Goal: Task Accomplishment & Management: Complete application form

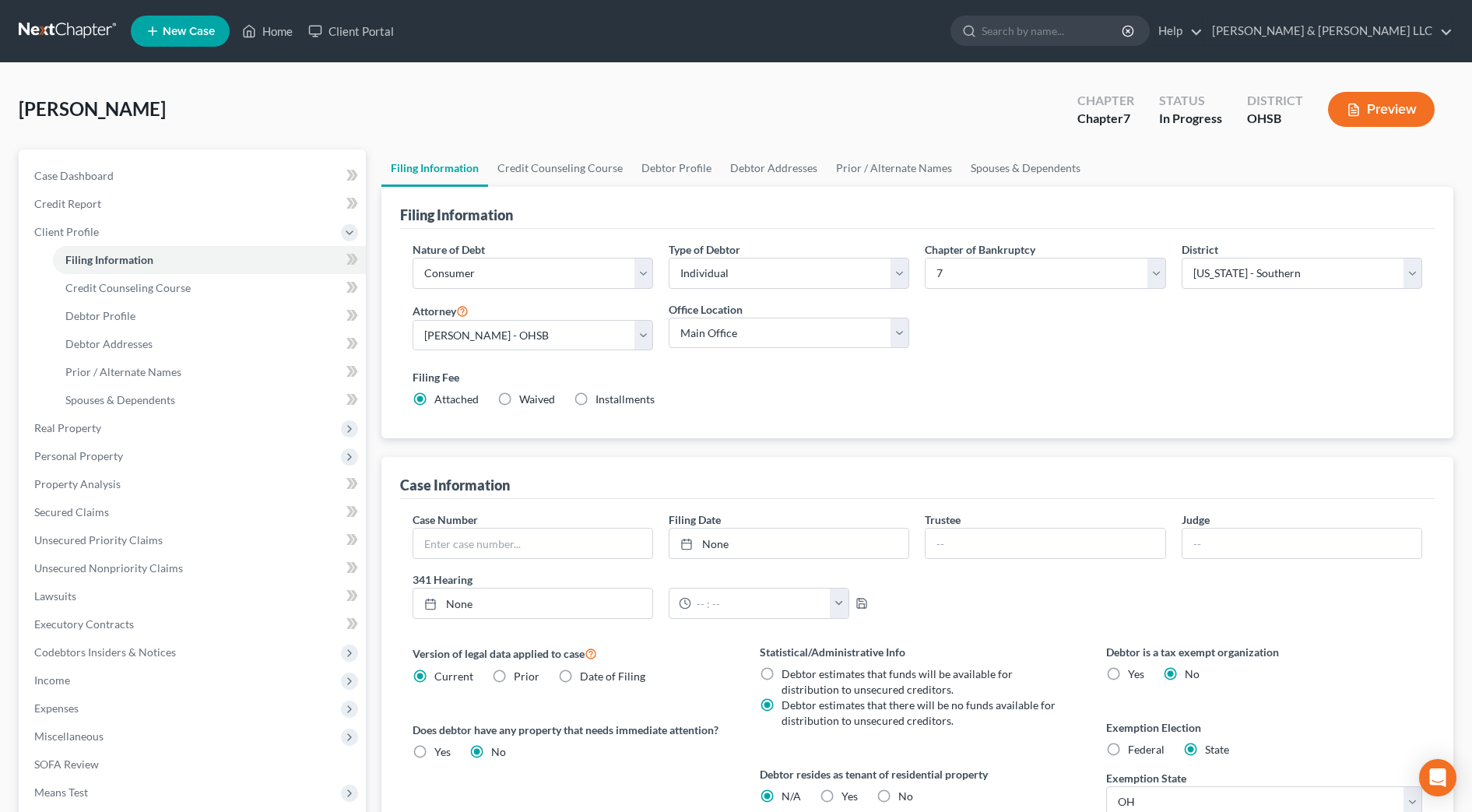
select select "1"
select select "0"
select select "62"
select select "2"
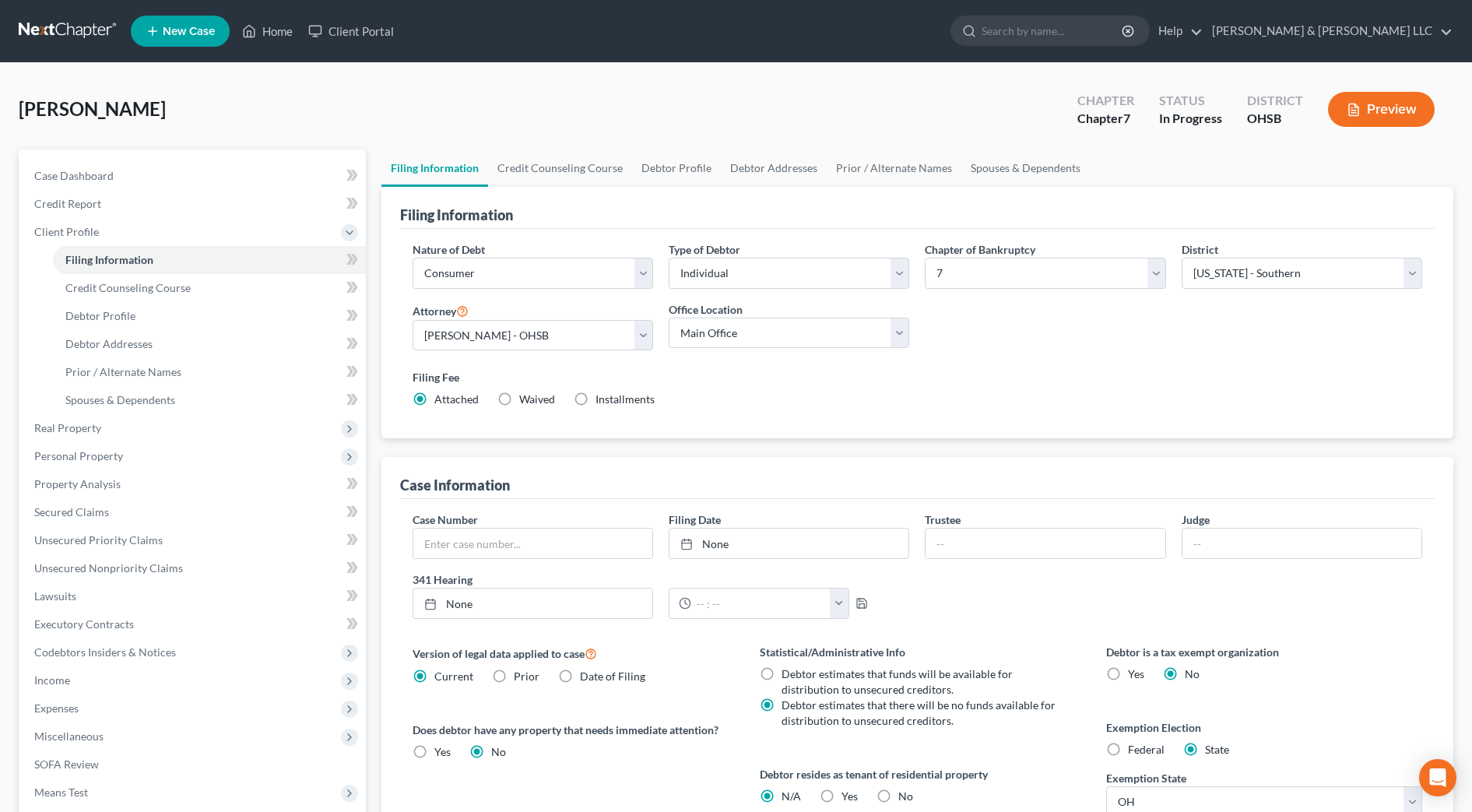
select select "36"
click at [97, 429] on span "Real Property" at bounding box center [67, 428] width 67 height 14
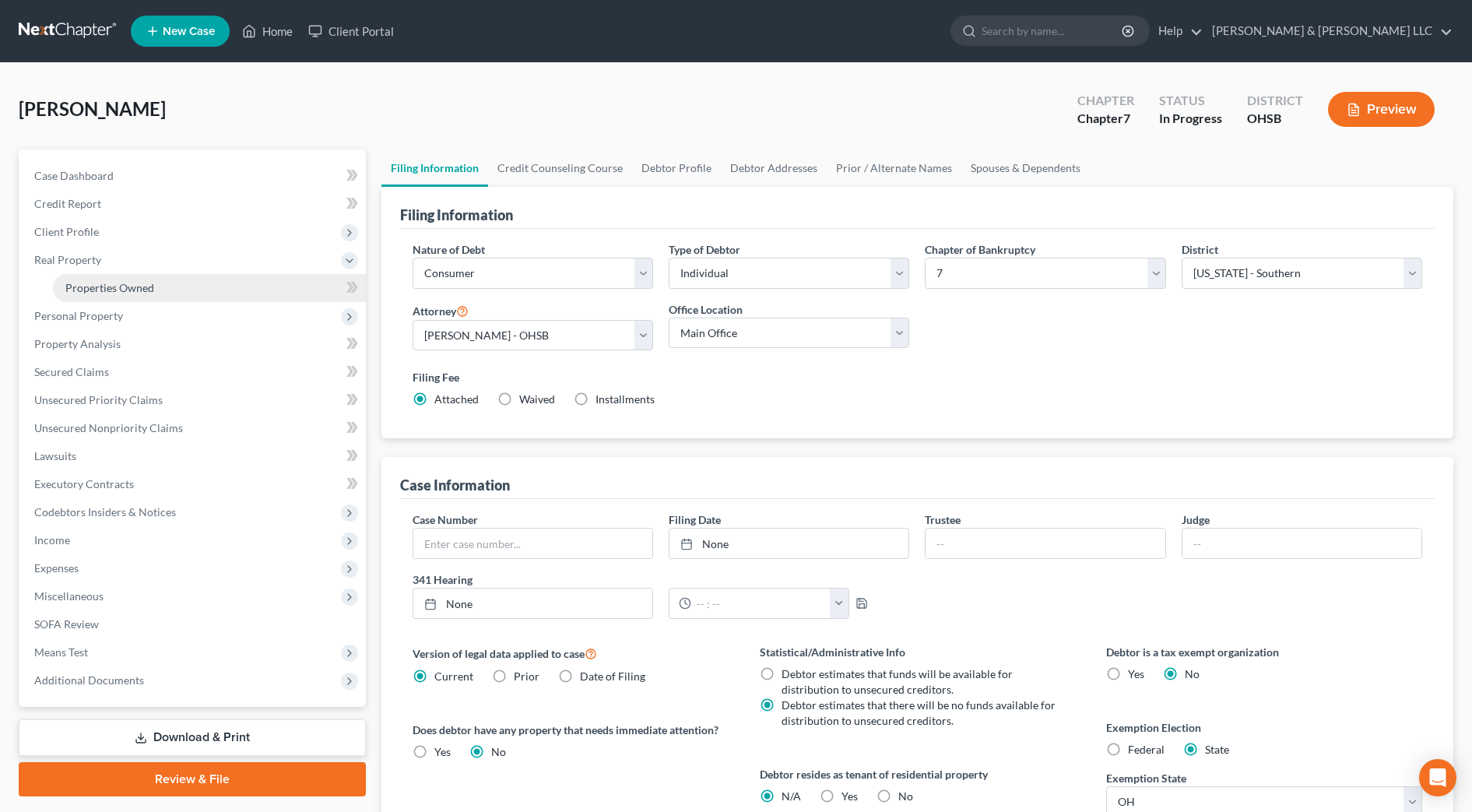
click at [75, 293] on span "Properties Owned" at bounding box center [109, 288] width 89 height 14
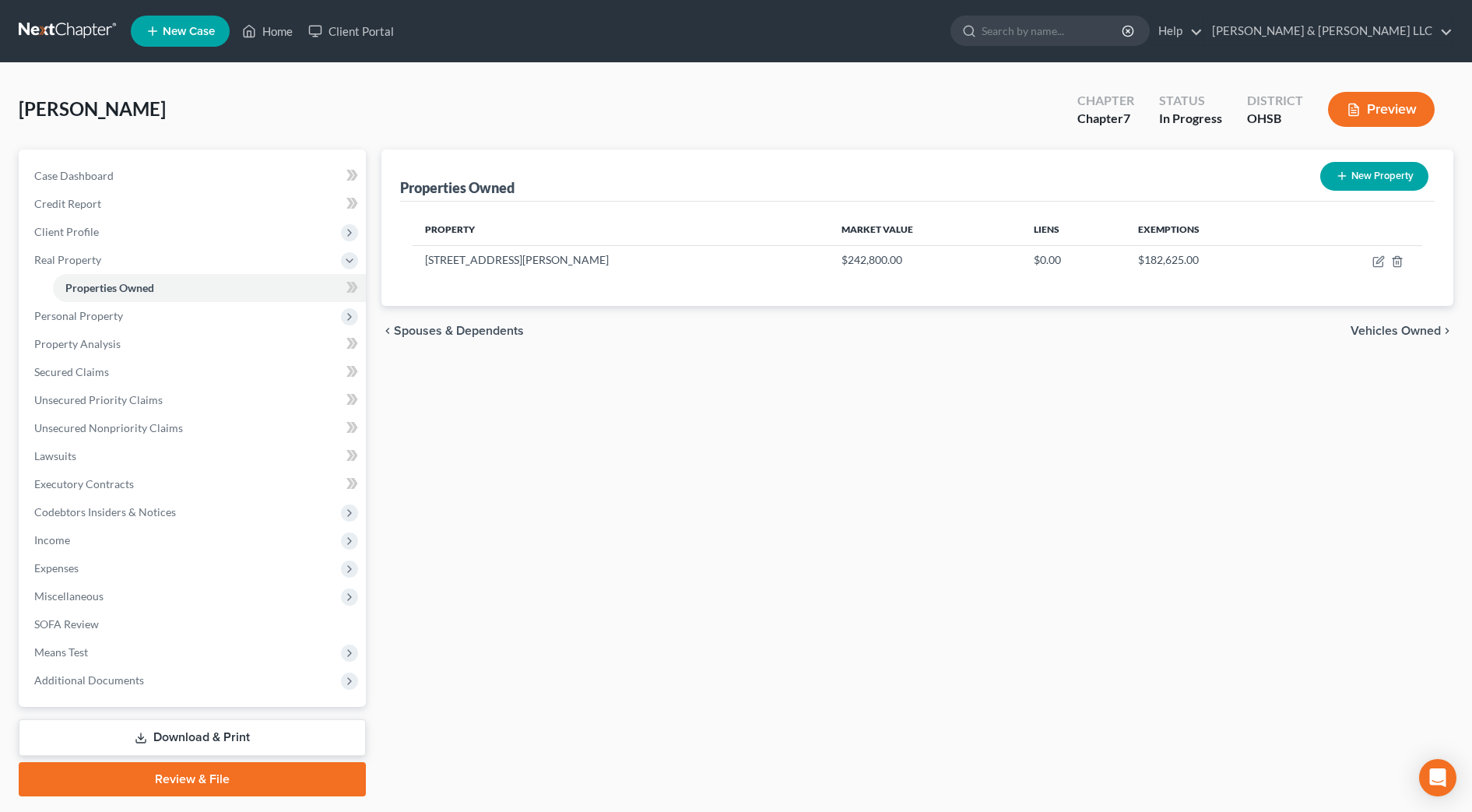
click at [1299, 569] on div "Properties Owned New Property Property Market Value Liens Exemptions [STREET_AD…" at bounding box center [917, 472] width 1087 height 647
click at [693, 351] on div "chevron_left Spouses & Dependents Vehicles Owned chevron_right" at bounding box center [917, 330] width 1072 height 50
click at [1381, 324] on span "Vehicles Owned" at bounding box center [1396, 330] width 91 height 13
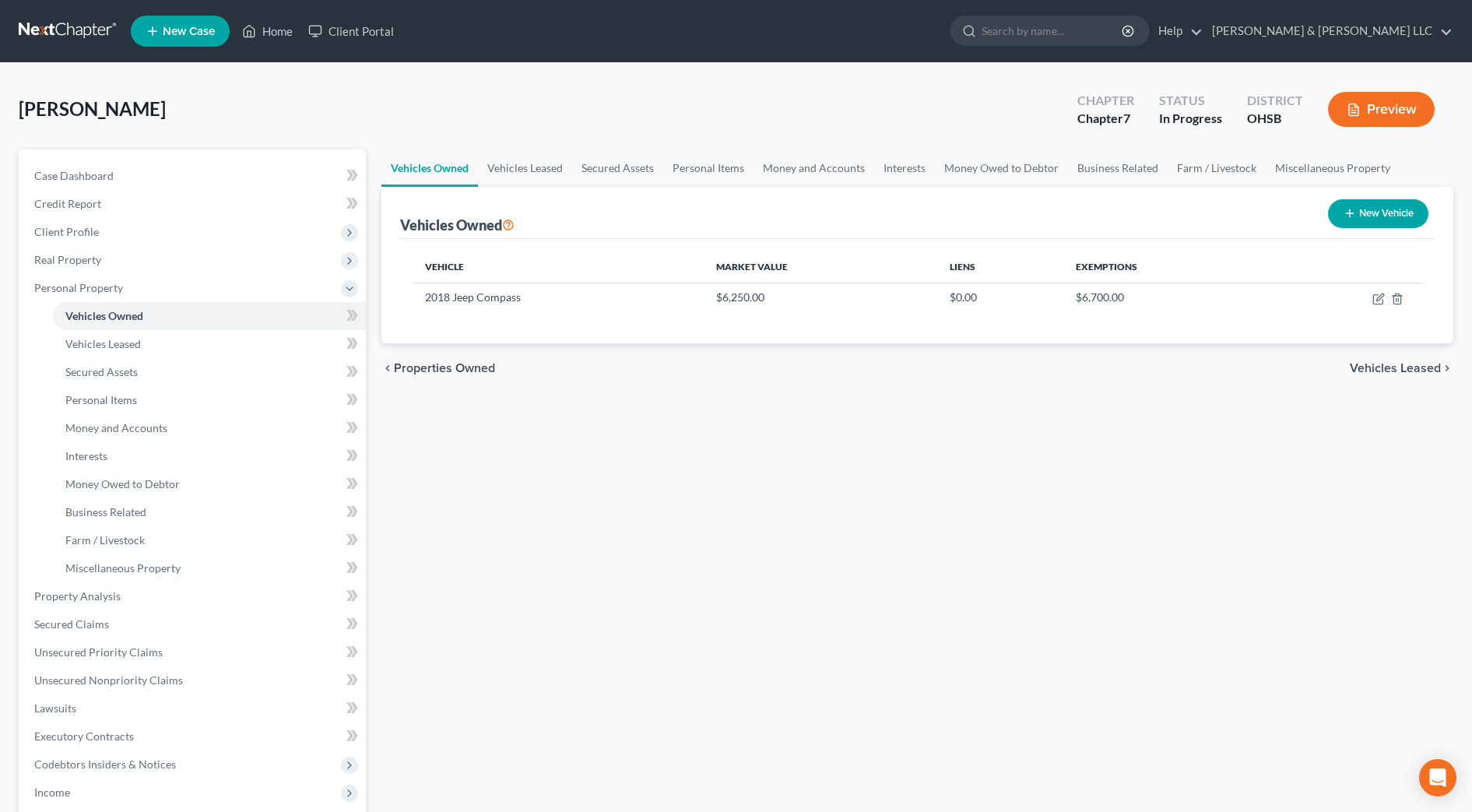
click at [1400, 370] on span "Vehicles Leased" at bounding box center [1396, 367] width 91 height 13
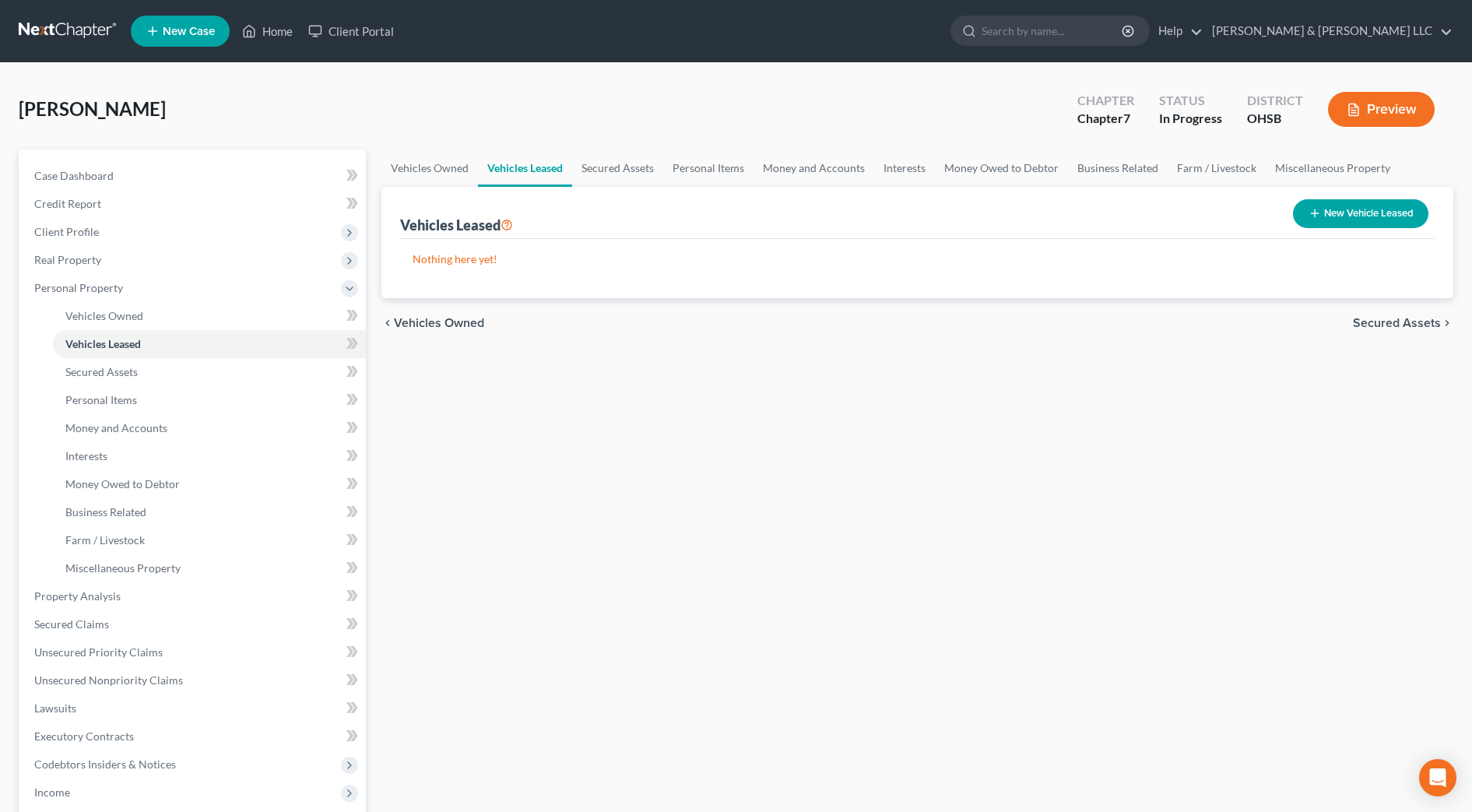
click at [1409, 317] on span "Secured Assets" at bounding box center [1397, 323] width 88 height 13
click at [1409, 317] on span "Personal Items" at bounding box center [1399, 323] width 83 height 13
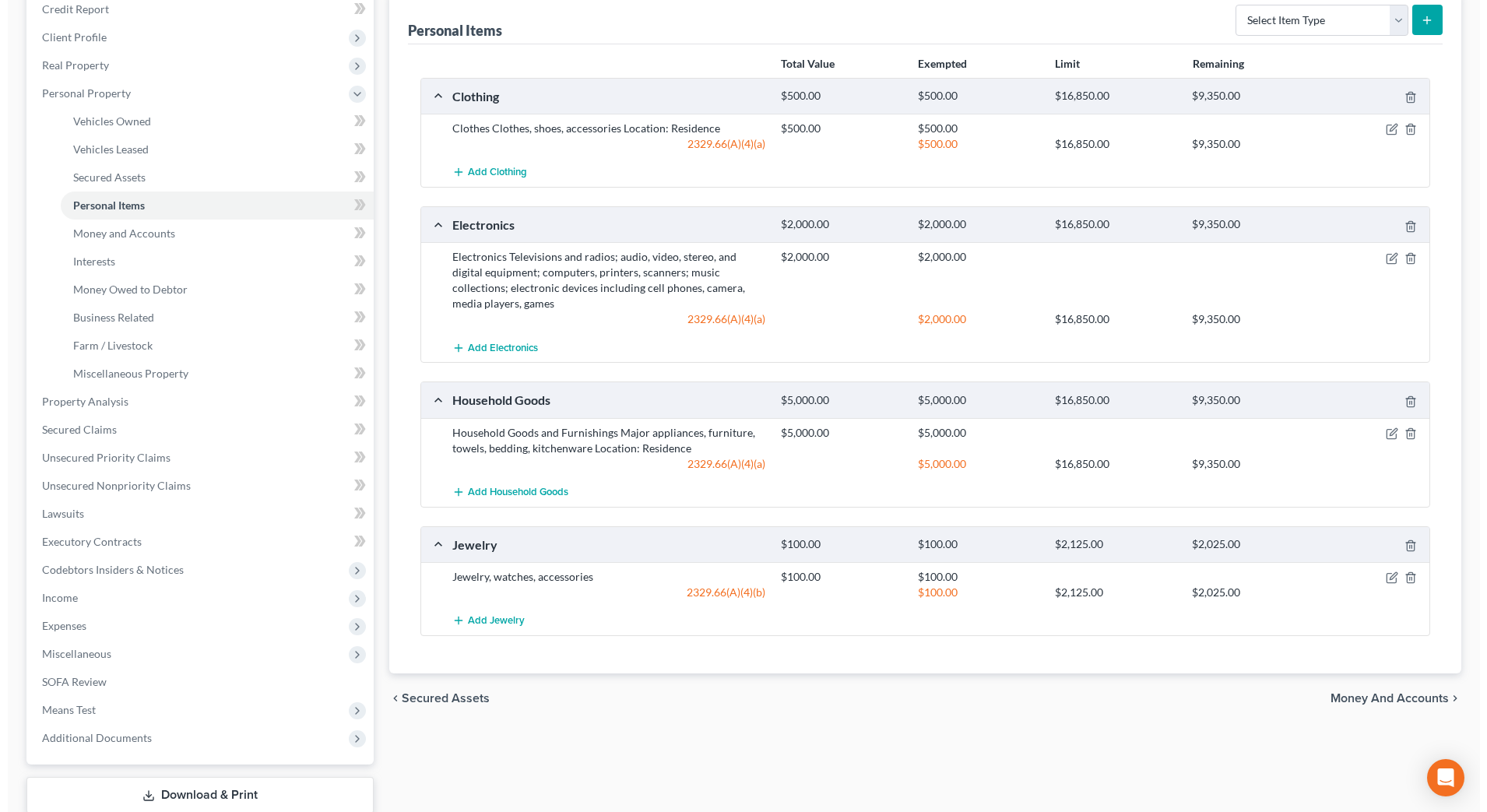
scroll to position [97, 0]
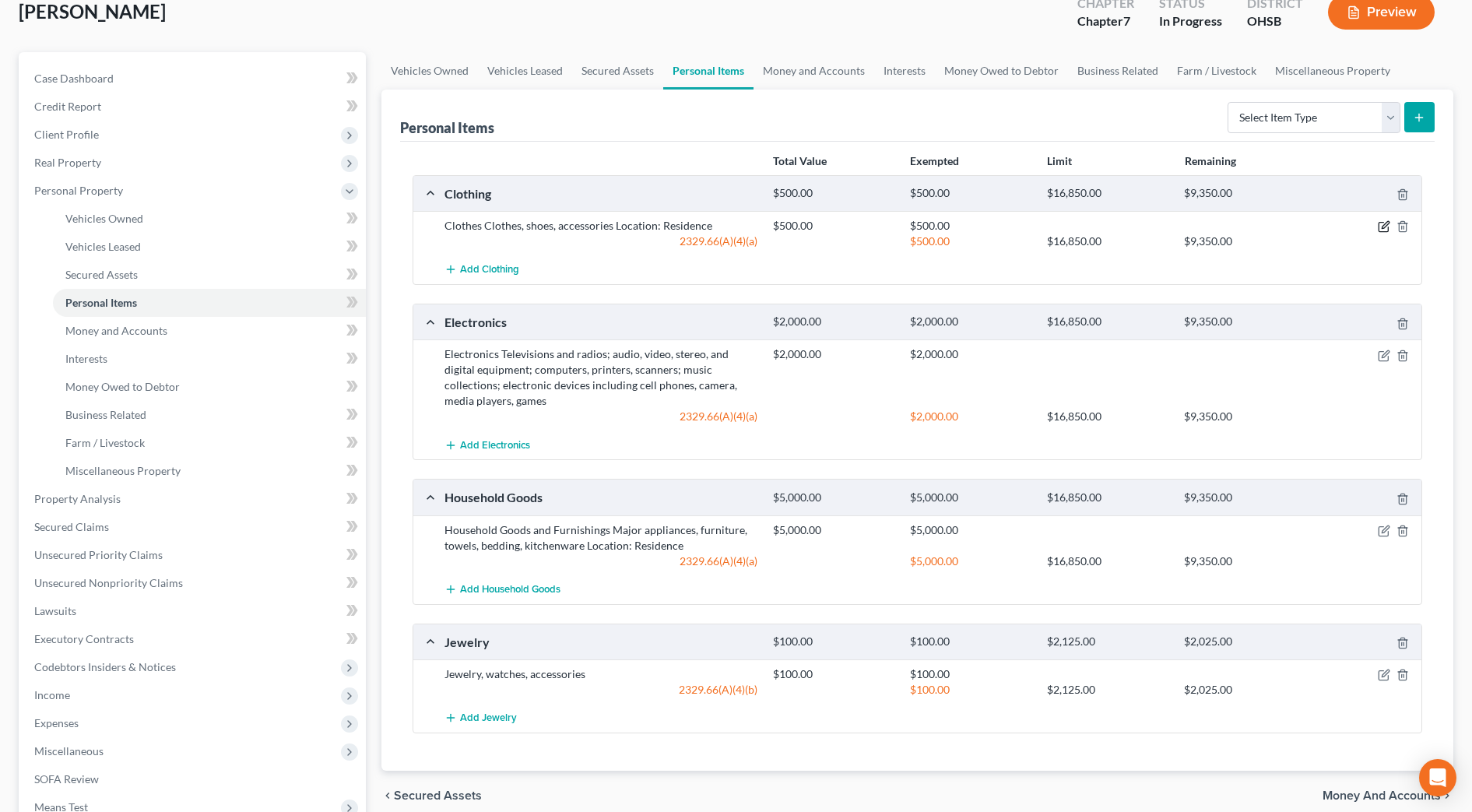
click at [1378, 228] on icon "button" at bounding box center [1384, 226] width 13 height 13
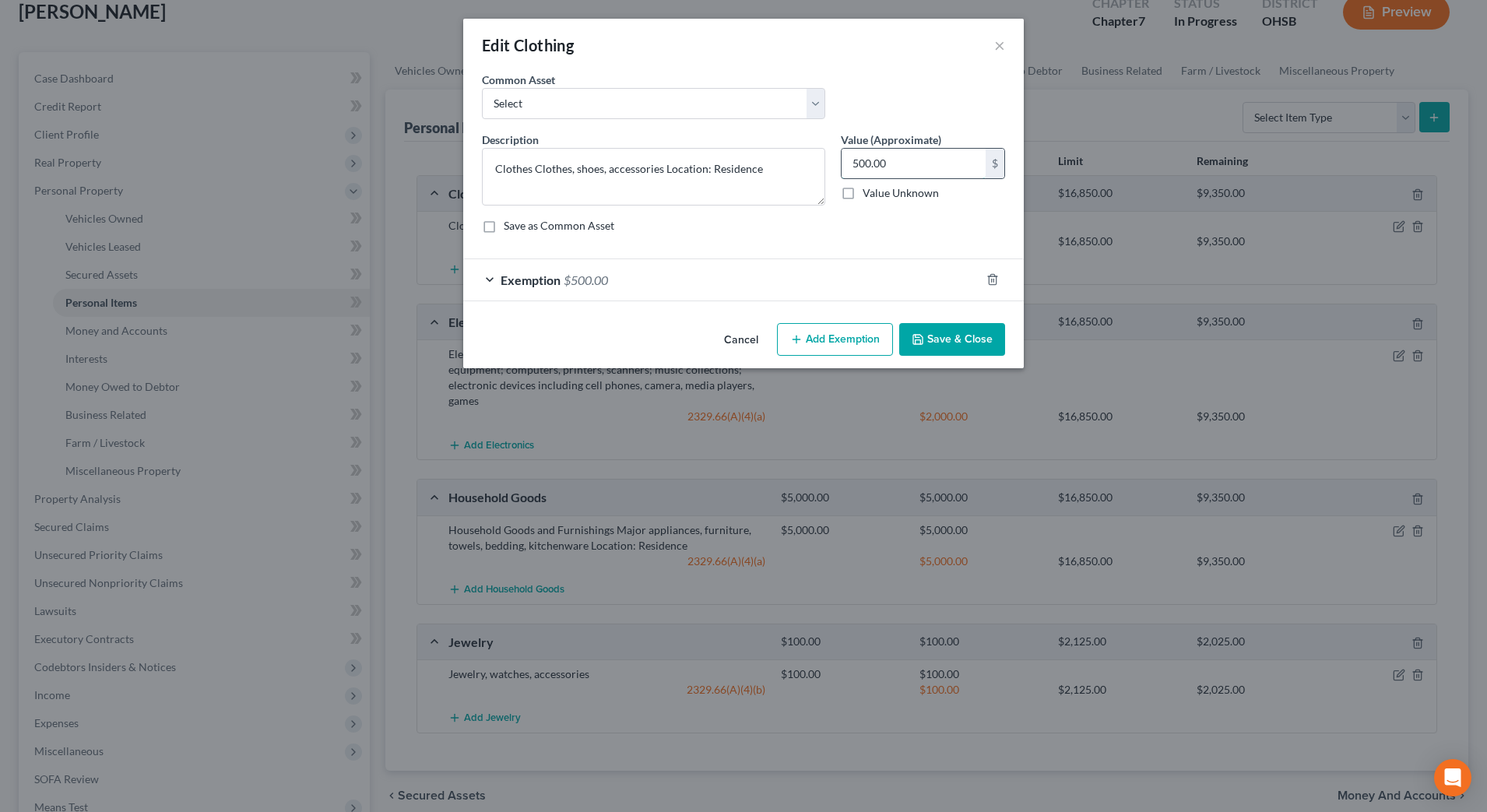
click at [925, 162] on input "500.00" at bounding box center [914, 163] width 144 height 30
type input "1,500"
click at [738, 273] on div "Exemption $500.00" at bounding box center [721, 279] width 517 height 41
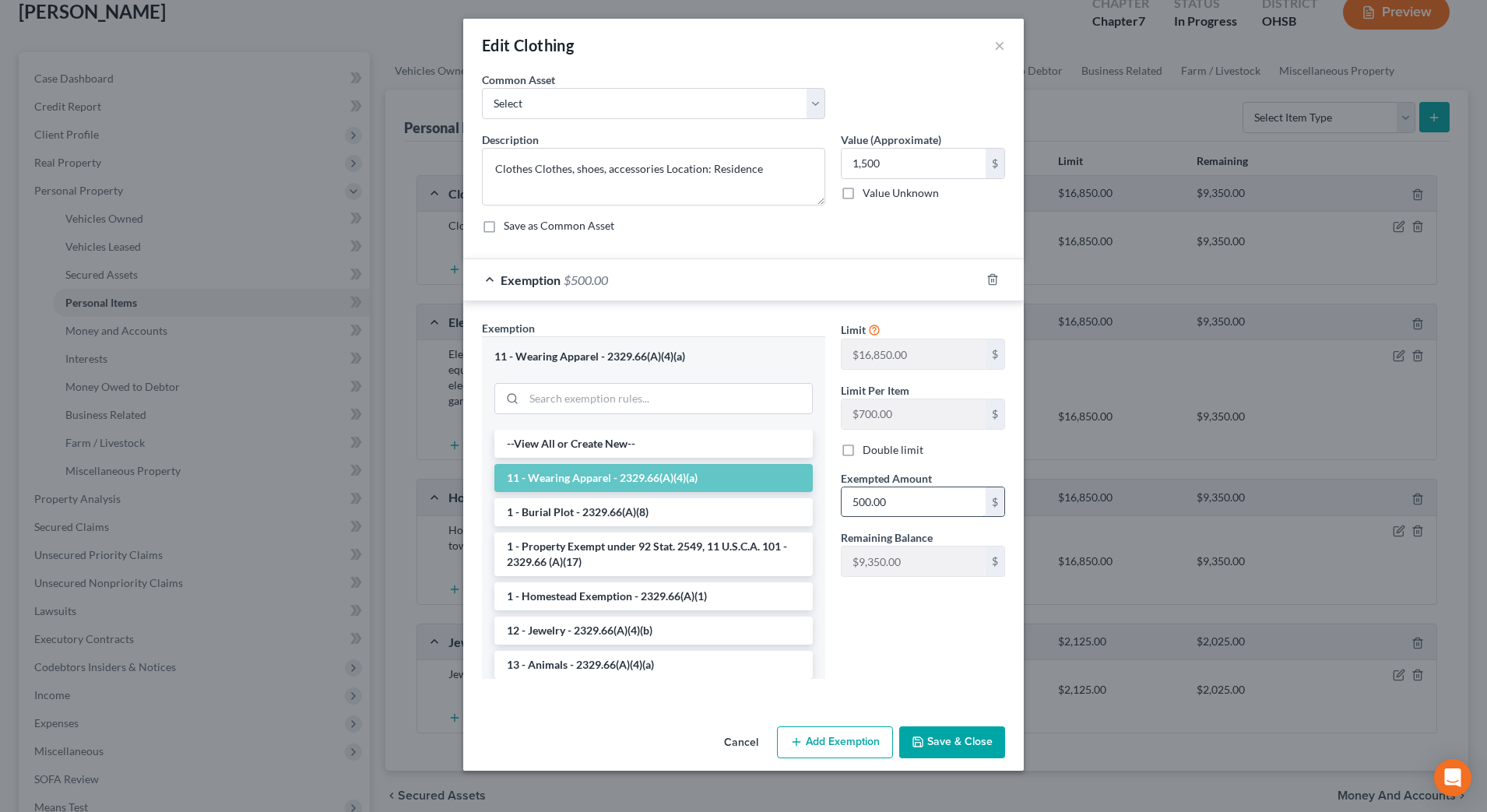
click at [888, 494] on input "500.00" at bounding box center [914, 501] width 144 height 30
type input "1,500"
click at [941, 739] on button "Save & Close" at bounding box center [952, 743] width 106 height 33
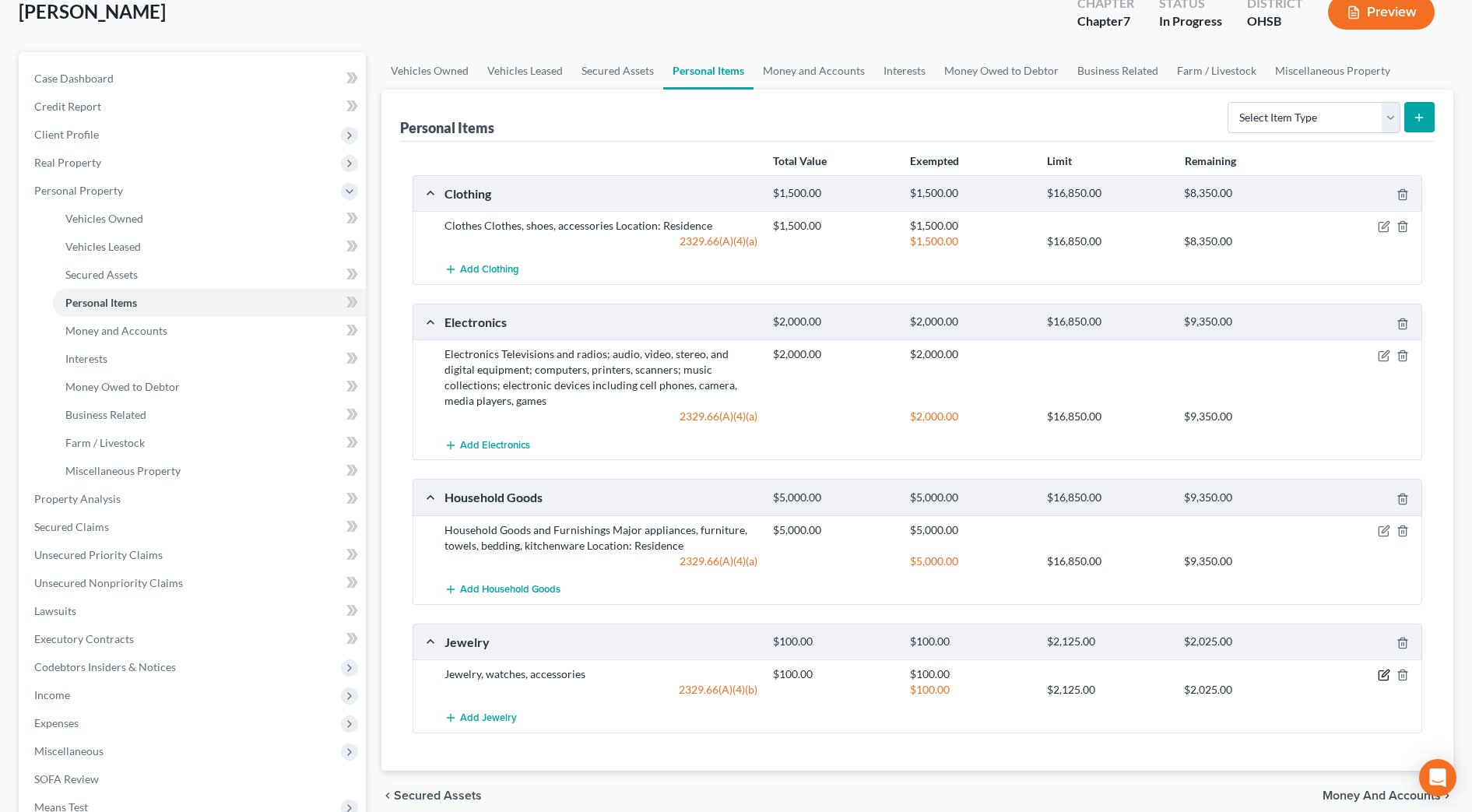
click at [1381, 672] on icon "button" at bounding box center [1384, 675] width 13 height 13
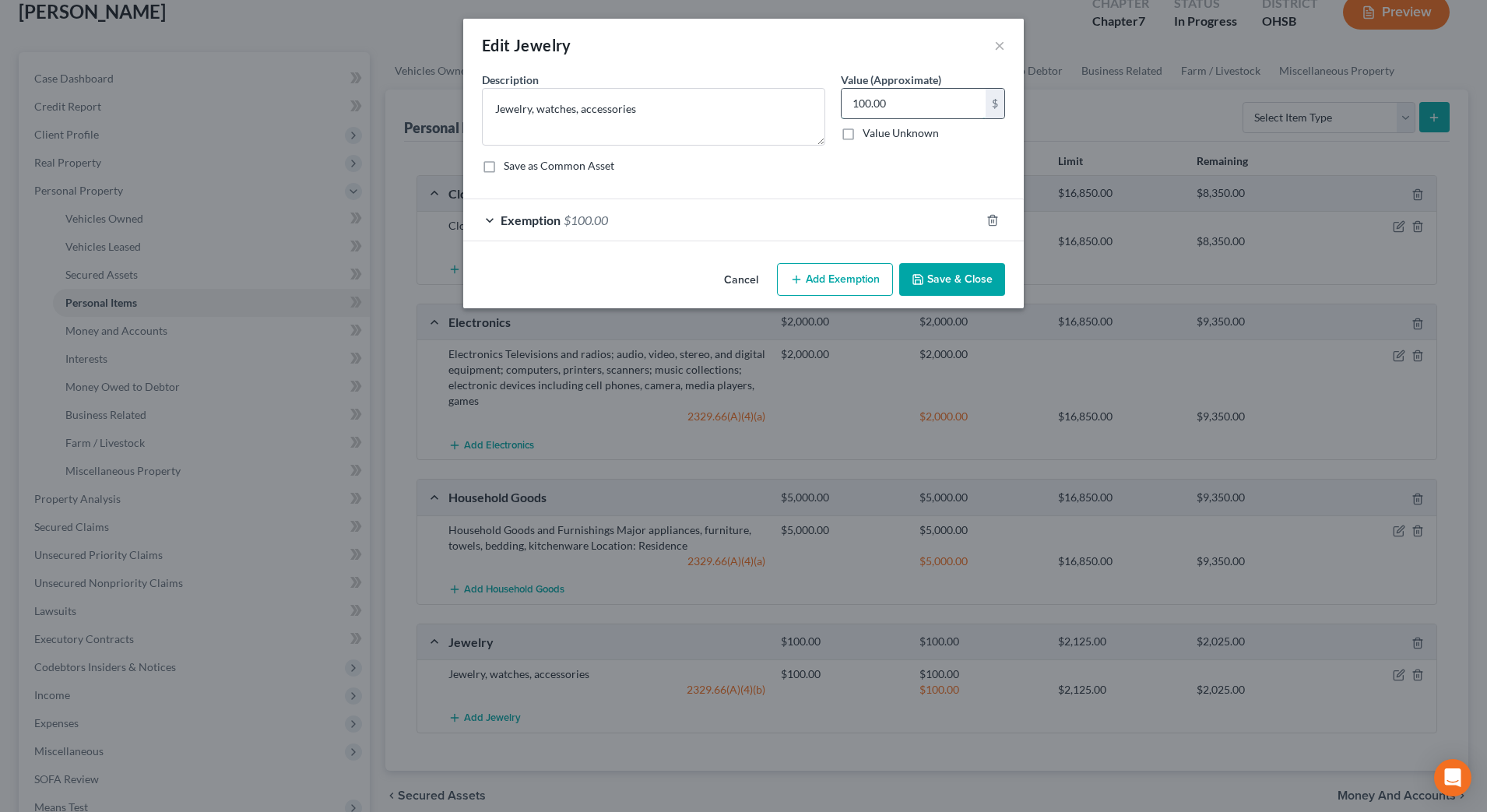
click at [931, 114] on input "100.00" at bounding box center [914, 103] width 144 height 30
type input "2,500"
click at [822, 233] on div "Exemption $100.00" at bounding box center [721, 219] width 517 height 41
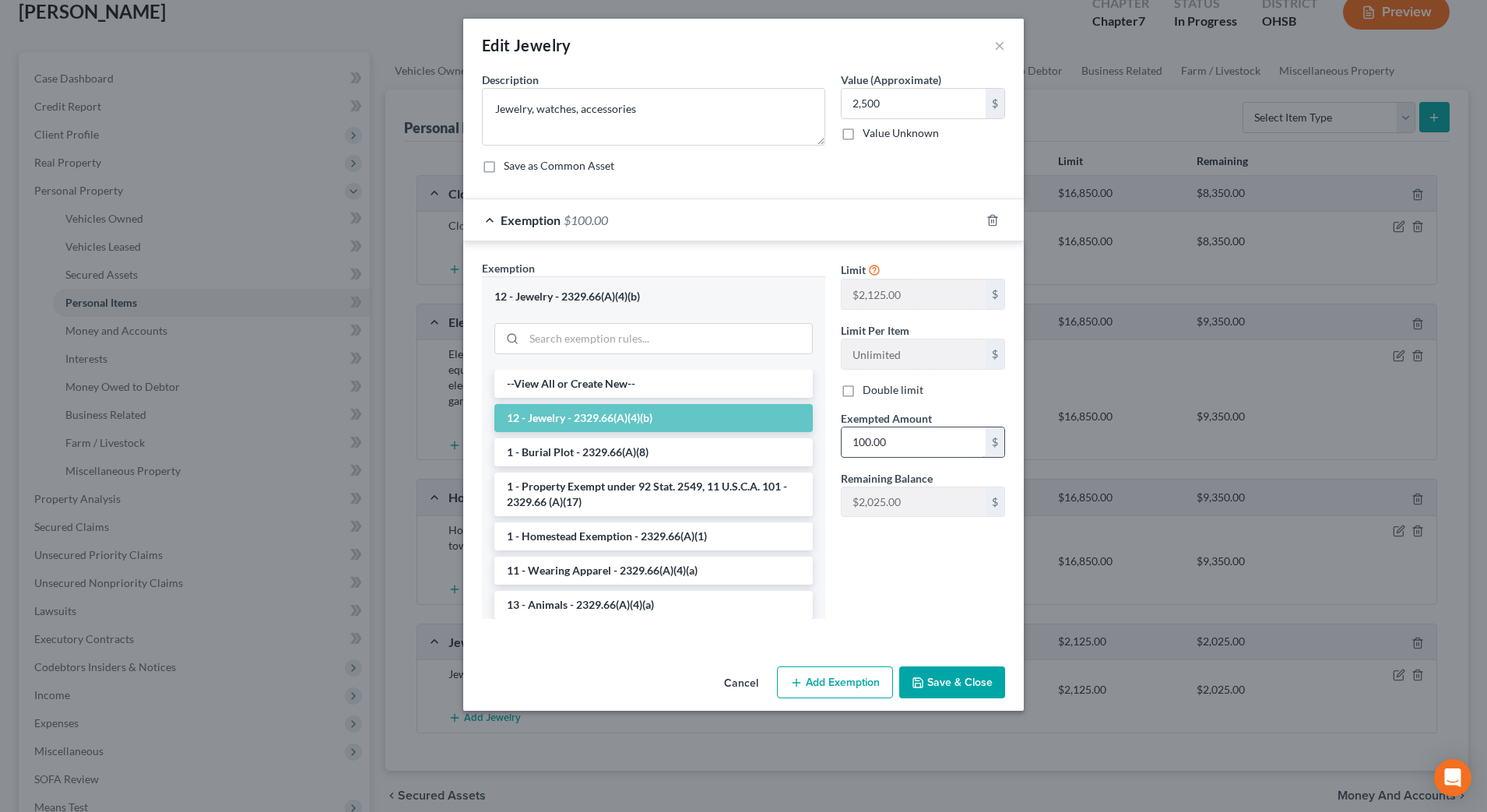
click at [907, 453] on input "100.00" at bounding box center [914, 442] width 144 height 30
type input "2,125"
click at [889, 617] on div "Limit $2,125.00 $ Limit Per Item Unlimited $ Double limit Exempted Amount * 2,1…" at bounding box center [922, 445] width 180 height 371
click at [845, 675] on button "Add Exemption" at bounding box center [834, 682] width 116 height 33
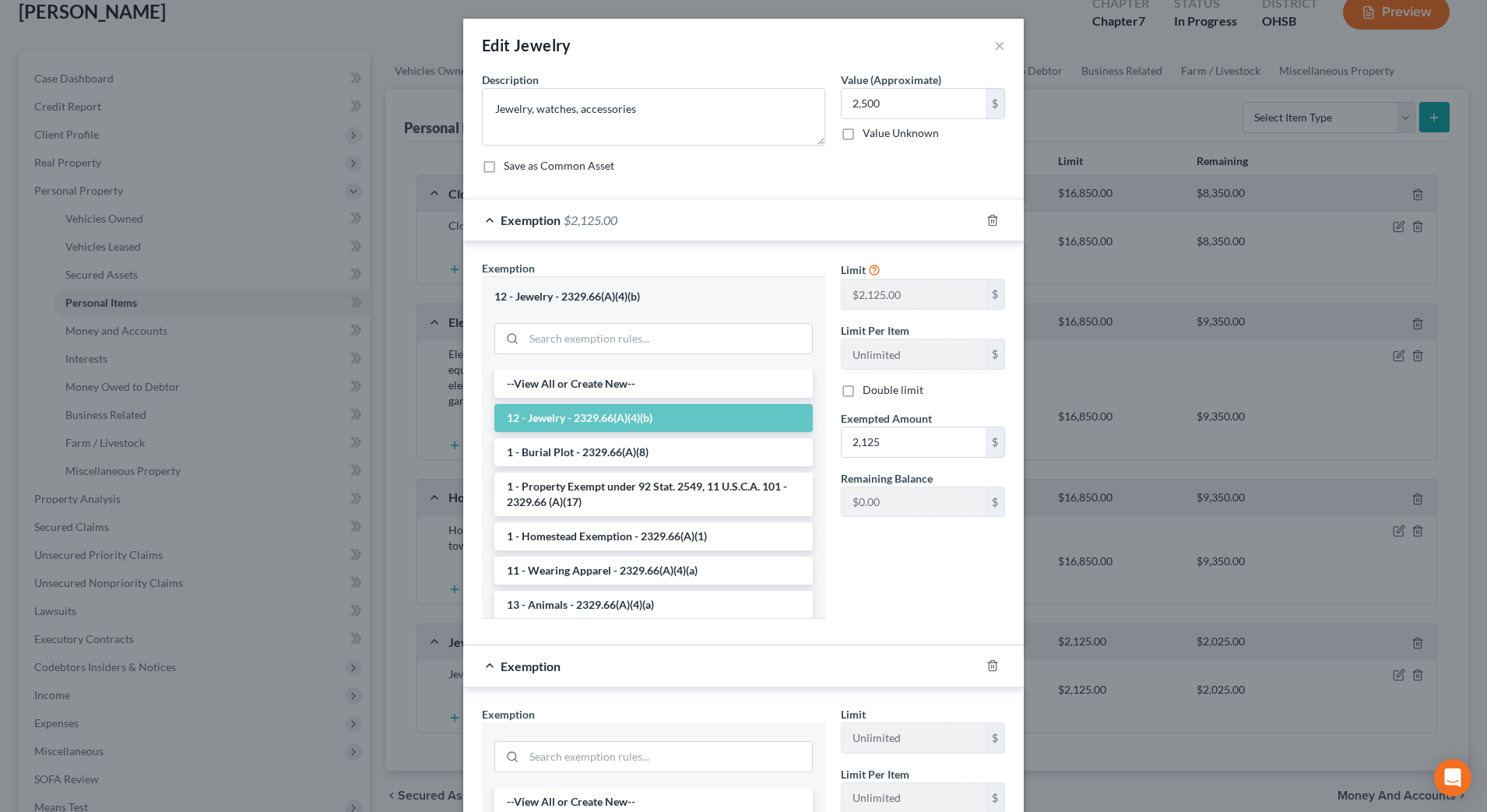
scroll to position [195, 0]
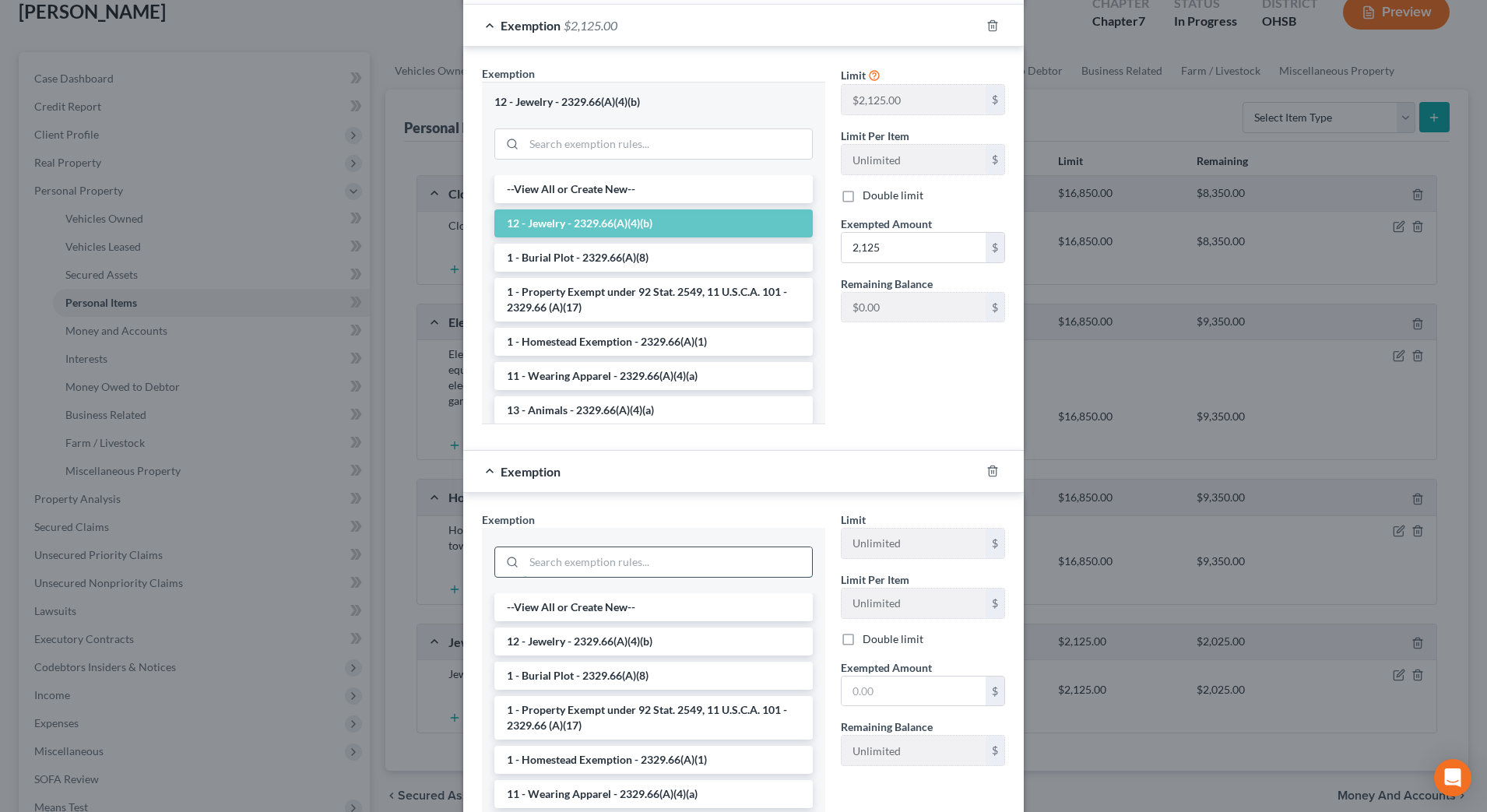
click at [649, 557] on input "search" at bounding box center [668, 561] width 288 height 30
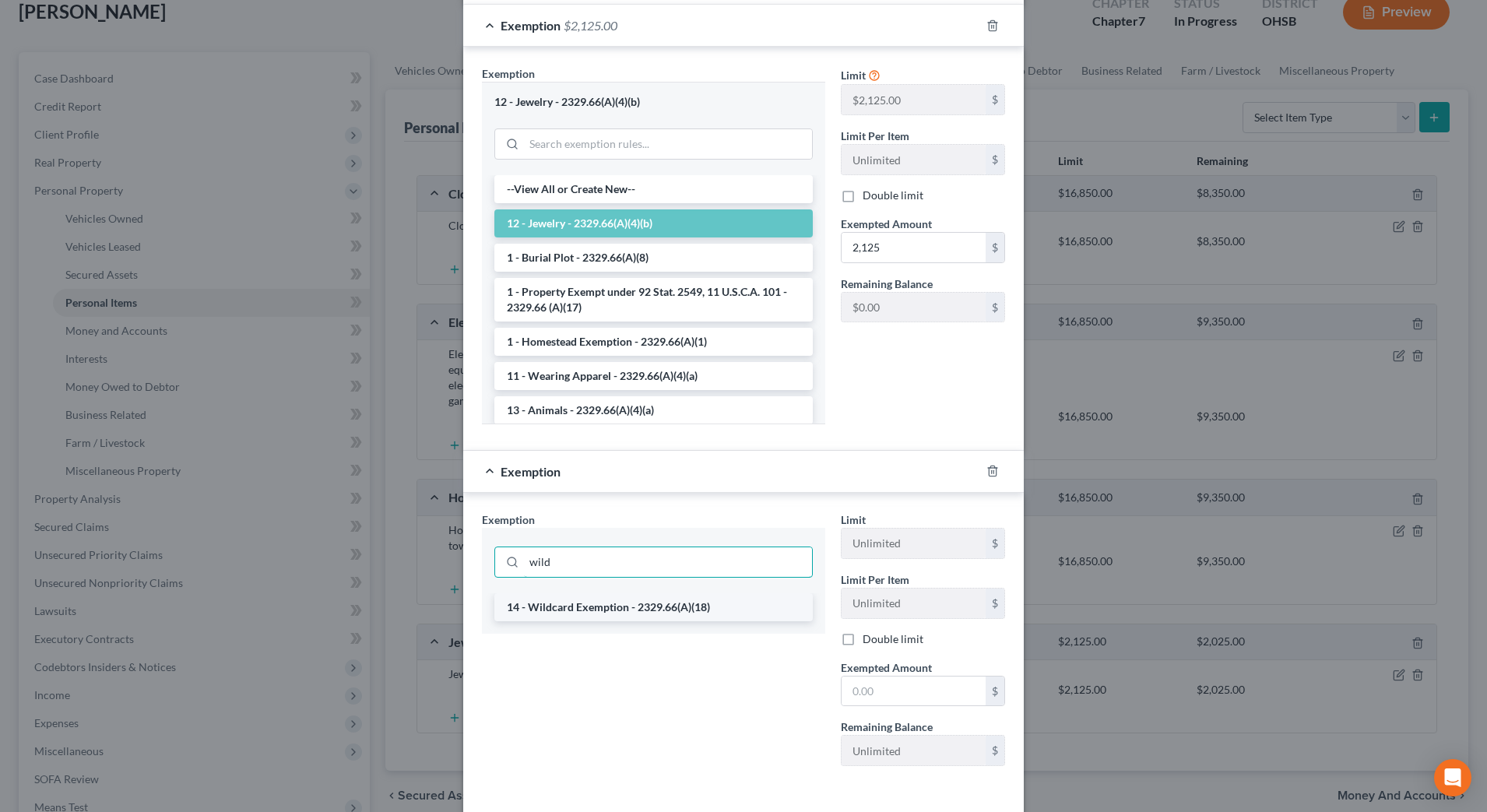
type input "wild"
click at [654, 614] on li "14 - Wildcard Exemption - 2329.66(A)(18)" at bounding box center [654, 606] width 318 height 28
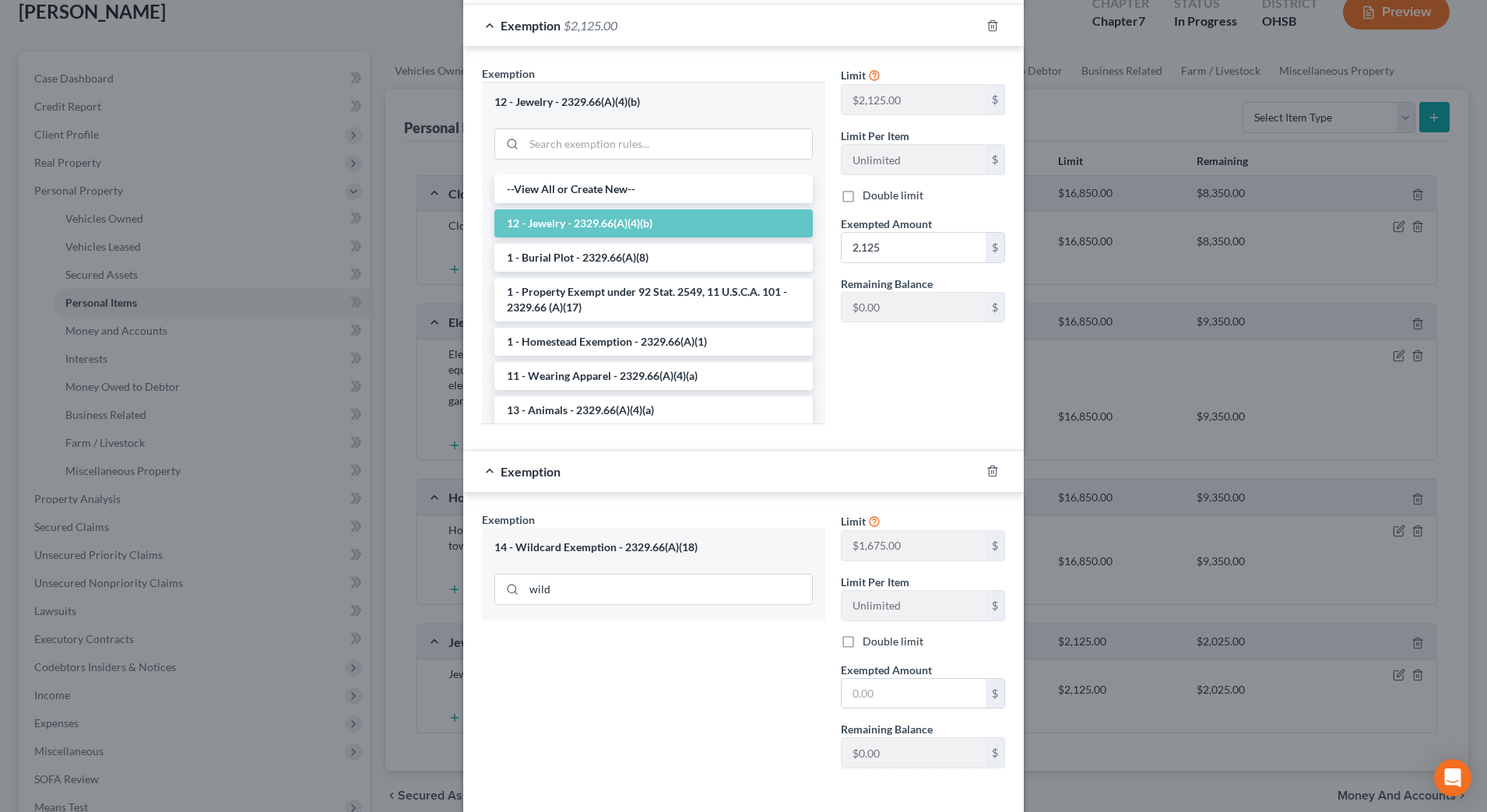
click at [659, 696] on div "Exemption Set must be selected for CA. Exemption * 14 - Wildcard Exemption - 23…" at bounding box center [654, 646] width 359 height 269
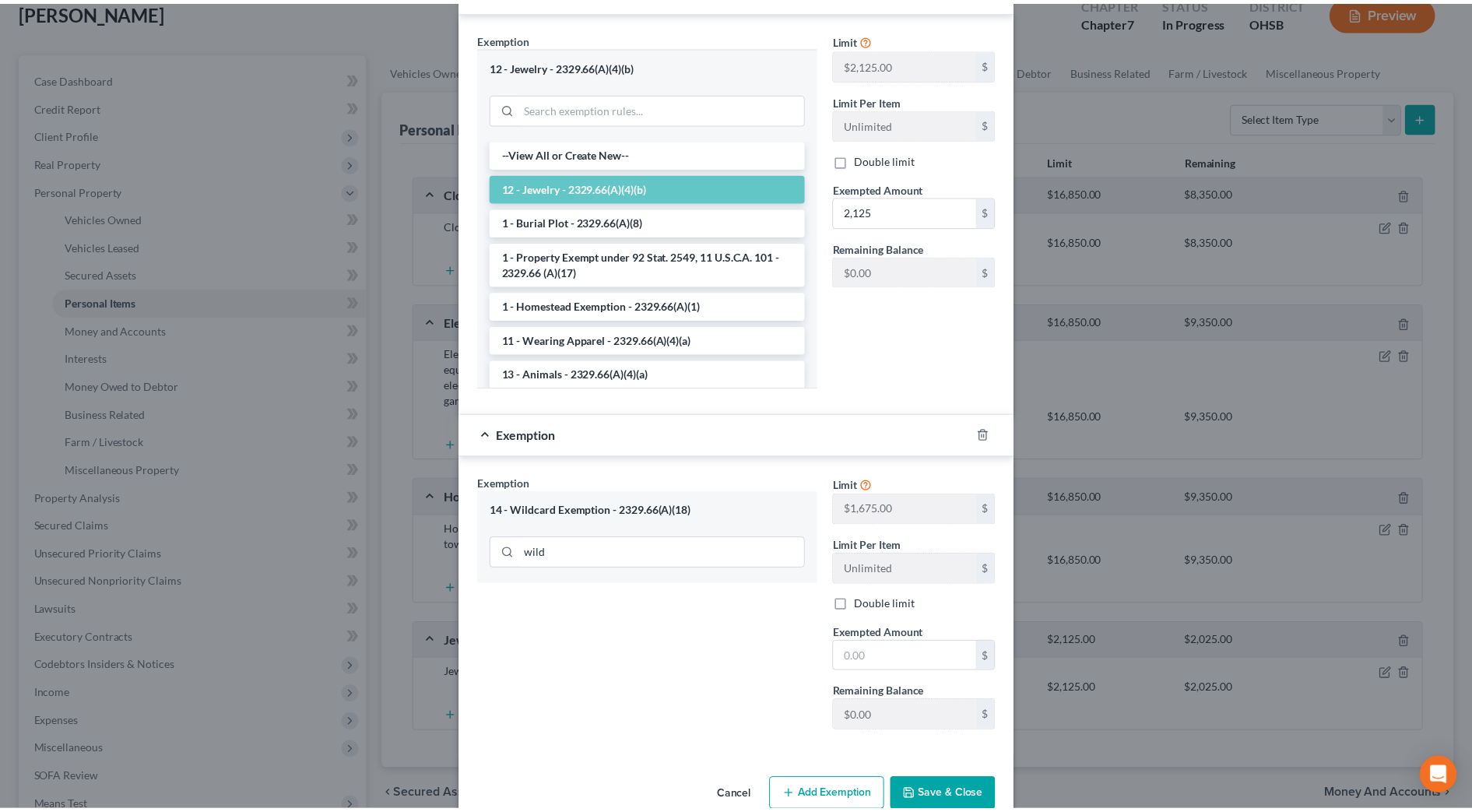
scroll to position [262, 0]
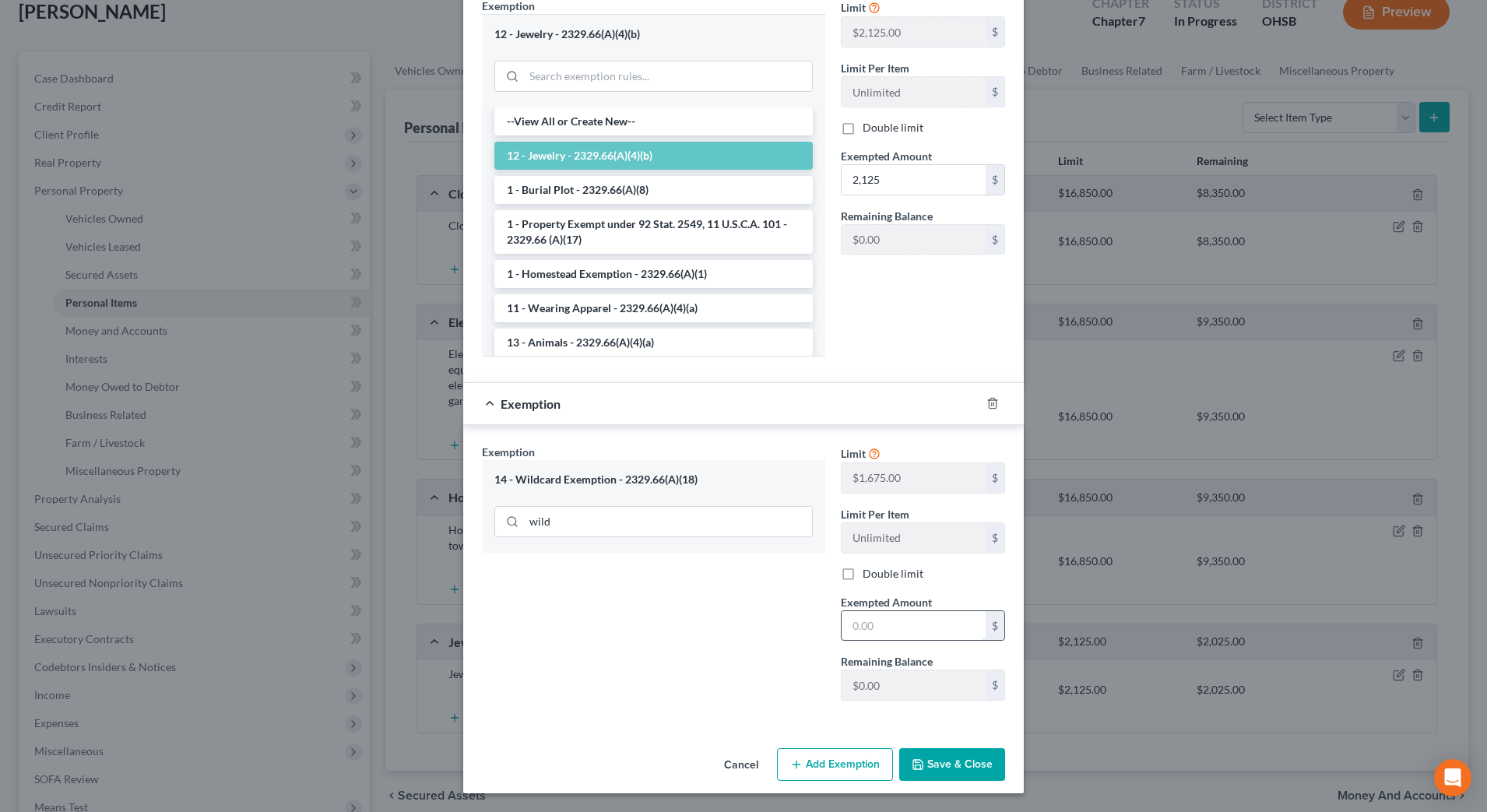
click at [865, 625] on input "text" at bounding box center [914, 626] width 144 height 30
type input "0.00"
click at [937, 760] on button "Save & Close" at bounding box center [952, 764] width 106 height 33
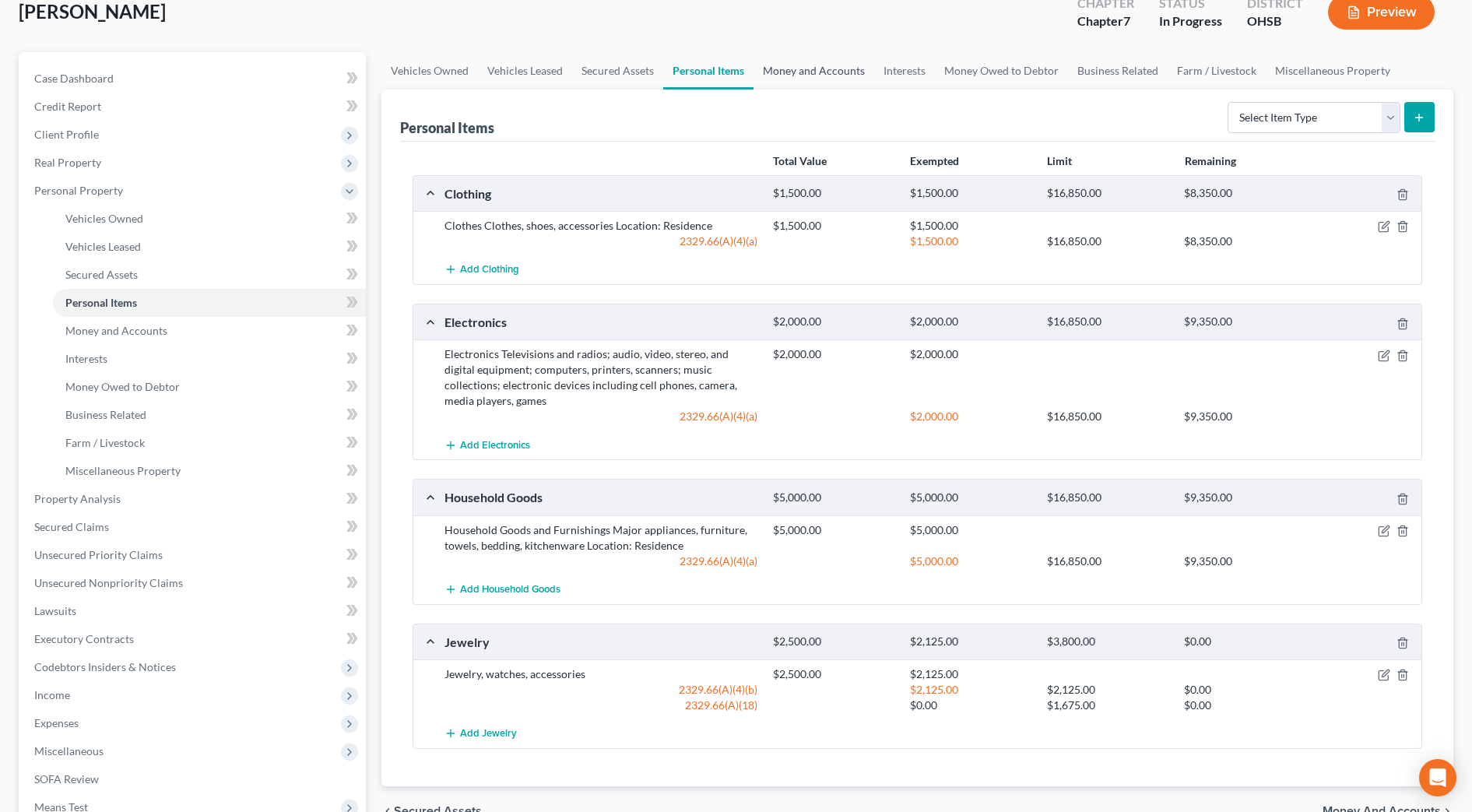
click at [852, 78] on link "Money and Accounts" at bounding box center [814, 71] width 120 height 37
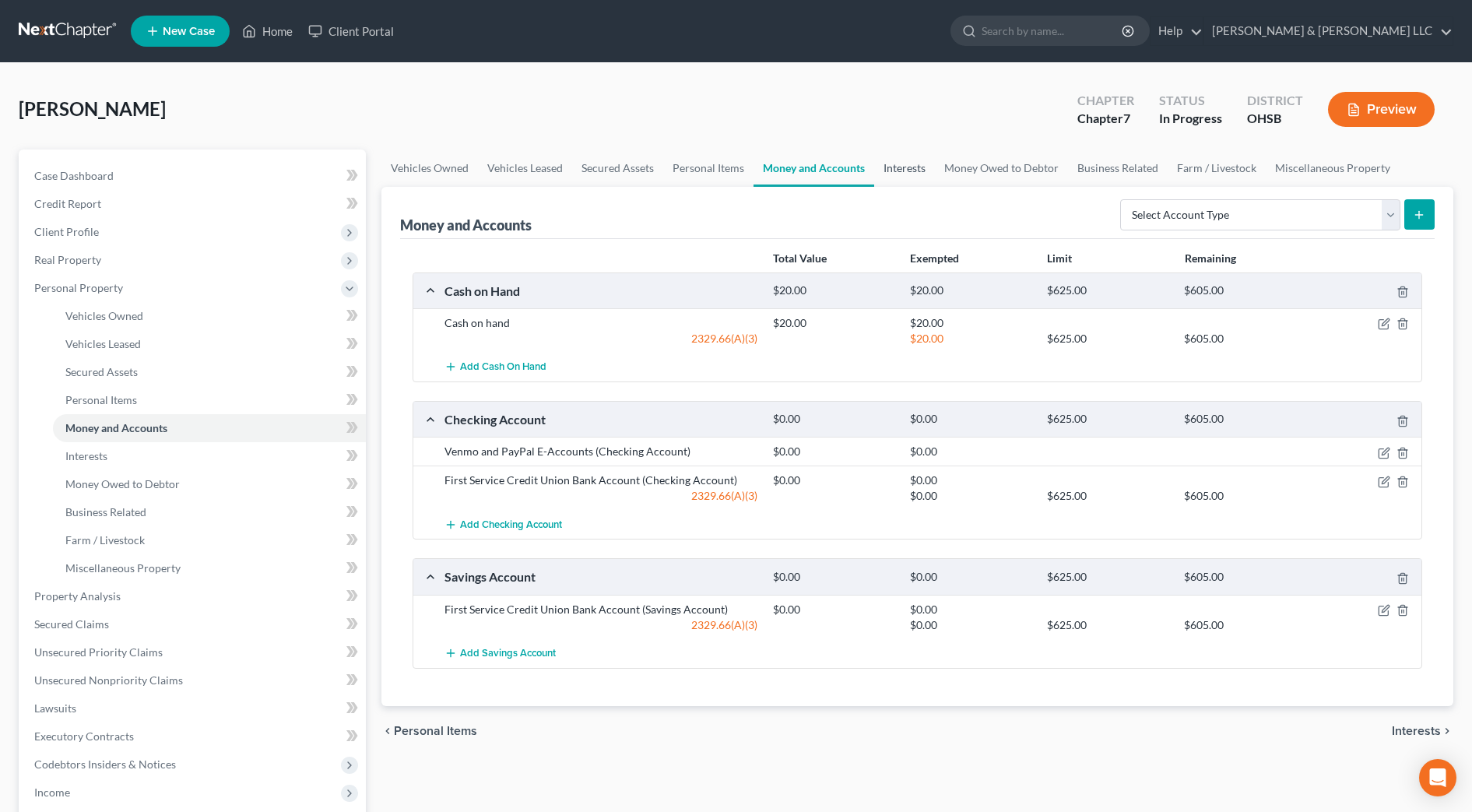
click at [926, 163] on link "Interests" at bounding box center [905, 168] width 61 height 37
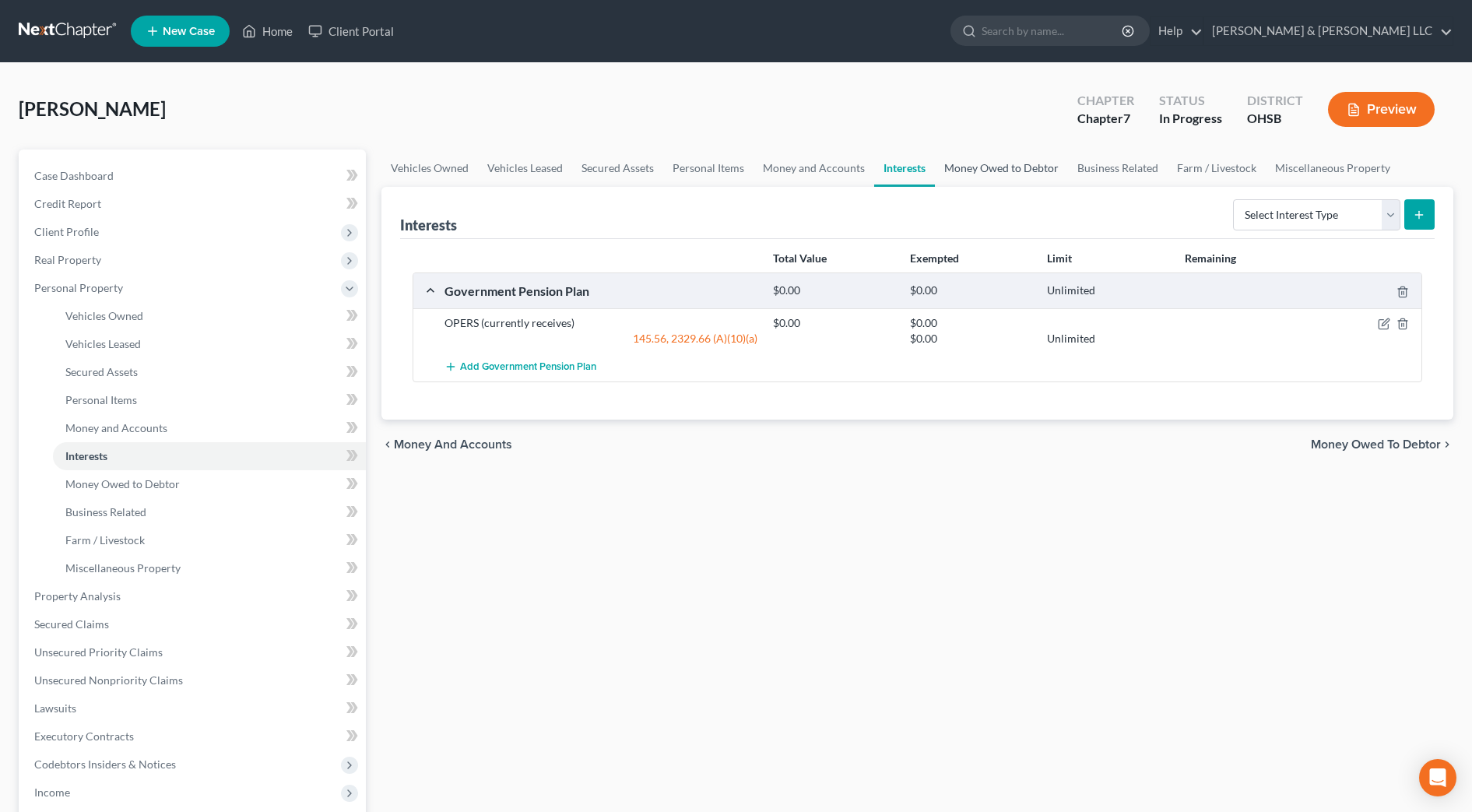
click at [1024, 170] on link "Money Owed to Debtor" at bounding box center [1001, 168] width 133 height 37
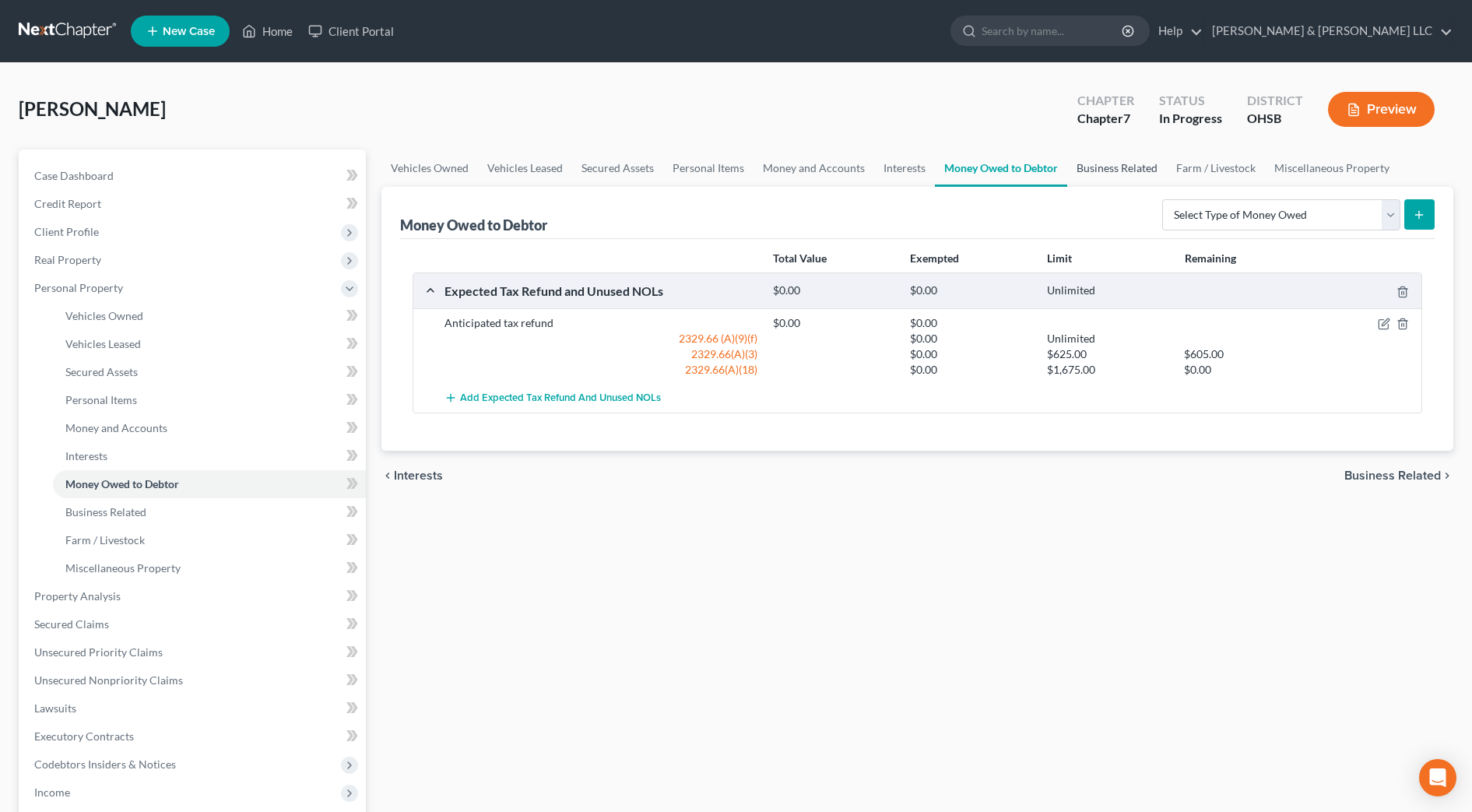
click at [1146, 175] on link "Business Related" at bounding box center [1117, 168] width 100 height 37
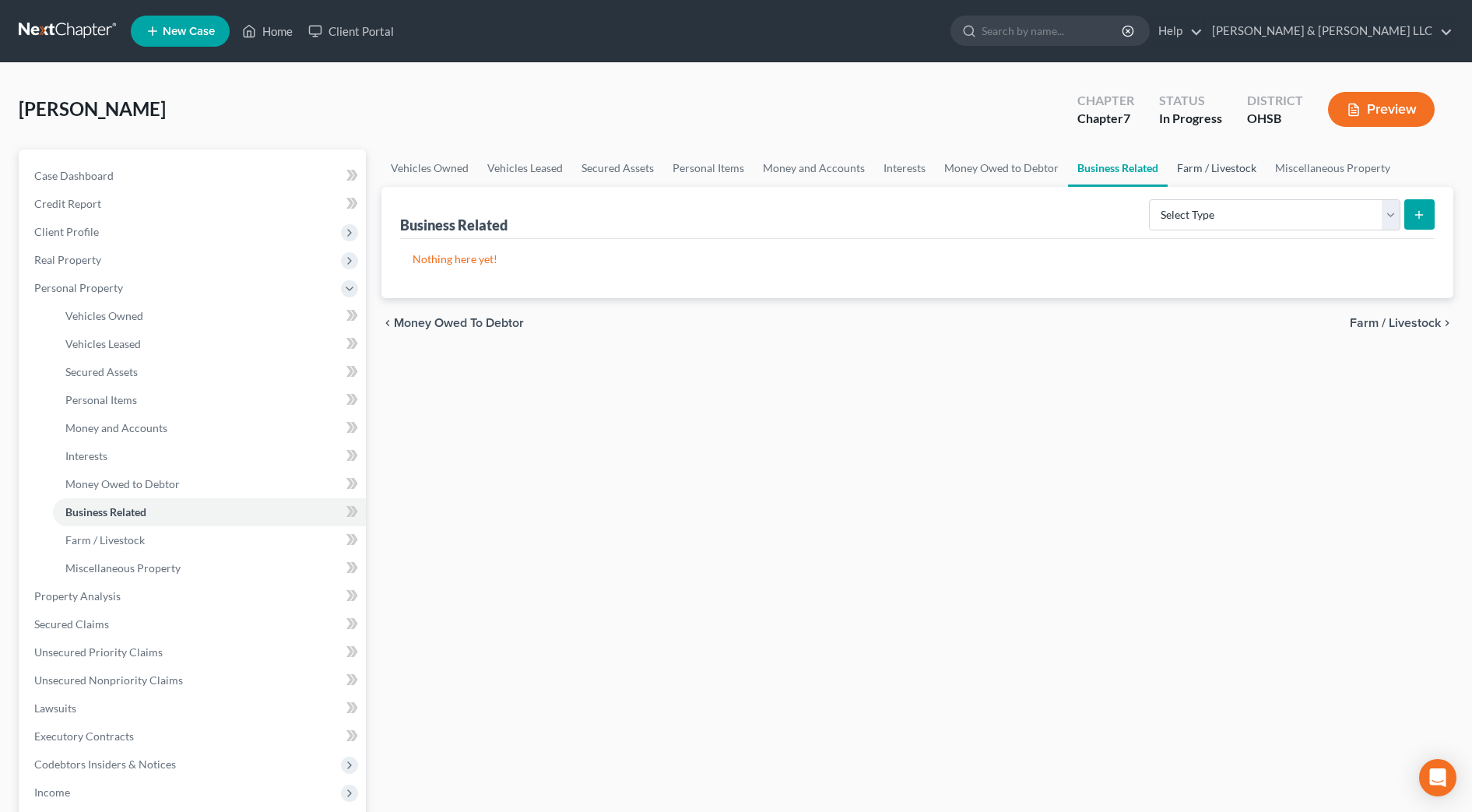
click at [1197, 159] on link "Farm / Livestock" at bounding box center [1217, 168] width 98 height 37
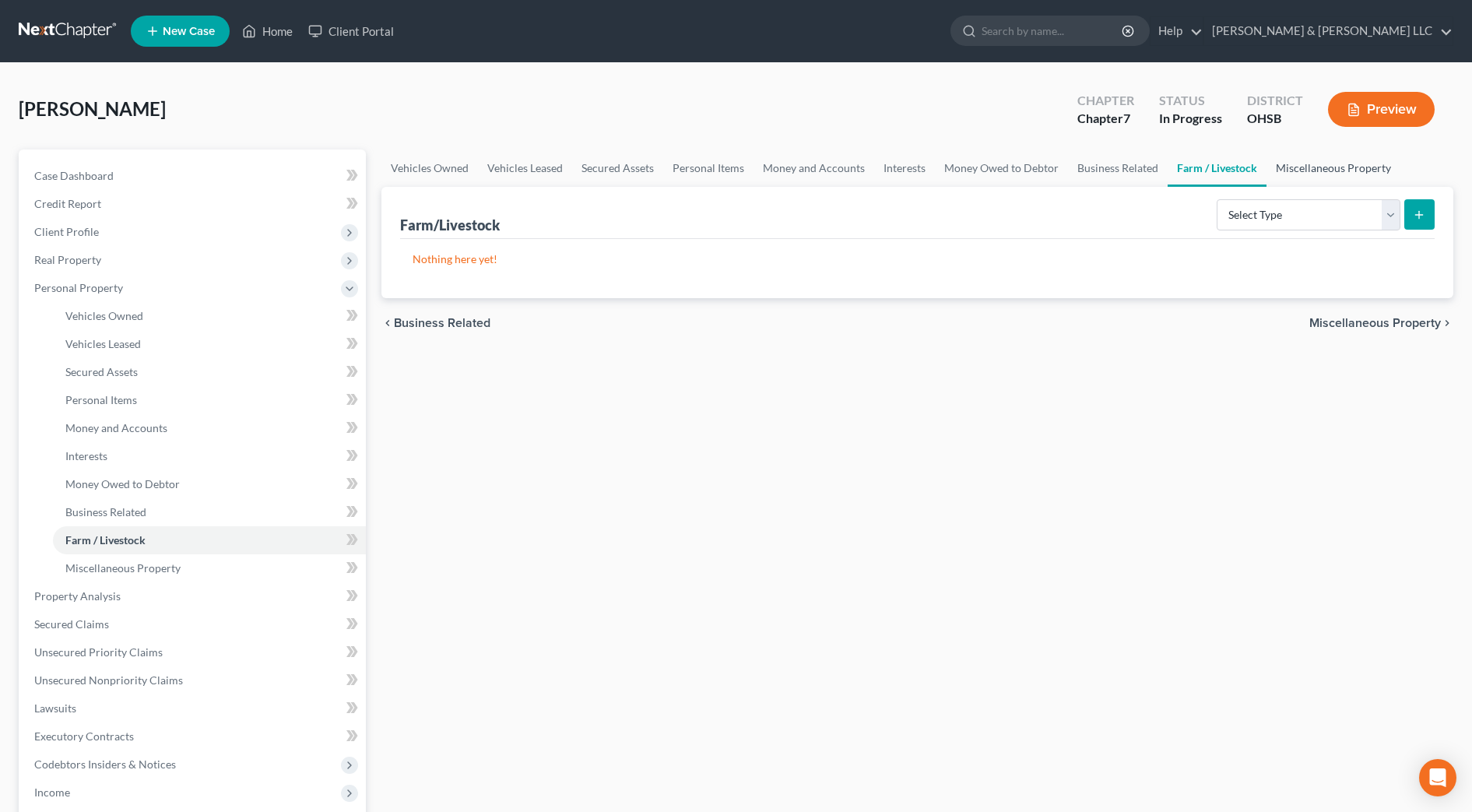
click at [1278, 168] on link "Miscellaneous Property" at bounding box center [1333, 168] width 134 height 37
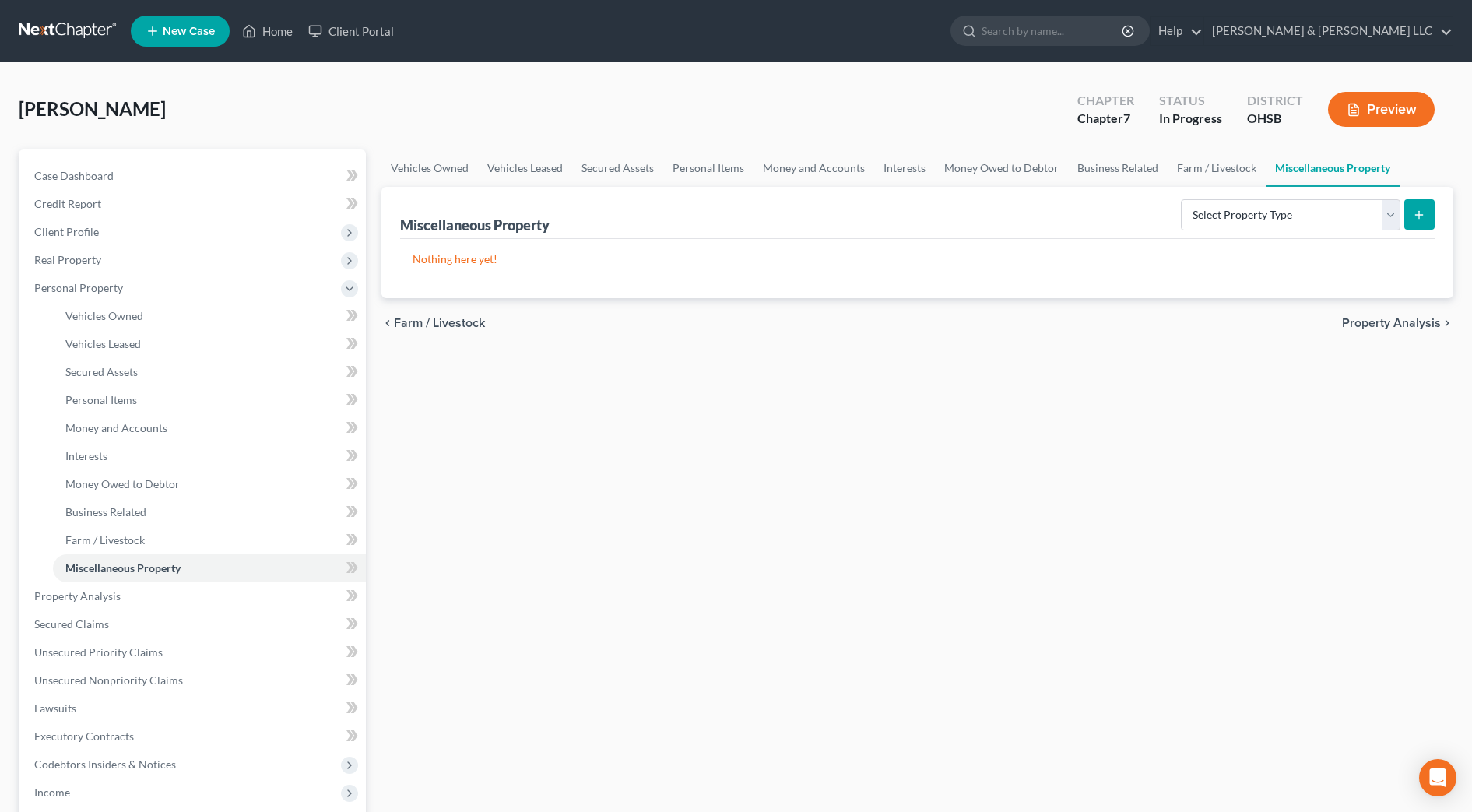
click at [1386, 322] on span "Property Analysis" at bounding box center [1392, 323] width 99 height 13
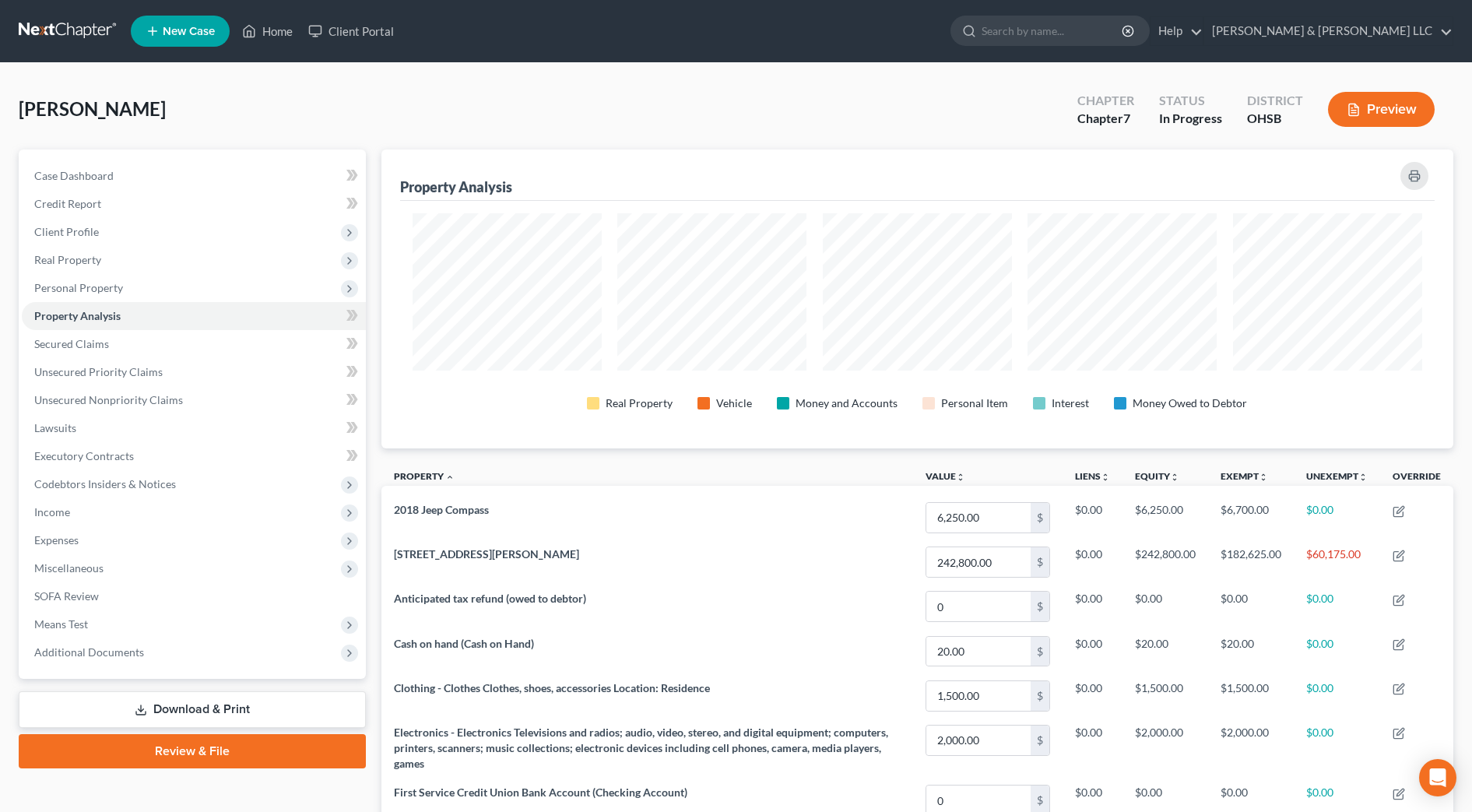
scroll to position [386, 0]
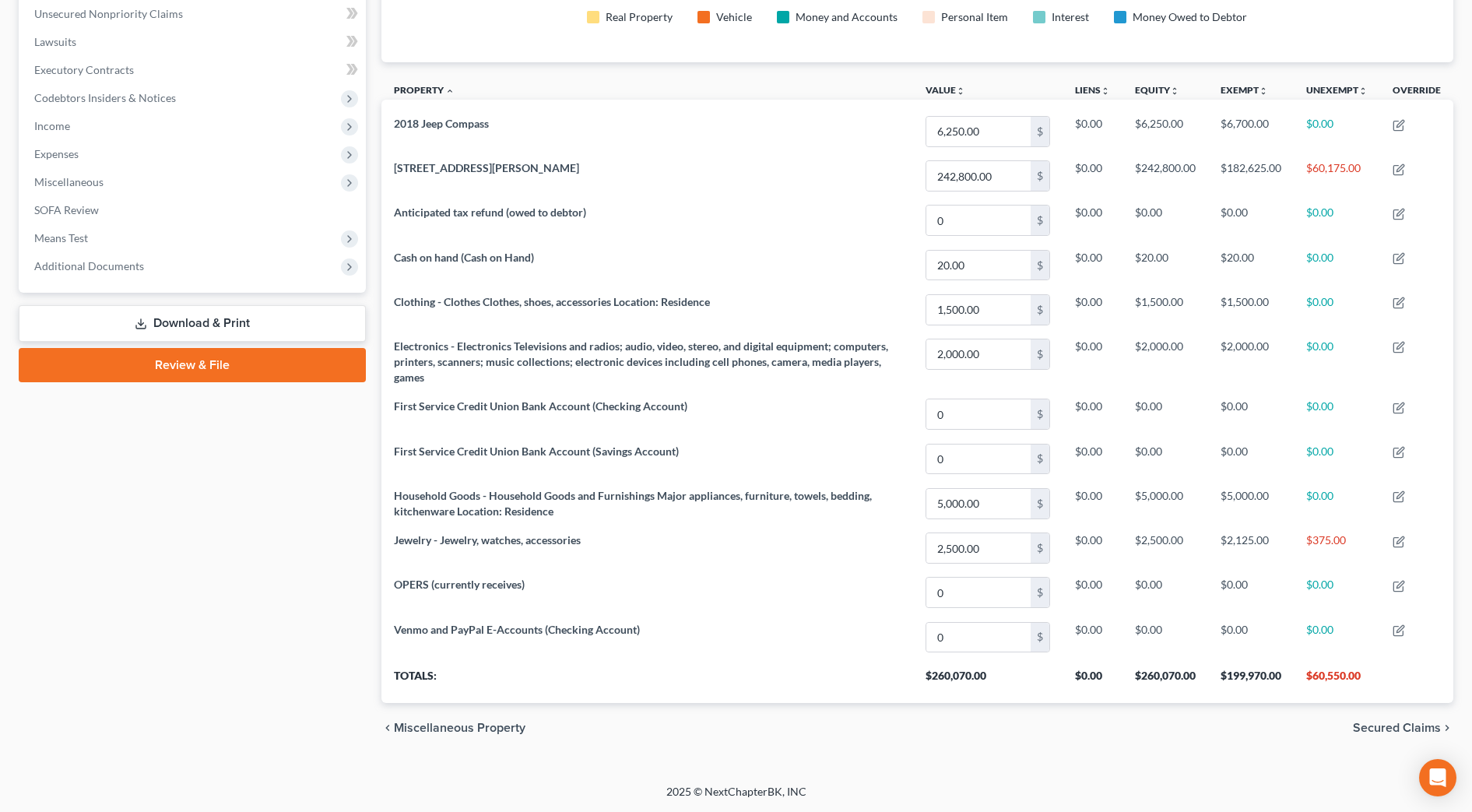
click at [1428, 721] on span "Secured Claims" at bounding box center [1397, 727] width 88 height 13
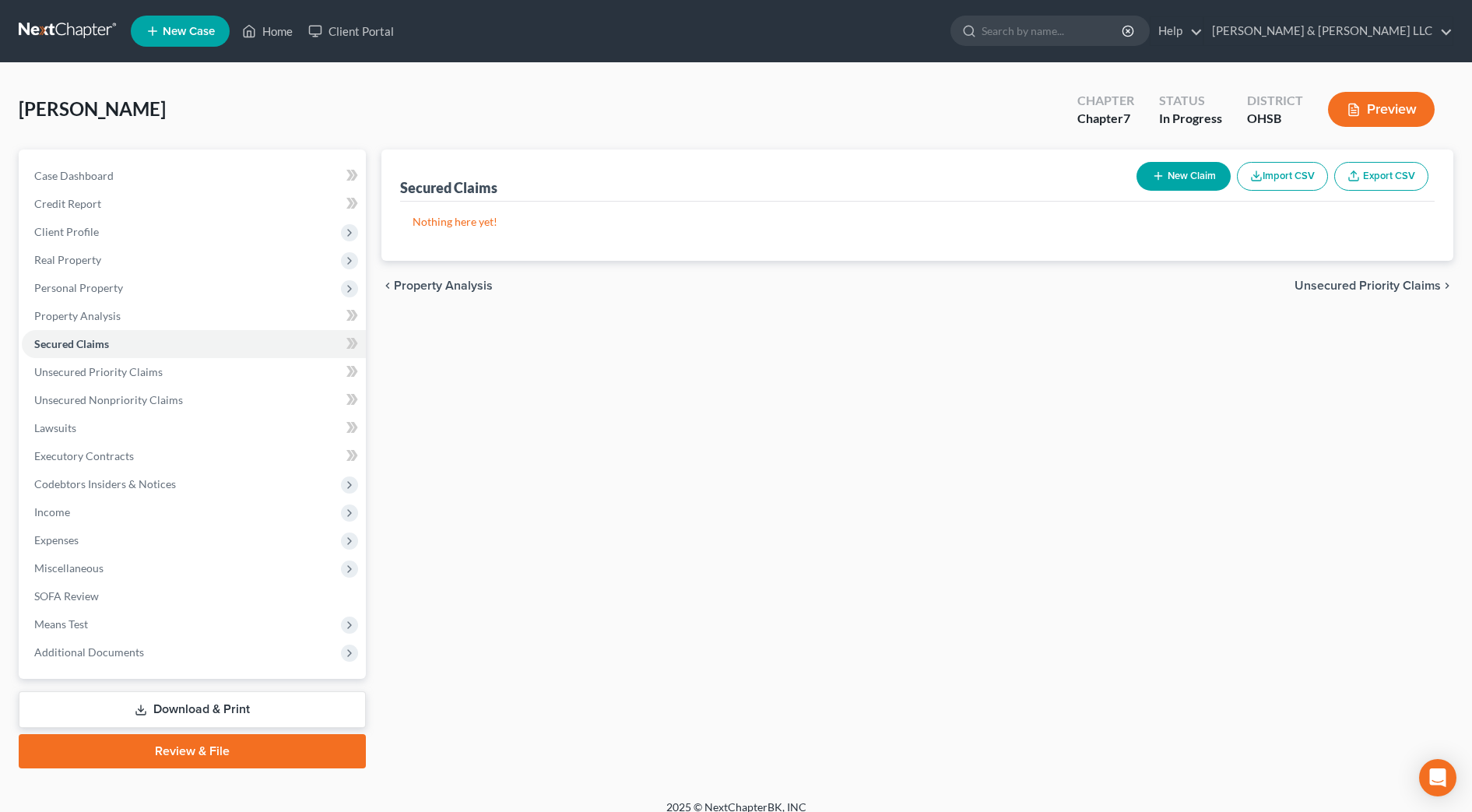
click at [1364, 289] on span "Unsecured Priority Claims" at bounding box center [1368, 285] width 147 height 13
click at [1364, 289] on span "Unsecured Nonpriority Claims" at bounding box center [1356, 285] width 169 height 13
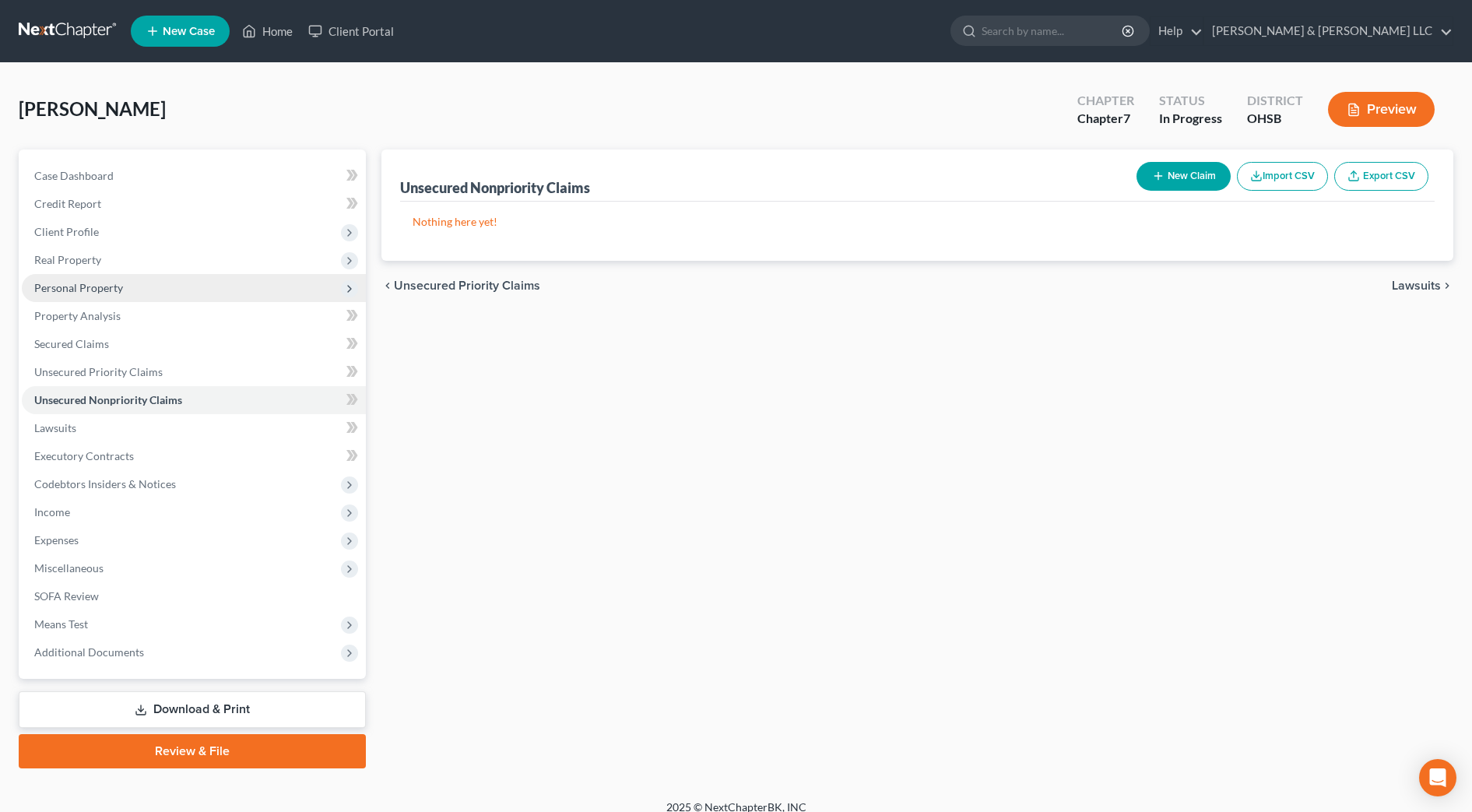
click at [88, 284] on span "Personal Property" at bounding box center [78, 288] width 89 height 14
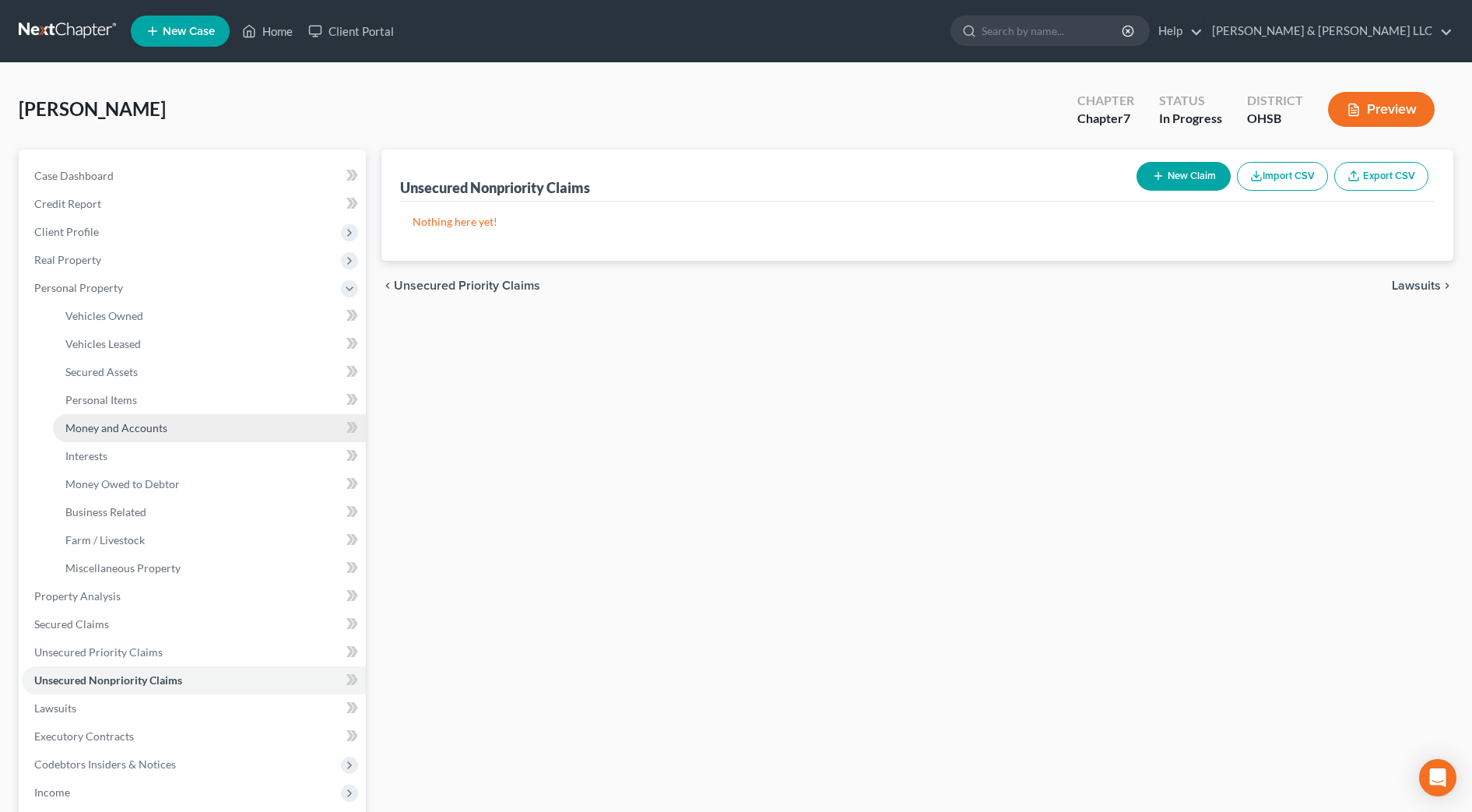
click at [107, 423] on span "Money and Accounts" at bounding box center [116, 428] width 102 height 14
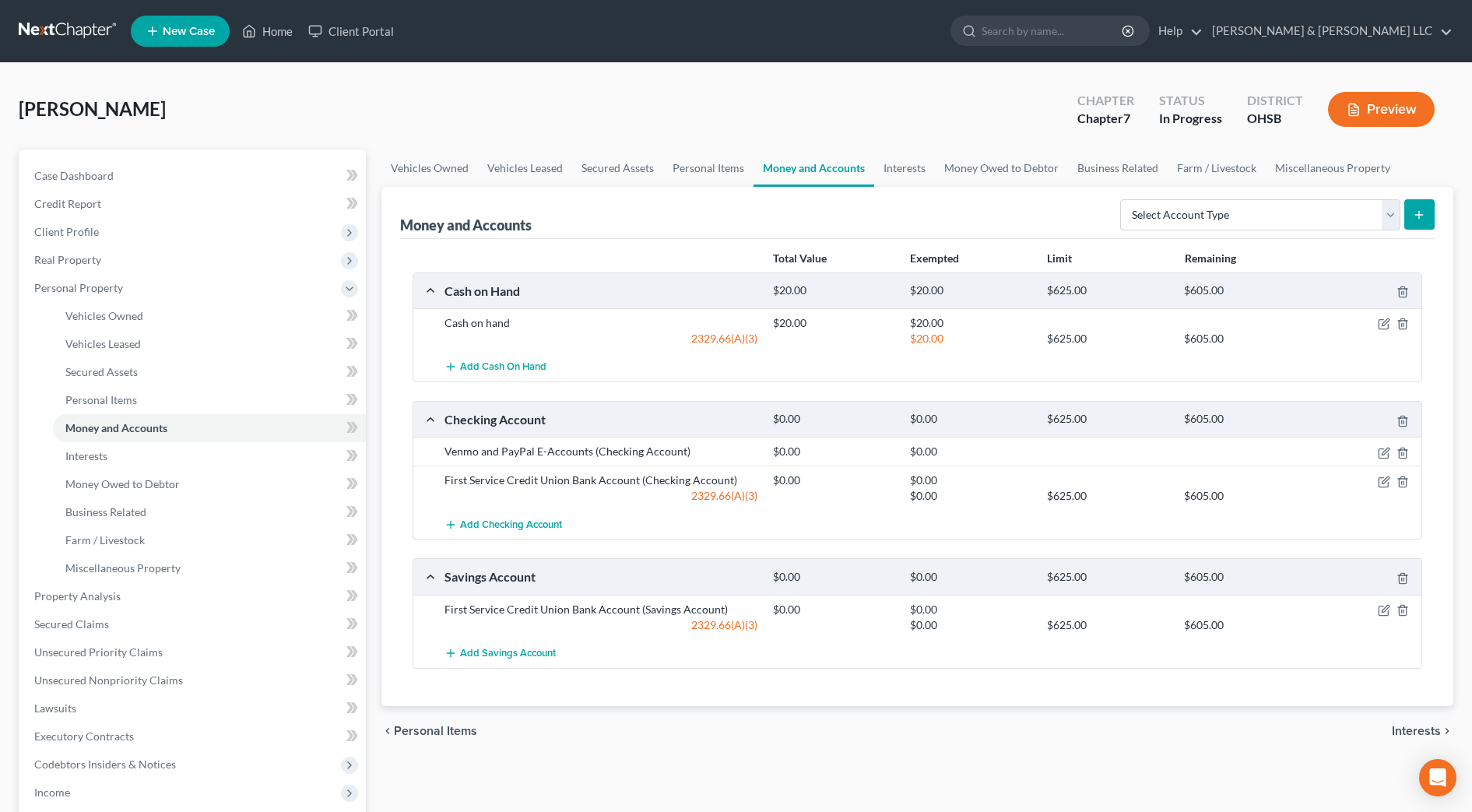
scroll to position [195, 0]
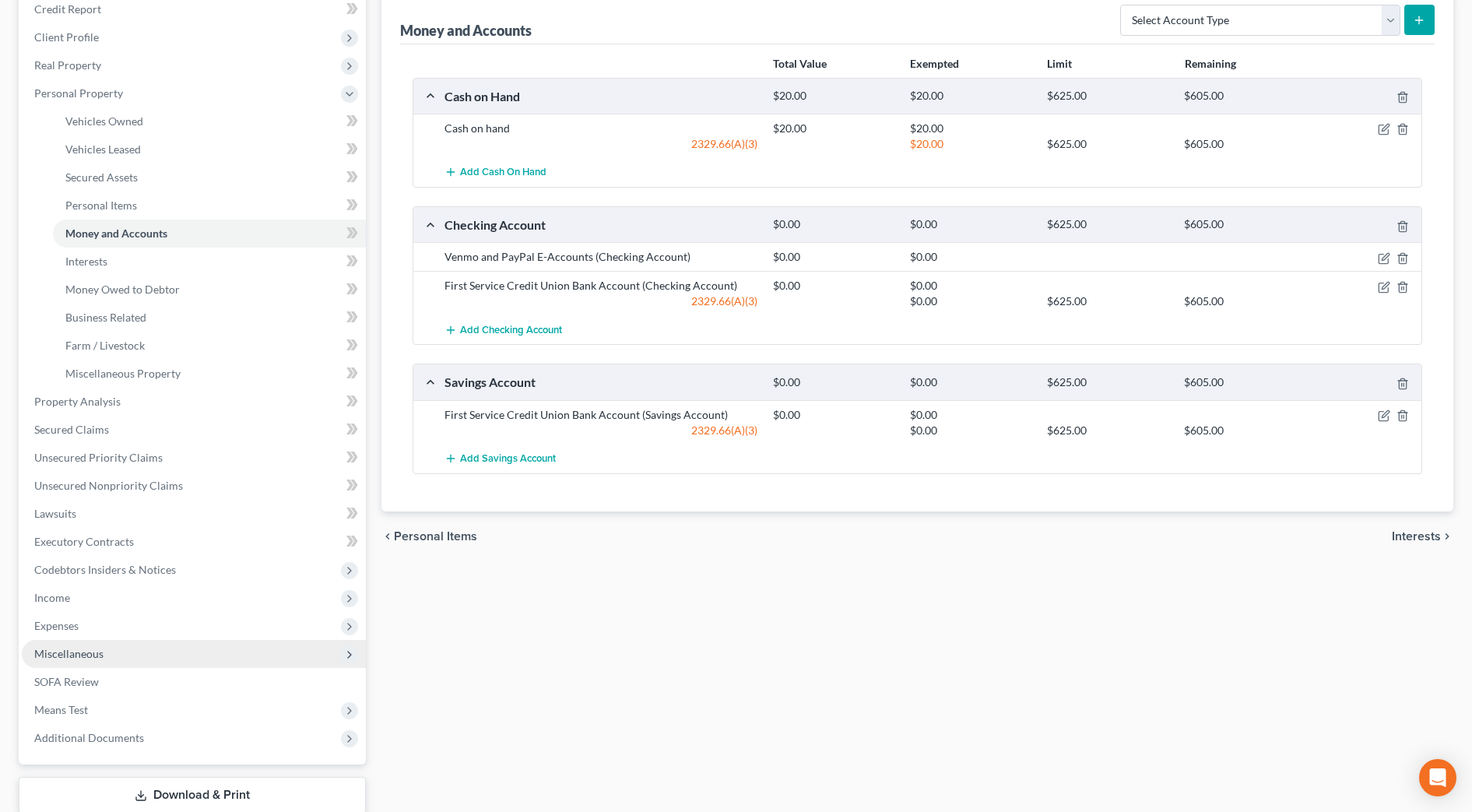
click at [70, 649] on span "Miscellaneous" at bounding box center [69, 654] width 69 height 14
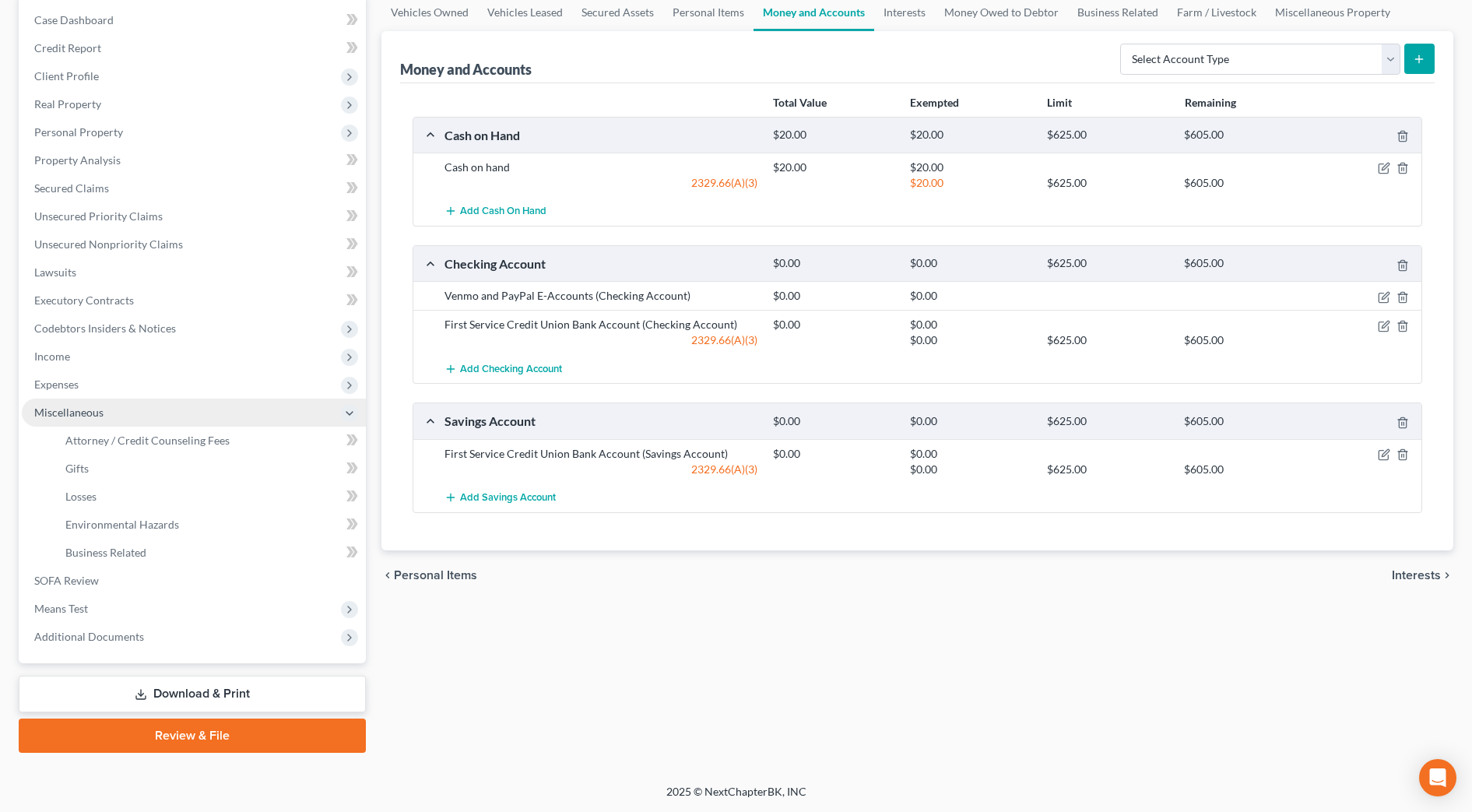
scroll to position [156, 0]
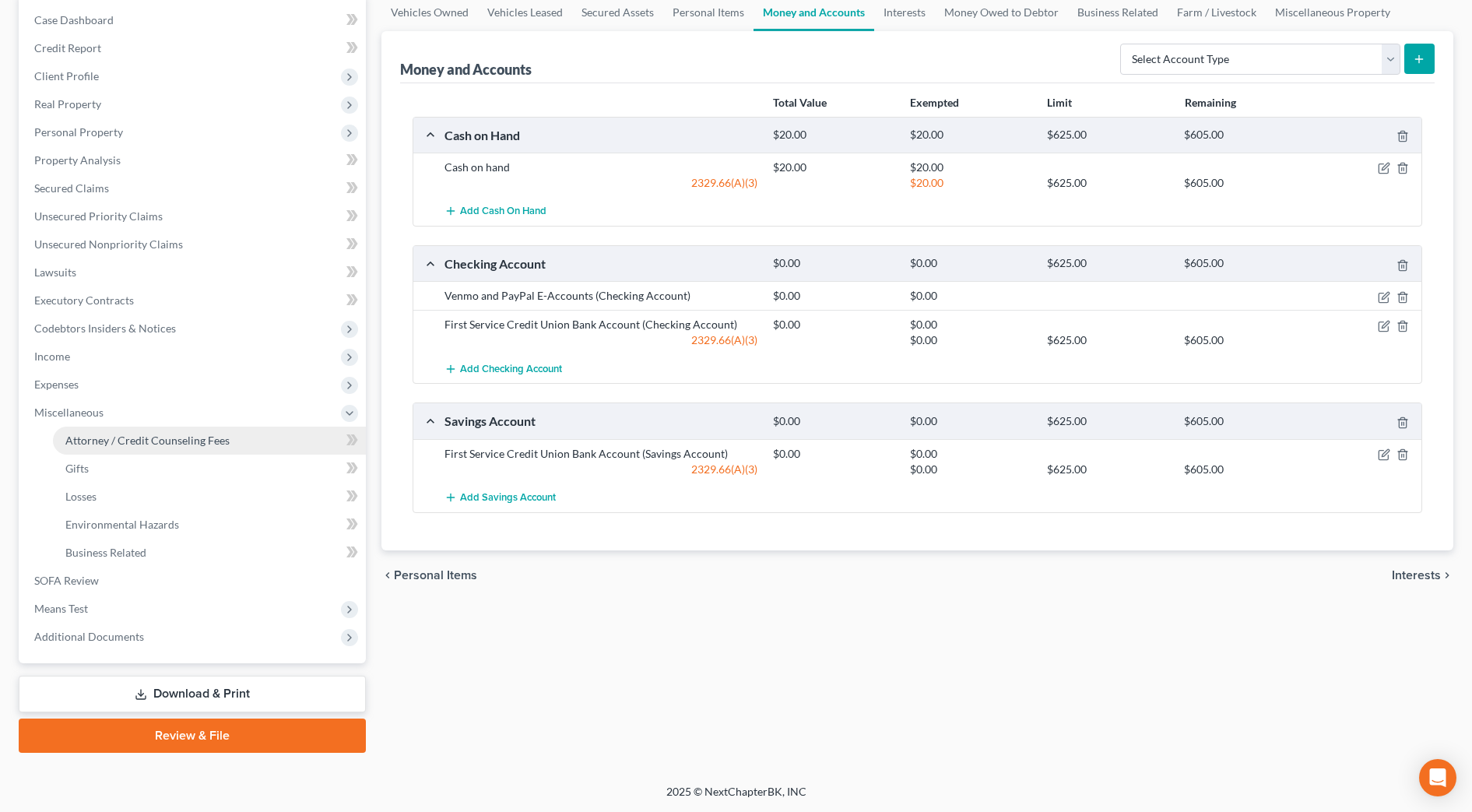
click at [149, 441] on span "Attorney / Credit Counseling Fees" at bounding box center [147, 440] width 164 height 14
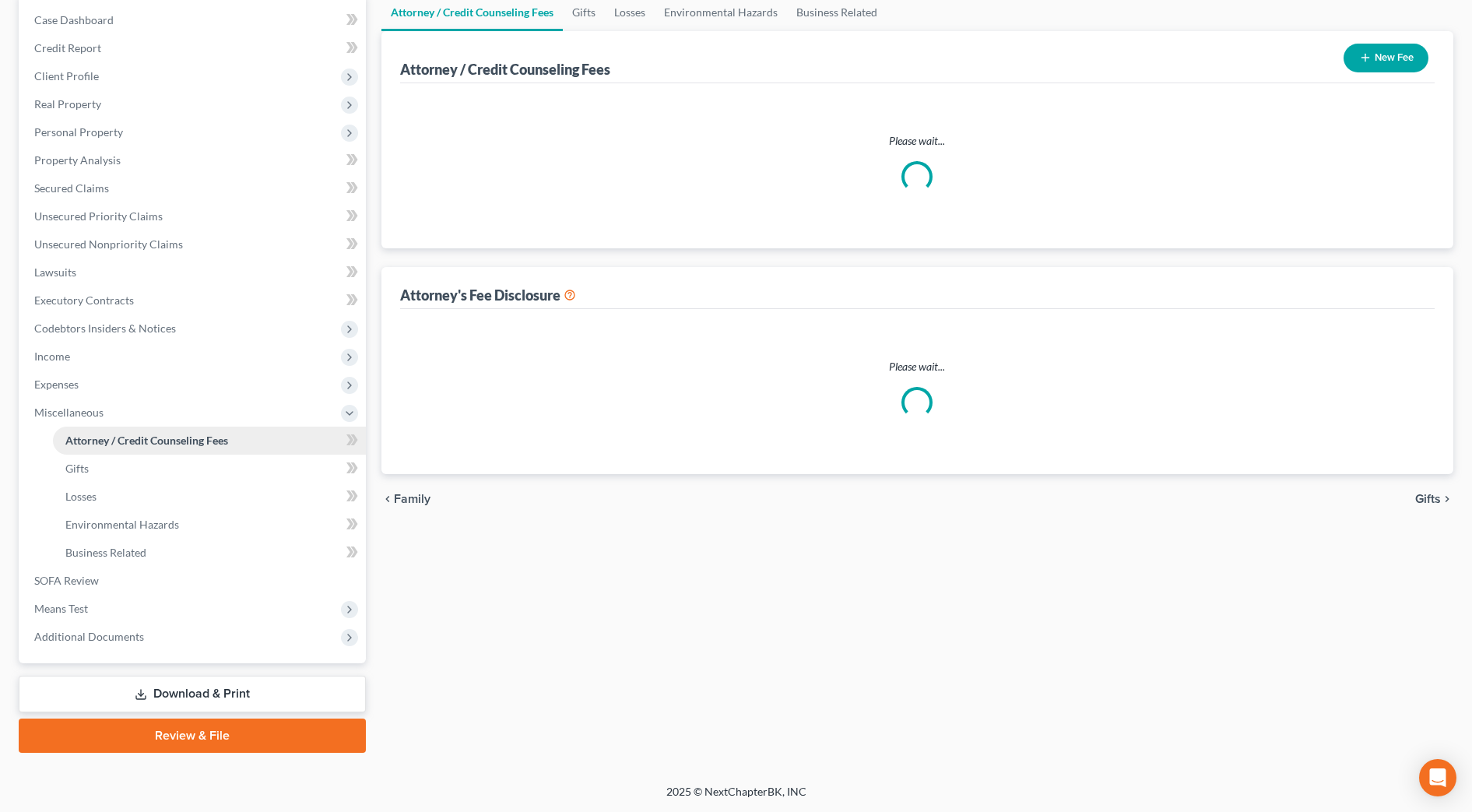
scroll to position [80, 0]
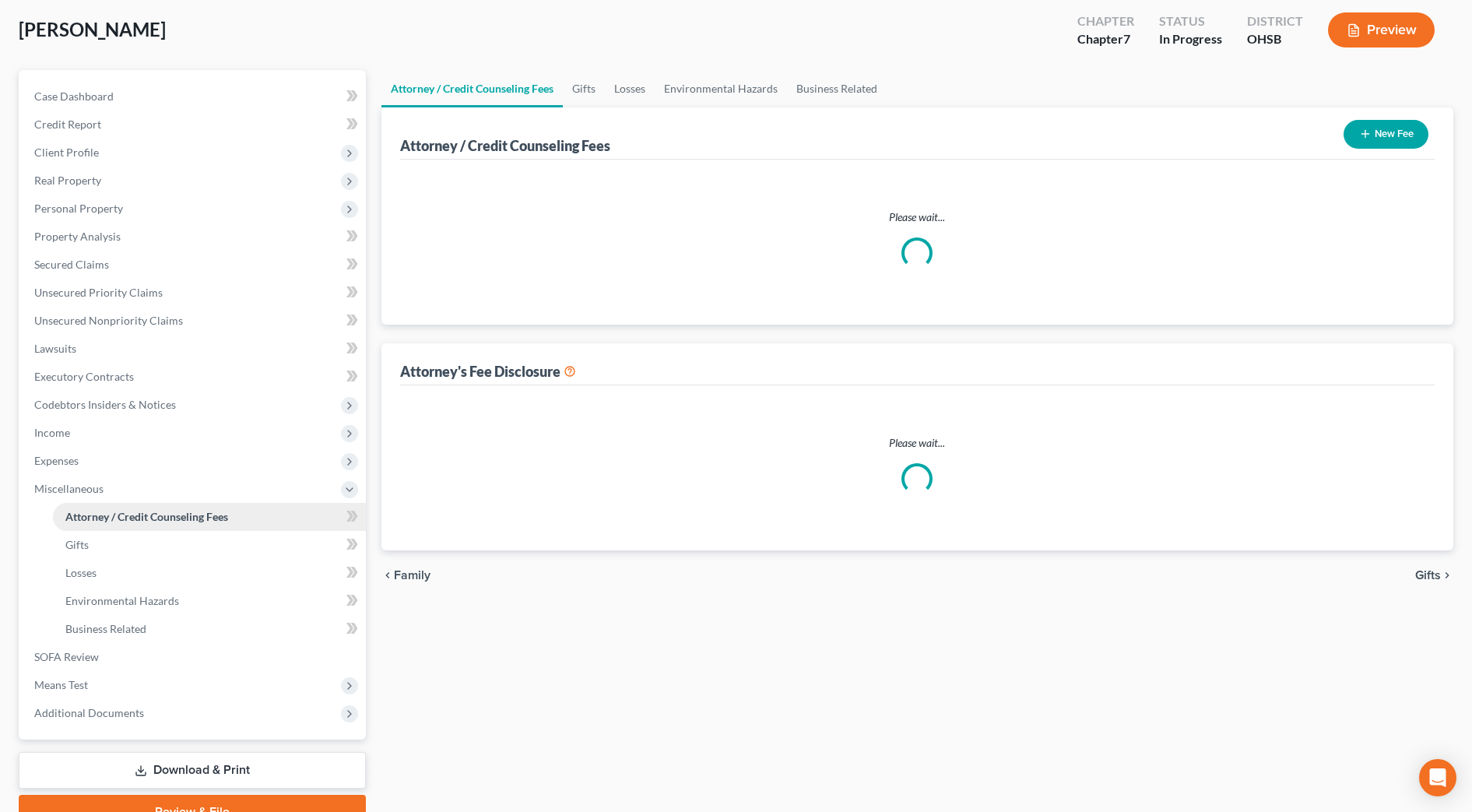
select select "0"
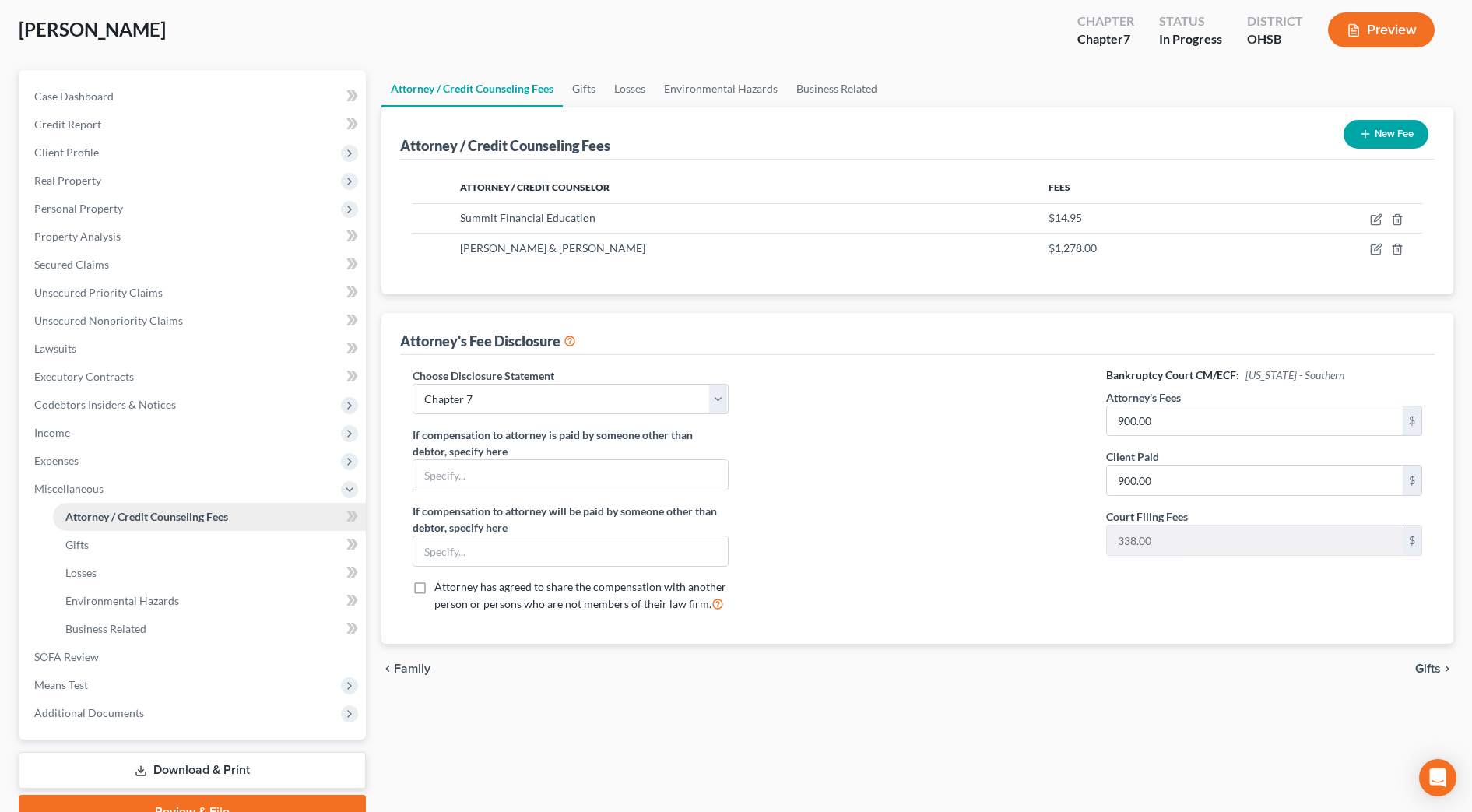
scroll to position [0, 0]
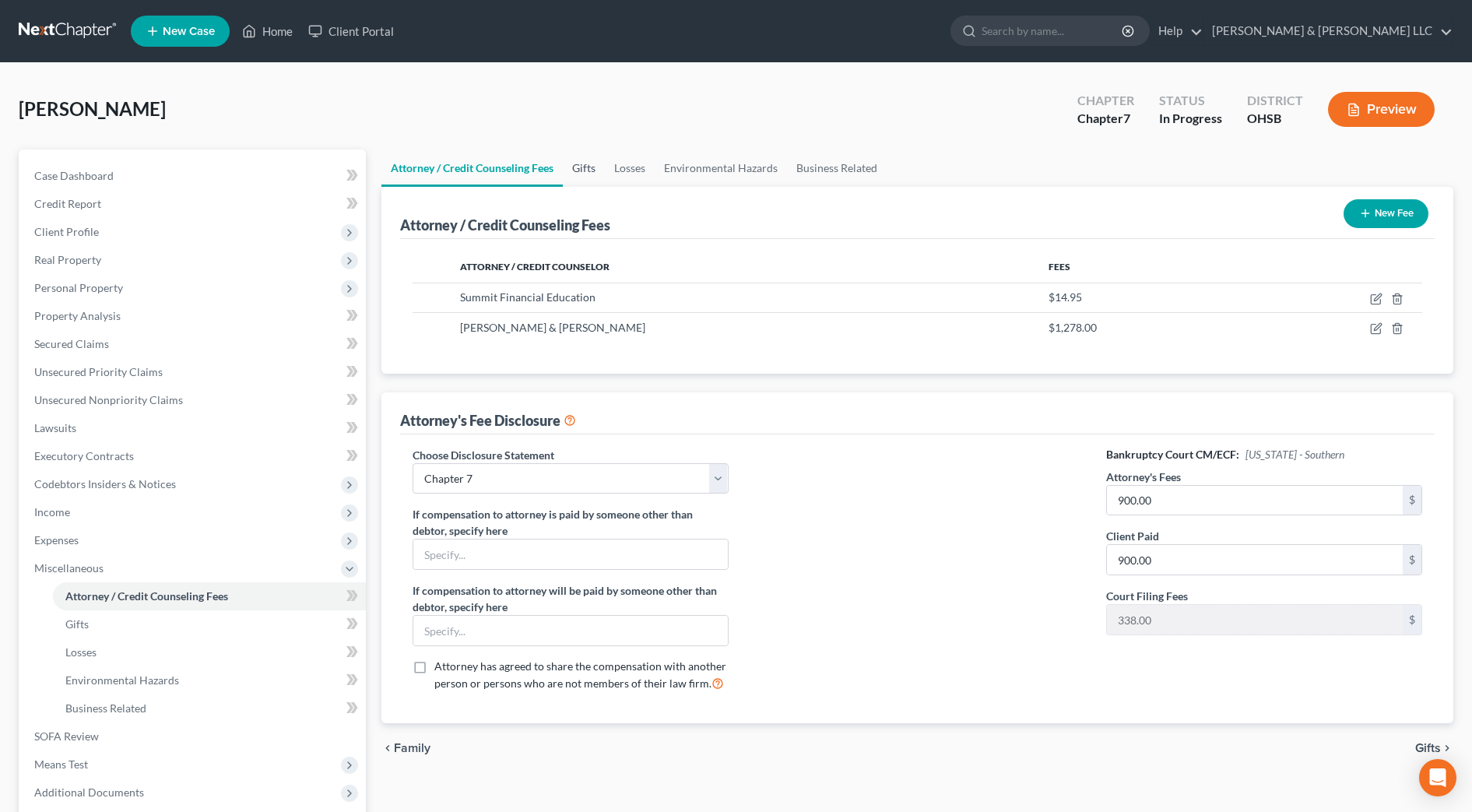
click at [587, 174] on link "Gifts" at bounding box center [584, 168] width 42 height 37
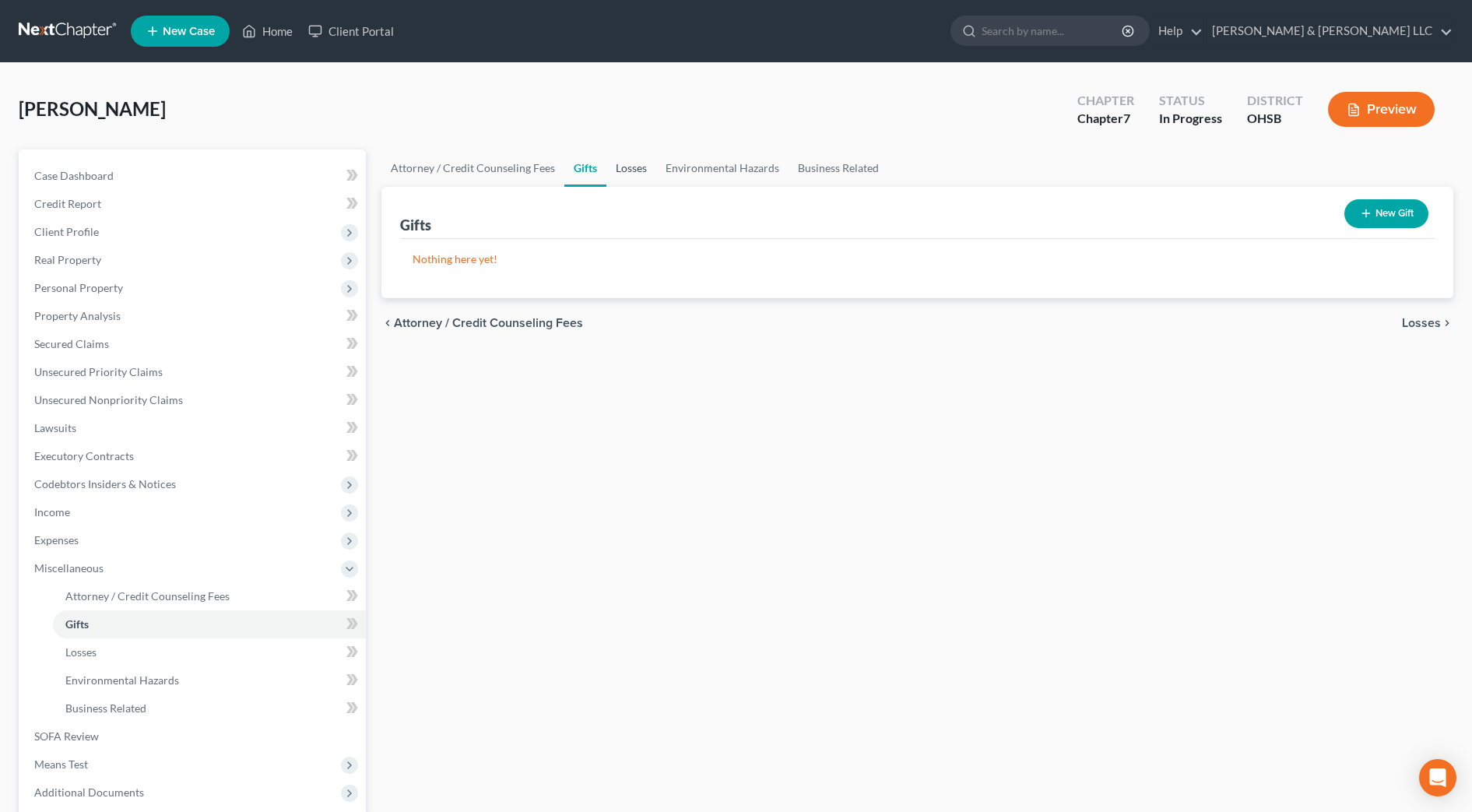
click at [635, 165] on link "Losses" at bounding box center [631, 168] width 50 height 37
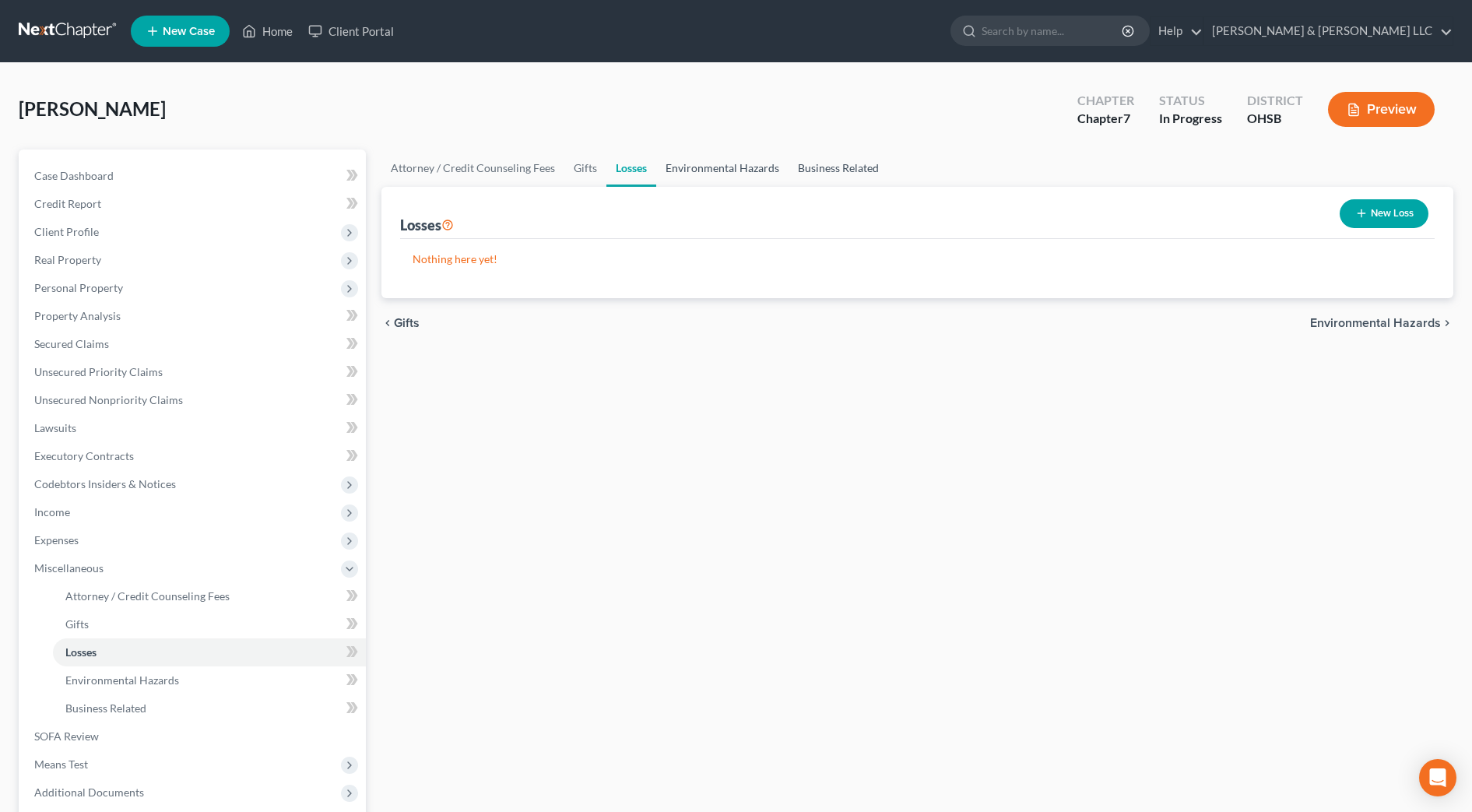
drag, startPoint x: 693, startPoint y: 172, endPoint x: 841, endPoint y: 168, distance: 148.1
click at [694, 172] on link "Environmental Hazards" at bounding box center [722, 168] width 132 height 37
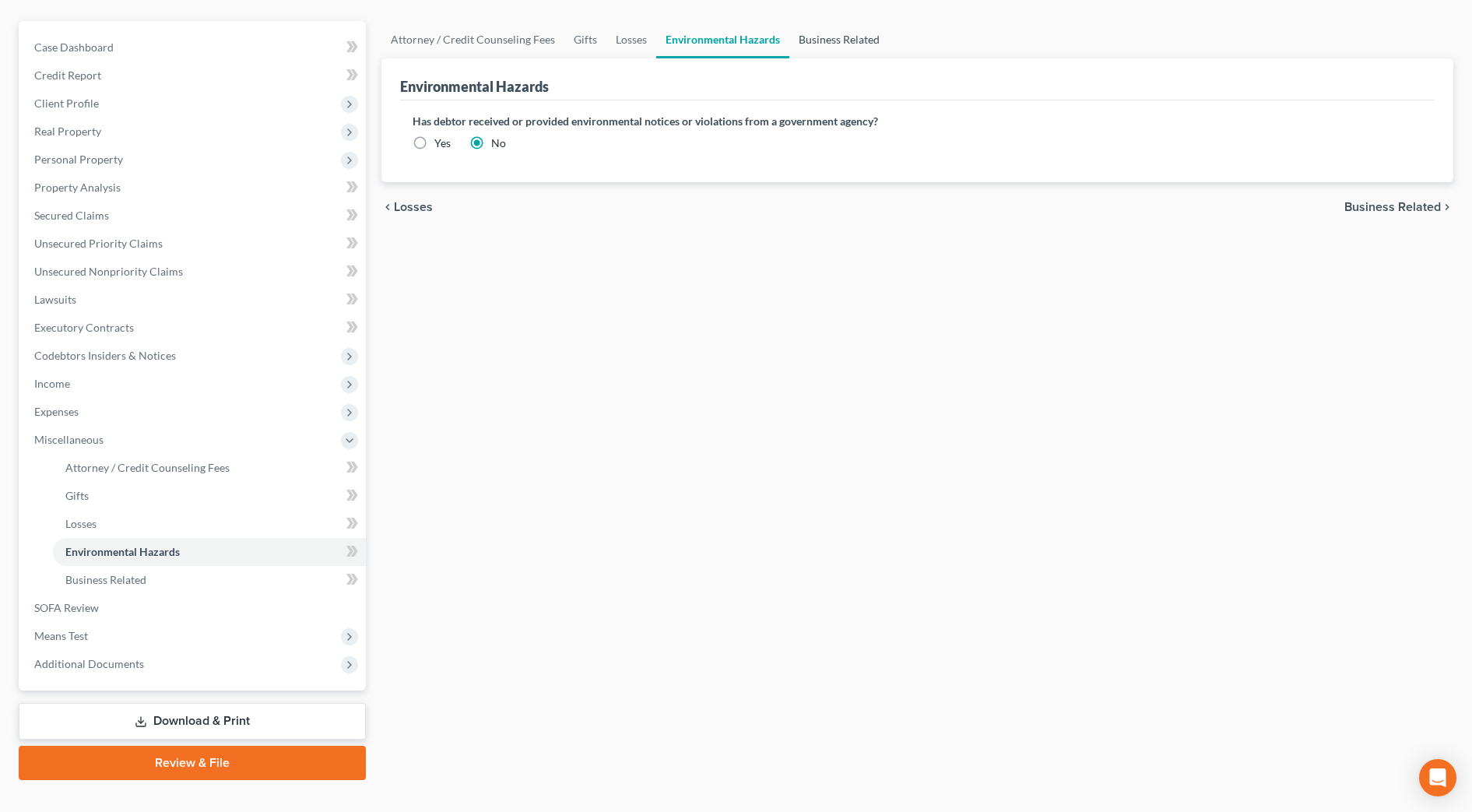
scroll to position [156, 0]
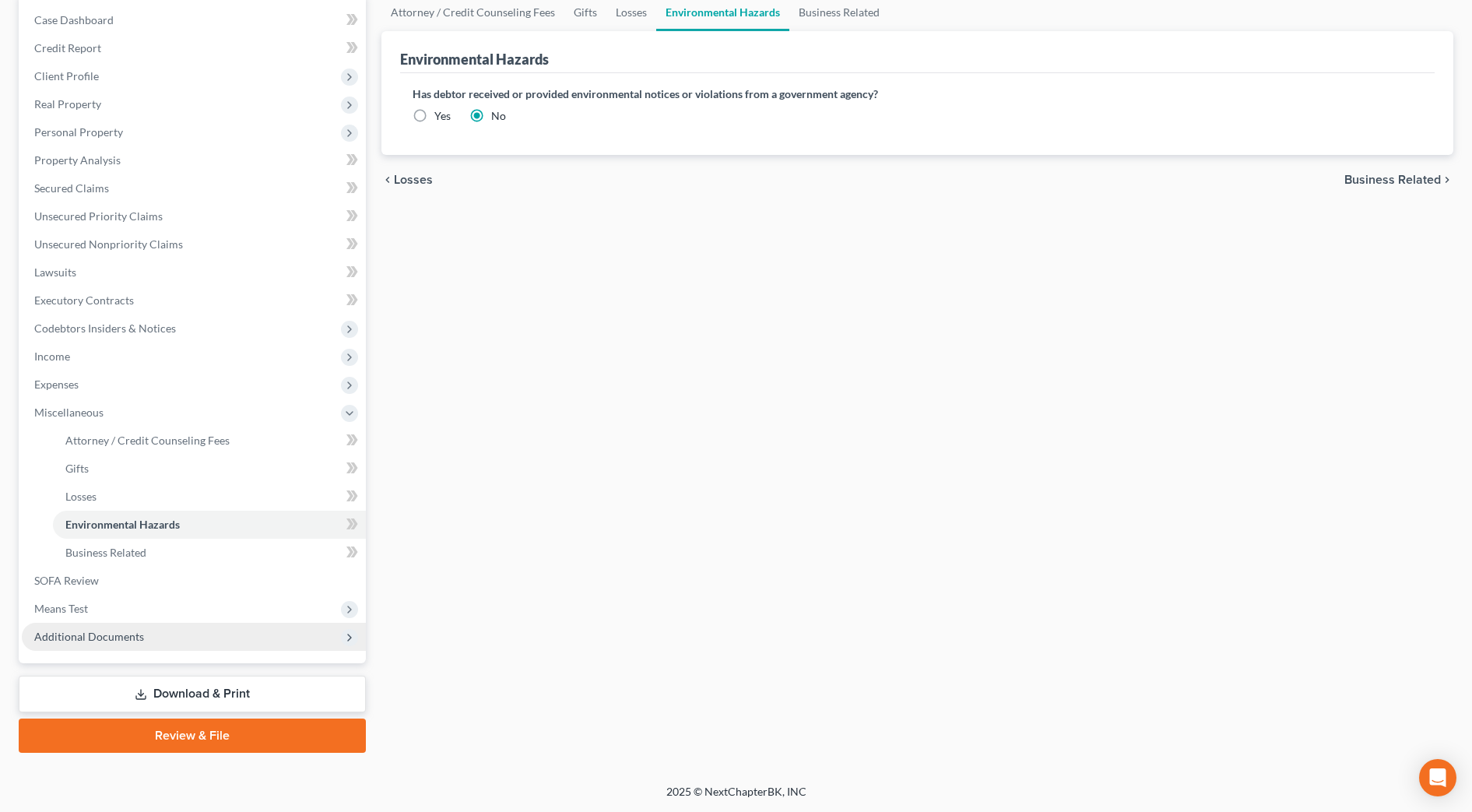
click at [169, 637] on span "Additional Documents" at bounding box center [194, 636] width 344 height 28
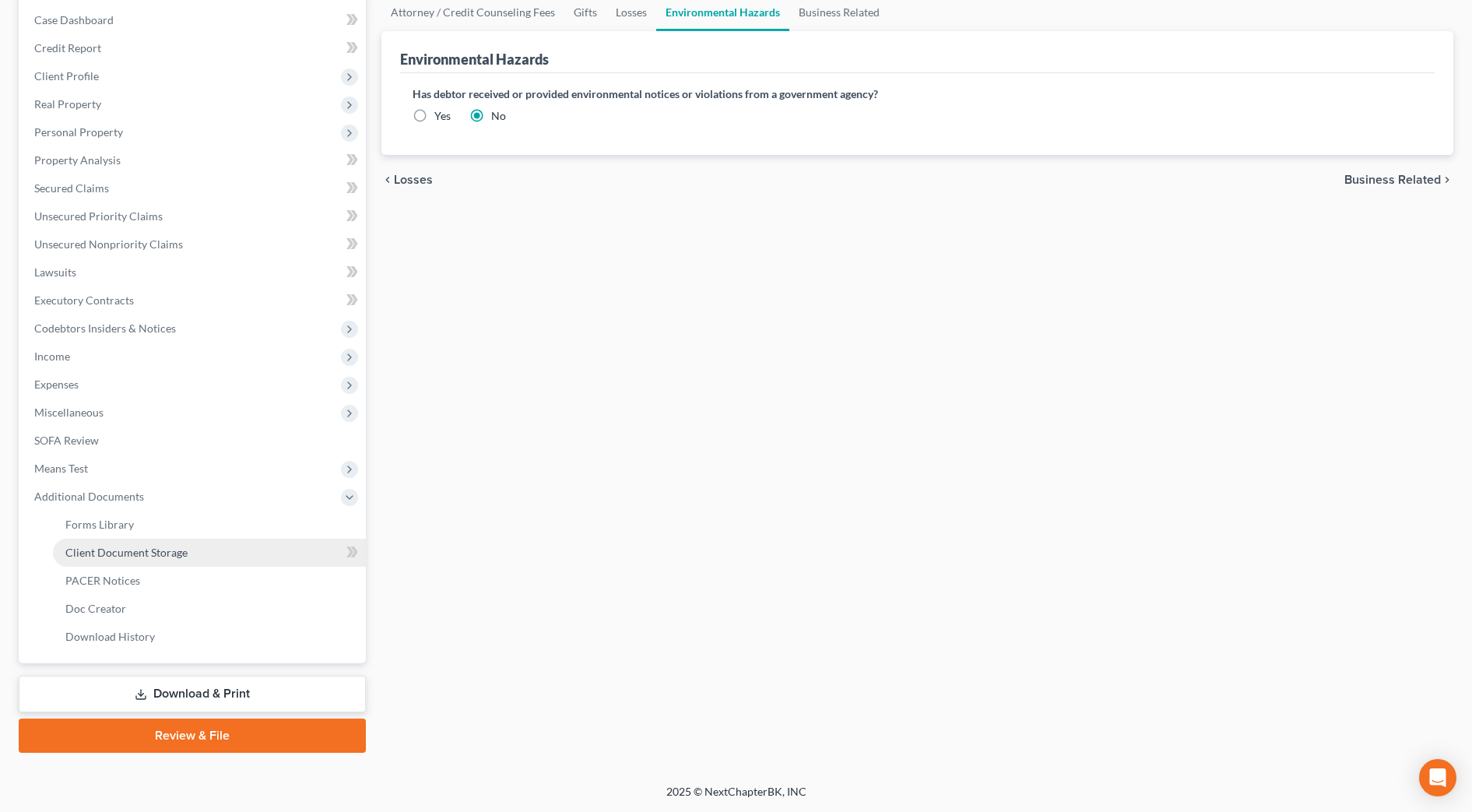
click at [150, 553] on span "Client Document Storage" at bounding box center [126, 552] width 122 height 14
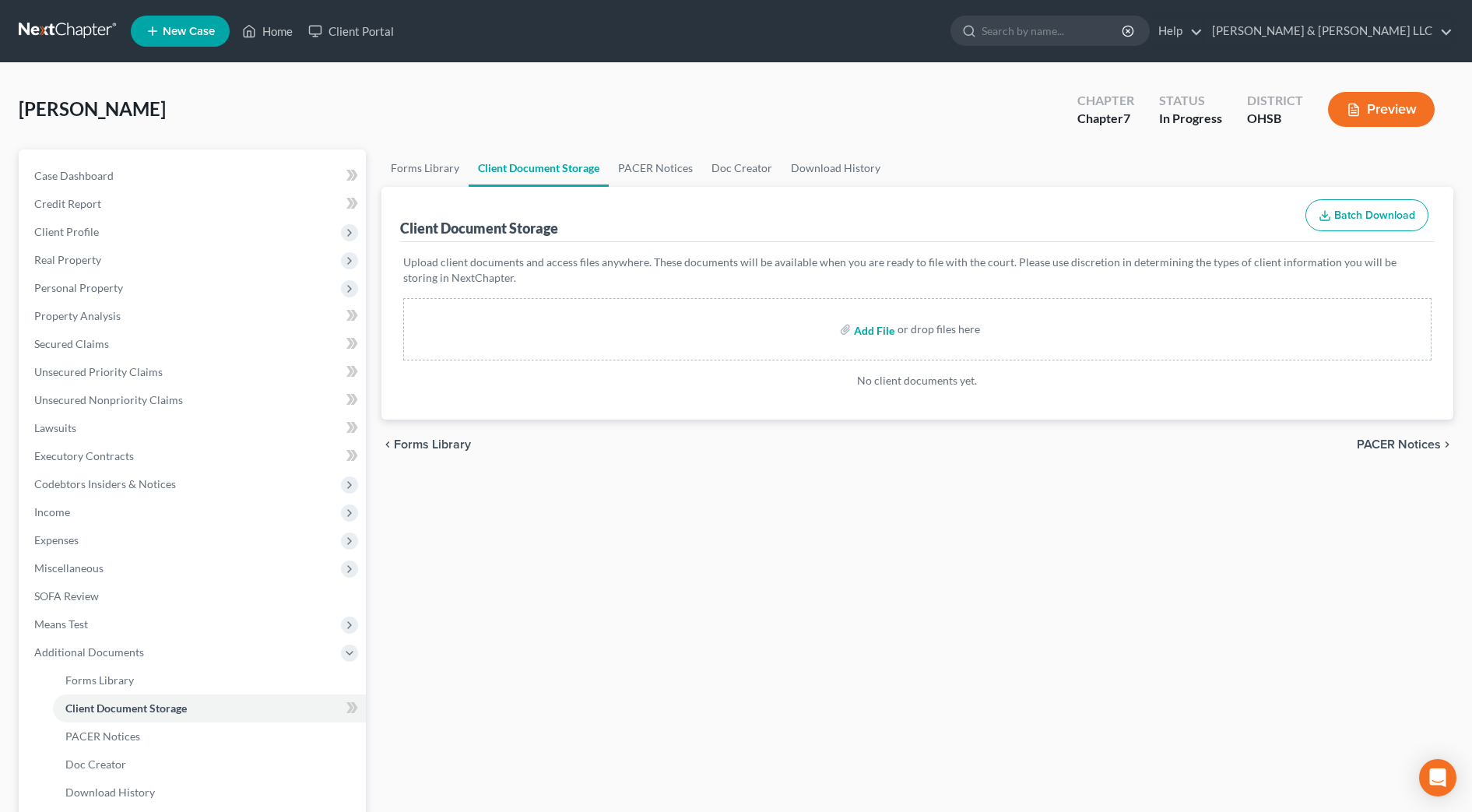
click at [869, 330] on input "file" at bounding box center [872, 329] width 37 height 28
type input "C:\fakepath\Certificate (1).pdf"
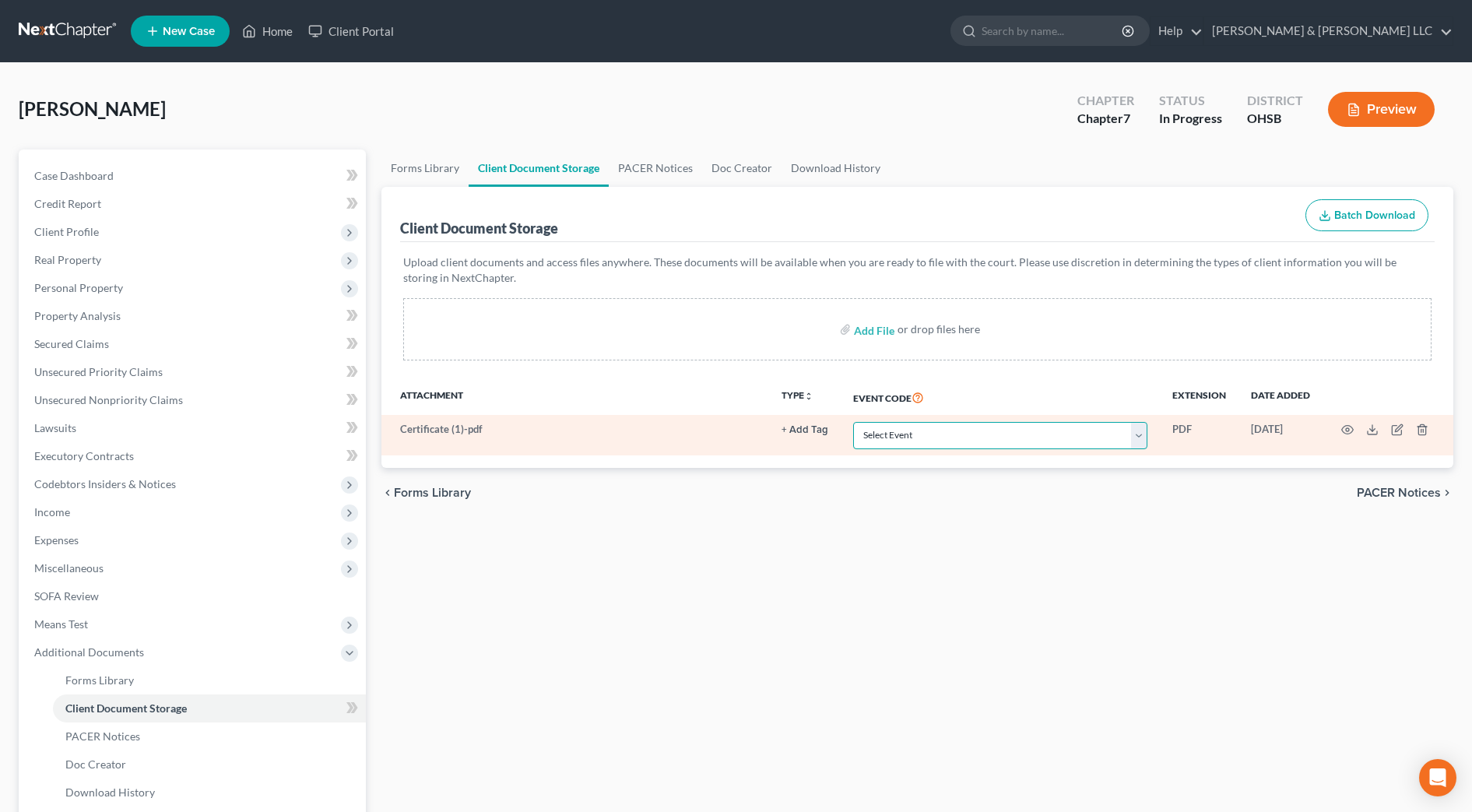
click at [894, 433] on select "Select Event 20 Largest Unsecured Creditors Amended Document Amended List of Cr…" at bounding box center [999, 435] width 294 height 27
select select "7"
click at [853, 422] on select "Select Event 20 Largest Unsecured Creditors Amended Document Amended List of Cr…" at bounding box center [999, 435] width 294 height 27
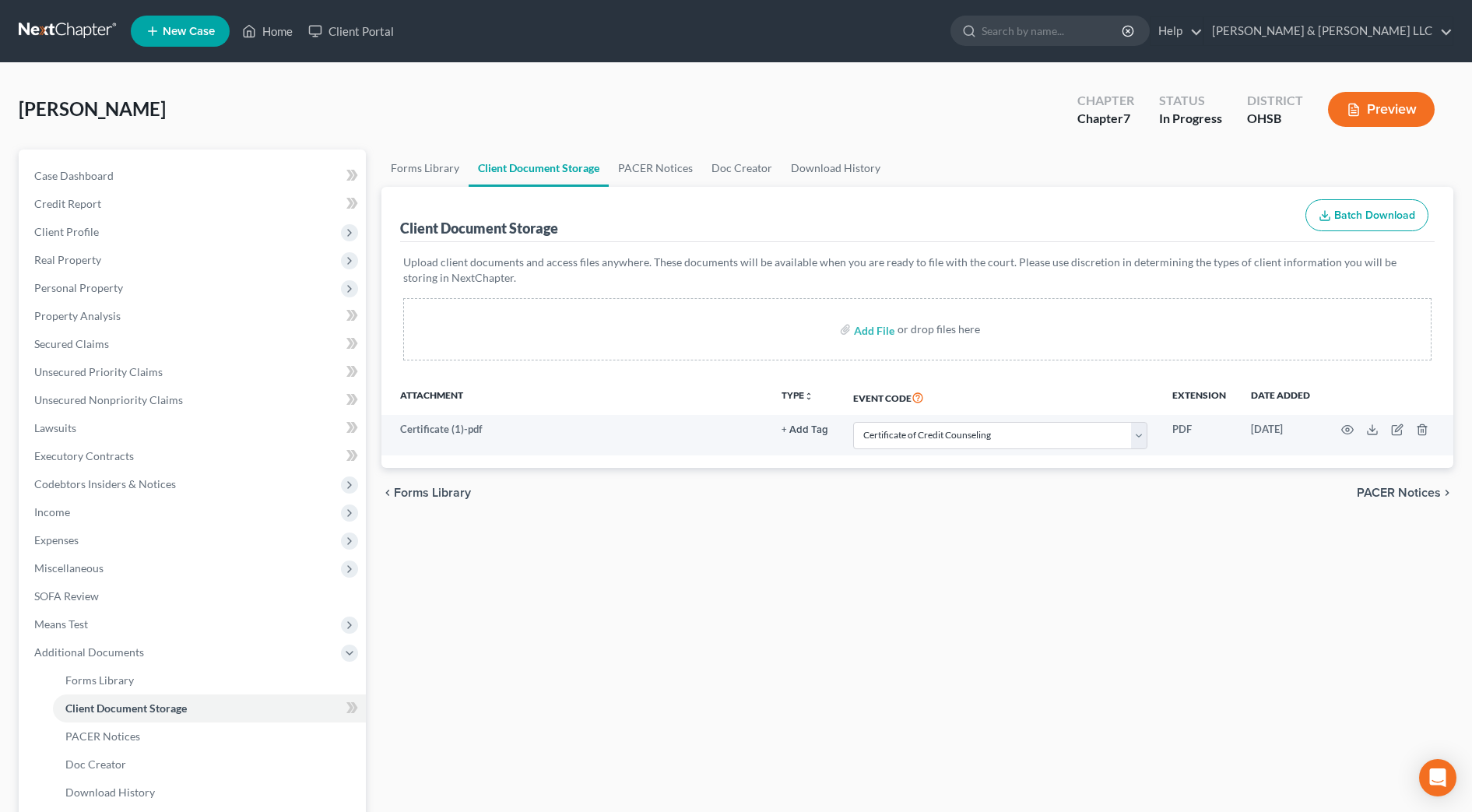
click at [891, 550] on div "Forms Library Client Document Storage PACER Notices Doc Creator Download Histor…" at bounding box center [917, 528] width 1087 height 759
click at [69, 229] on span "Client Profile" at bounding box center [66, 232] width 64 height 14
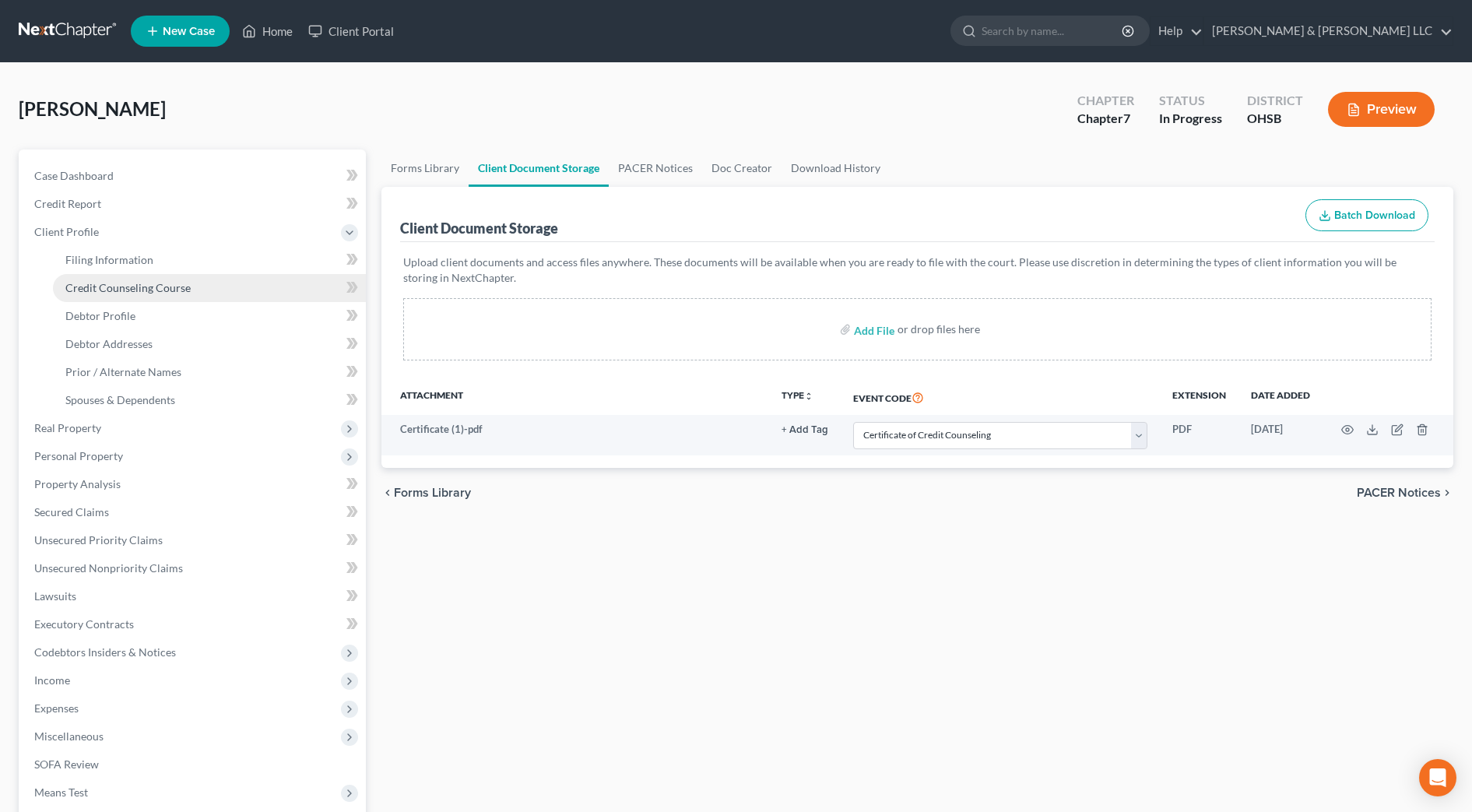
click at [83, 282] on span "Credit Counseling Course" at bounding box center [128, 288] width 125 height 14
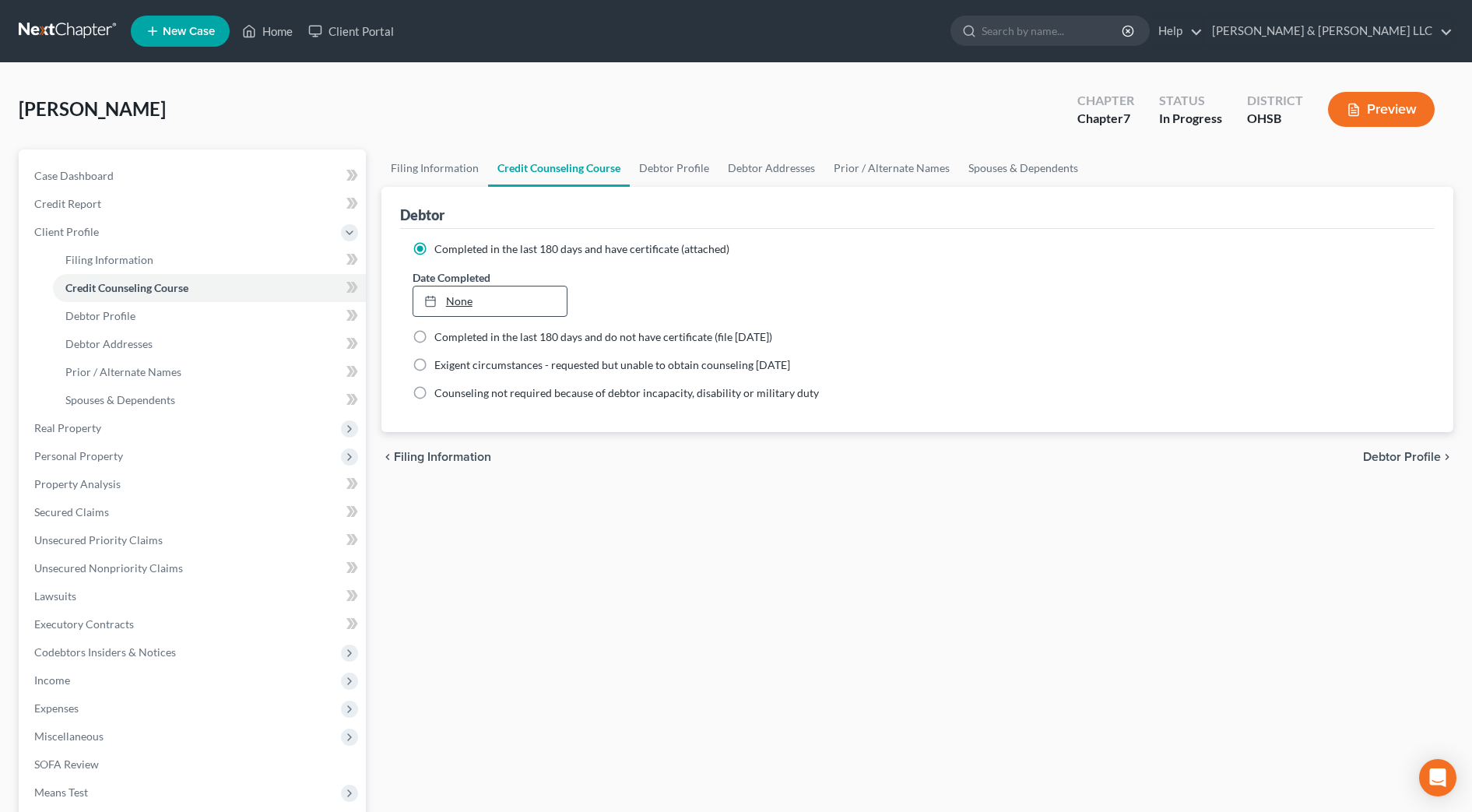
type input "[DATE]"
click at [441, 294] on div at bounding box center [435, 301] width 22 height 14
click at [449, 303] on link "[DATE]" at bounding box center [490, 301] width 154 height 30
click at [507, 491] on div "Filing Information Credit Counseling Course Debtor Profile Debtor Addresses Pri…" at bounding box center [917, 542] width 1087 height 787
click at [667, 176] on link "Debtor Profile" at bounding box center [674, 168] width 89 height 37
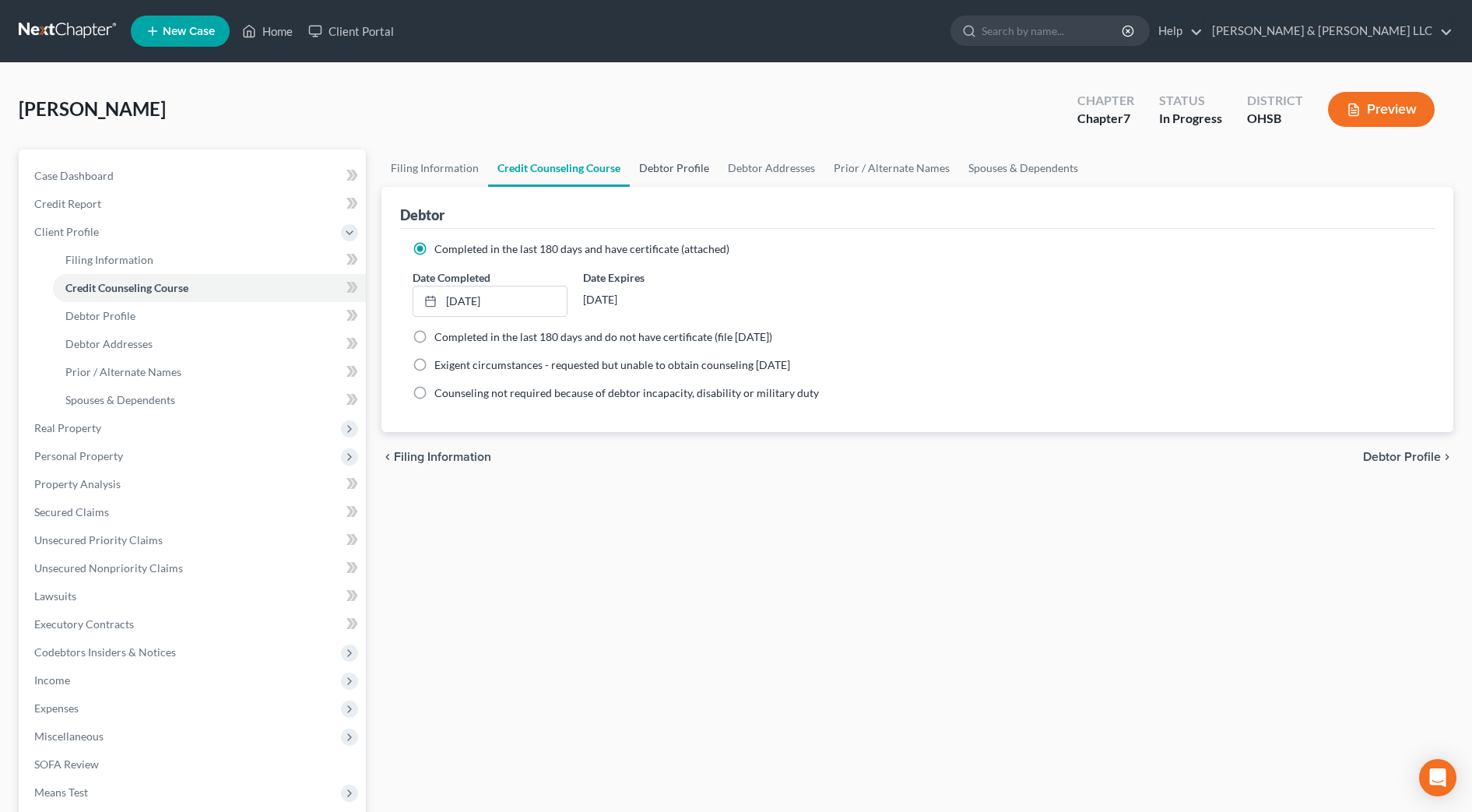
select select "0"
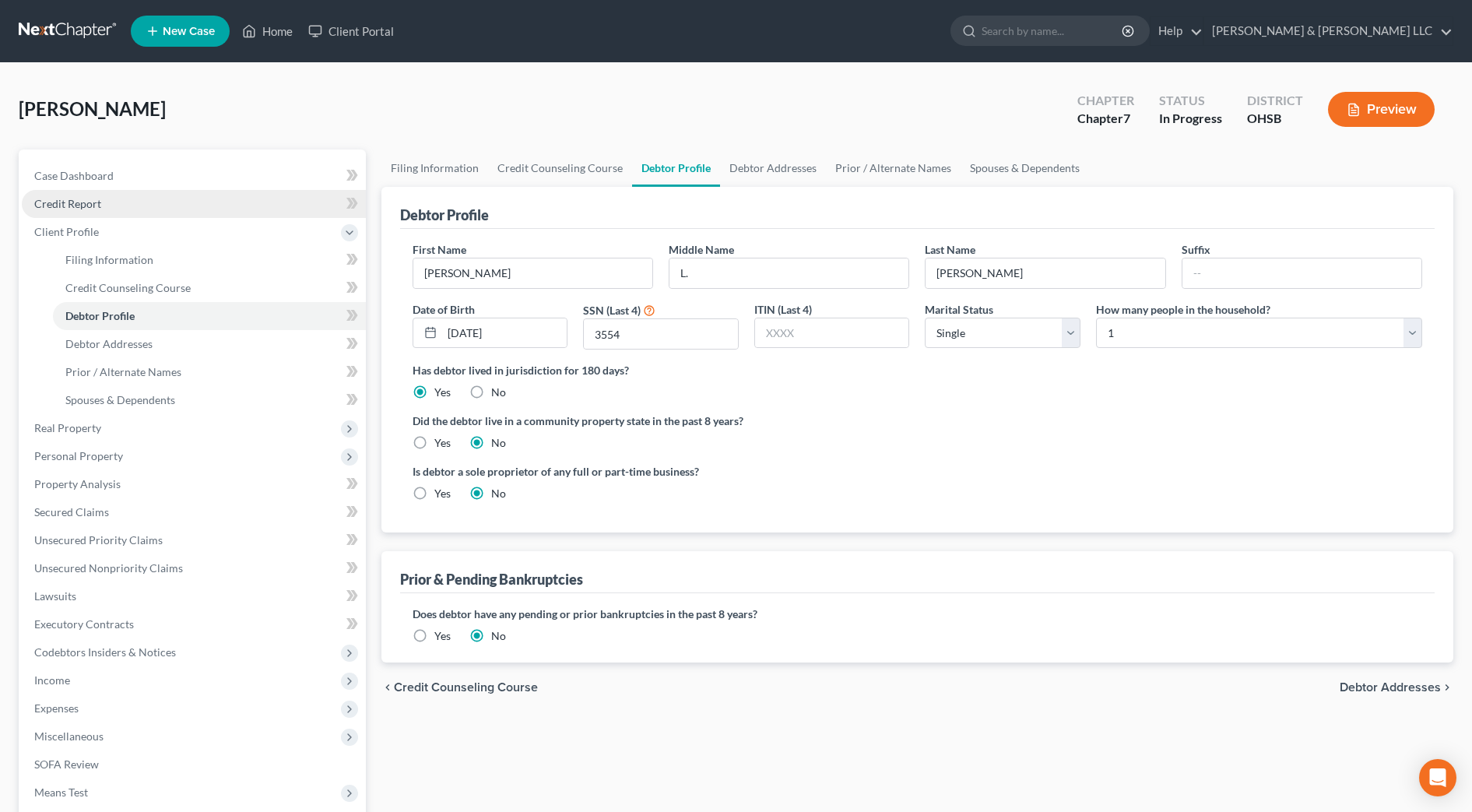
click at [120, 210] on link "Credit Report" at bounding box center [194, 203] width 344 height 28
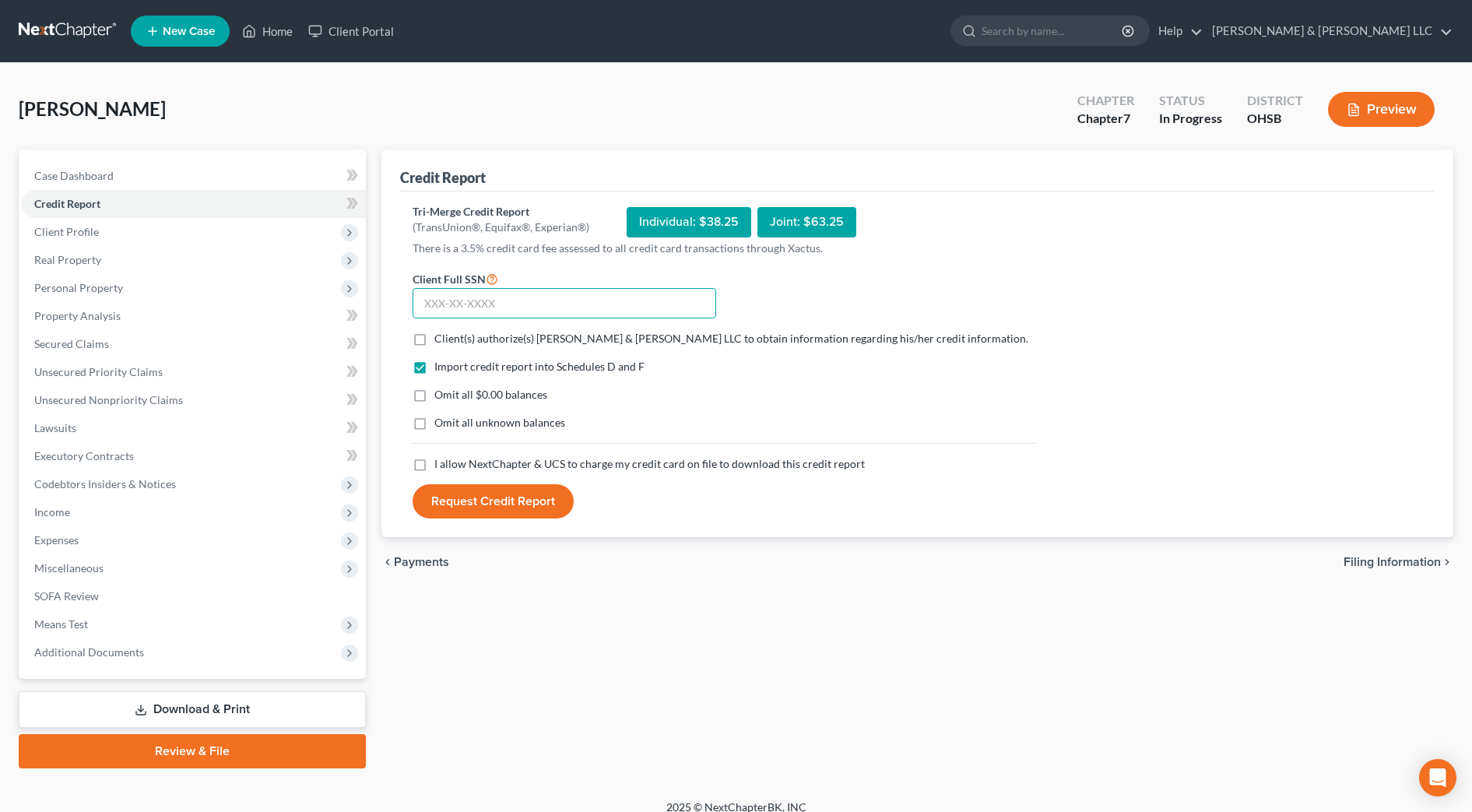
click at [528, 296] on input "text" at bounding box center [564, 303] width 303 height 31
type input "288-52-3554"
click at [518, 332] on span "Client(s) authorize(s) [PERSON_NAME] & [PERSON_NAME] LLC to obtain information …" at bounding box center [731, 339] width 594 height 14
click at [451, 332] on input "Client(s) authorize(s) [PERSON_NAME] & [PERSON_NAME] LLC to obtain information …" at bounding box center [445, 336] width 10 height 10
checkbox input "true"
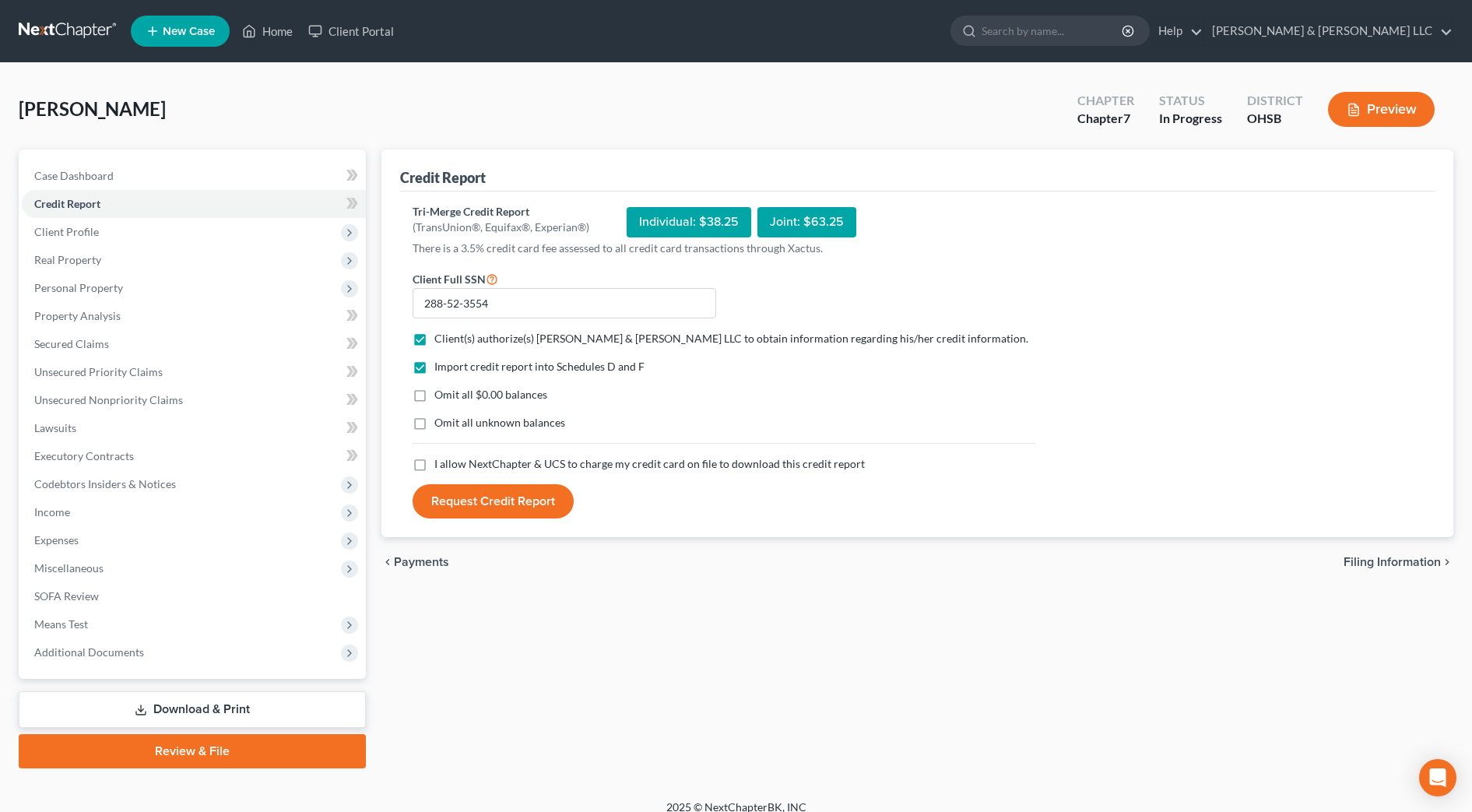
click at [498, 463] on span "I allow NextChapter & UCS to charge my credit card on file to download this cre…" at bounding box center [650, 464] width 430 height 14
click at [451, 463] on input "I allow NextChapter & UCS to charge my credit card on file to download this cre…" at bounding box center [445, 461] width 10 height 10
checkbox input "true"
click at [498, 504] on button "Request Credit Report" at bounding box center [493, 501] width 161 height 34
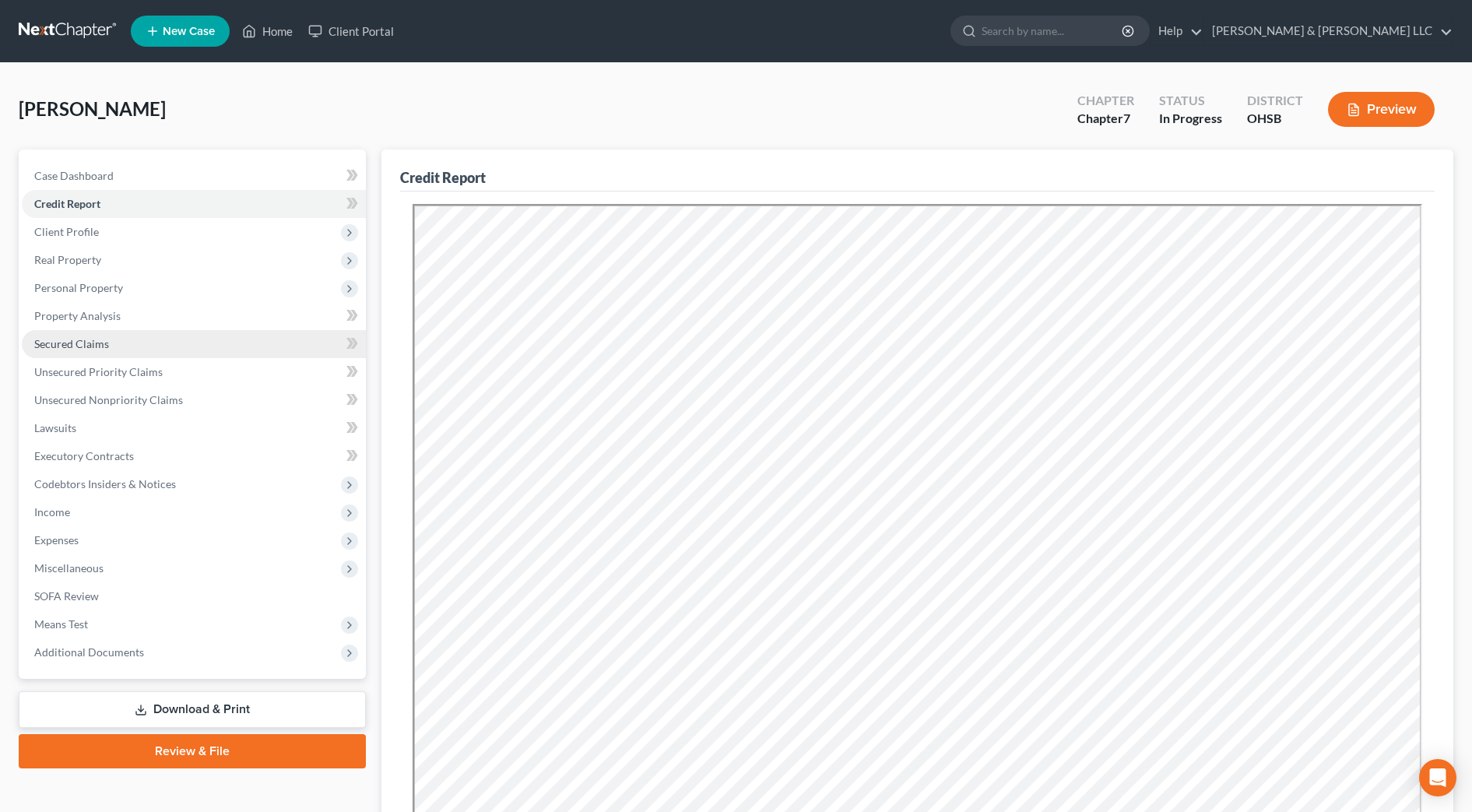
click at [103, 350] on span "Secured Claims" at bounding box center [71, 344] width 75 height 14
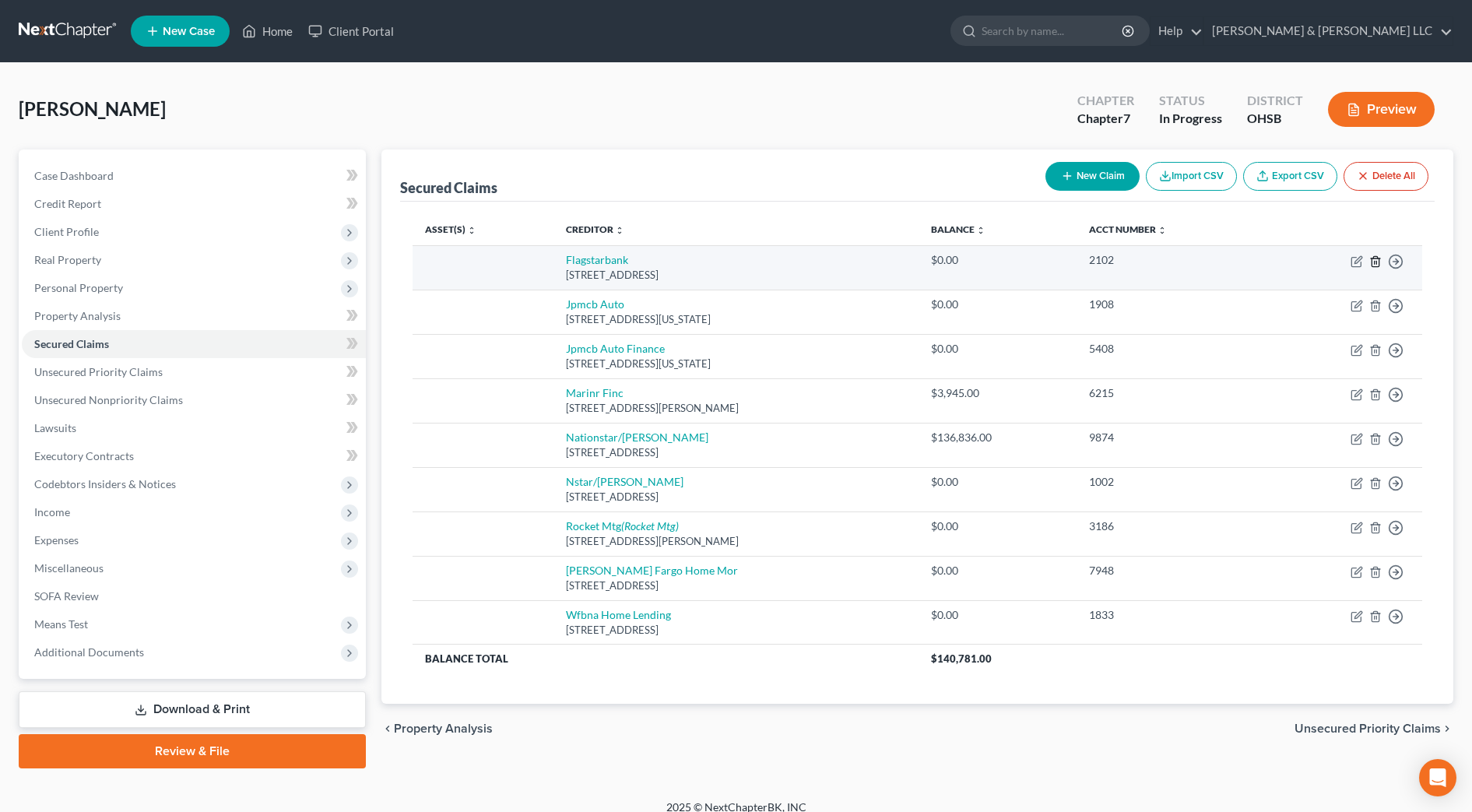
click at [1379, 258] on icon "button" at bounding box center [1375, 261] width 7 height 10
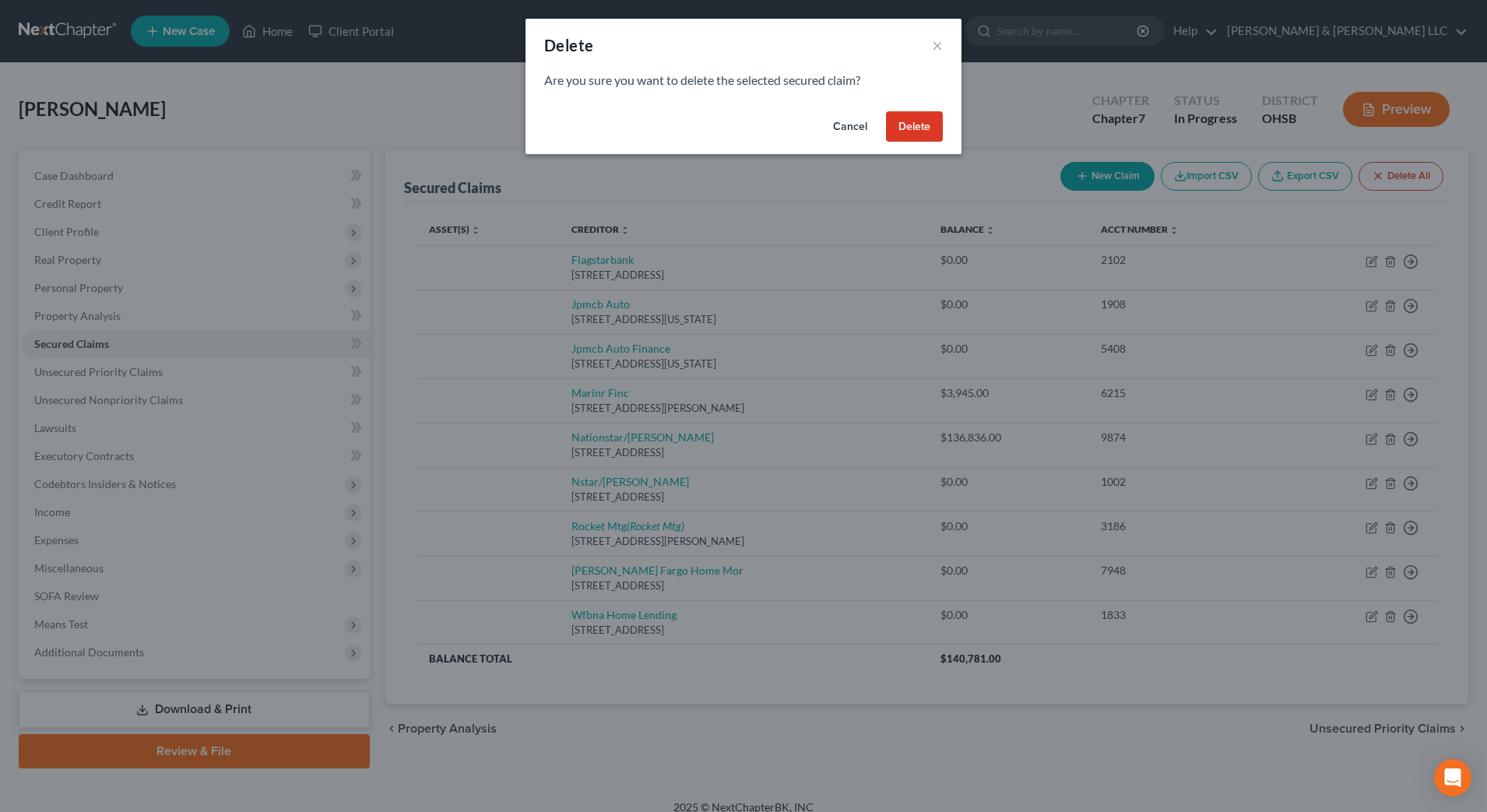
click at [904, 126] on button "Delete" at bounding box center [914, 126] width 57 height 31
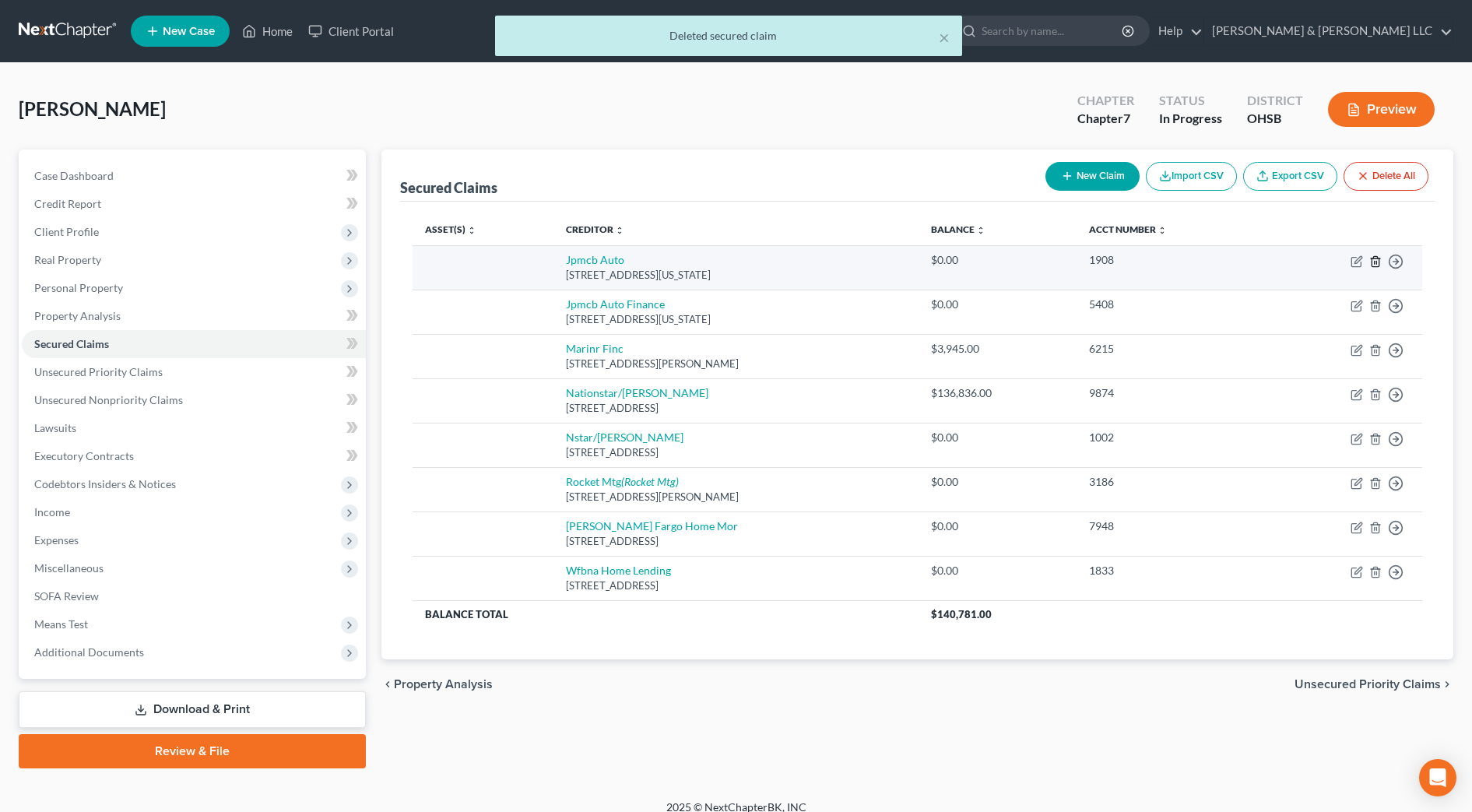
click at [1372, 262] on icon "button" at bounding box center [1375, 261] width 7 height 10
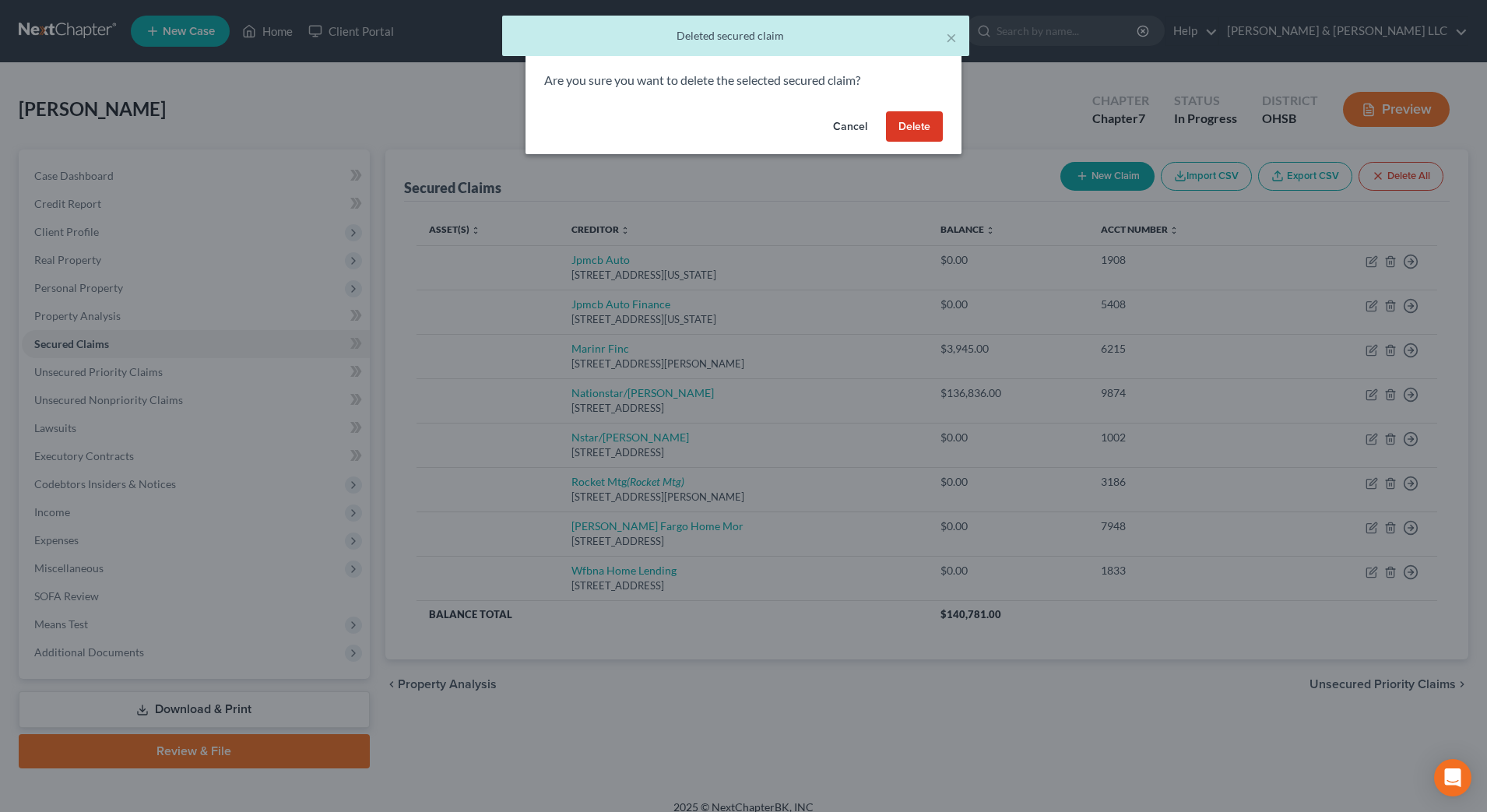
click at [914, 130] on button "Delete" at bounding box center [914, 126] width 57 height 31
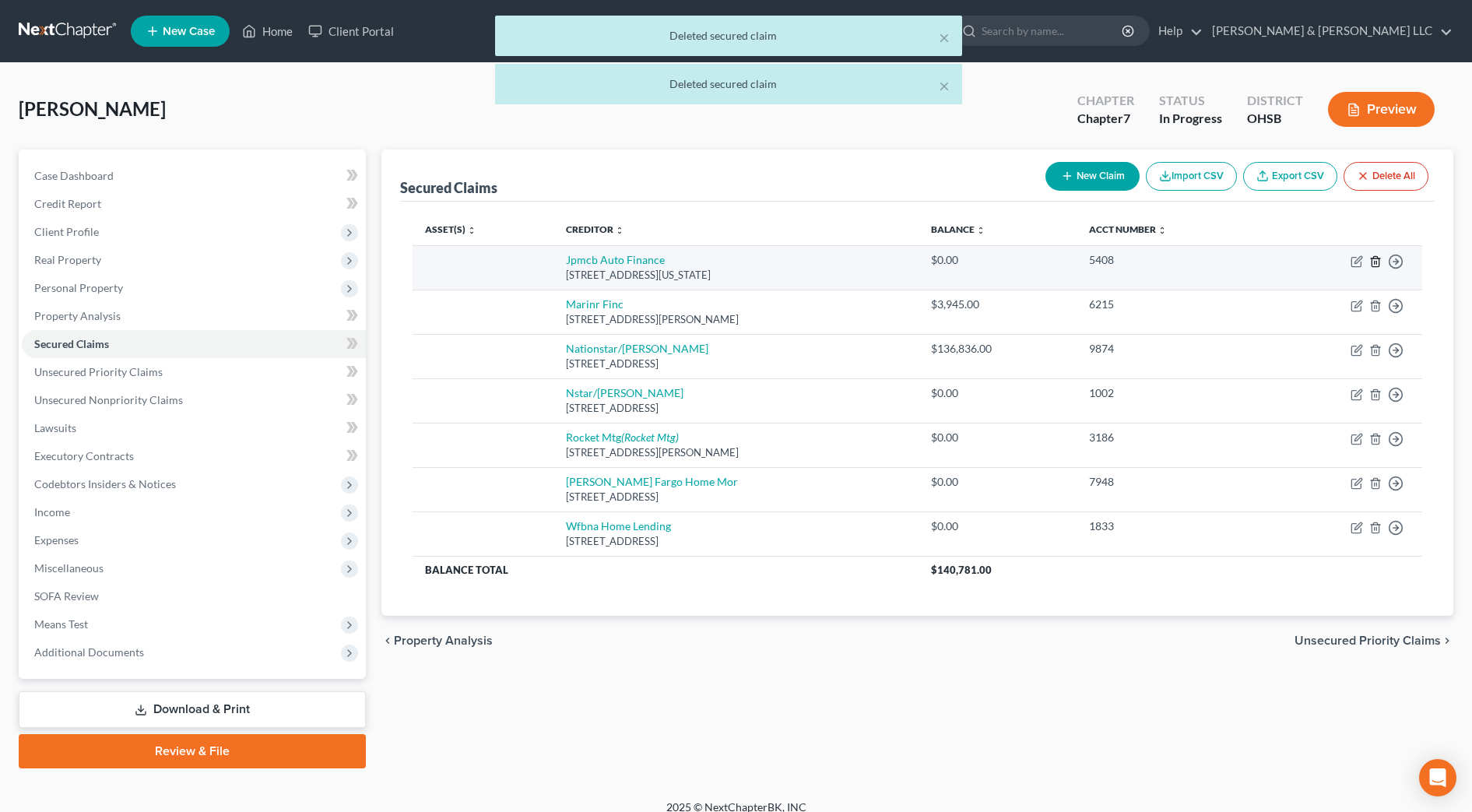
click at [1378, 263] on icon "button" at bounding box center [1375, 261] width 13 height 13
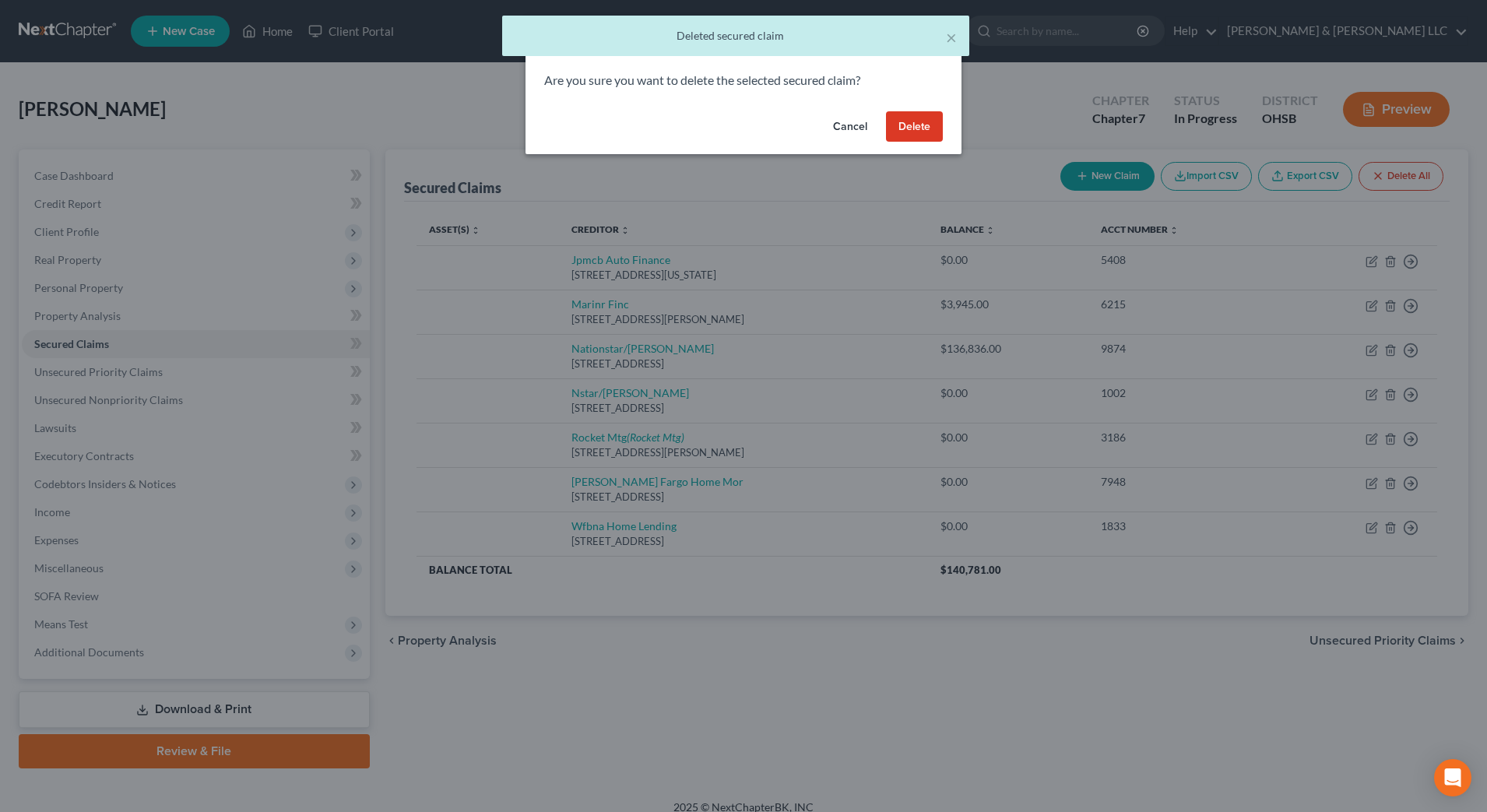
click at [932, 132] on button "Delete" at bounding box center [914, 126] width 57 height 31
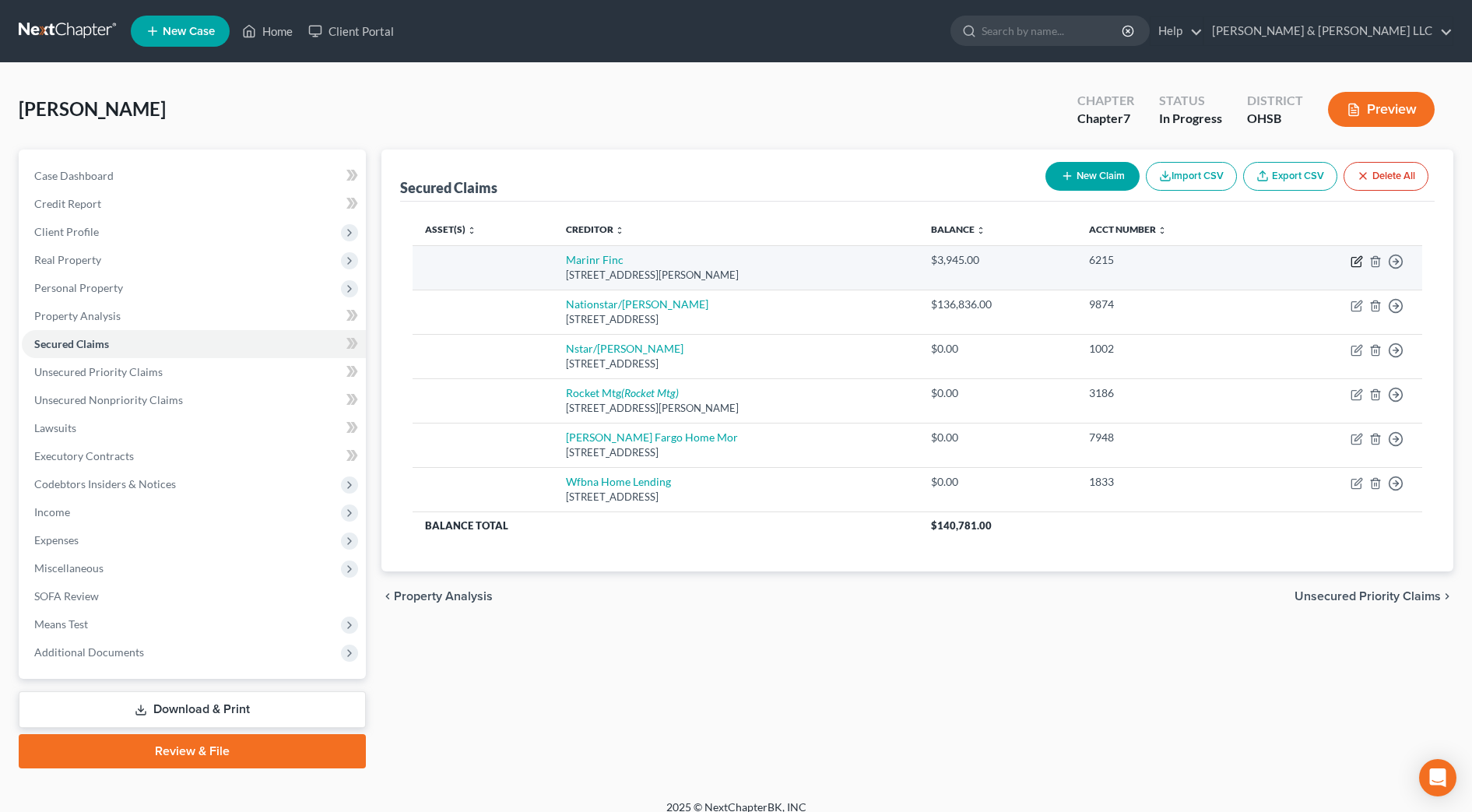
click at [1359, 264] on icon "button" at bounding box center [1357, 261] width 13 height 13
select select "21"
select select "0"
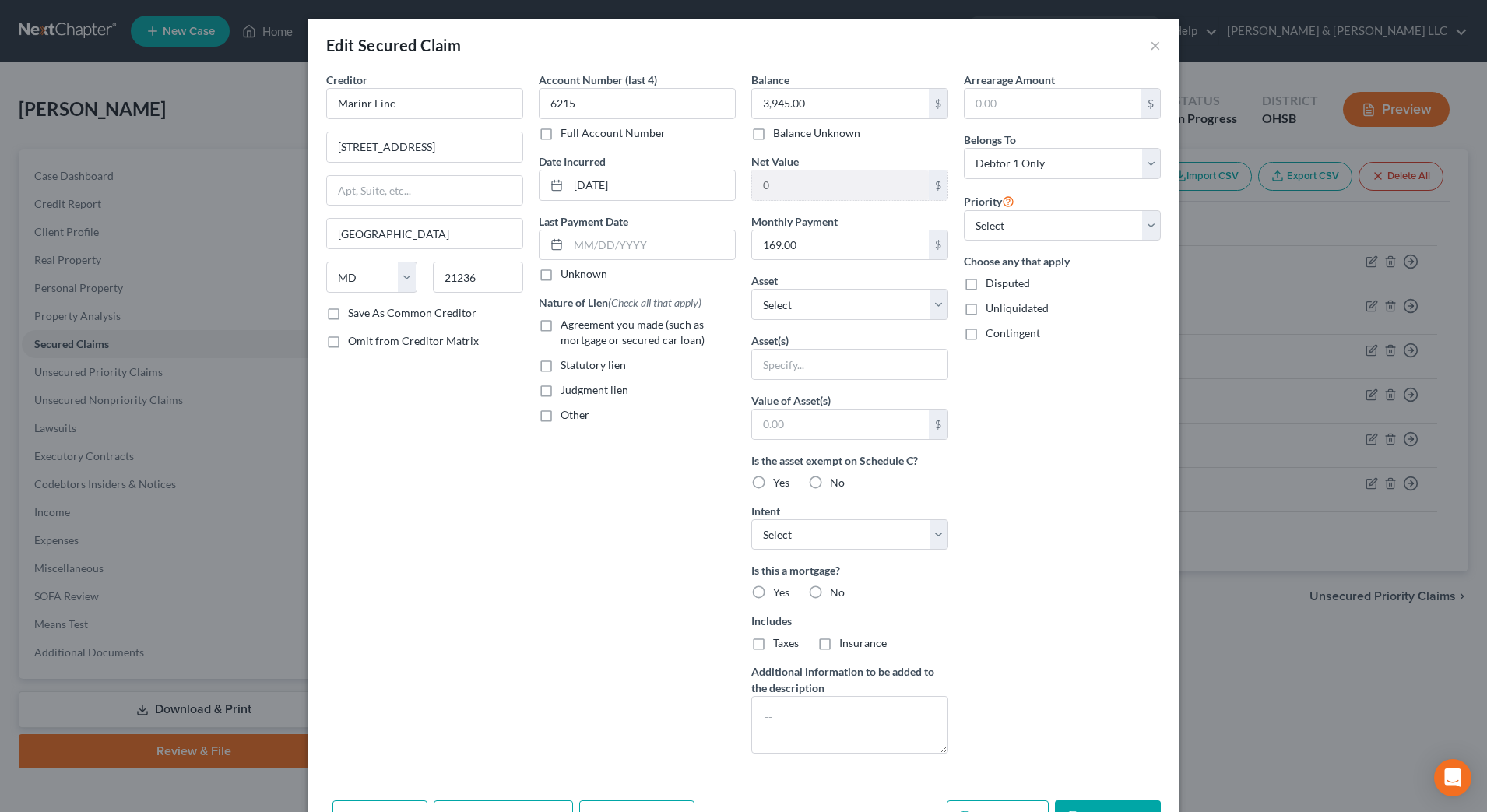
click at [435, 505] on div "Creditor * Marinr Finc [GEOGRAPHIC_DATA] [GEOGRAPHIC_DATA][US_STATE] AZ CA CO […" at bounding box center [424, 419] width 213 height 694
click at [1150, 46] on button "×" at bounding box center [1155, 45] width 11 height 19
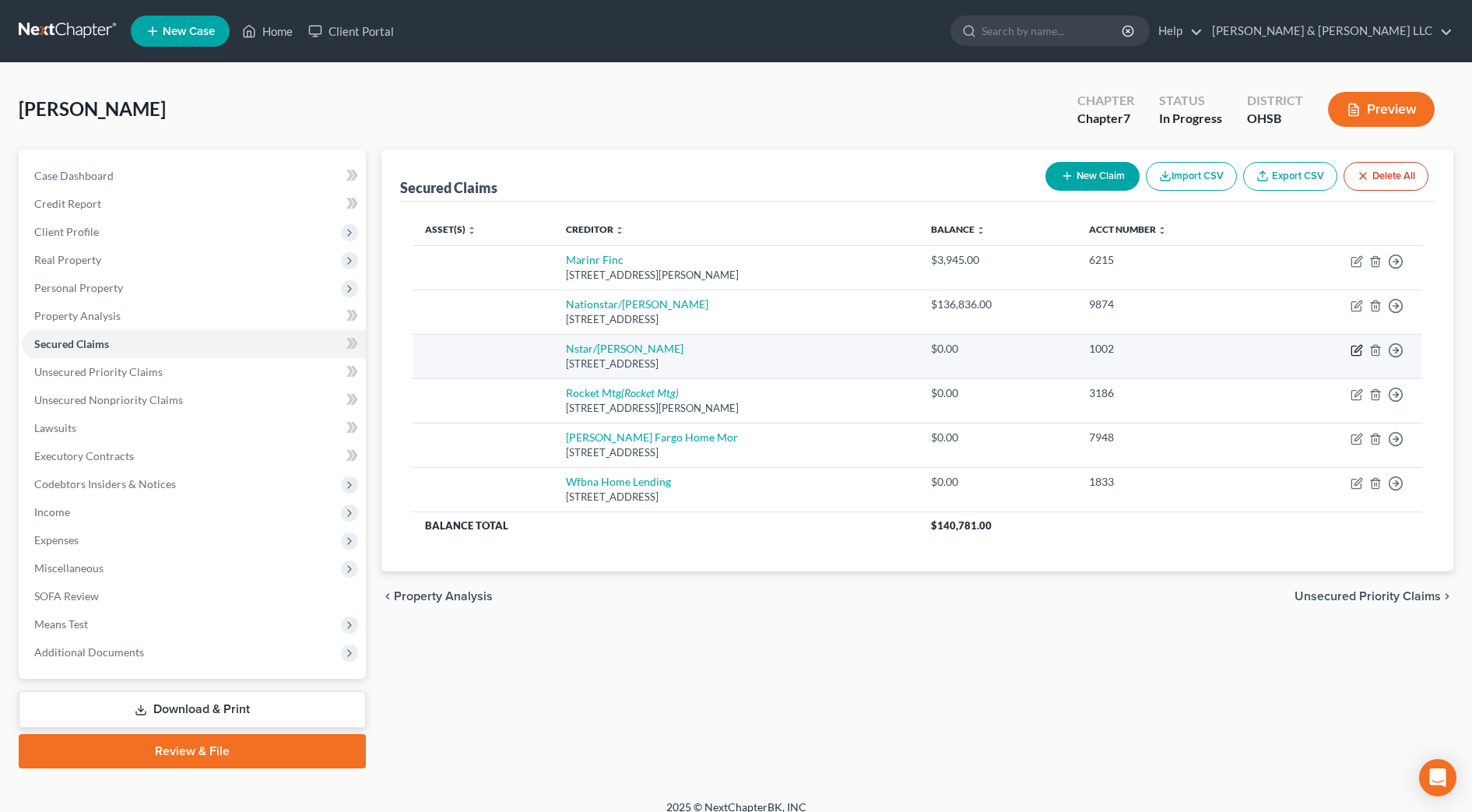
click at [1358, 351] on icon "button" at bounding box center [1358, 348] width 7 height 7
select select "45"
select select "0"
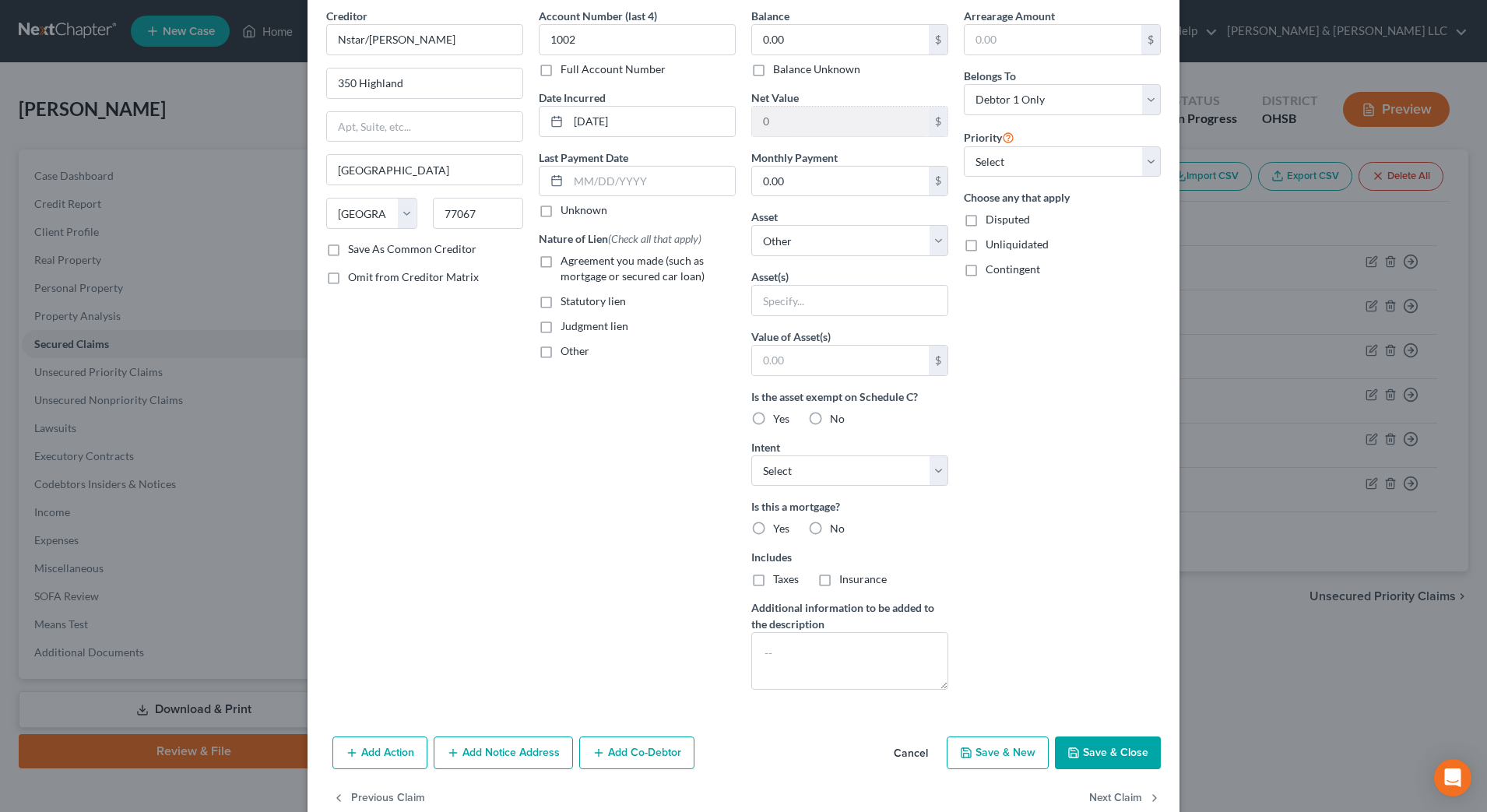
scroll to position [97, 0]
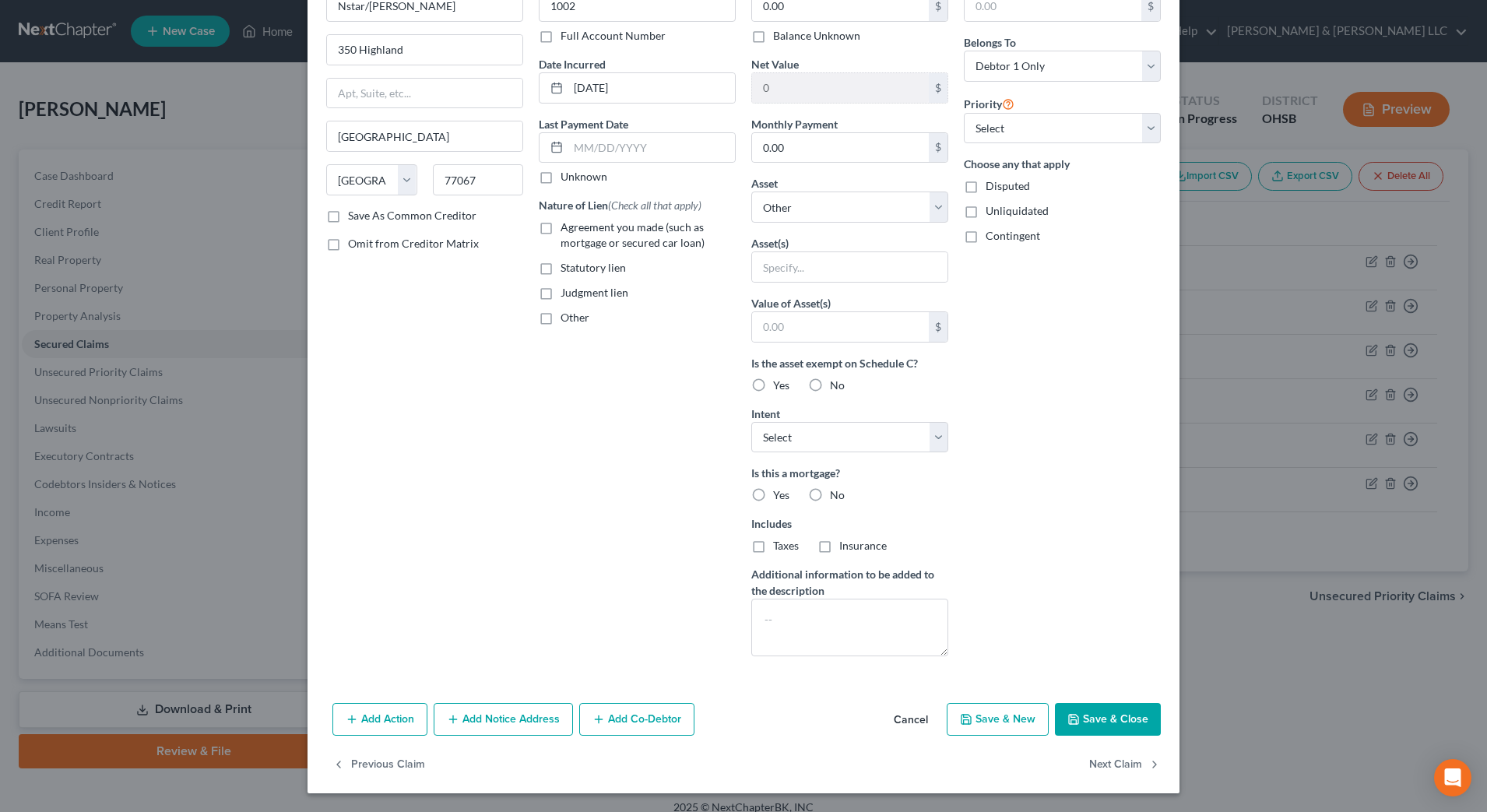
click at [916, 711] on button "Cancel" at bounding box center [910, 720] width 59 height 31
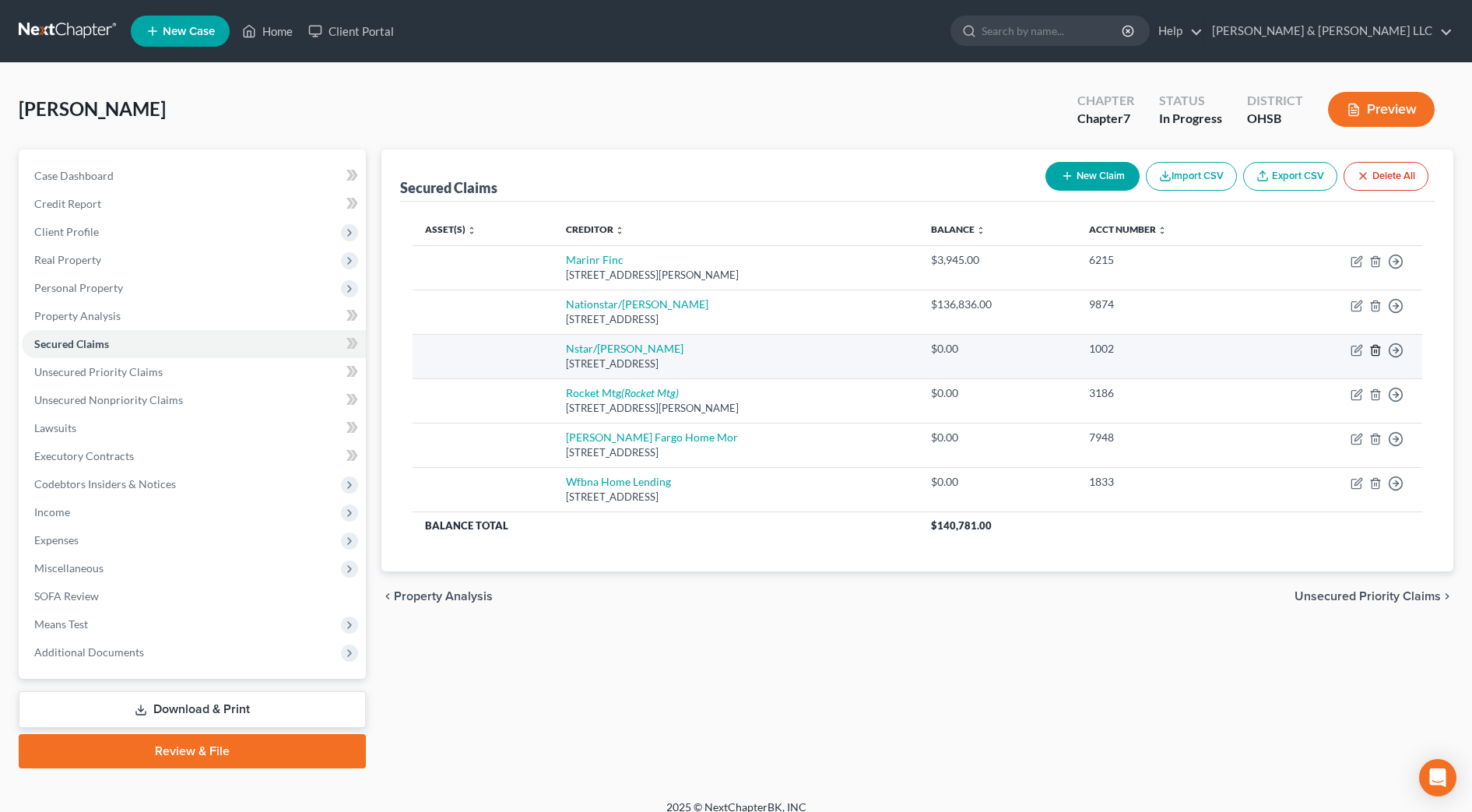
click at [1376, 347] on polyline "button" at bounding box center [1375, 347] width 9 height 0
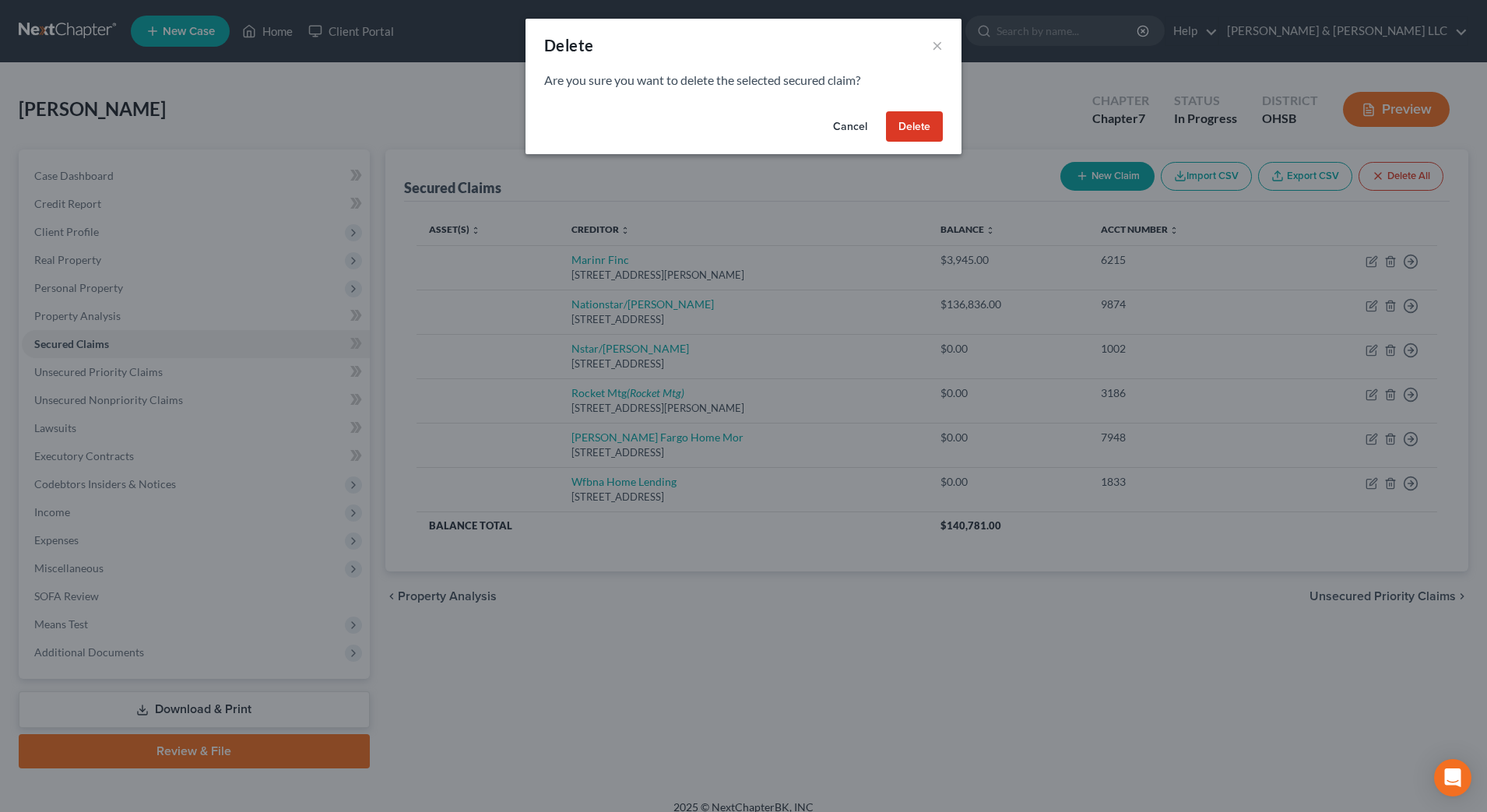
click at [906, 135] on button "Delete" at bounding box center [914, 126] width 57 height 31
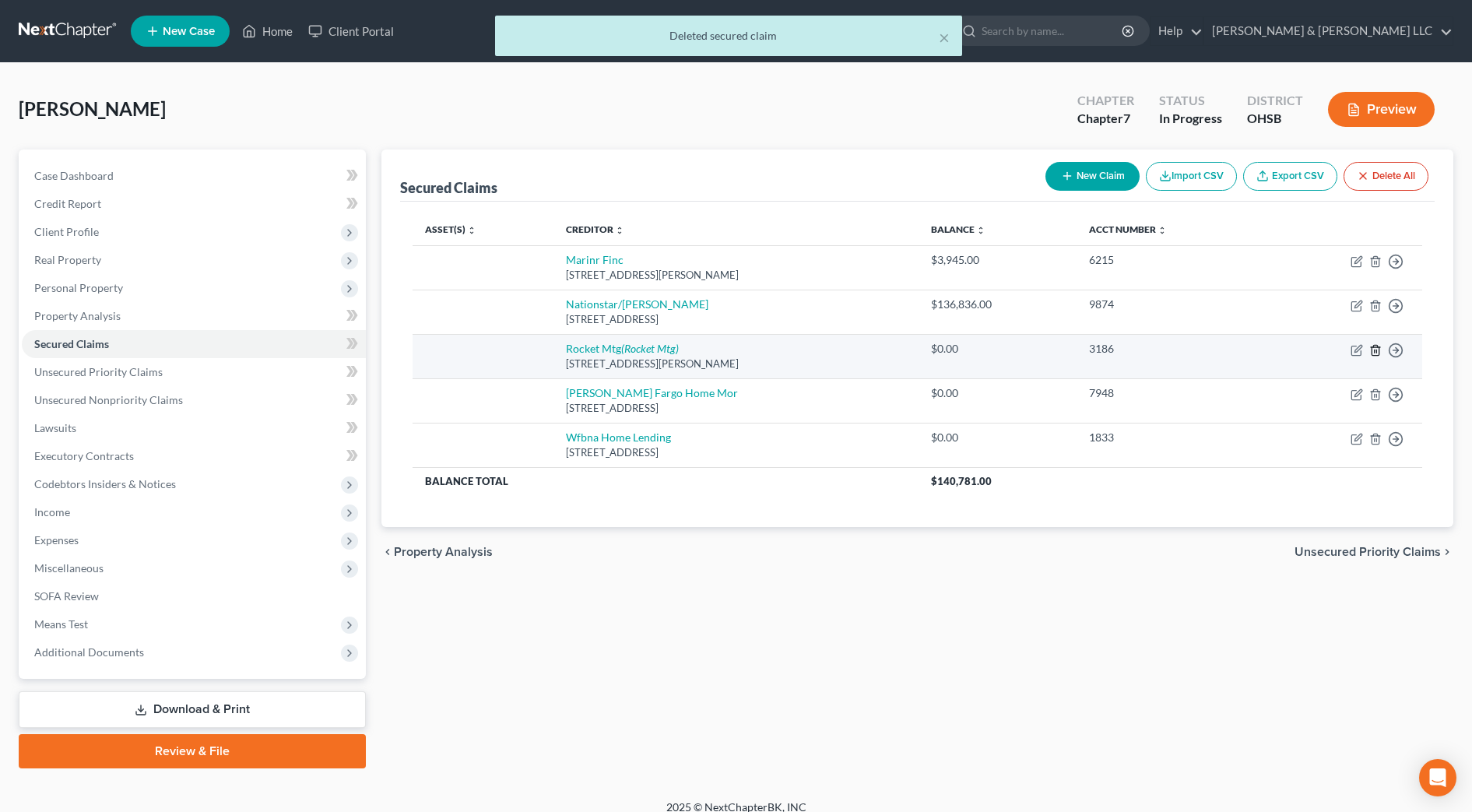
click at [1375, 350] on icon "button" at bounding box center [1375, 350] width 13 height 13
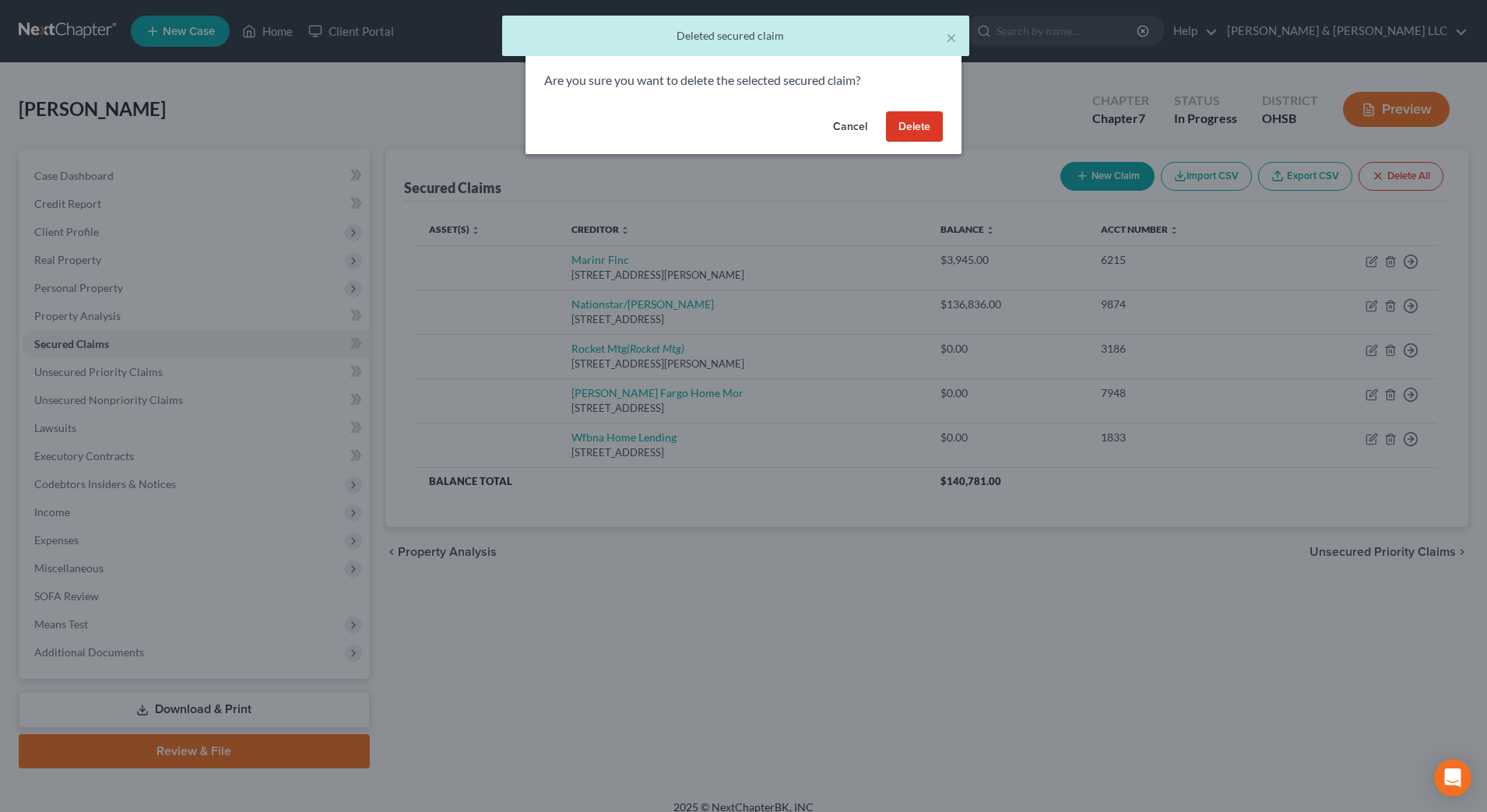
click at [919, 118] on button "Delete" at bounding box center [914, 126] width 57 height 31
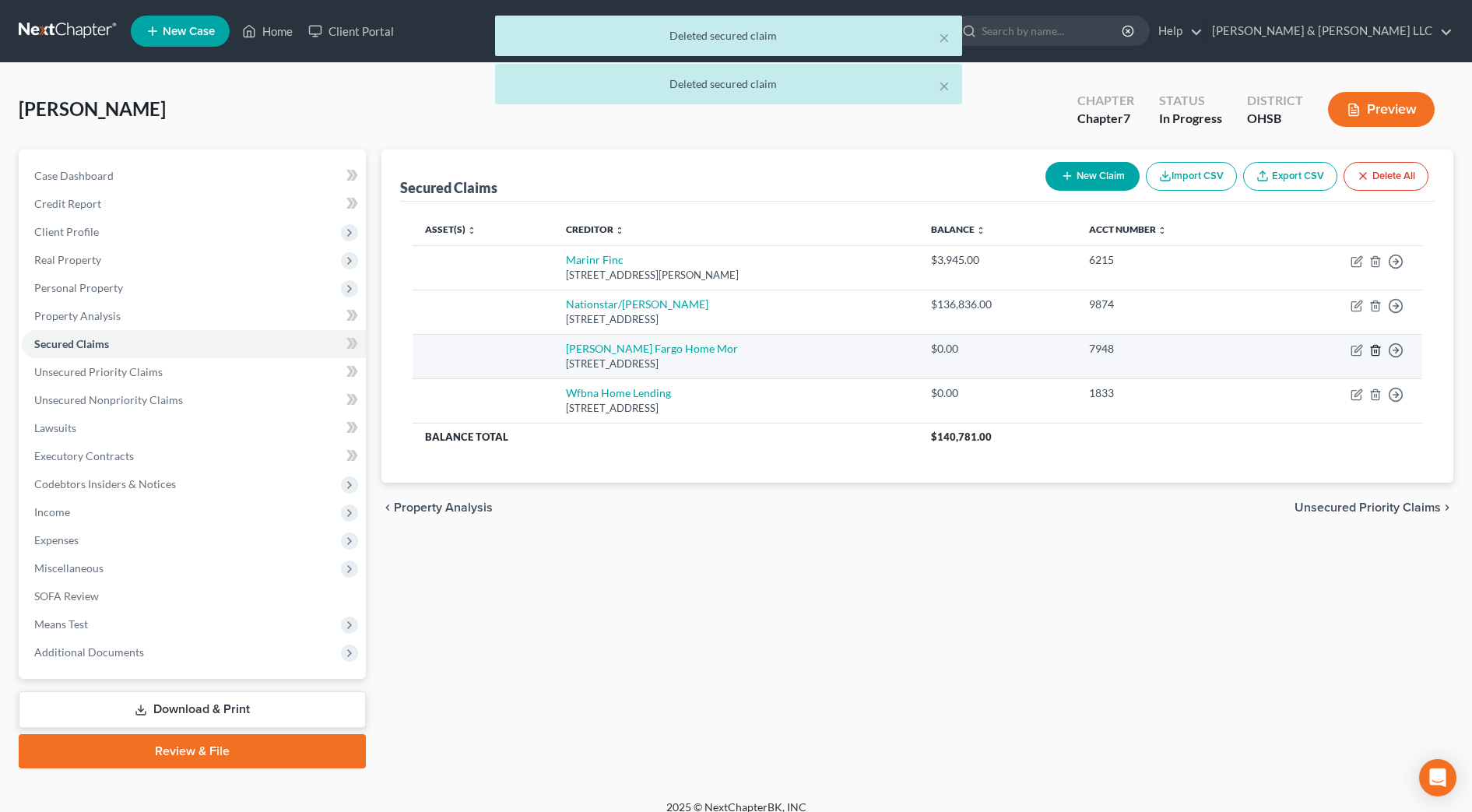
click at [1378, 353] on icon "button" at bounding box center [1375, 350] width 13 height 13
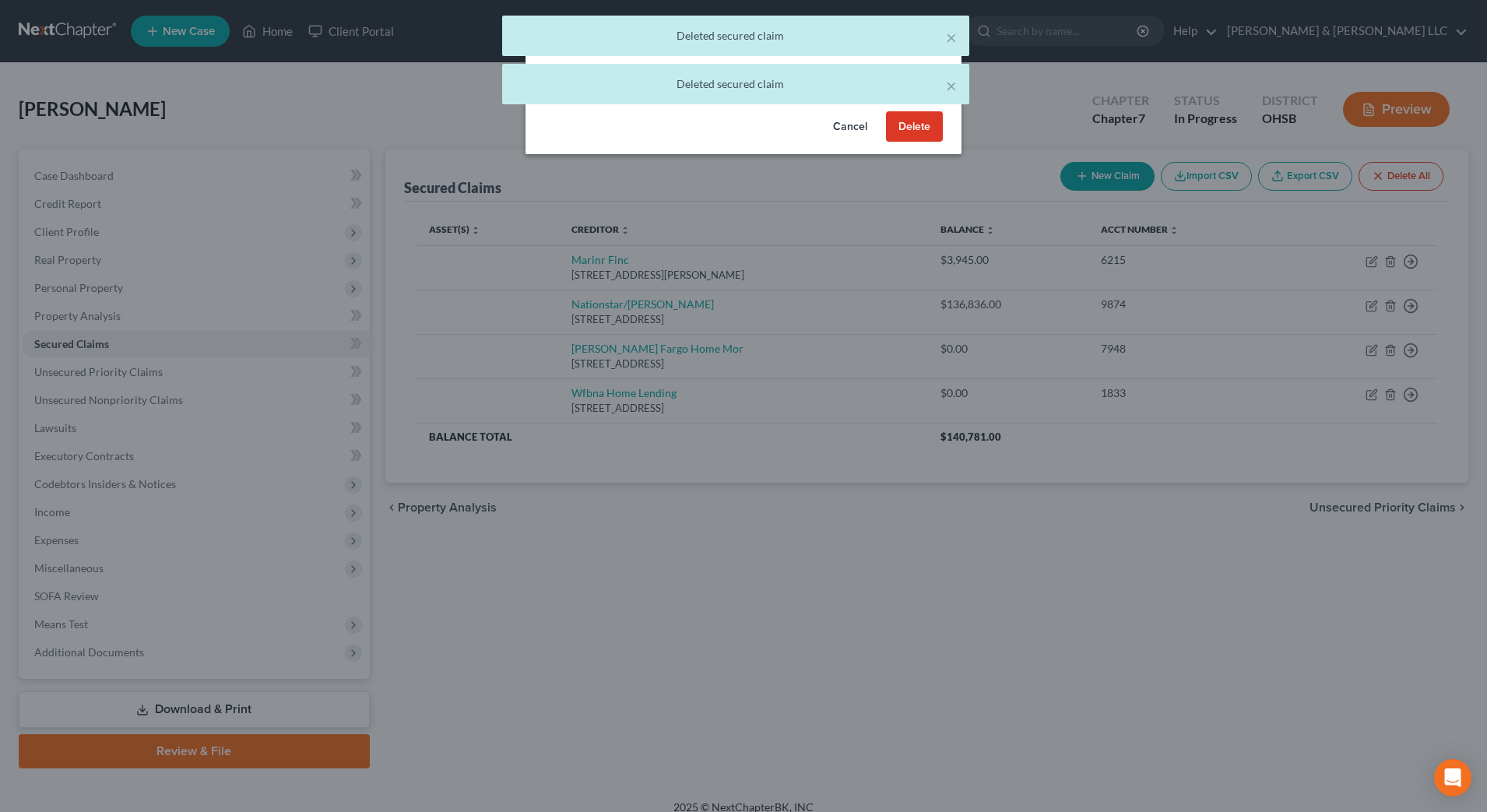
click at [930, 127] on button "Delete" at bounding box center [914, 126] width 57 height 31
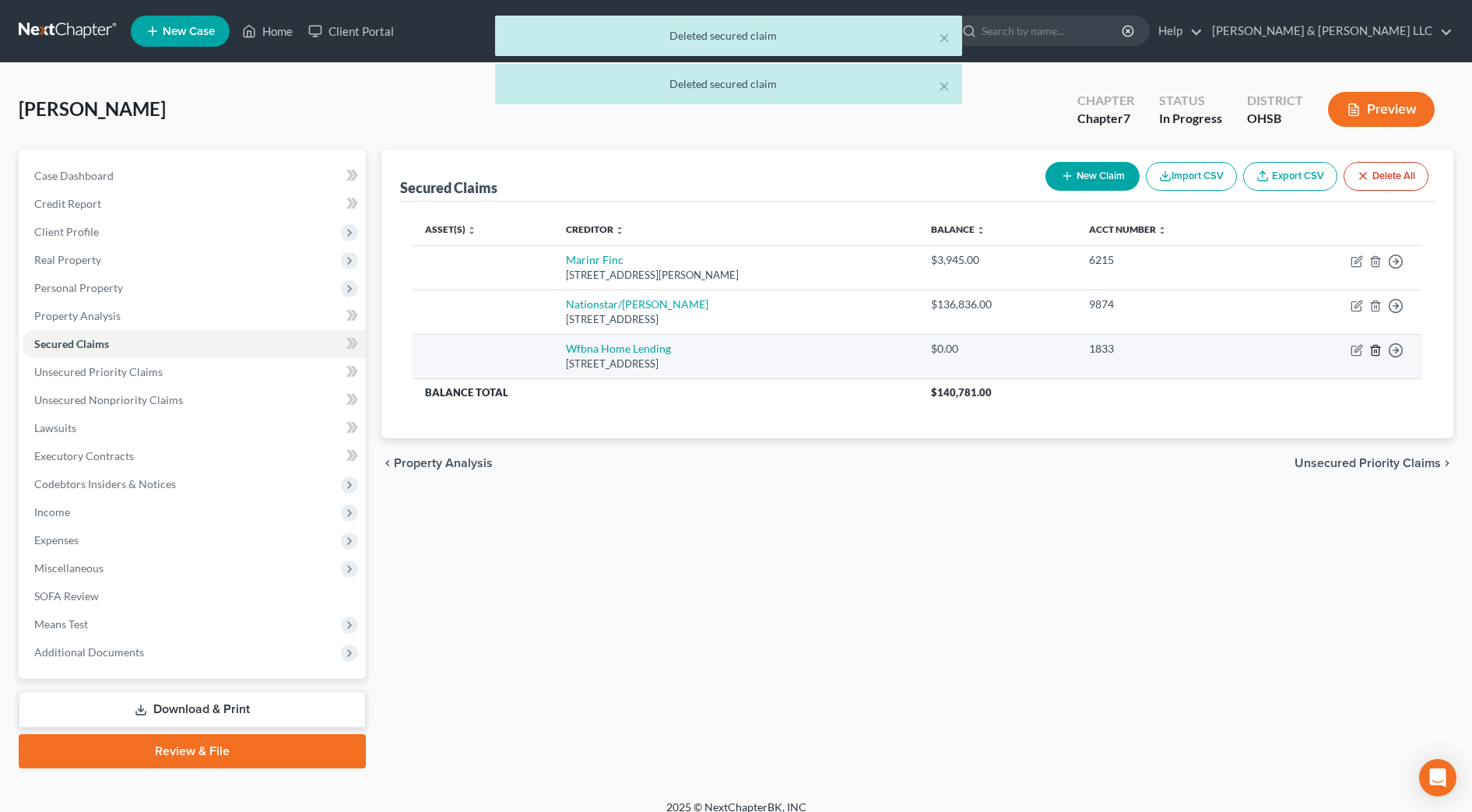
click at [1373, 351] on icon "button" at bounding box center [1375, 350] width 13 height 13
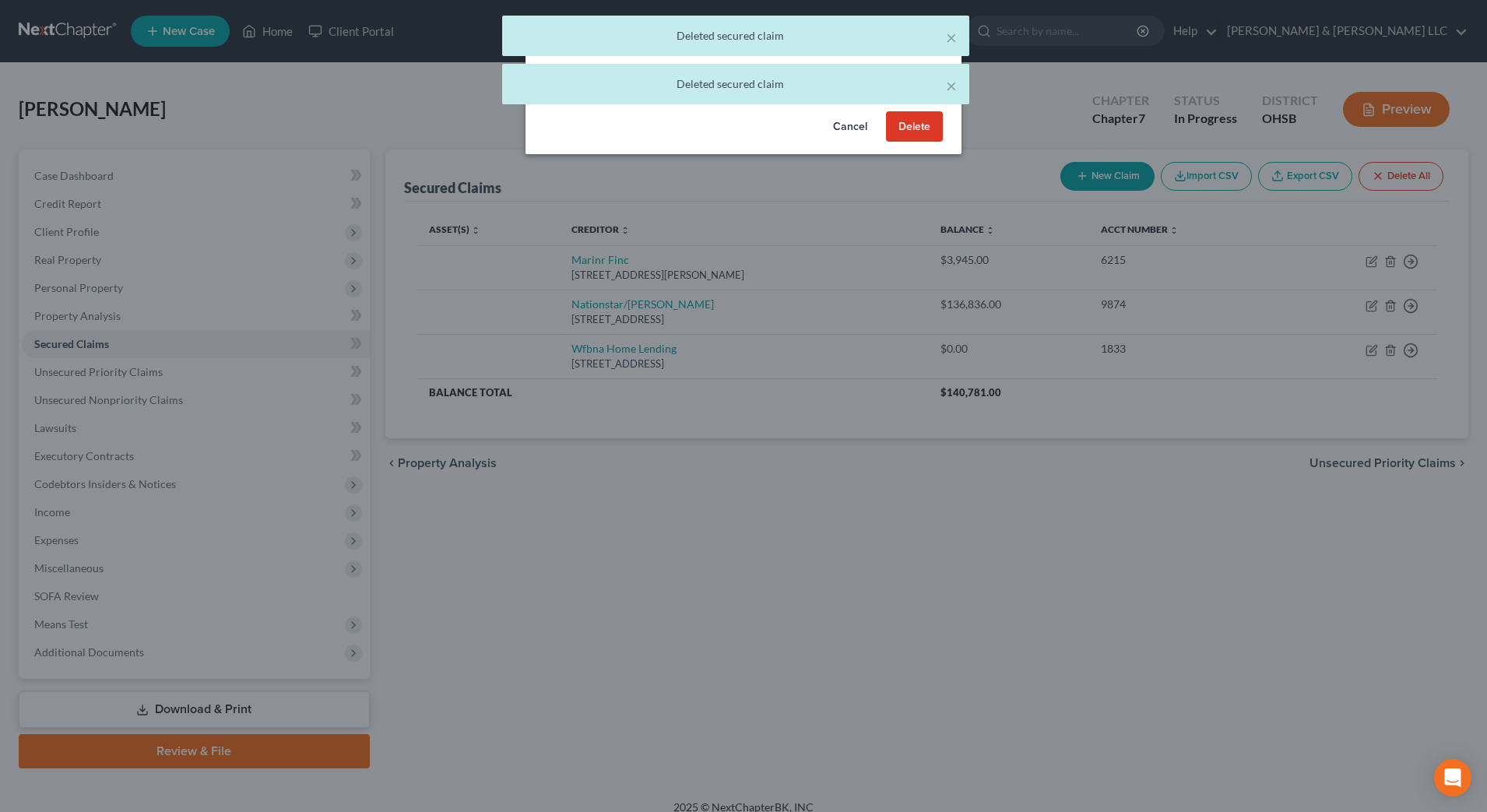
click at [927, 131] on button "Delete" at bounding box center [914, 126] width 57 height 31
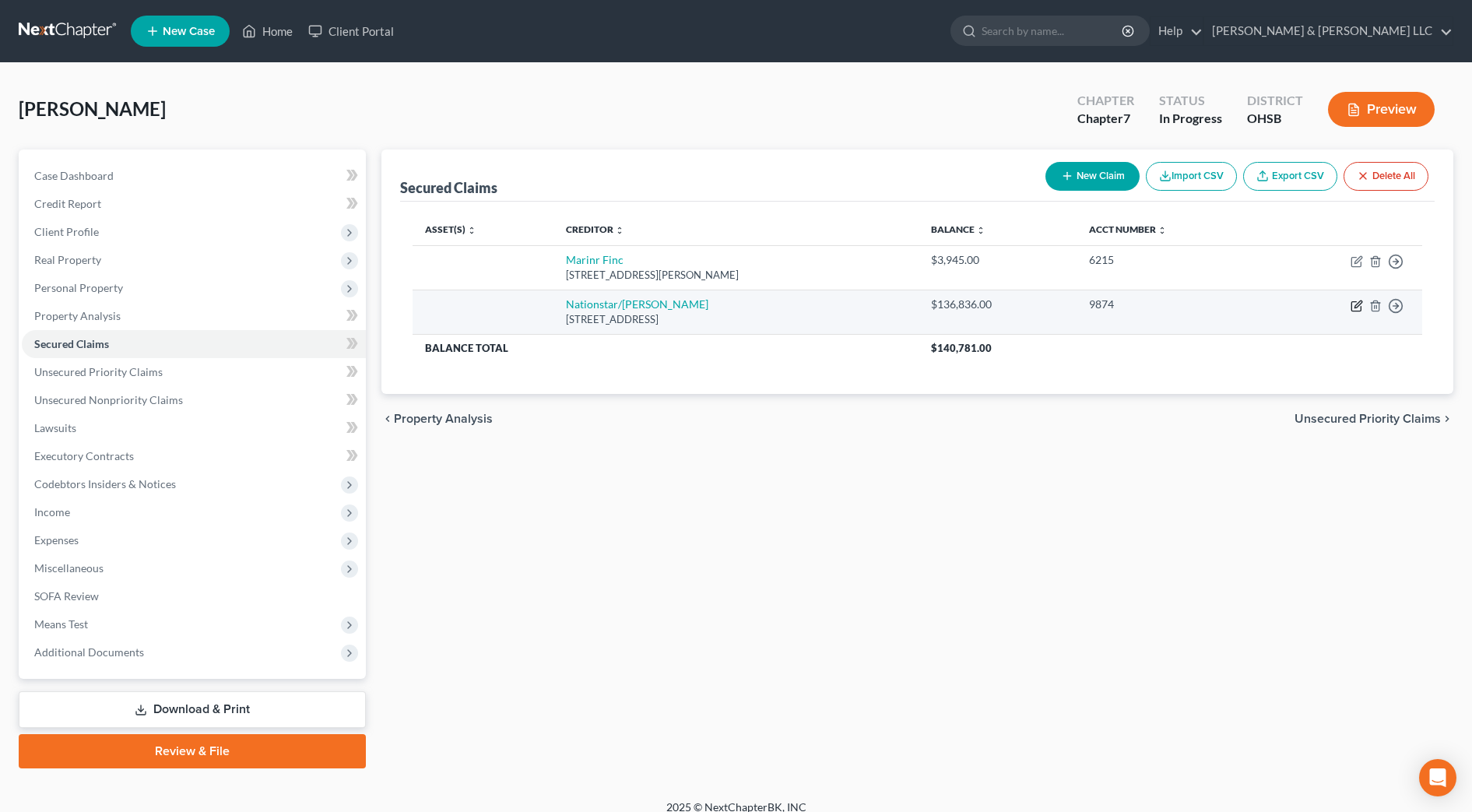
click at [1357, 309] on icon "button" at bounding box center [1357, 306] width 13 height 13
select select "45"
select select "0"
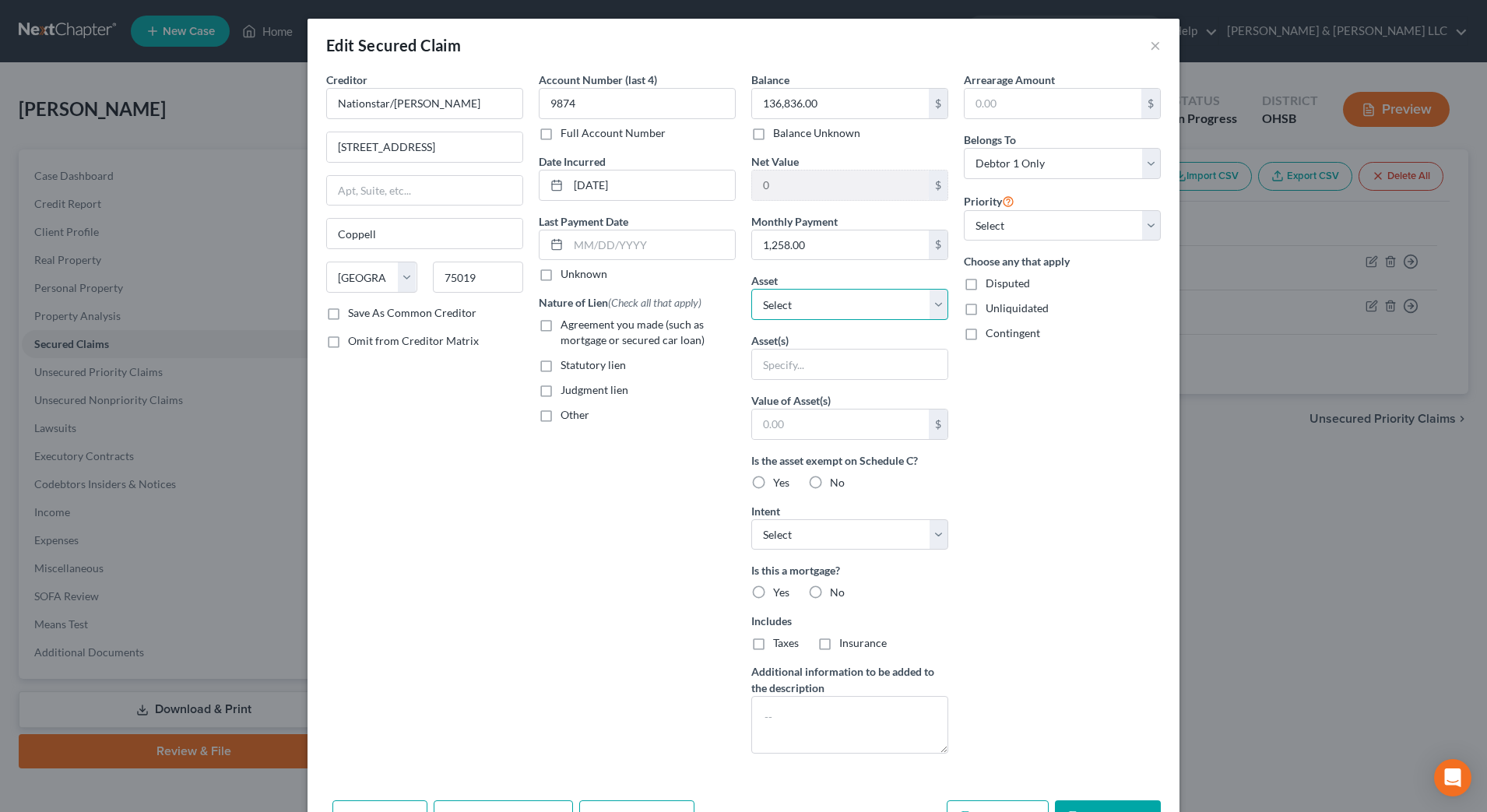
click at [821, 319] on select "Select Other Multiple Assets [STREET_ADDRESS][PERSON_NAME] - $242800.0 2018 Jee…" at bounding box center [849, 304] width 197 height 31
select select "2"
click at [751, 289] on select "Select Other Multiple Assets [STREET_ADDRESS][PERSON_NAME] - $242800.0 2018 Jee…" at bounding box center [849, 304] width 197 height 31
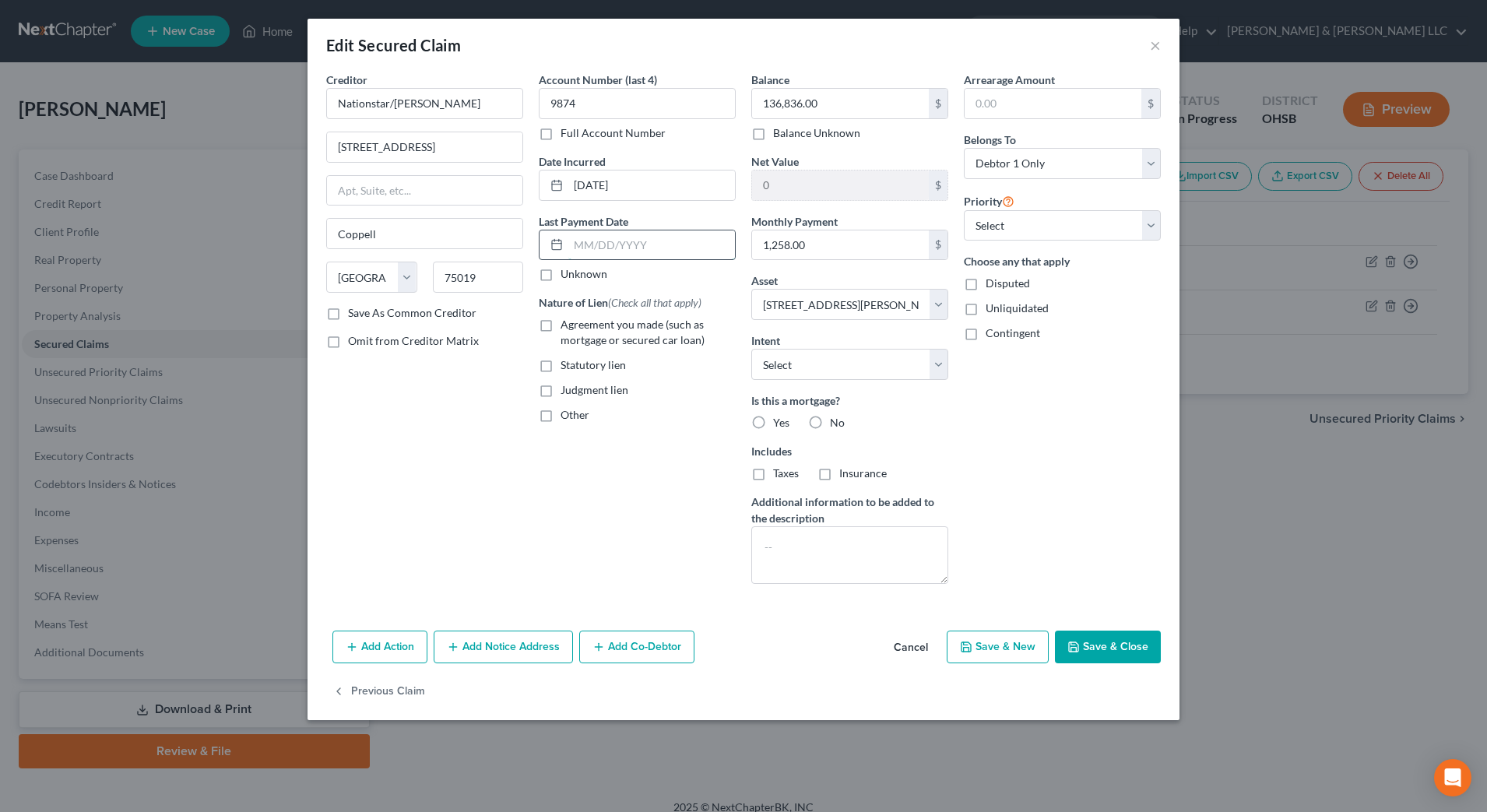
click at [611, 245] on input "text" at bounding box center [651, 245] width 167 height 30
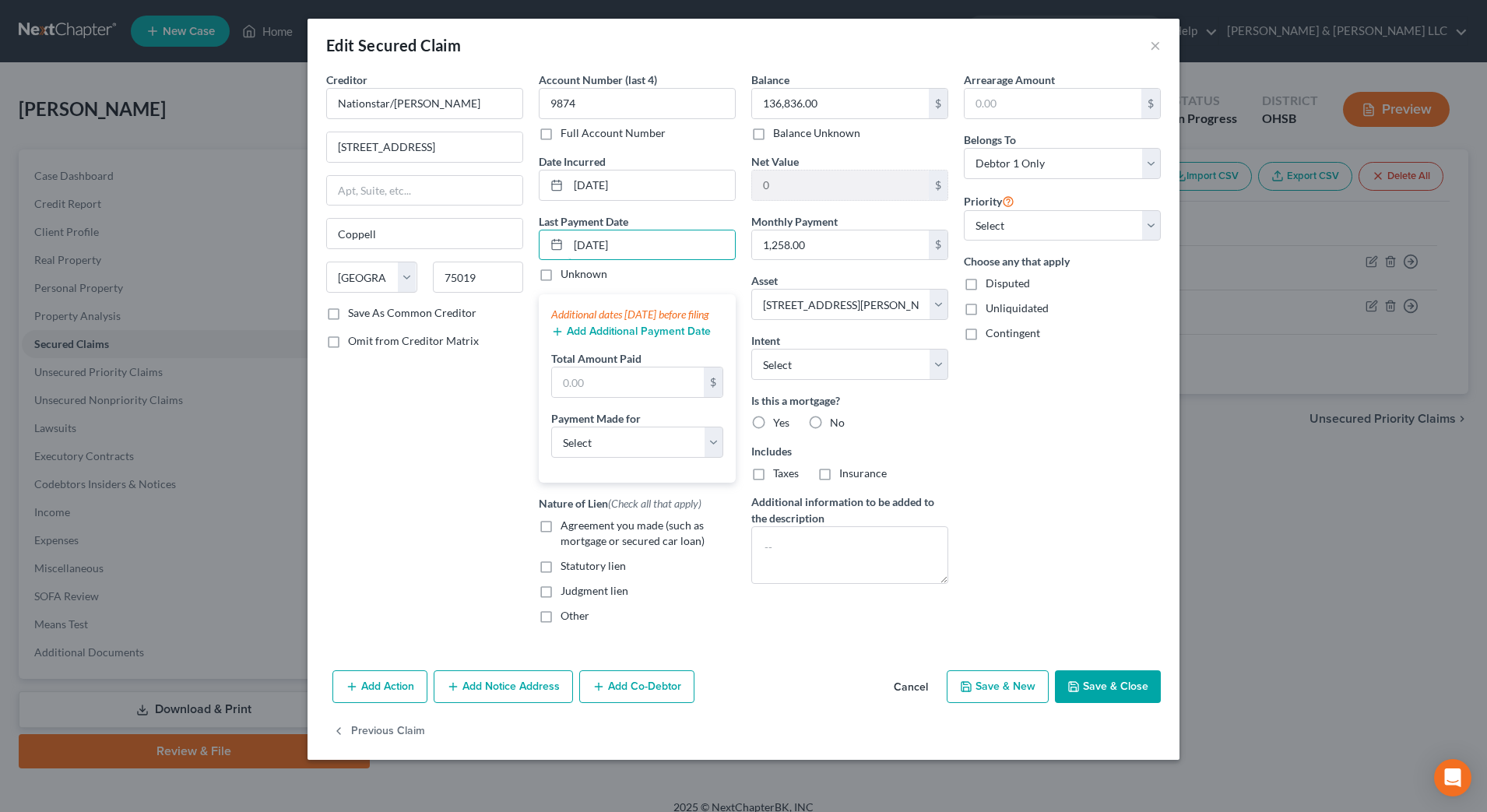
type input "[DATE]"
click at [643, 397] on input "text" at bounding box center [627, 382] width 152 height 30
type input "3,774"
click at [638, 457] on select "Select Car Credit Card Loan Repayment Mortgage Other Suppliers Or Vendors" at bounding box center [637, 442] width 172 height 31
select select "3"
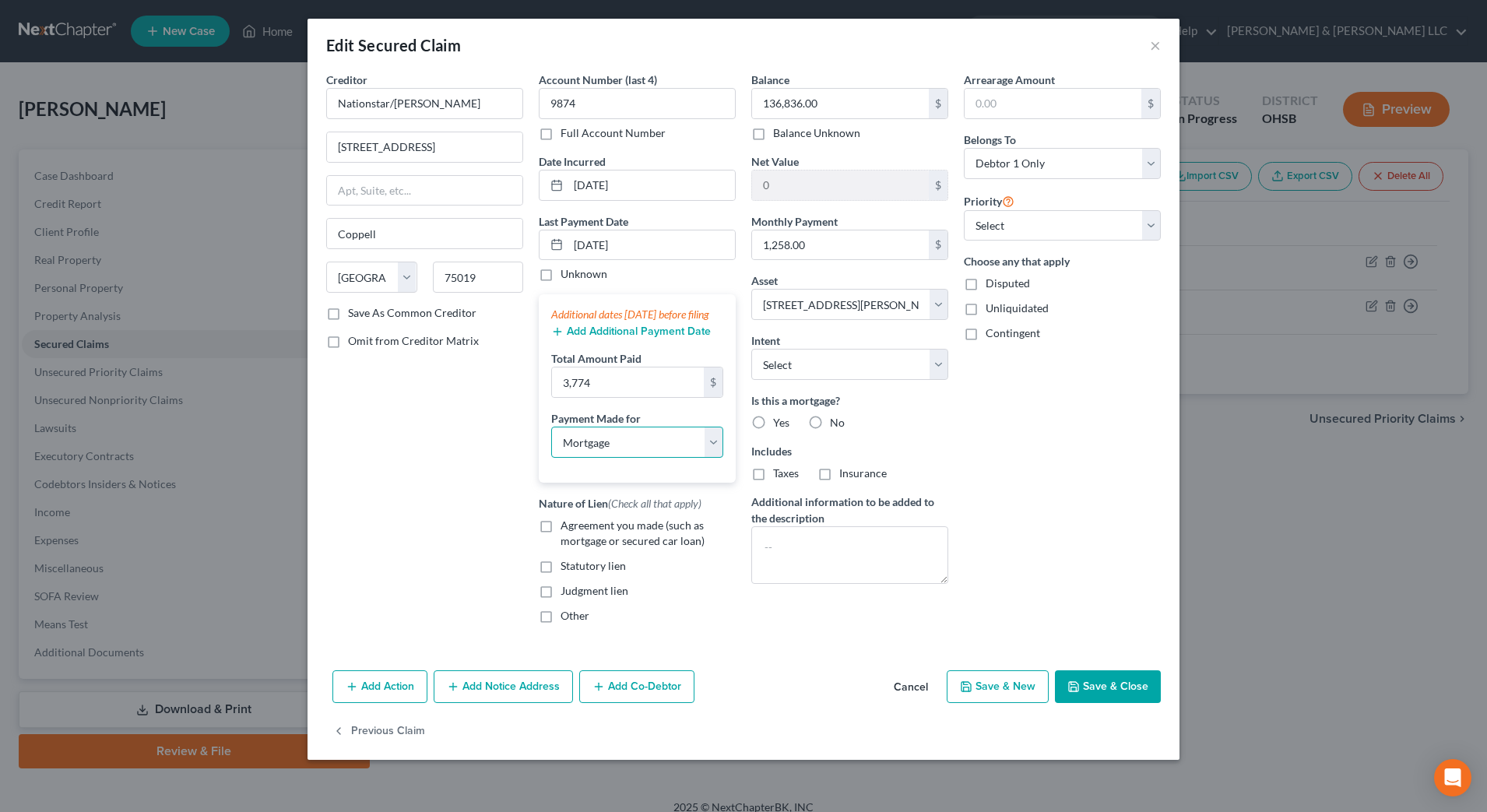
click at [551, 442] on select "Select Car Credit Card Loan Repayment Mortgage Other Suppliers Or Vendors" at bounding box center [637, 442] width 172 height 31
click at [641, 338] on button "Add Additional Payment Date" at bounding box center [631, 331] width 159 height 13
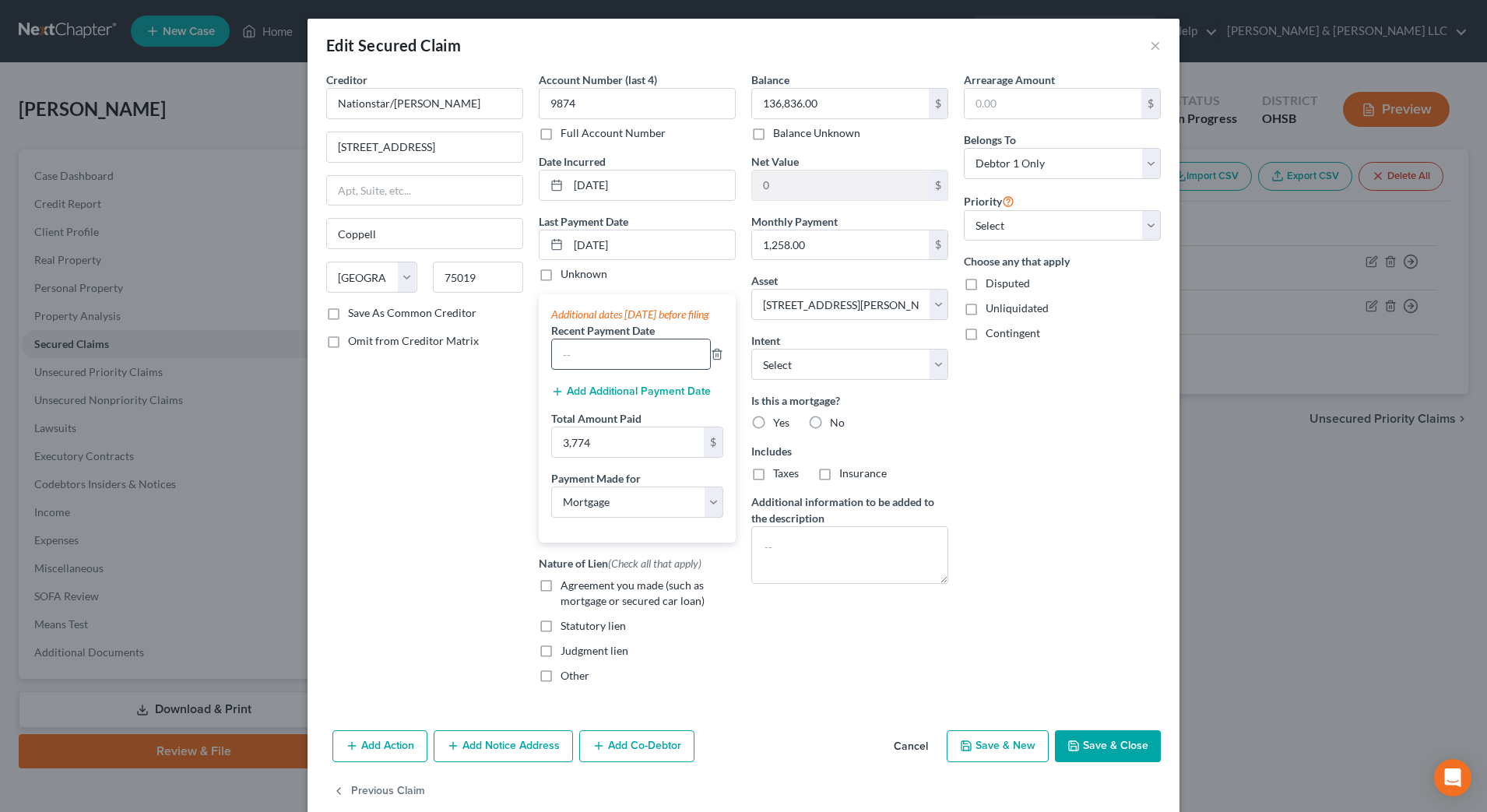
click at [621, 365] on input "text" at bounding box center [631, 354] width 158 height 30
type input "[DATE]"
click at [734, 630] on div "Account Number (last 4) 9874 Full Account Number Date Incurred [DATE] Last Paym…" at bounding box center [637, 384] width 213 height 624
click at [672, 398] on button "Add Additional Payment Date" at bounding box center [631, 391] width 159 height 13
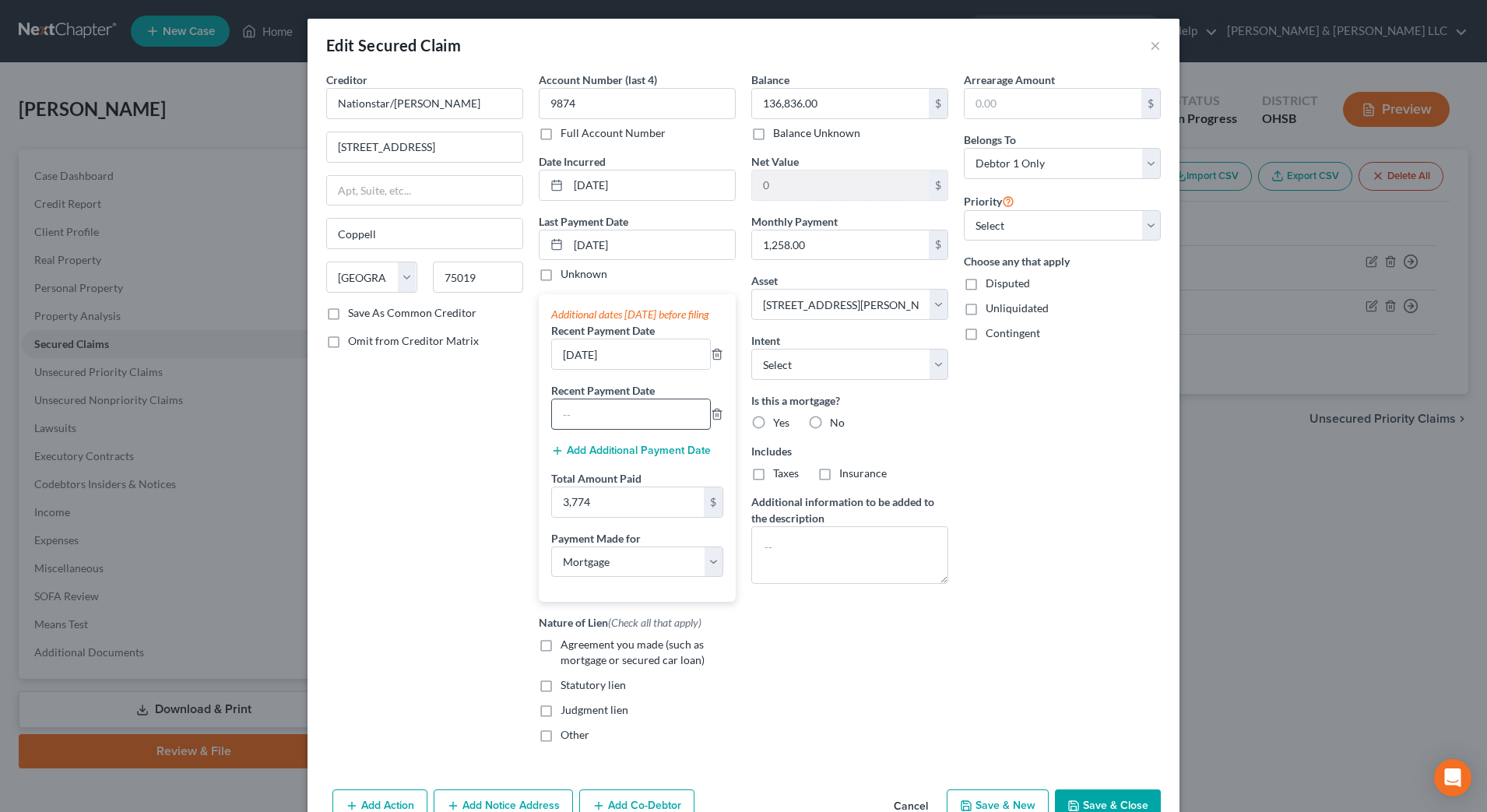
click at [666, 418] on input "text" at bounding box center [631, 414] width 158 height 30
type input "[DATE]"
click at [654, 245] on input "[DATE]" at bounding box center [651, 245] width 167 height 30
drag, startPoint x: 654, startPoint y: 245, endPoint x: 496, endPoint y: 230, distance: 158.7
click at [496, 230] on div "Creditor * Nationstar/[PERSON_NAME] [STREET_ADDRESS][GEOGRAPHIC_DATA] [US_STATE…" at bounding box center [744, 413] width 850 height 683
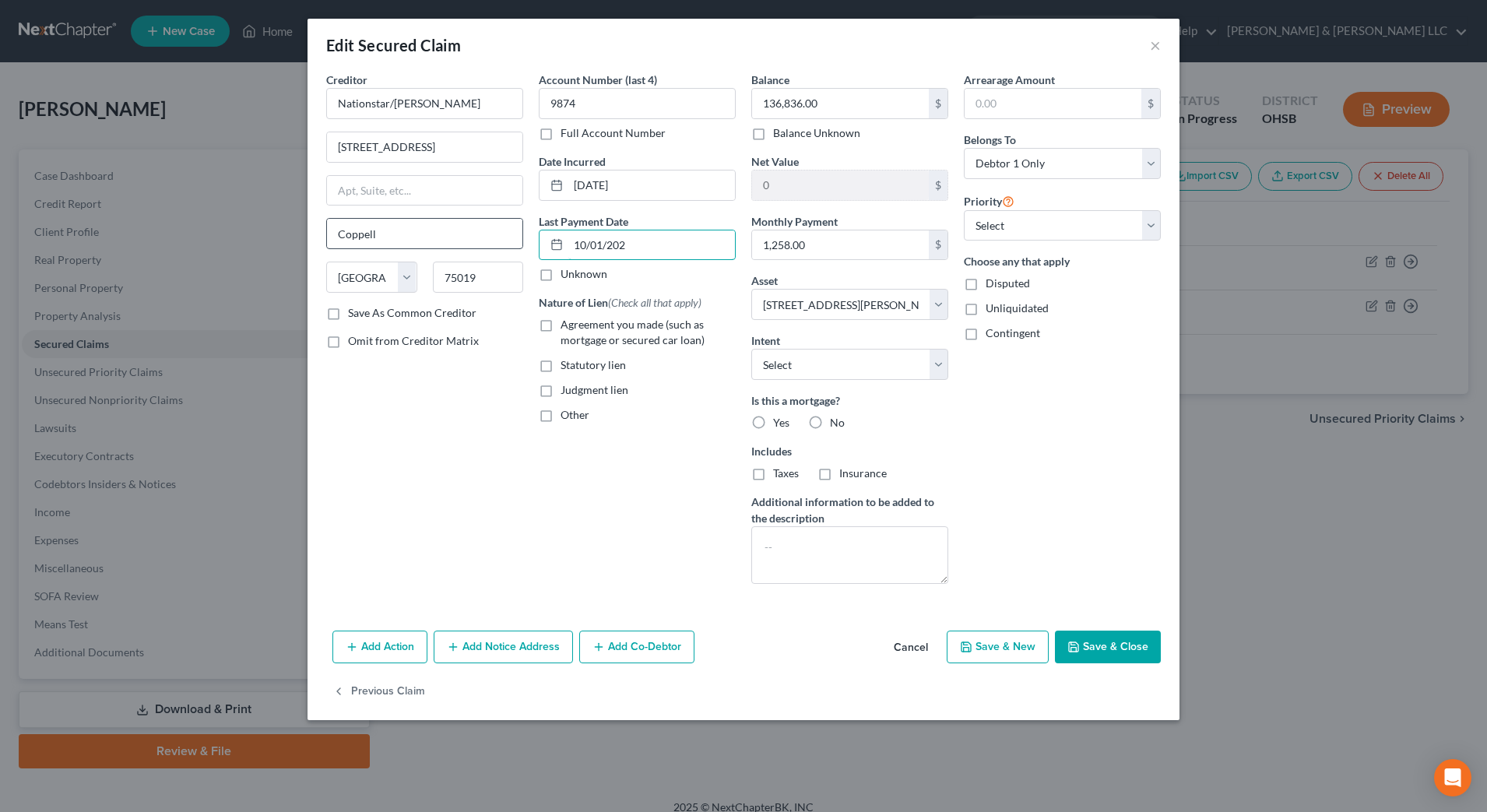
type input "[DATE]"
select select "3"
type input "[DATE]"
select select "3"
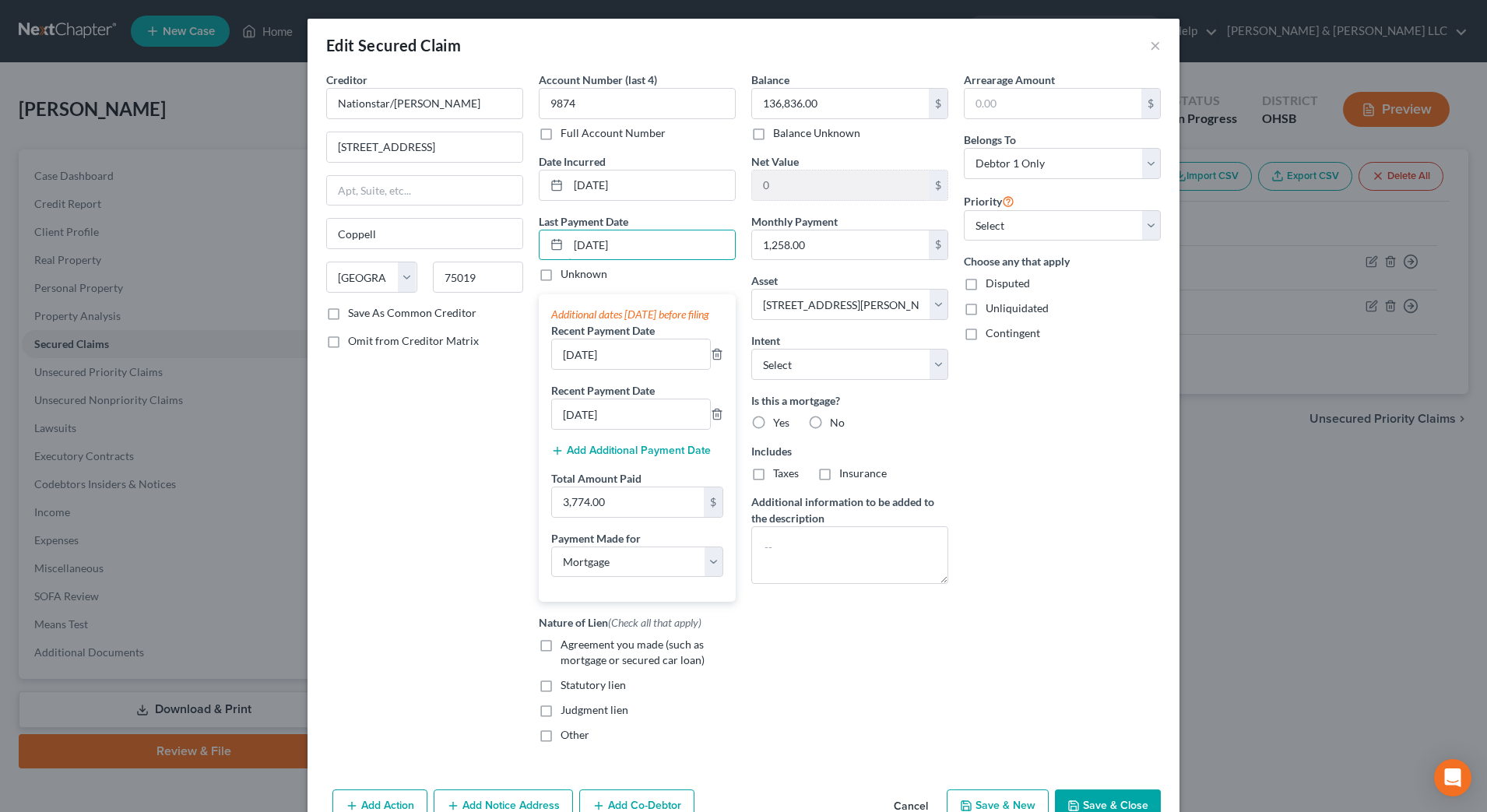
type input "[DATE]"
click at [438, 477] on div "Creditor * Nationstar/[PERSON_NAME] [STREET_ADDRESS][GEOGRAPHIC_DATA] [US_STATE…" at bounding box center [424, 413] width 213 height 683
click at [561, 658] on label "Agreement you made (such as mortgage or secured car loan)" at bounding box center [648, 652] width 175 height 31
click at [567, 647] on input "Agreement you made (such as mortgage or secured car loan)" at bounding box center [572, 642] width 10 height 10
checkbox input "true"
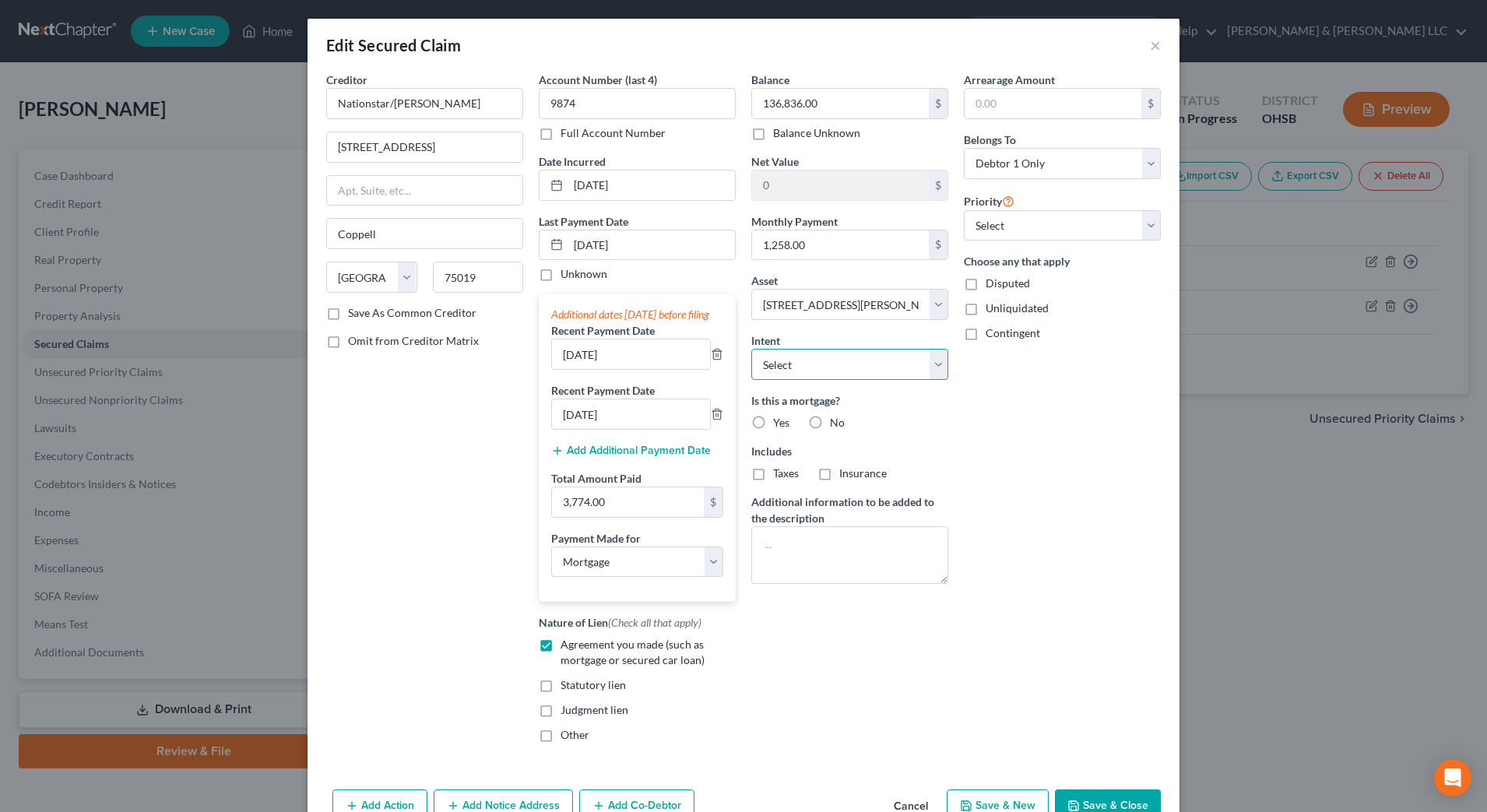
click at [866, 366] on select "Select Surrender Redeem Reaffirm Avoid Other" at bounding box center [849, 364] width 197 height 31
select select "2"
click at [751, 349] on select "Select Surrender Redeem Reaffirm Avoid Other" at bounding box center [849, 364] width 197 height 31
click at [773, 416] on label "Yes" at bounding box center [781, 423] width 16 height 15
click at [779, 416] on input "Yes" at bounding box center [784, 420] width 10 height 10
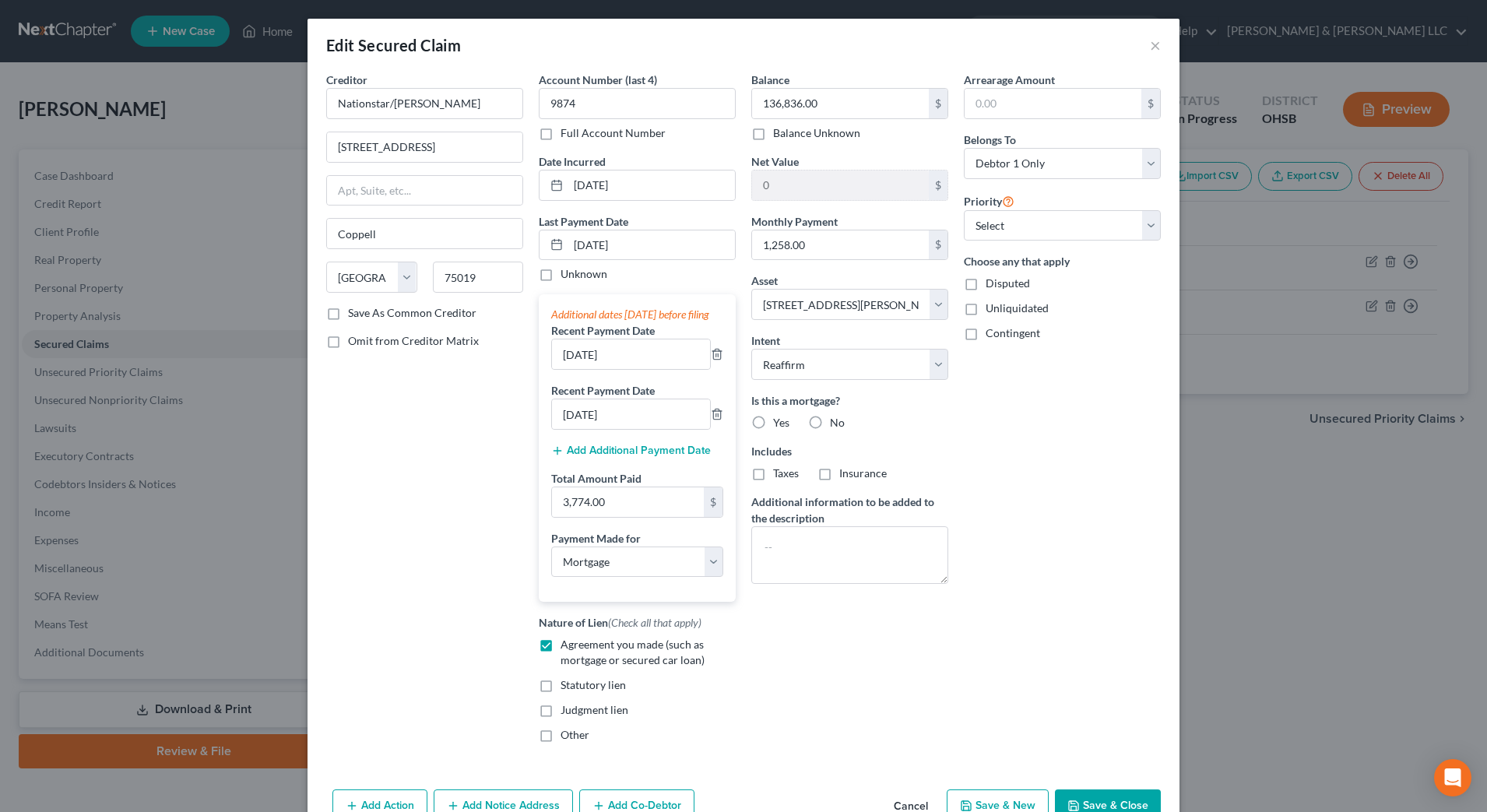
radio input "true"
click at [773, 478] on label "Taxes" at bounding box center [786, 473] width 25 height 15
click at [779, 476] on input "Taxes" at bounding box center [784, 471] width 10 height 10
checkbox input "true"
click at [843, 473] on span "Insurance" at bounding box center [863, 473] width 47 height 14
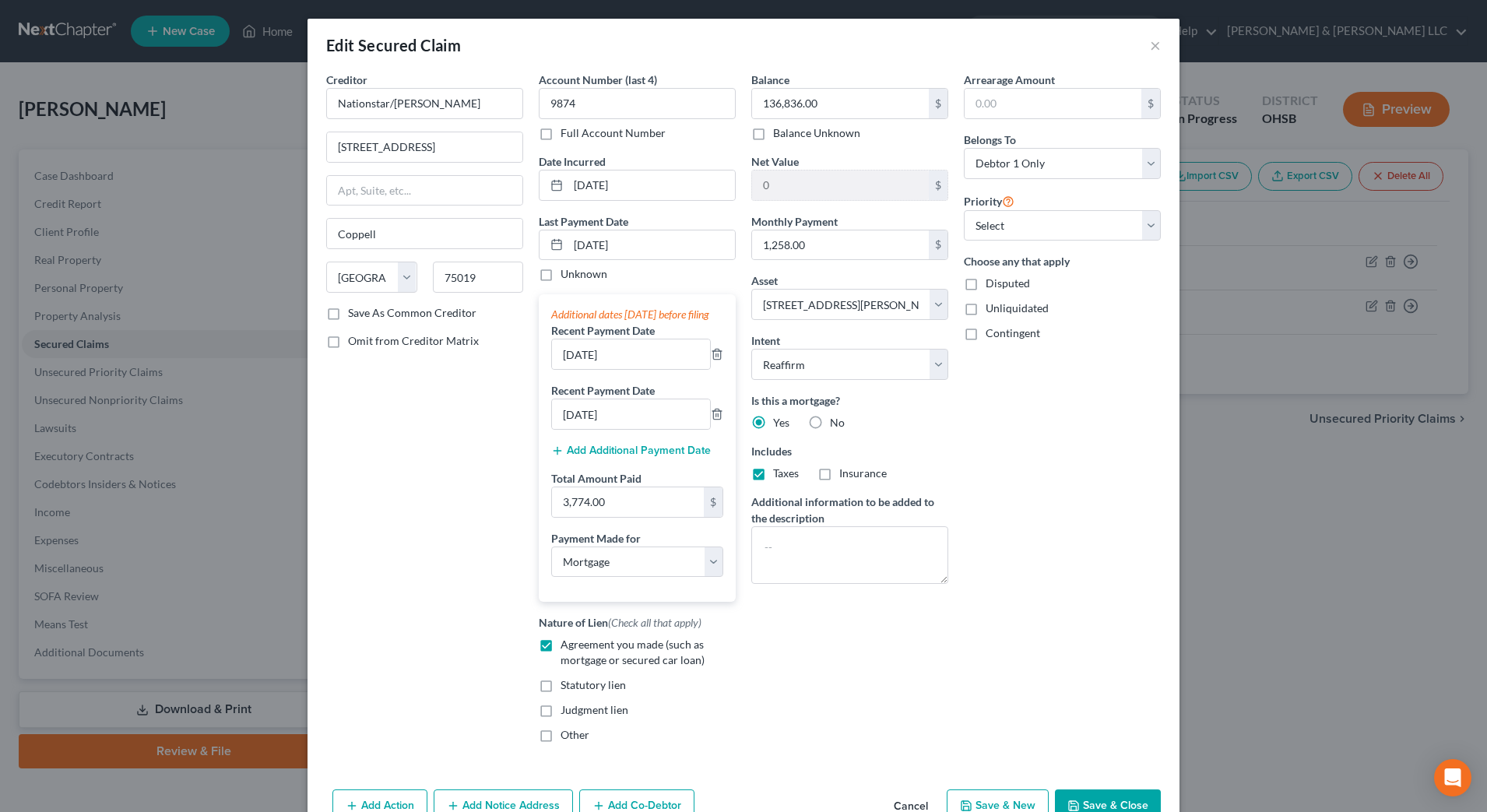
click at [845, 473] on input "Insurance" at bounding box center [850, 471] width 10 height 10
checkbox input "true"
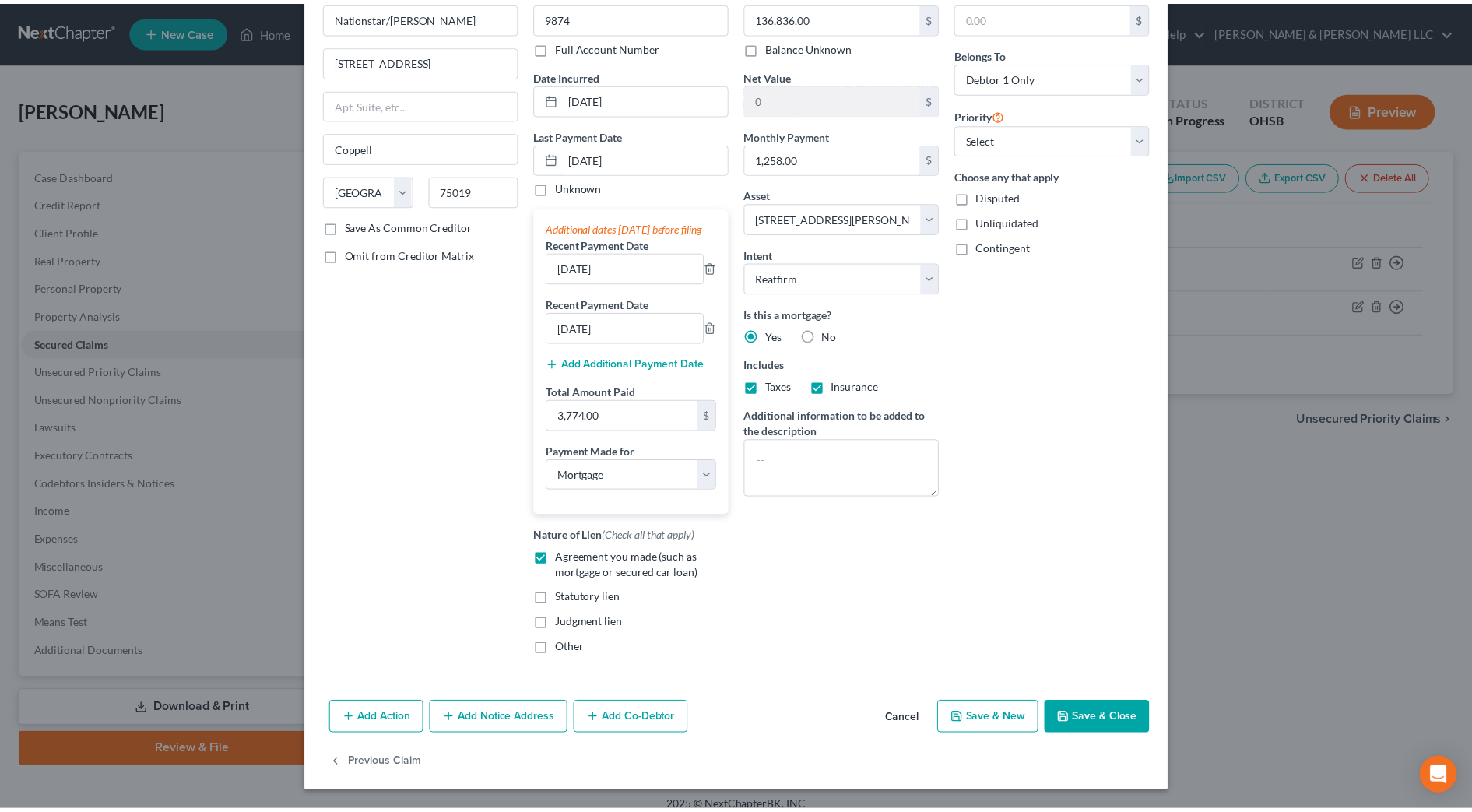
scroll to position [102, 0]
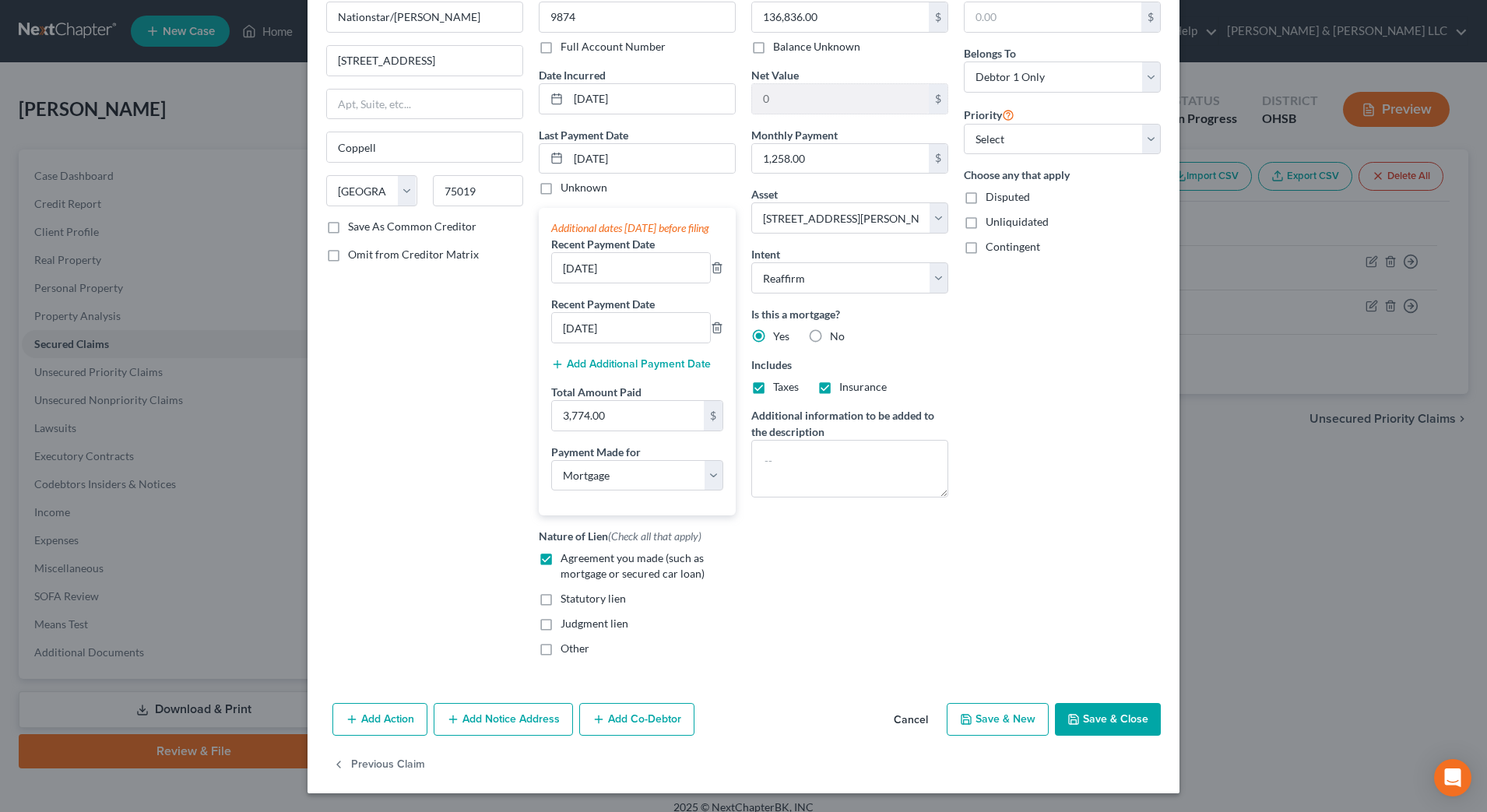
click at [1108, 717] on button "Save & Close" at bounding box center [1107, 719] width 106 height 33
select select
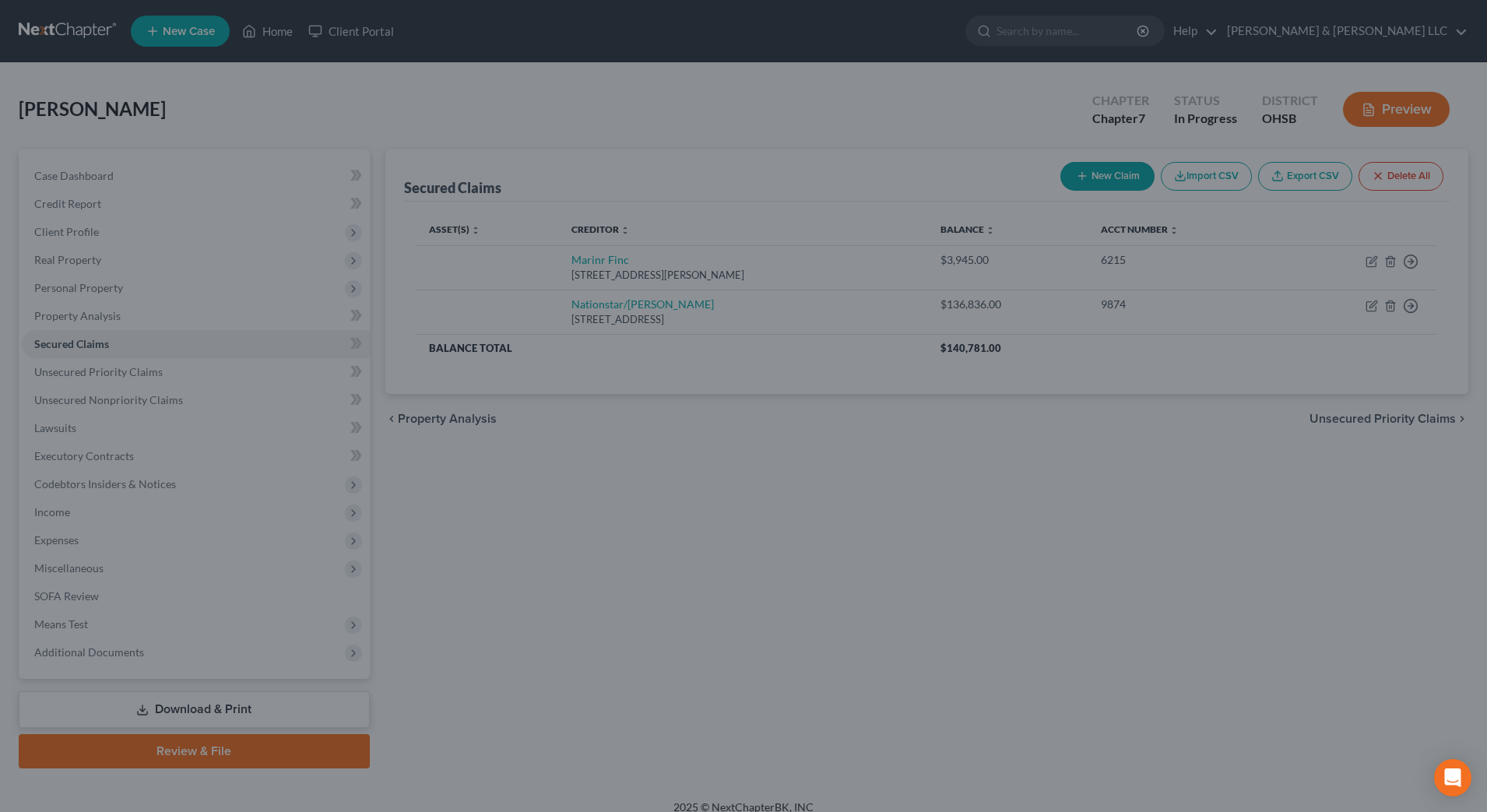
type input "105,964.00"
select select "2"
type input "0"
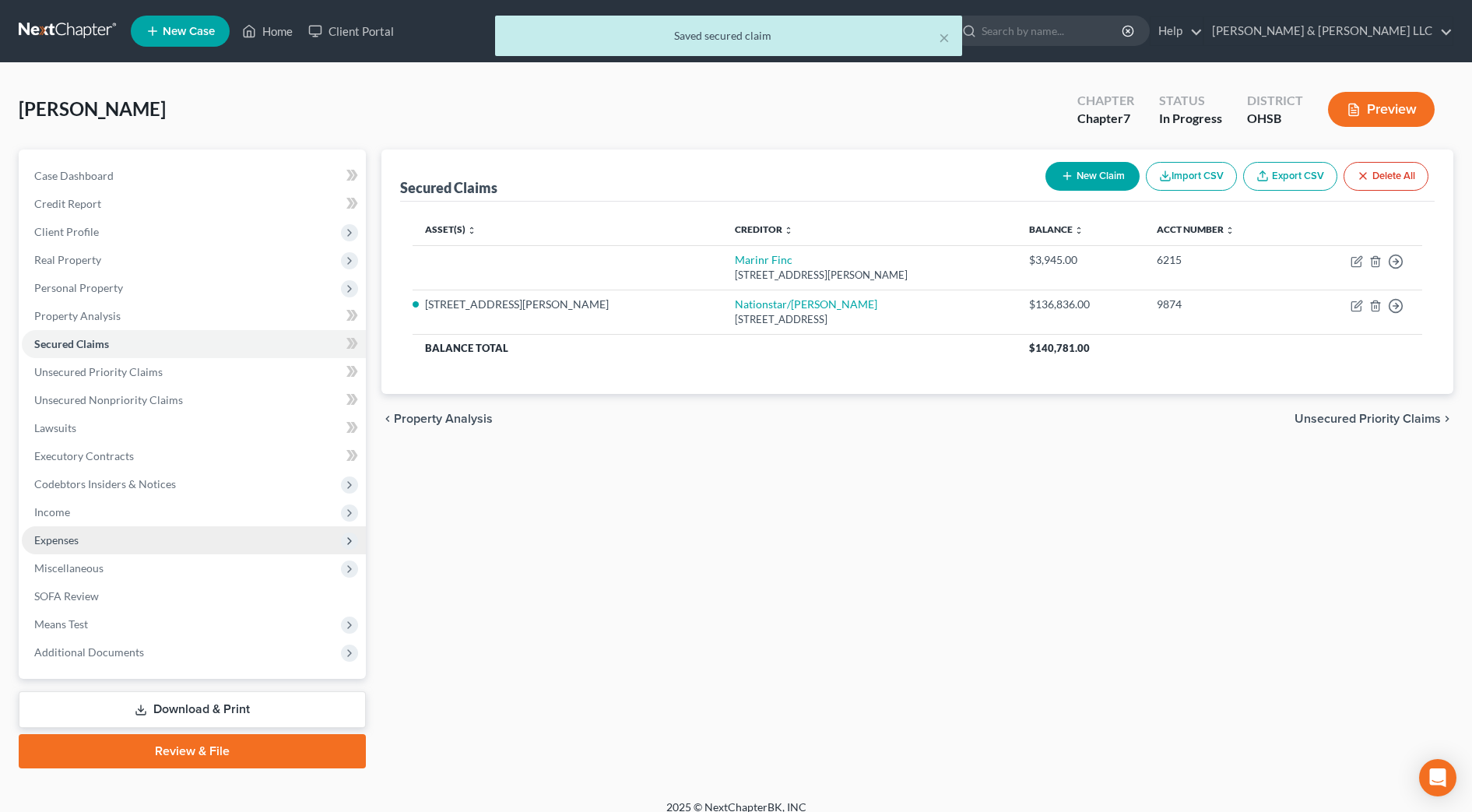
click at [81, 534] on span "Expenses" at bounding box center [194, 539] width 344 height 28
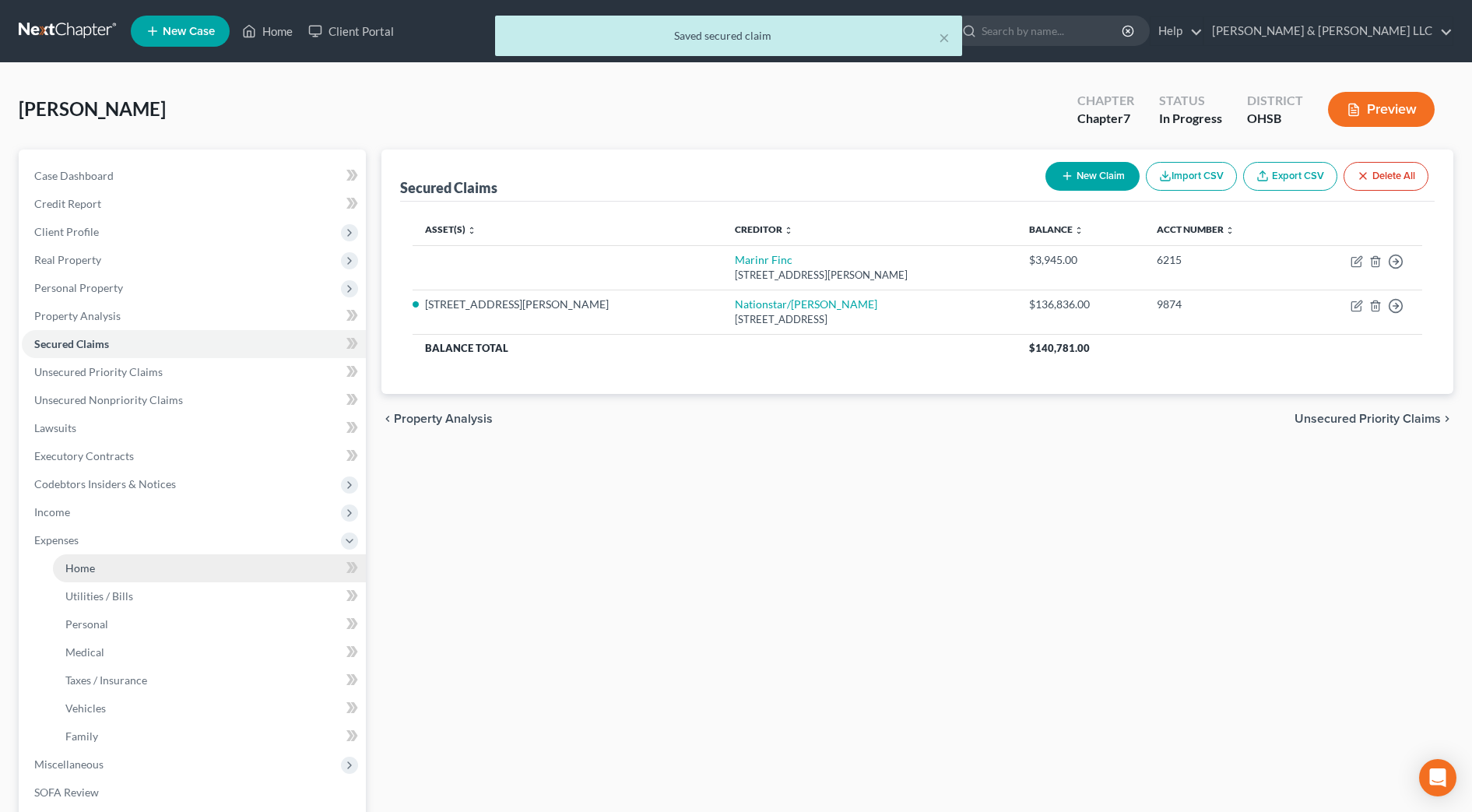
click at [93, 568] on span "Home" at bounding box center [80, 568] width 30 height 14
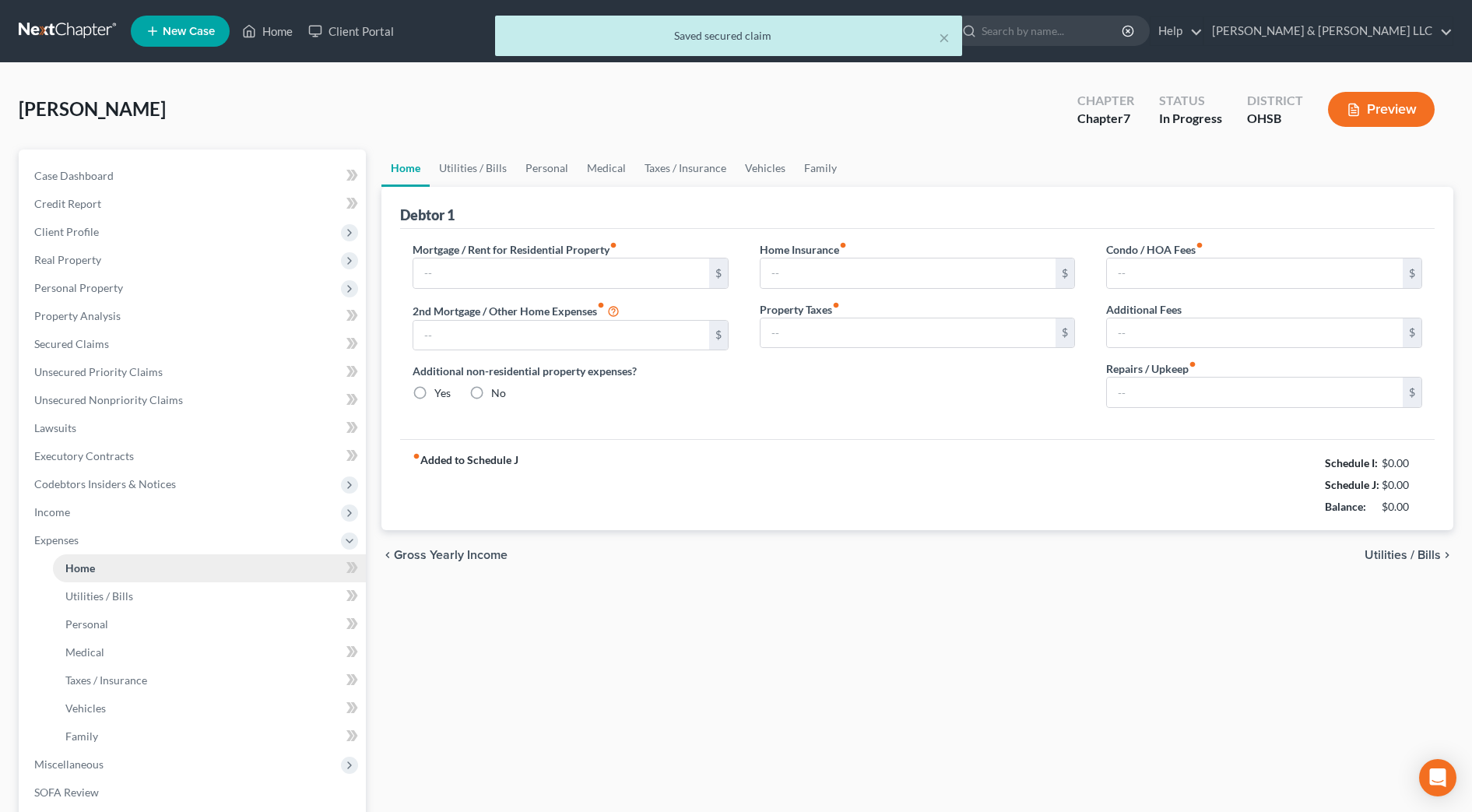
type input "1,210.00"
type input "0.00"
radio input "true"
type input "0.00"
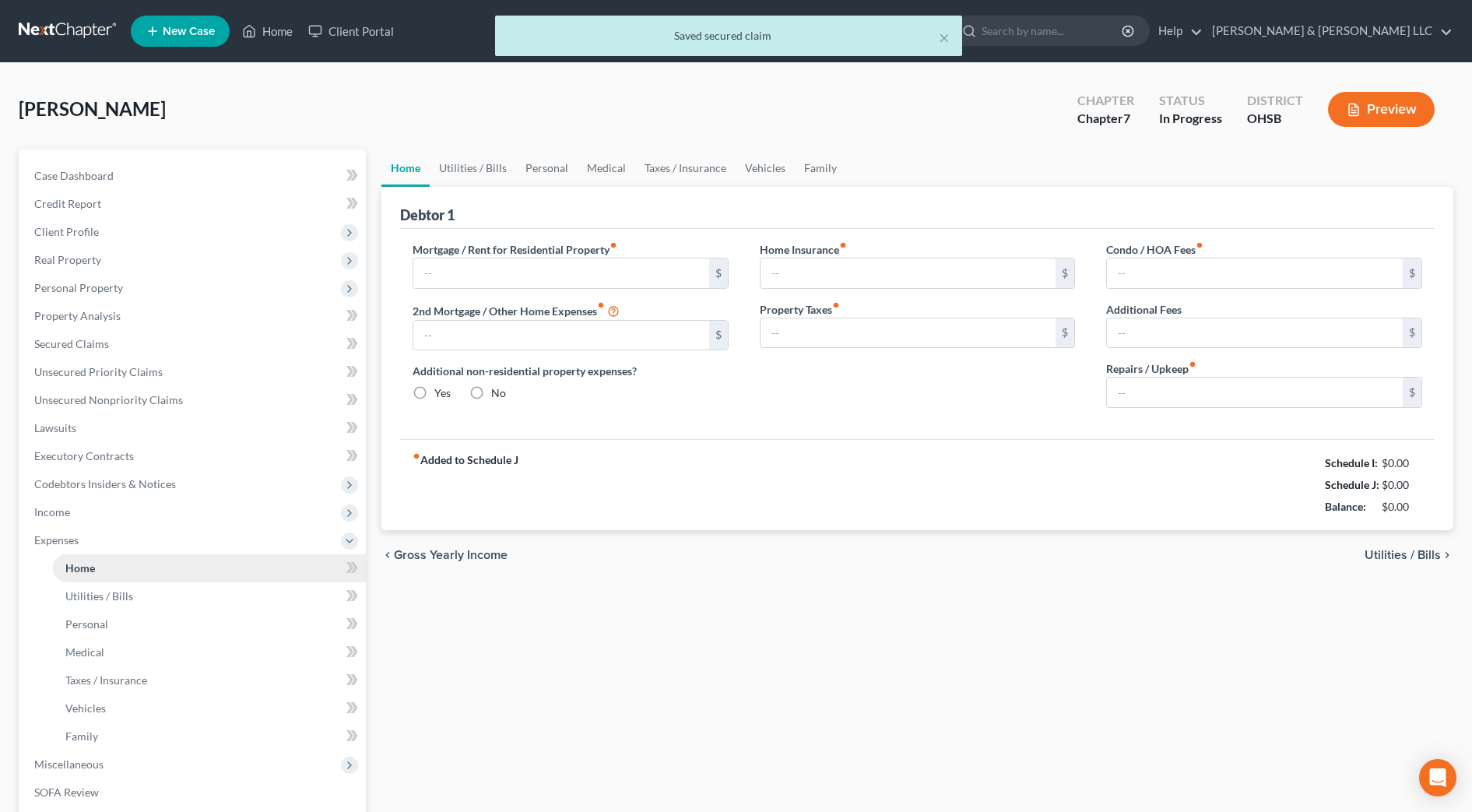
type input "0.00"
type input "15.00"
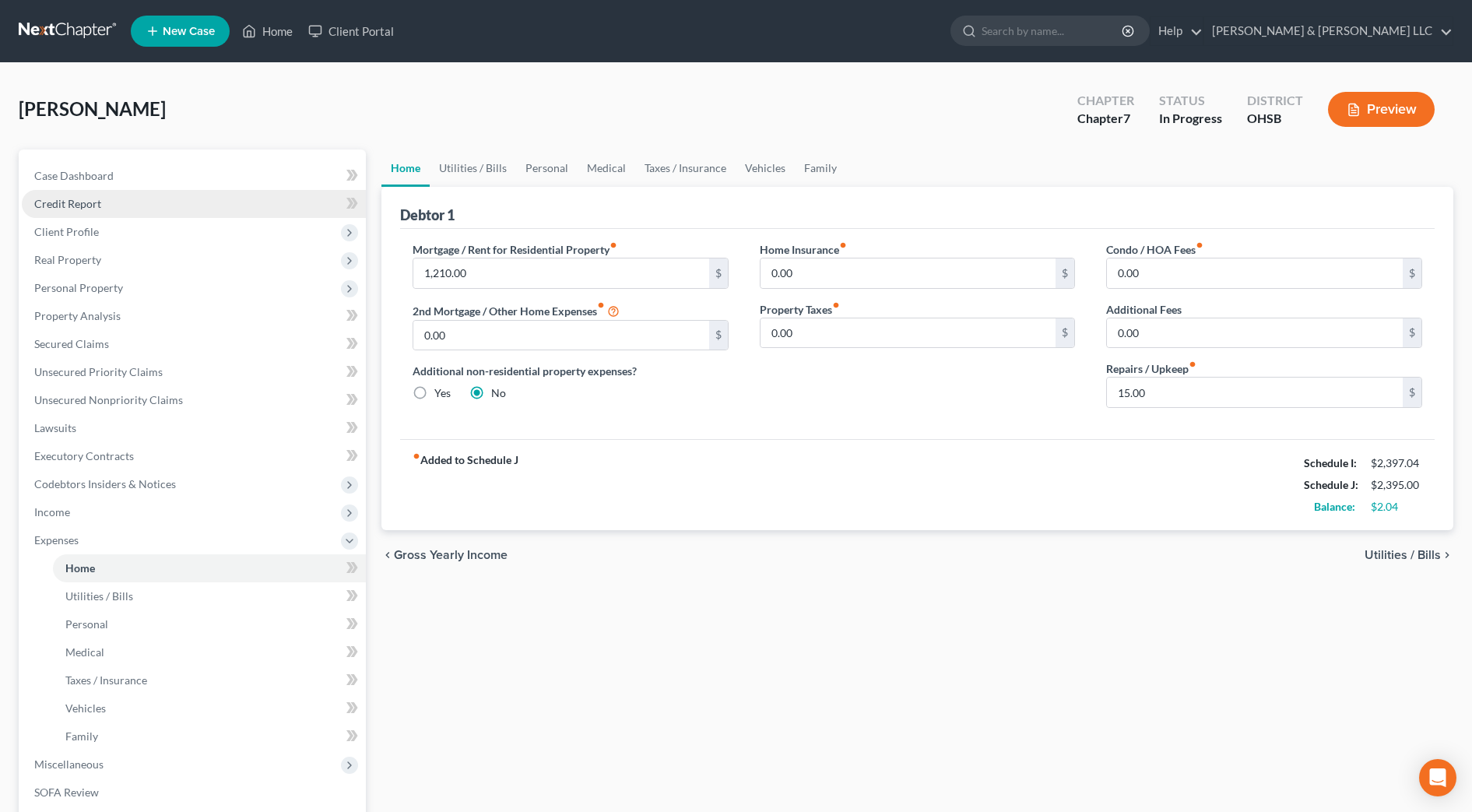
click at [87, 211] on link "Credit Report" at bounding box center [194, 203] width 344 height 28
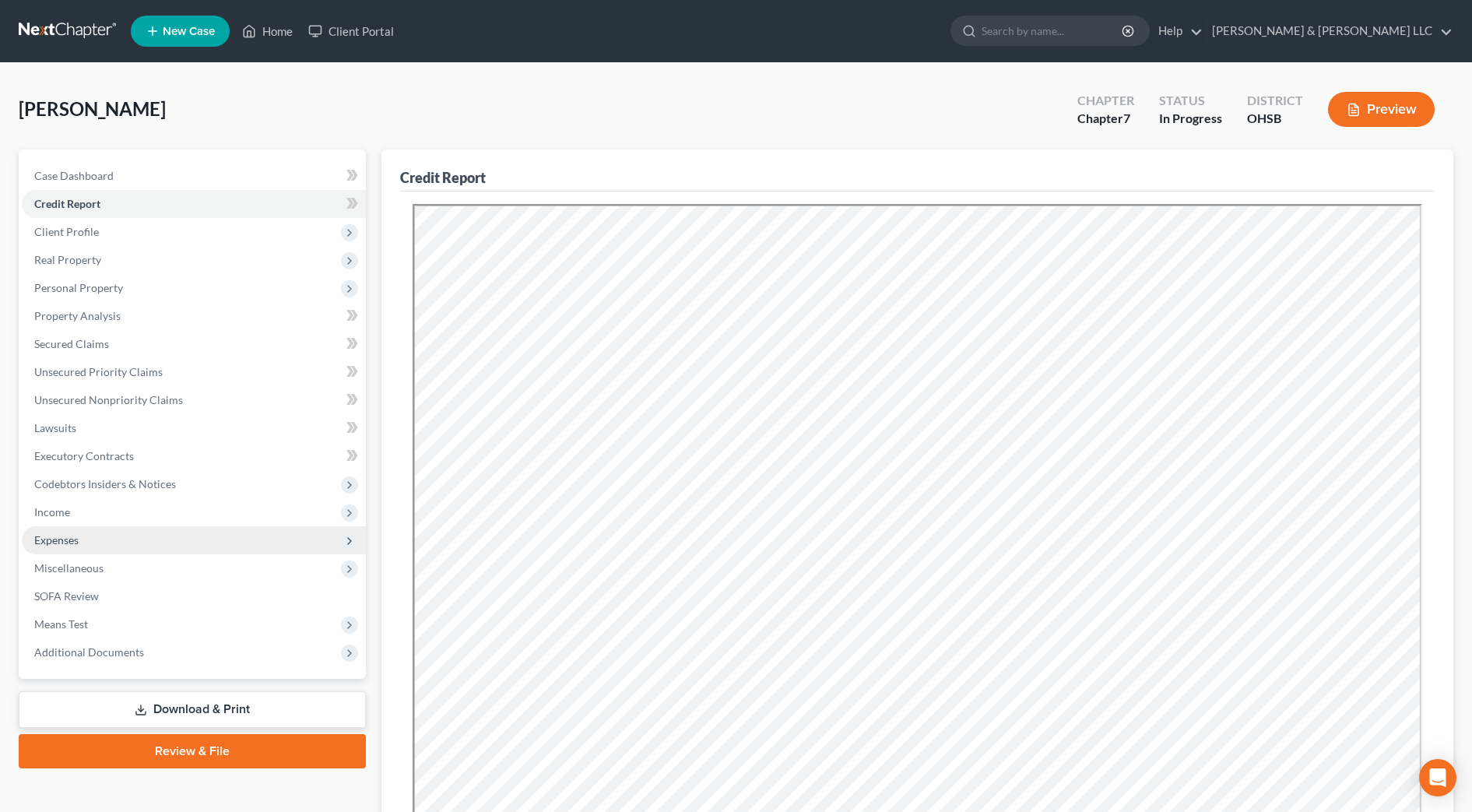
click at [55, 547] on span "Expenses" at bounding box center [194, 539] width 344 height 28
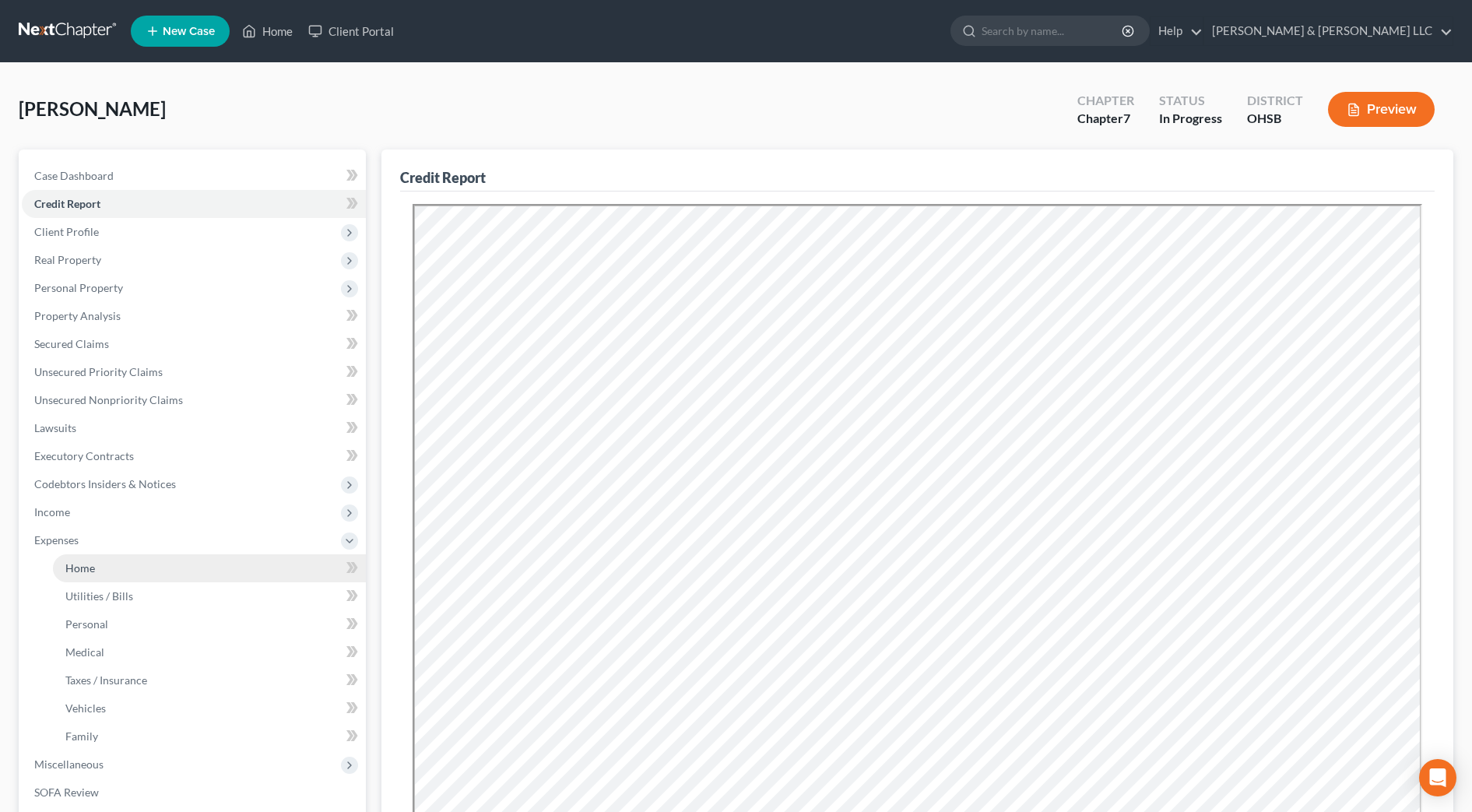
click at [82, 568] on span "Home" at bounding box center [80, 568] width 30 height 14
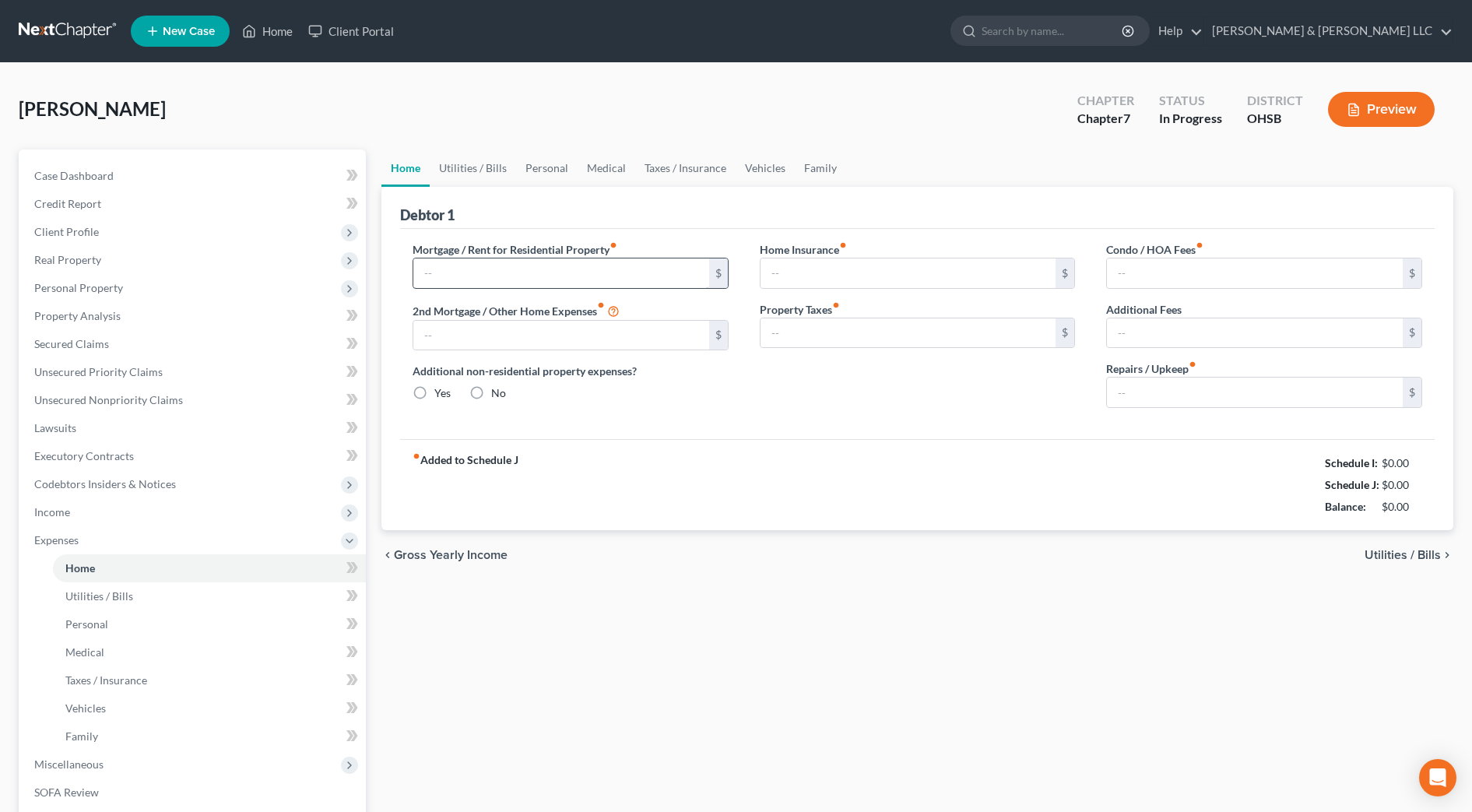
type input "1,210.00"
type input "0.00"
radio input "true"
type input "0.00"
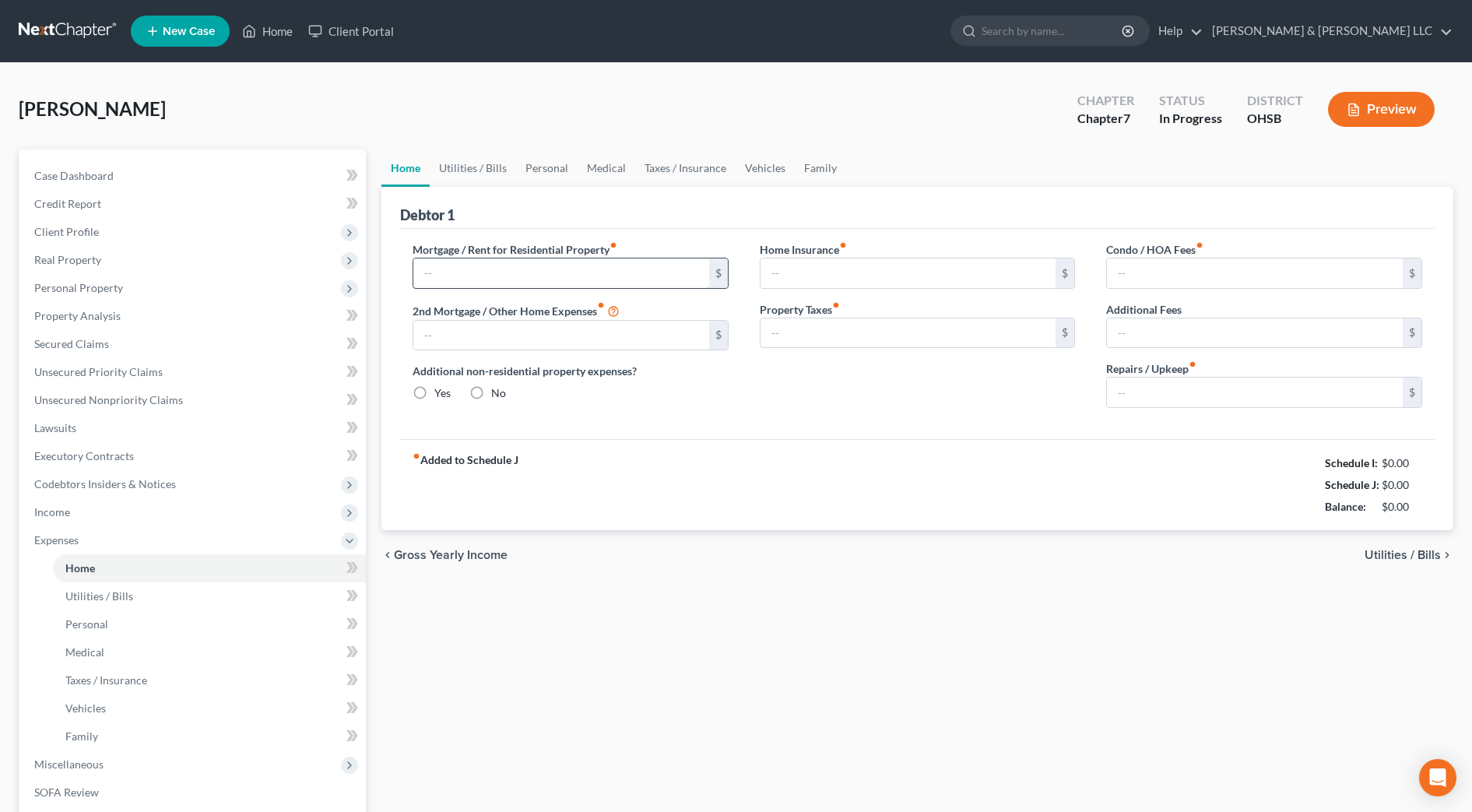
type input "0.00"
type input "15.00"
click at [500, 271] on input "1,210.00" at bounding box center [561, 273] width 296 height 30
type input "1,258"
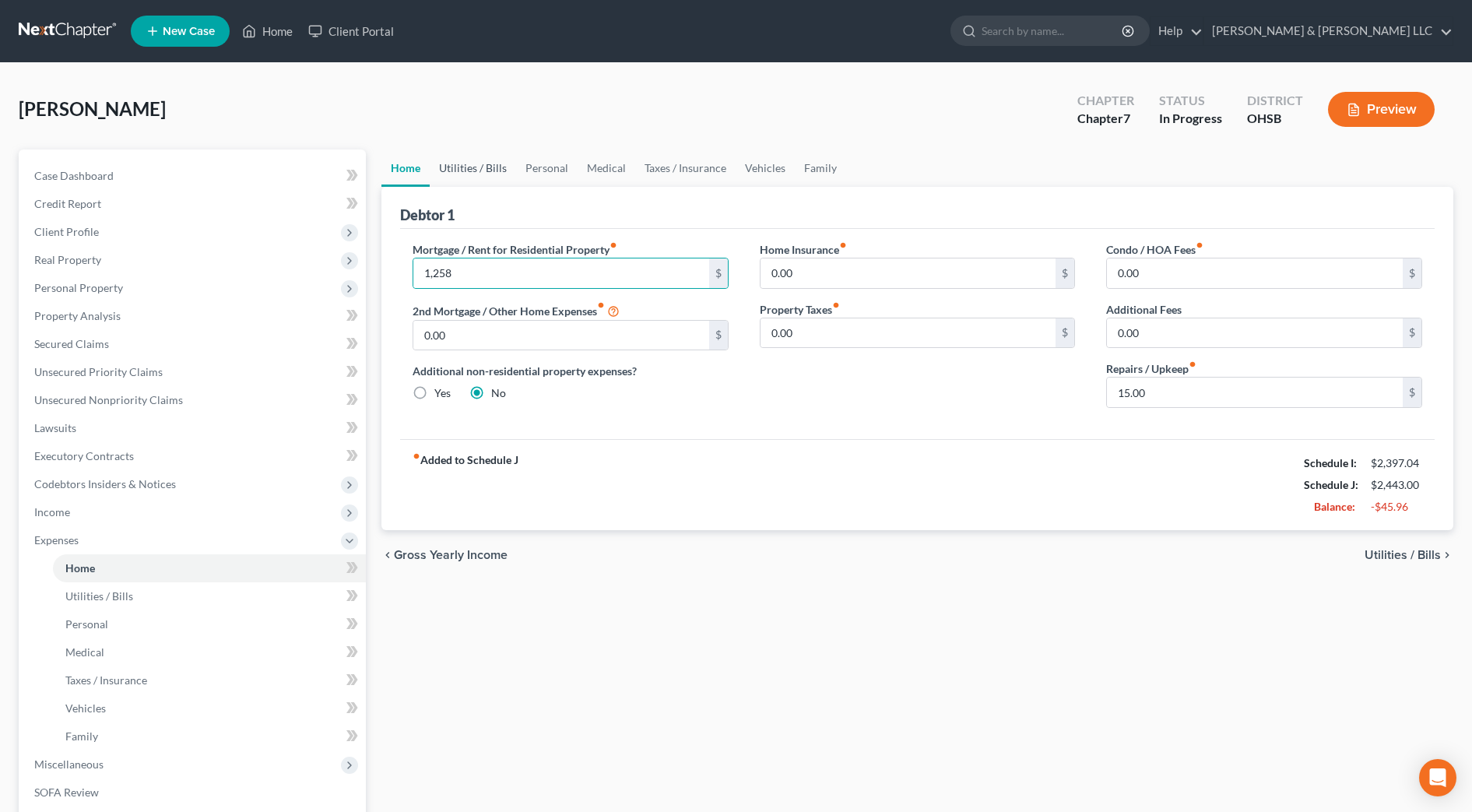
click at [502, 168] on link "Utilities / Bills" at bounding box center [473, 168] width 86 height 37
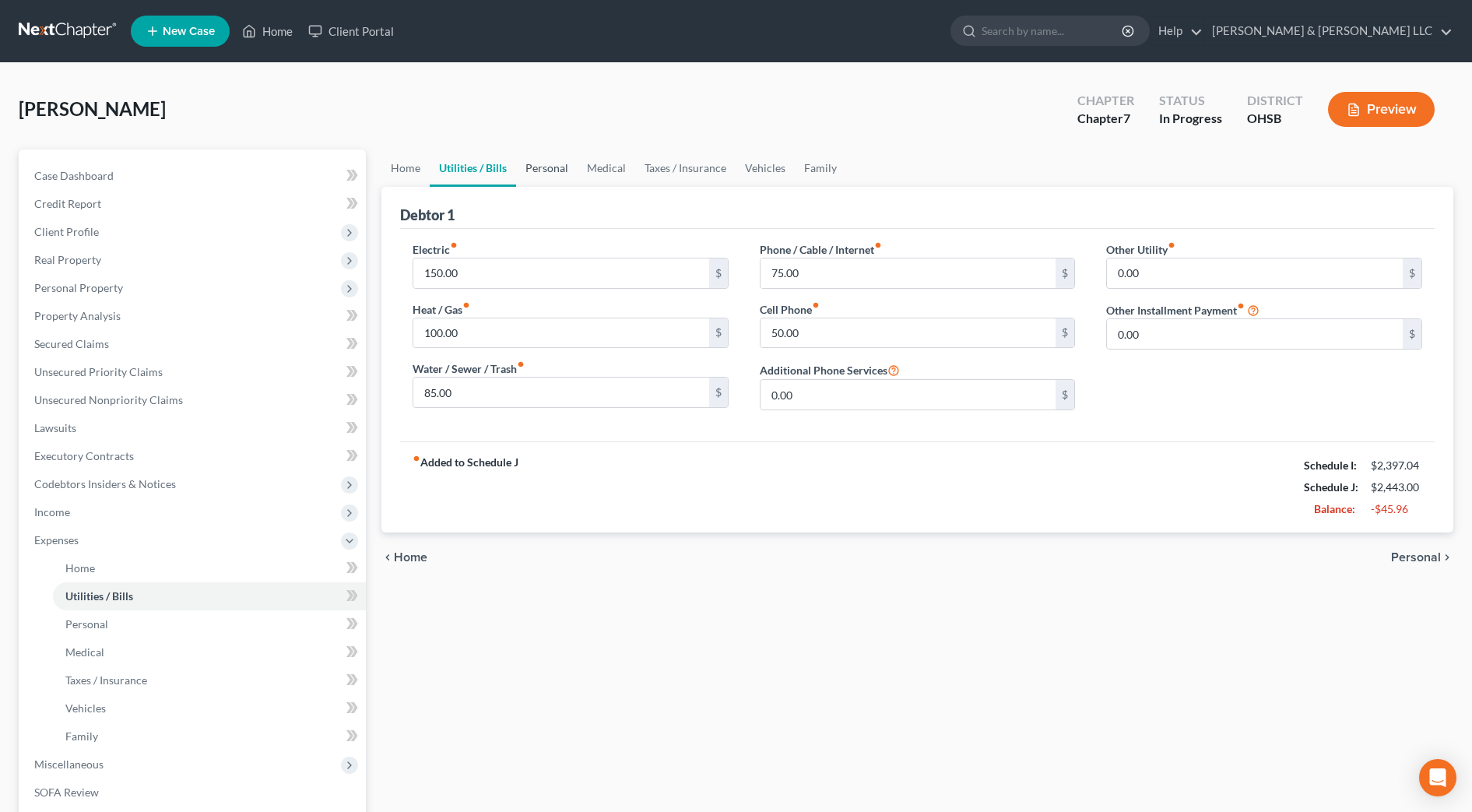
click at [556, 175] on link "Personal" at bounding box center [546, 168] width 62 height 37
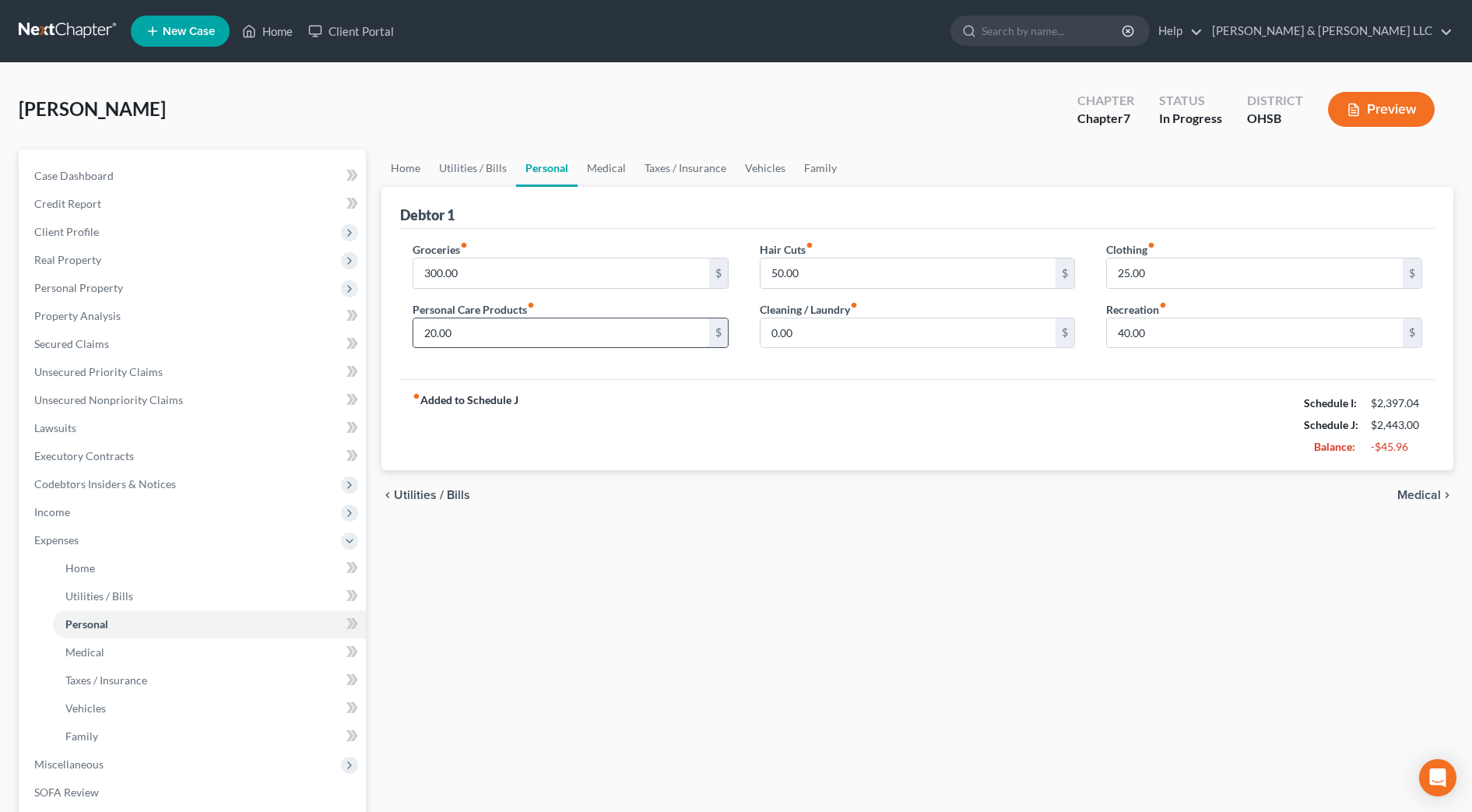
click at [524, 338] on input "20.00" at bounding box center [561, 333] width 296 height 30
click at [601, 164] on link "Medical" at bounding box center [606, 168] width 58 height 37
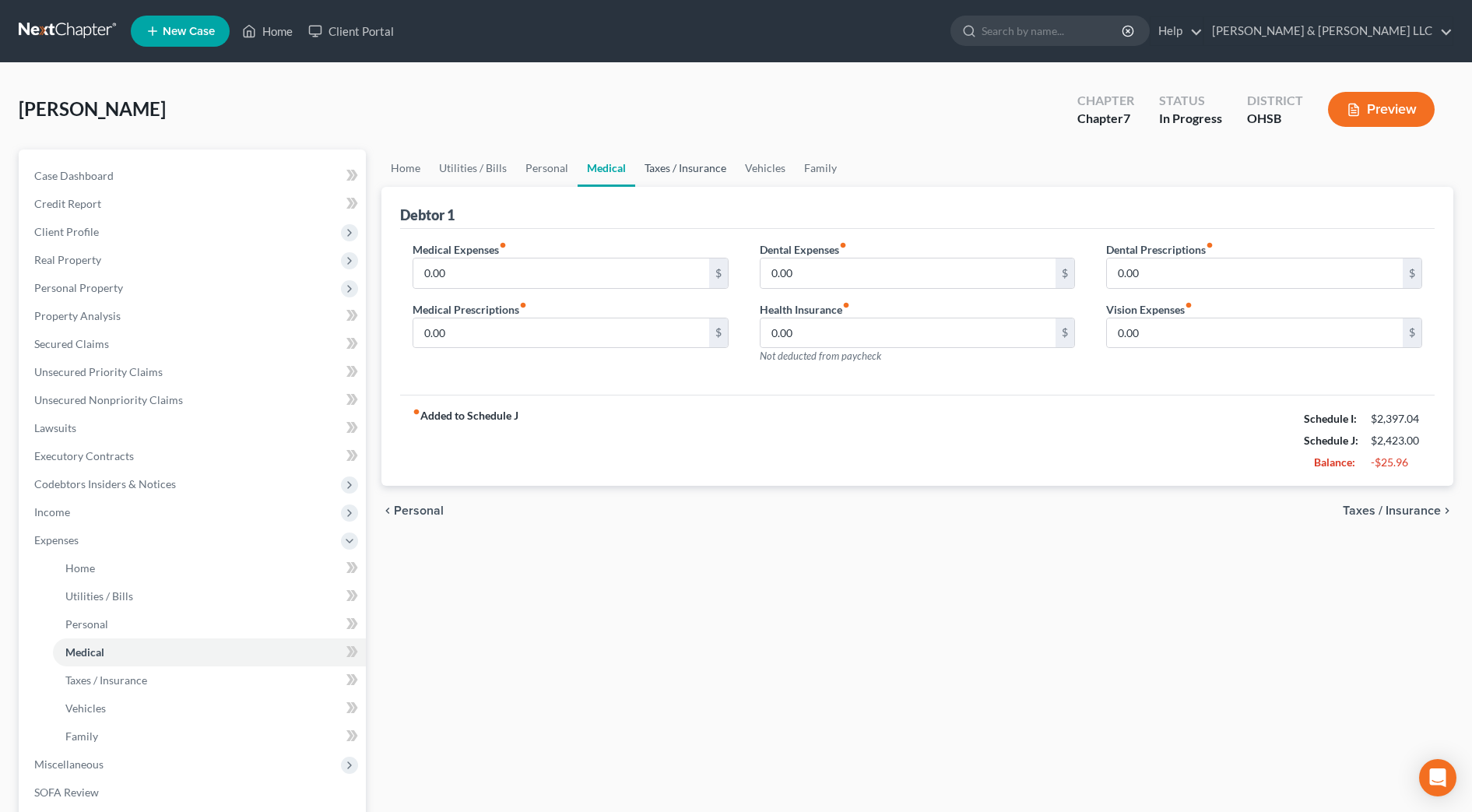
click at [667, 175] on link "Taxes / Insurance" at bounding box center [685, 168] width 101 height 37
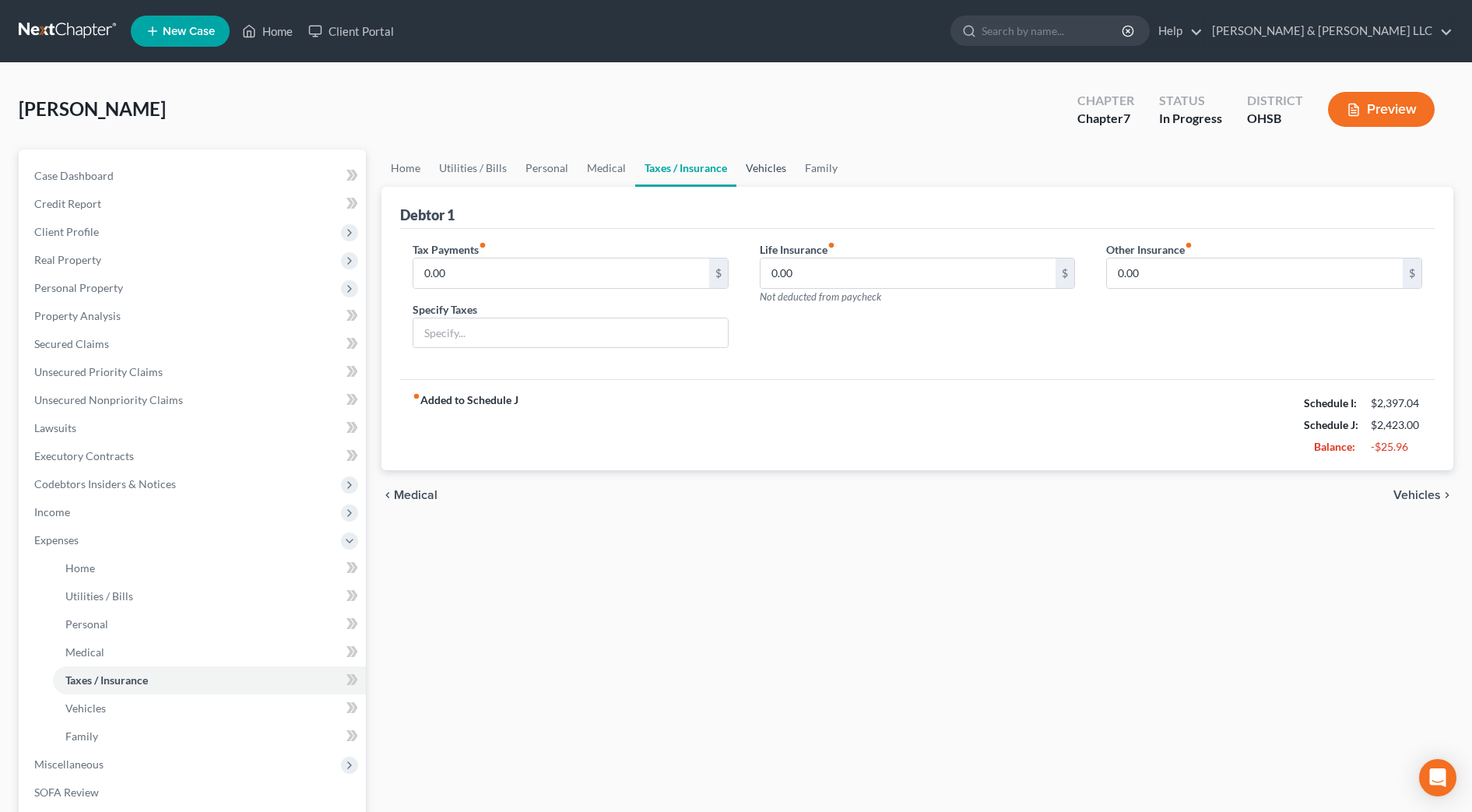
click at [775, 168] on link "Vehicles" at bounding box center [766, 168] width 59 height 37
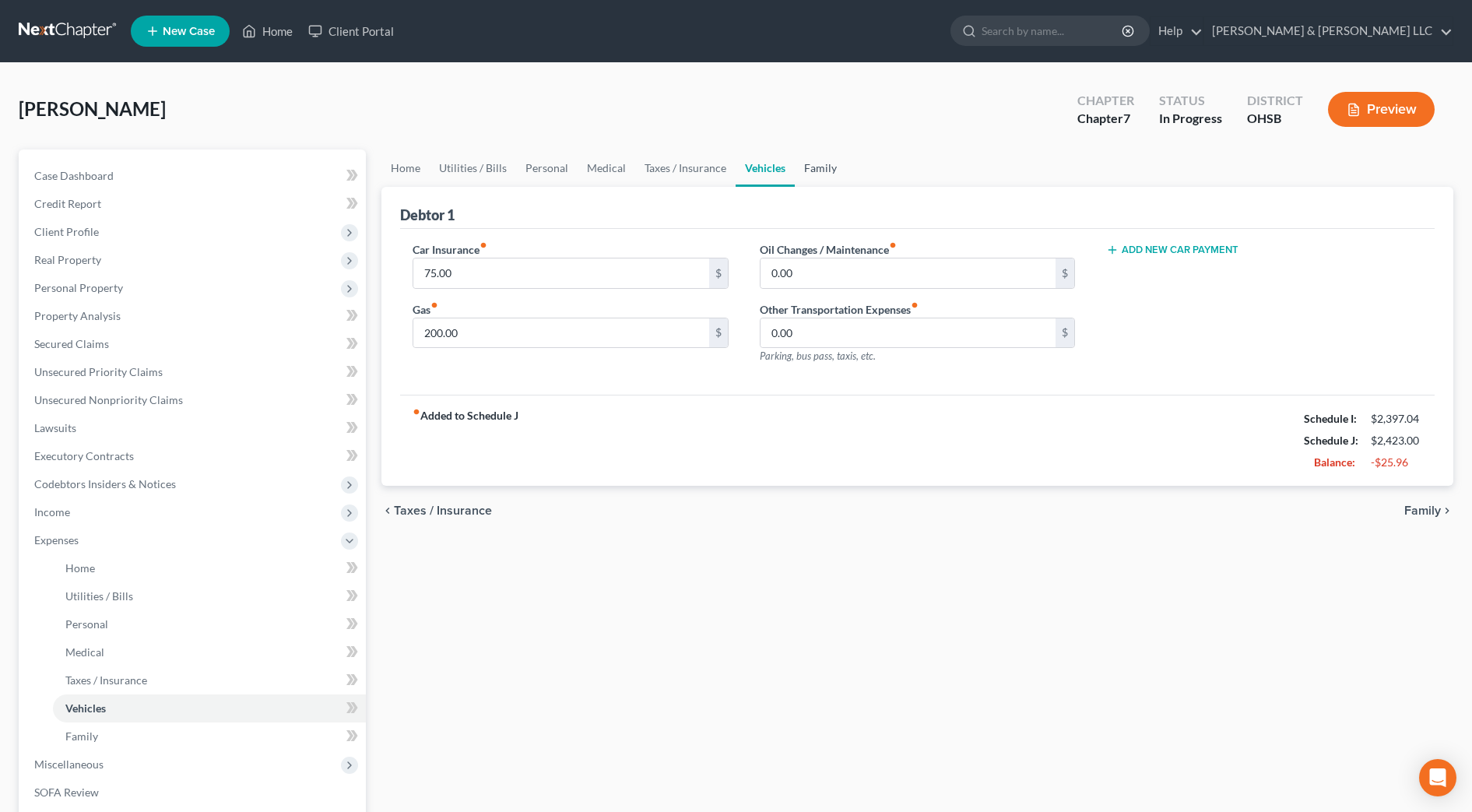
click at [824, 165] on link "Family" at bounding box center [820, 168] width 52 height 37
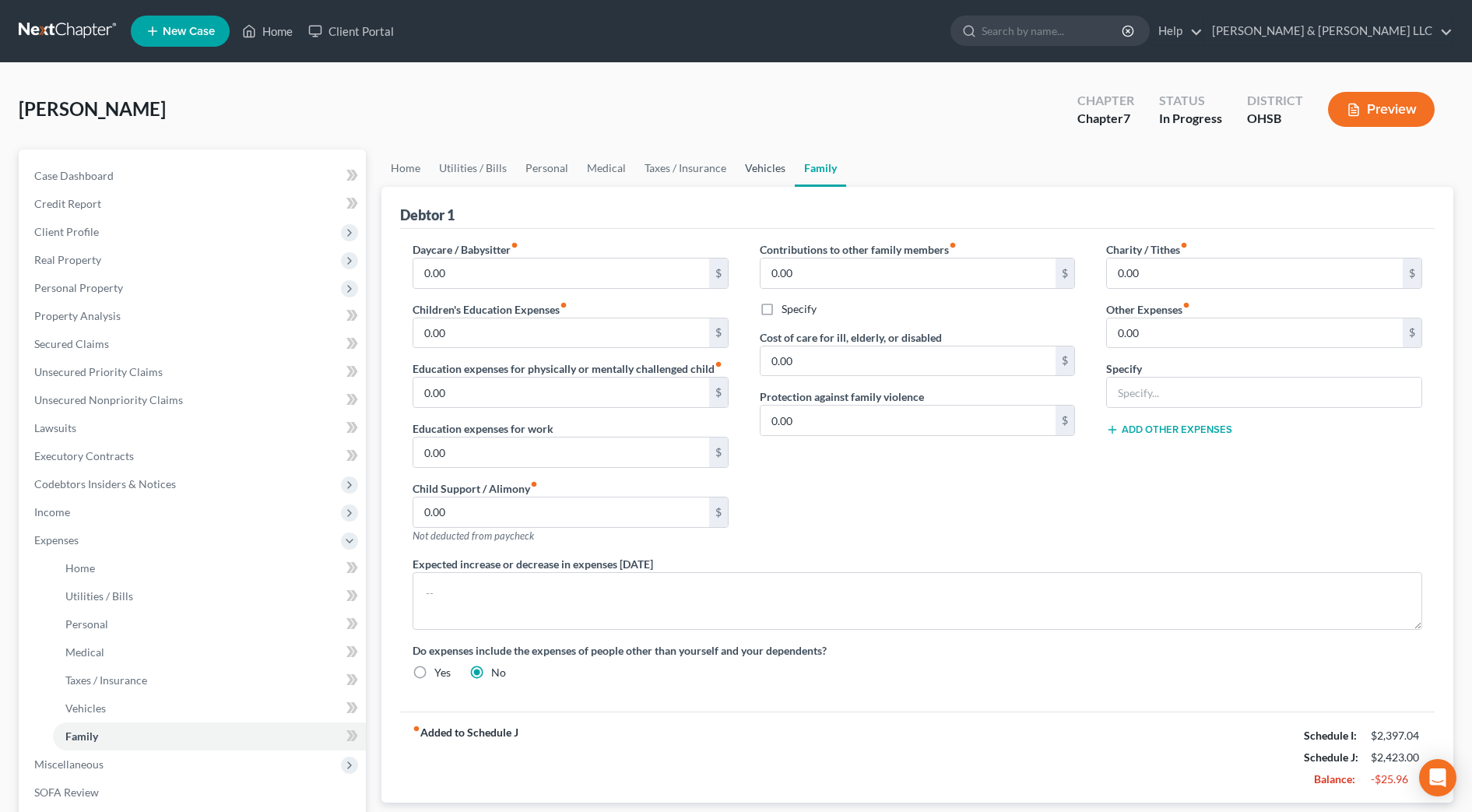
click at [766, 166] on link "Vehicles" at bounding box center [766, 168] width 59 height 37
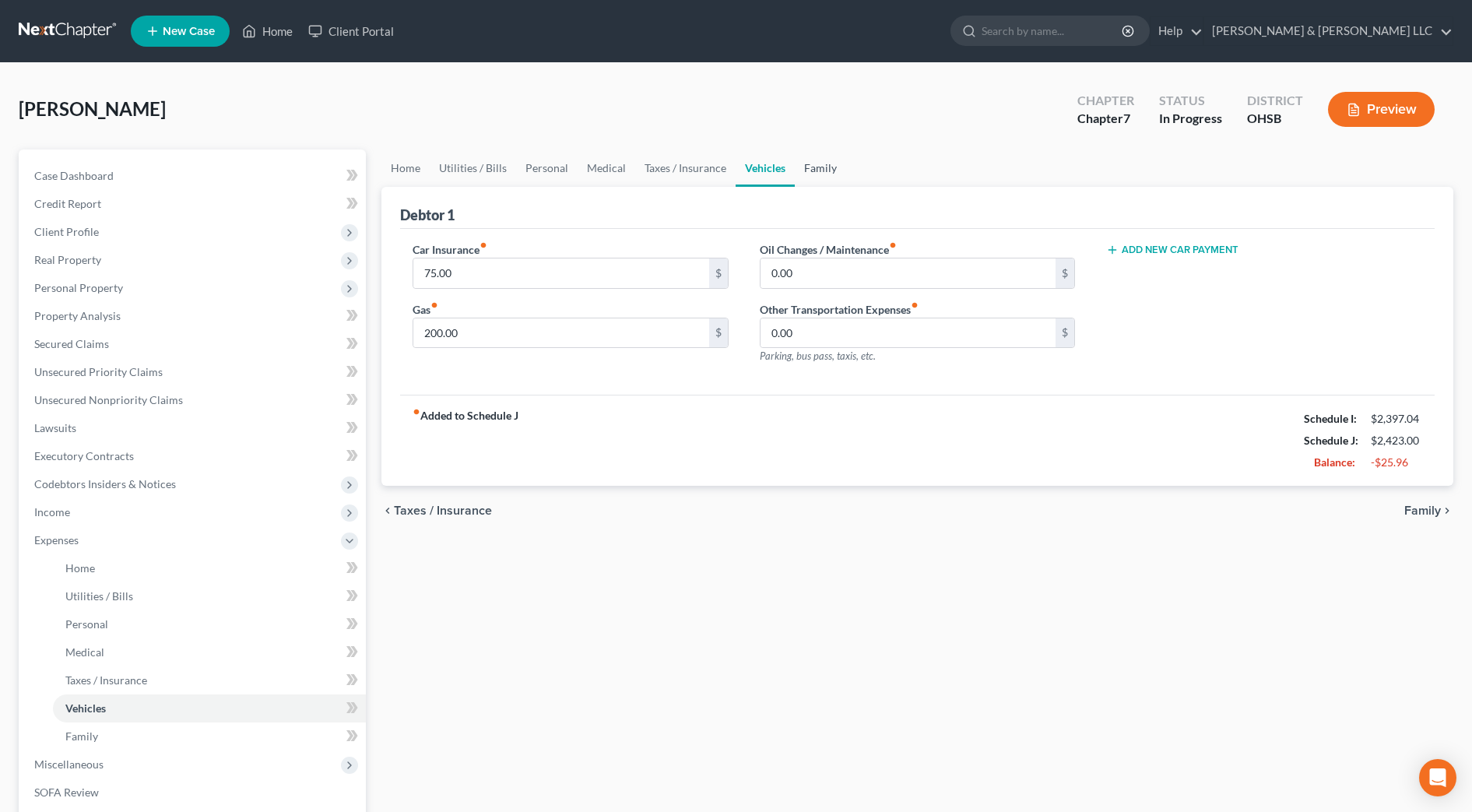
click at [823, 172] on link "Family" at bounding box center [820, 168] width 52 height 37
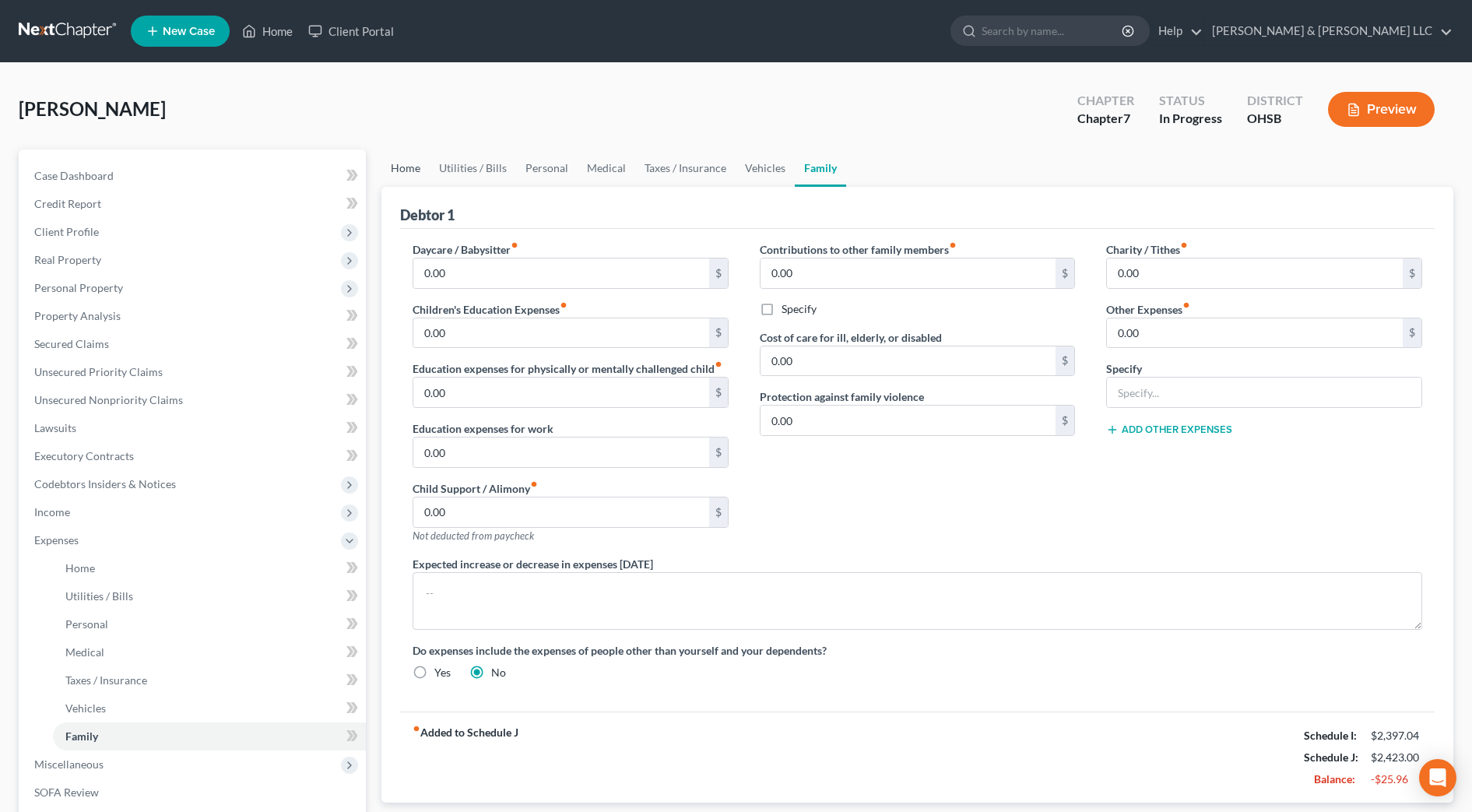
click at [400, 172] on link "Home" at bounding box center [405, 168] width 48 height 37
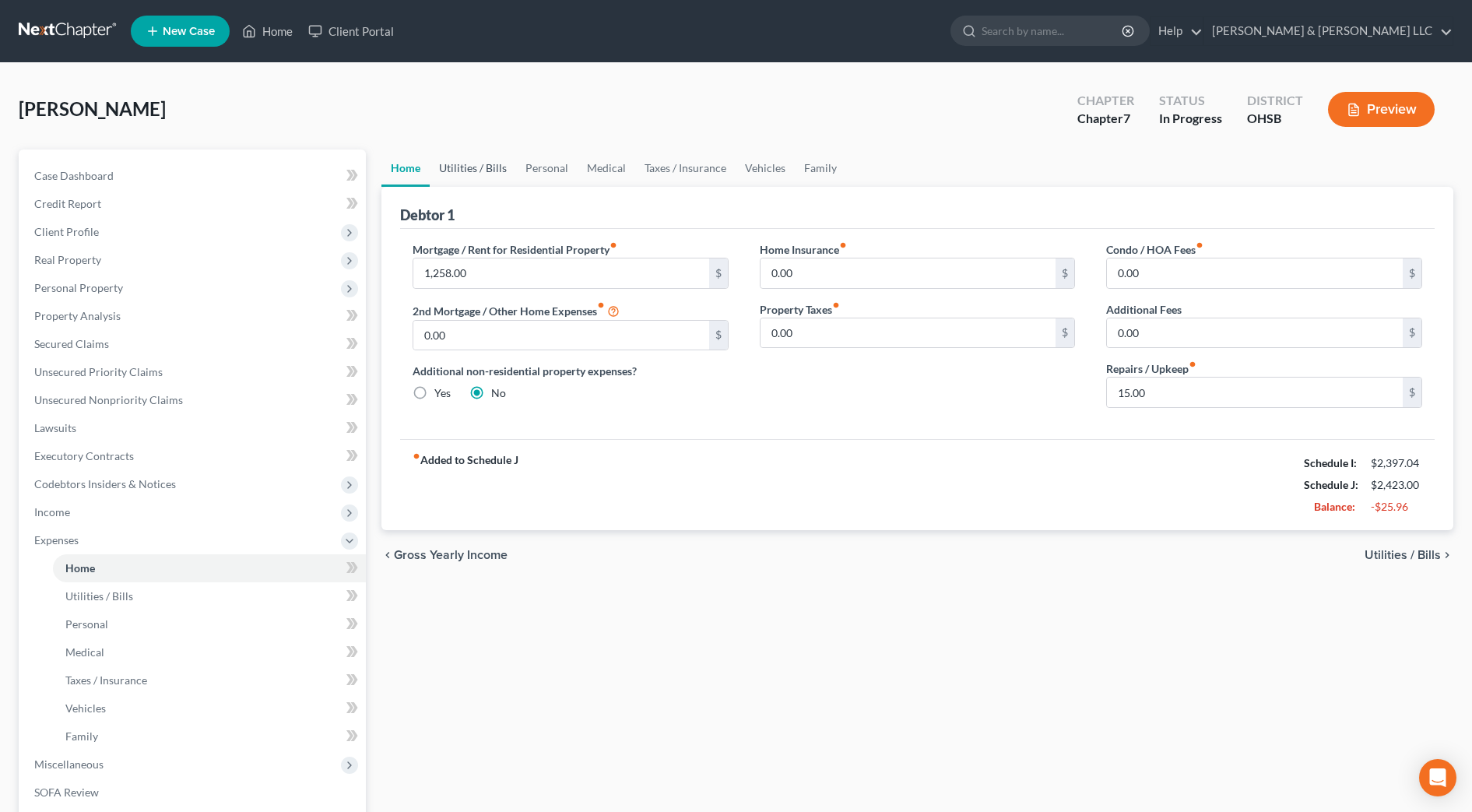
click at [490, 167] on link "Utilities / Bills" at bounding box center [473, 168] width 86 height 37
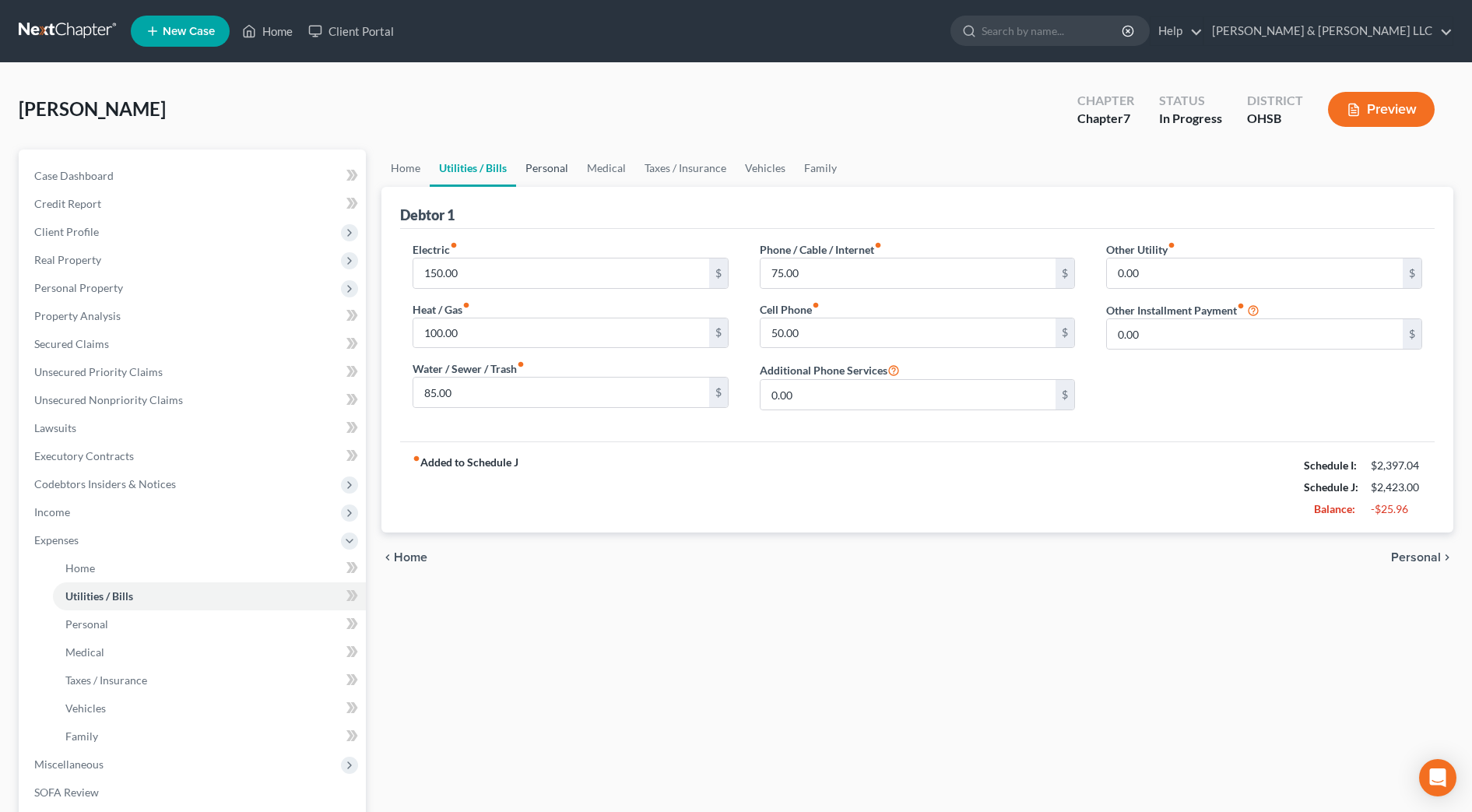
click at [542, 167] on link "Personal" at bounding box center [546, 168] width 62 height 37
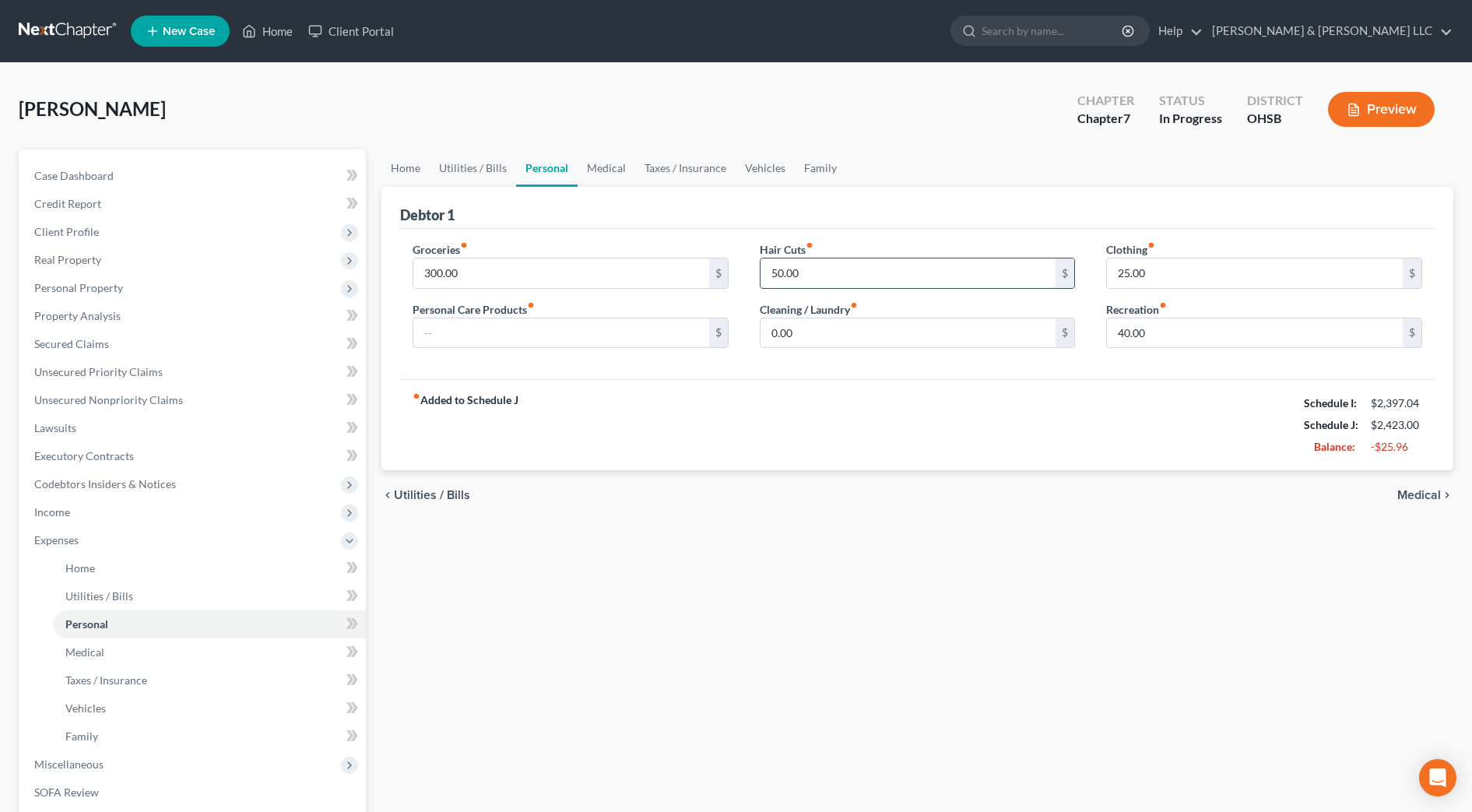
click at [852, 284] on input "50.00" at bounding box center [908, 273] width 296 height 30
type input "40"
click at [603, 432] on div "fiber_manual_record Added to Schedule J Schedule I: $2,397.04 Schedule J: $2,41…" at bounding box center [917, 425] width 1035 height 91
click at [1176, 340] on input "40.00" at bounding box center [1254, 333] width 296 height 30
type input "30"
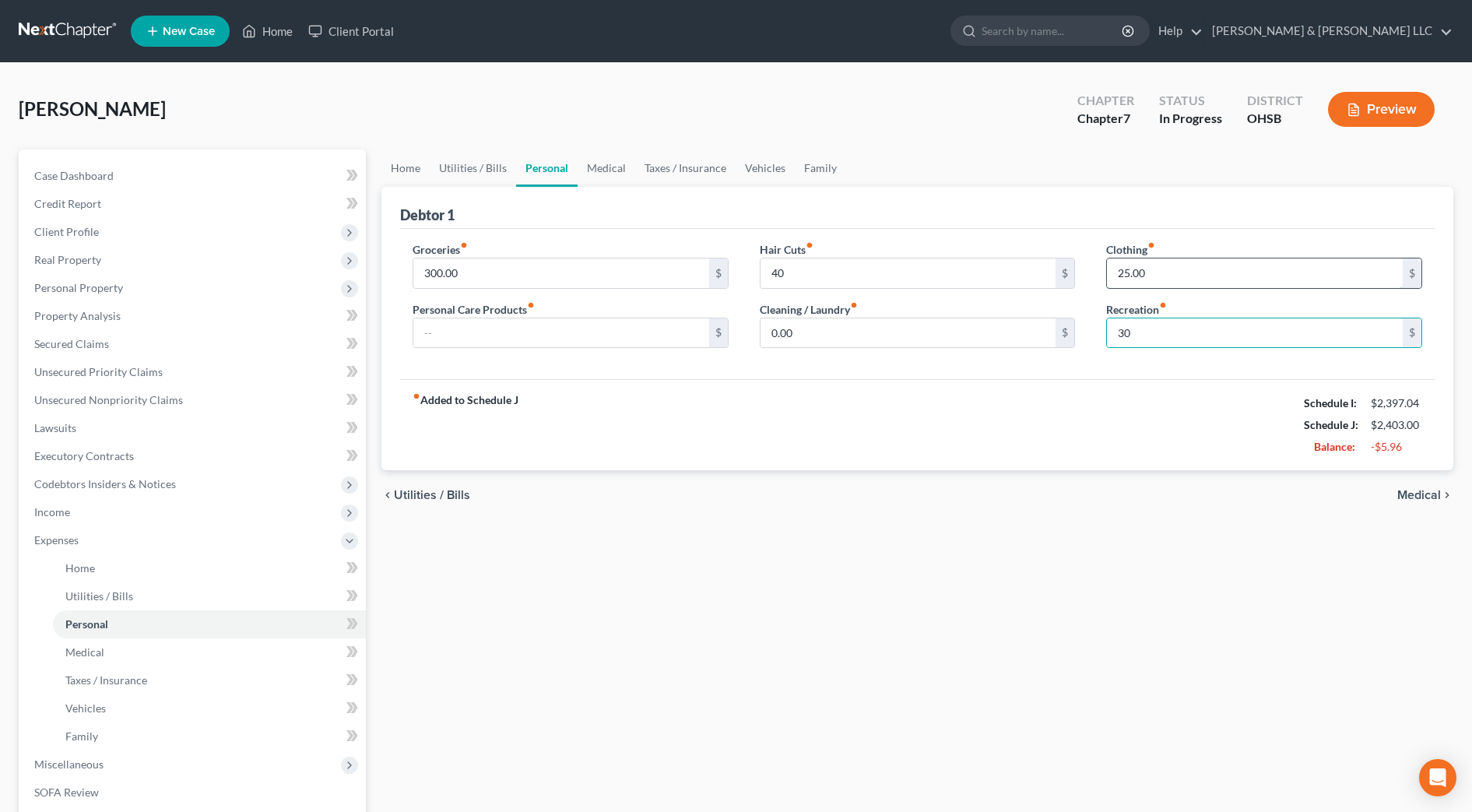
click at [1182, 280] on input "25.00" at bounding box center [1254, 273] width 296 height 30
type input "20"
drag, startPoint x: 914, startPoint y: 461, endPoint x: 879, endPoint y: 428, distance: 48.1
click at [914, 461] on div "fiber_manual_record Added to Schedule J Schedule I: $2,397.04 Schedule J: $2,39…" at bounding box center [917, 425] width 1035 height 91
click at [807, 278] on input "40" at bounding box center [908, 273] width 296 height 30
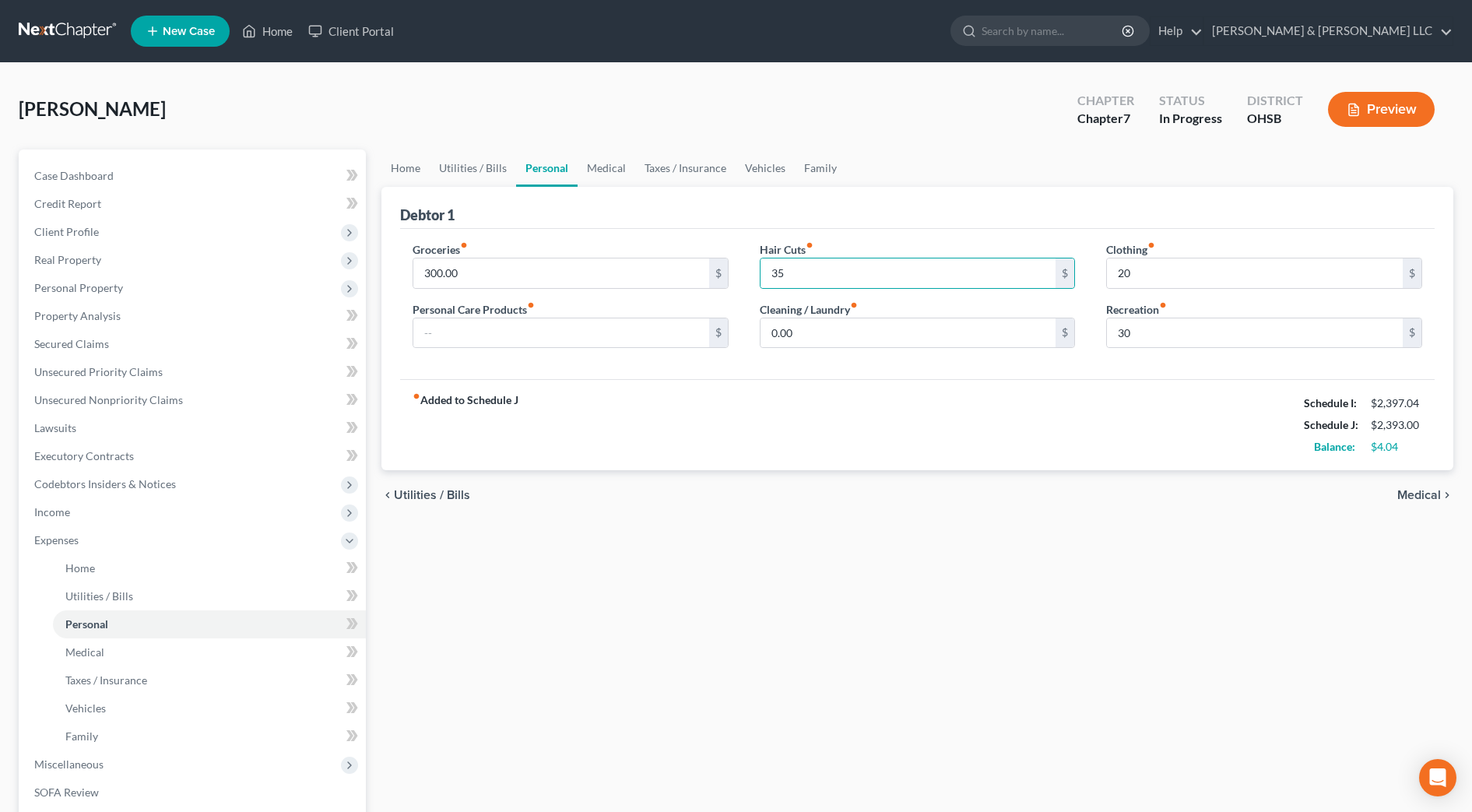
click at [748, 426] on div "fiber_manual_record Added to Schedule J Schedule I: $2,397.04 Schedule J: $2,39…" at bounding box center [917, 425] width 1035 height 91
click at [154, 406] on span "Unsecured Nonpriority Claims" at bounding box center [108, 400] width 149 height 14
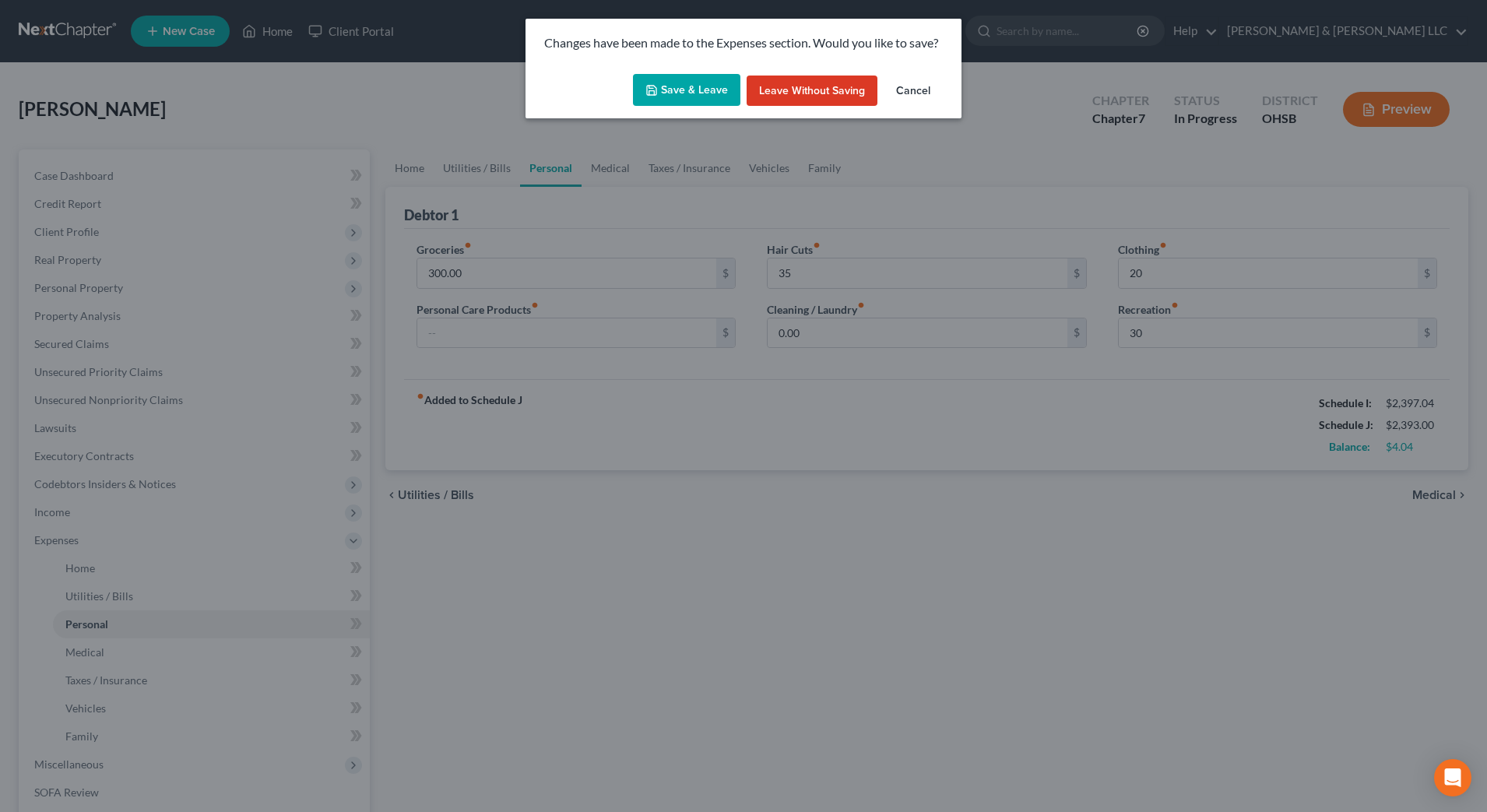
click at [689, 91] on button "Save & Leave" at bounding box center [686, 90] width 108 height 33
type input "35.00"
type input "20.00"
type input "30.00"
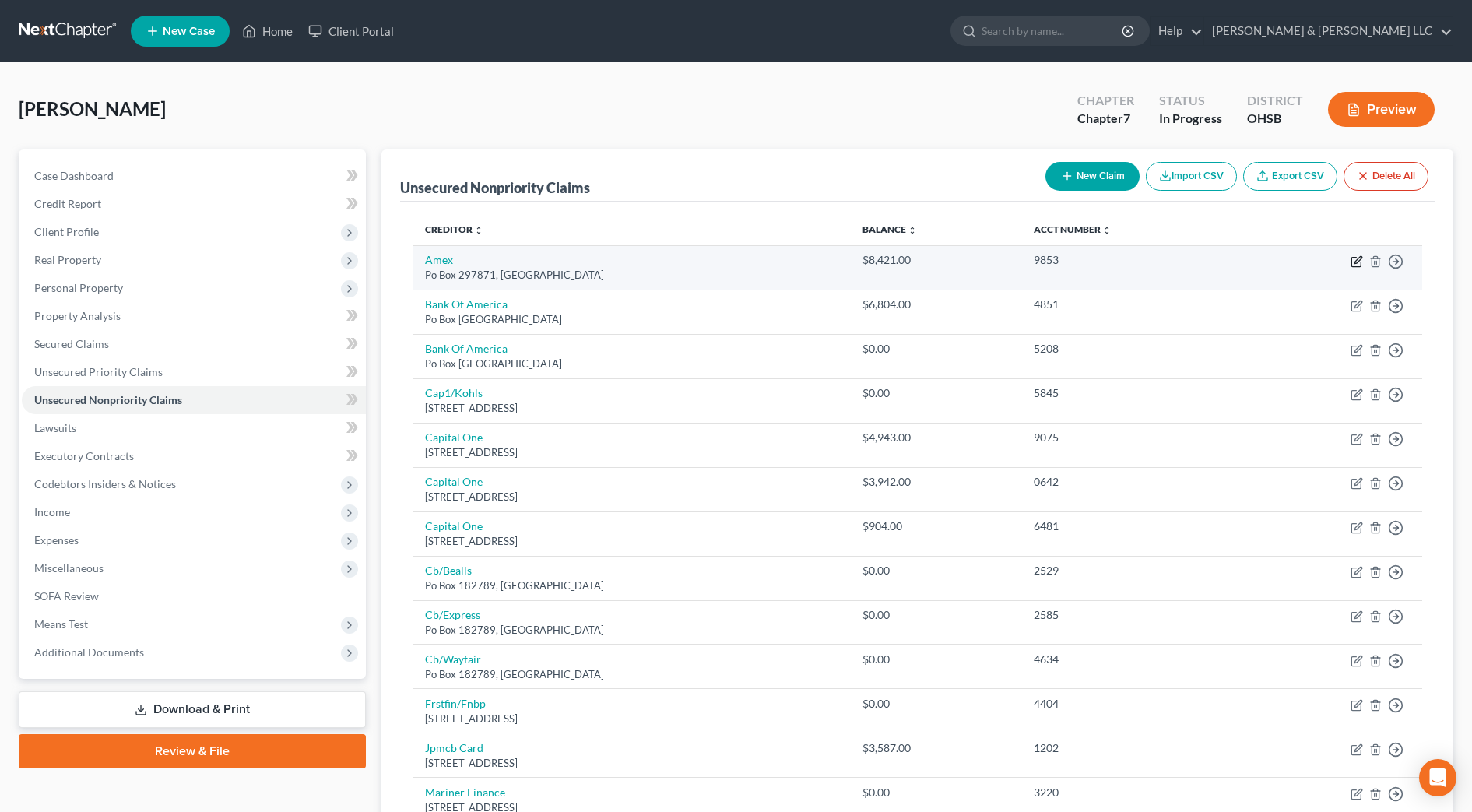
click at [1357, 259] on icon "button" at bounding box center [1358, 259] width 7 height 7
select select "9"
select select "2"
select select "0"
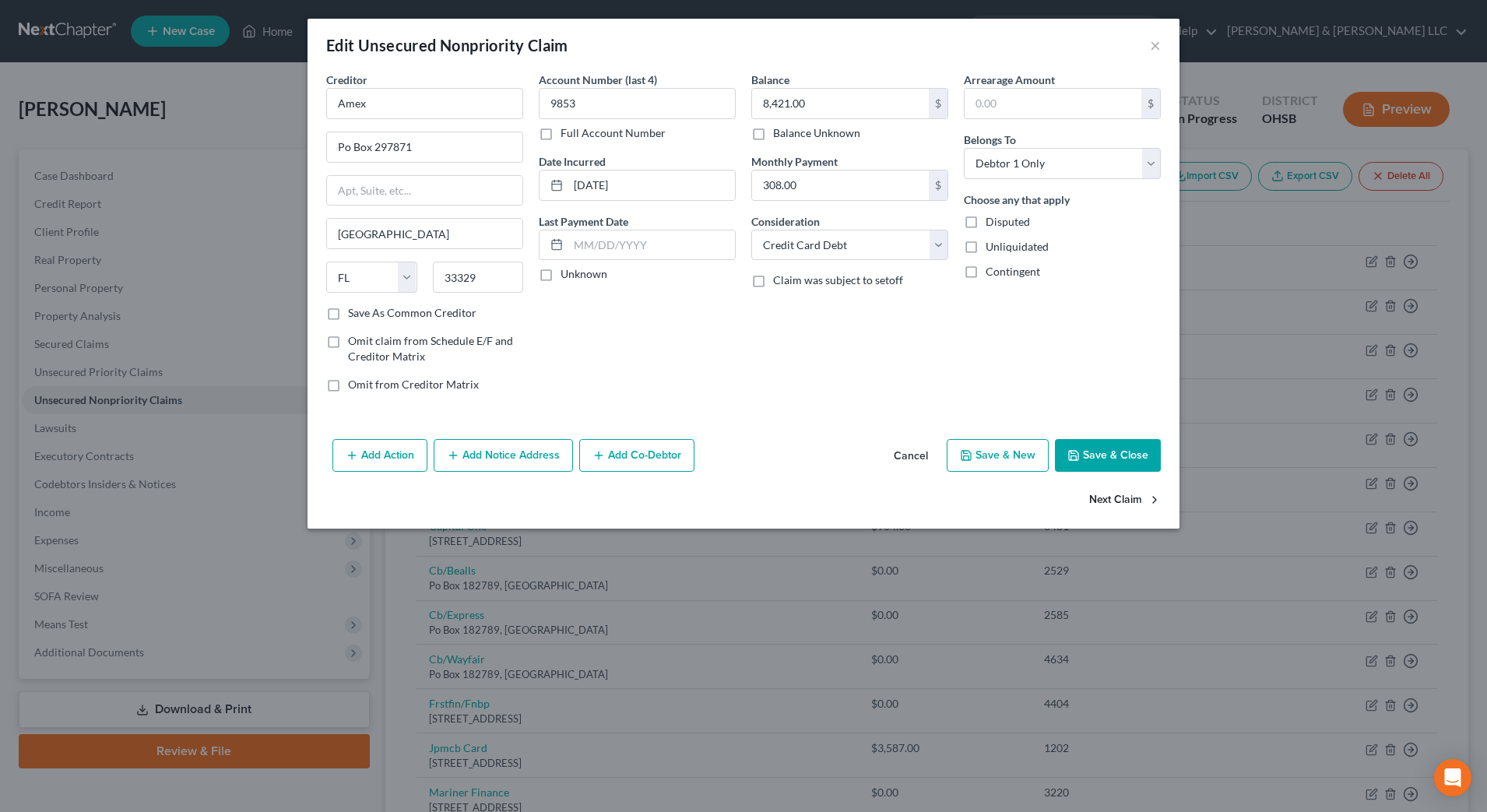
click at [1104, 503] on button "Next Claim" at bounding box center [1125, 500] width 72 height 33
select select "45"
select select "2"
select select "0"
click at [1104, 503] on button "Next Claim" at bounding box center [1125, 500] width 72 height 33
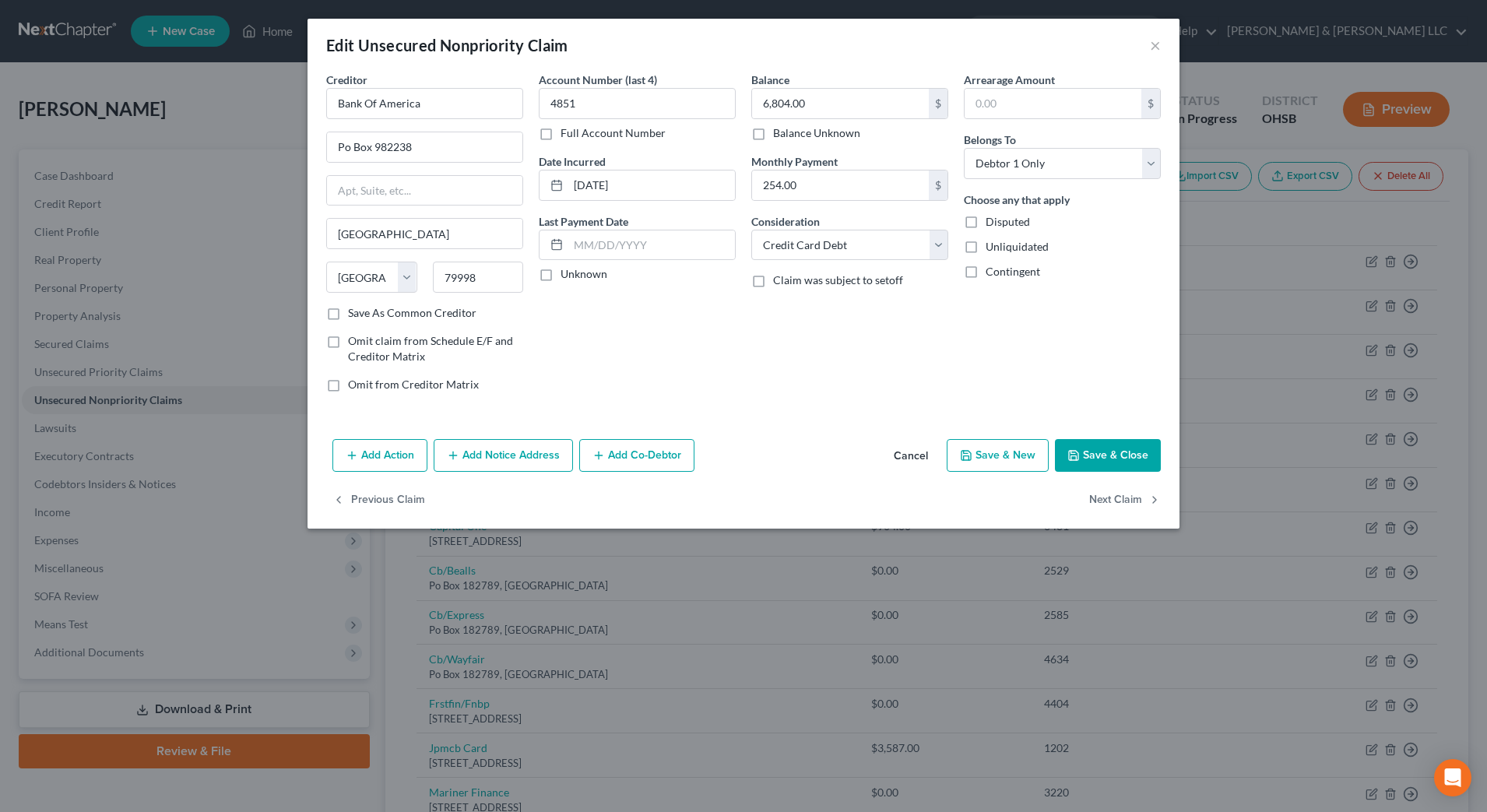
select select "45"
select select "2"
select select "0"
click at [1104, 503] on button "Next Claim" at bounding box center [1125, 500] width 72 height 33
select select "52"
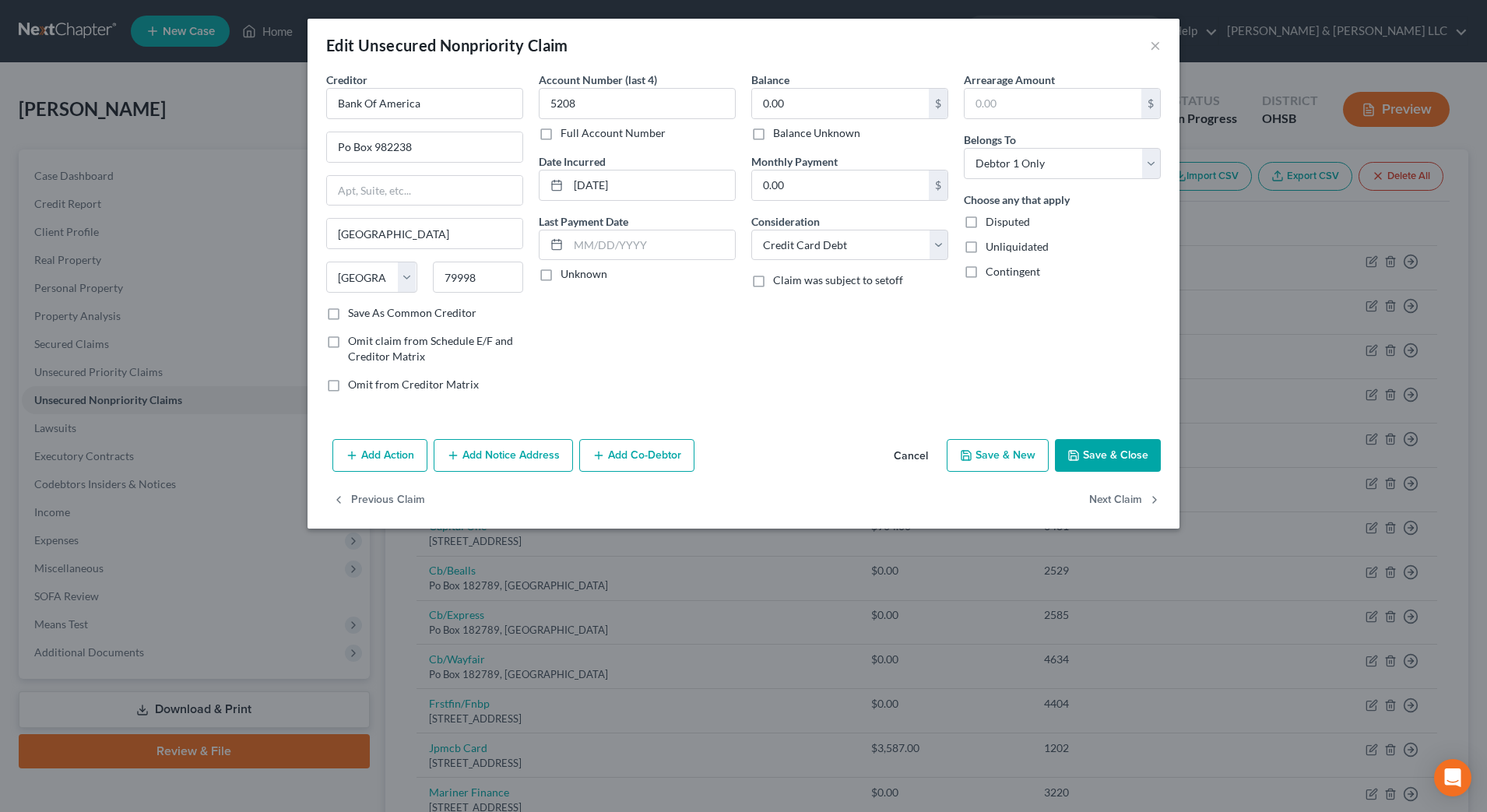
select select "2"
select select "0"
click at [1104, 503] on button "Next Claim" at bounding box center [1125, 500] width 72 height 33
select select "46"
select select "0"
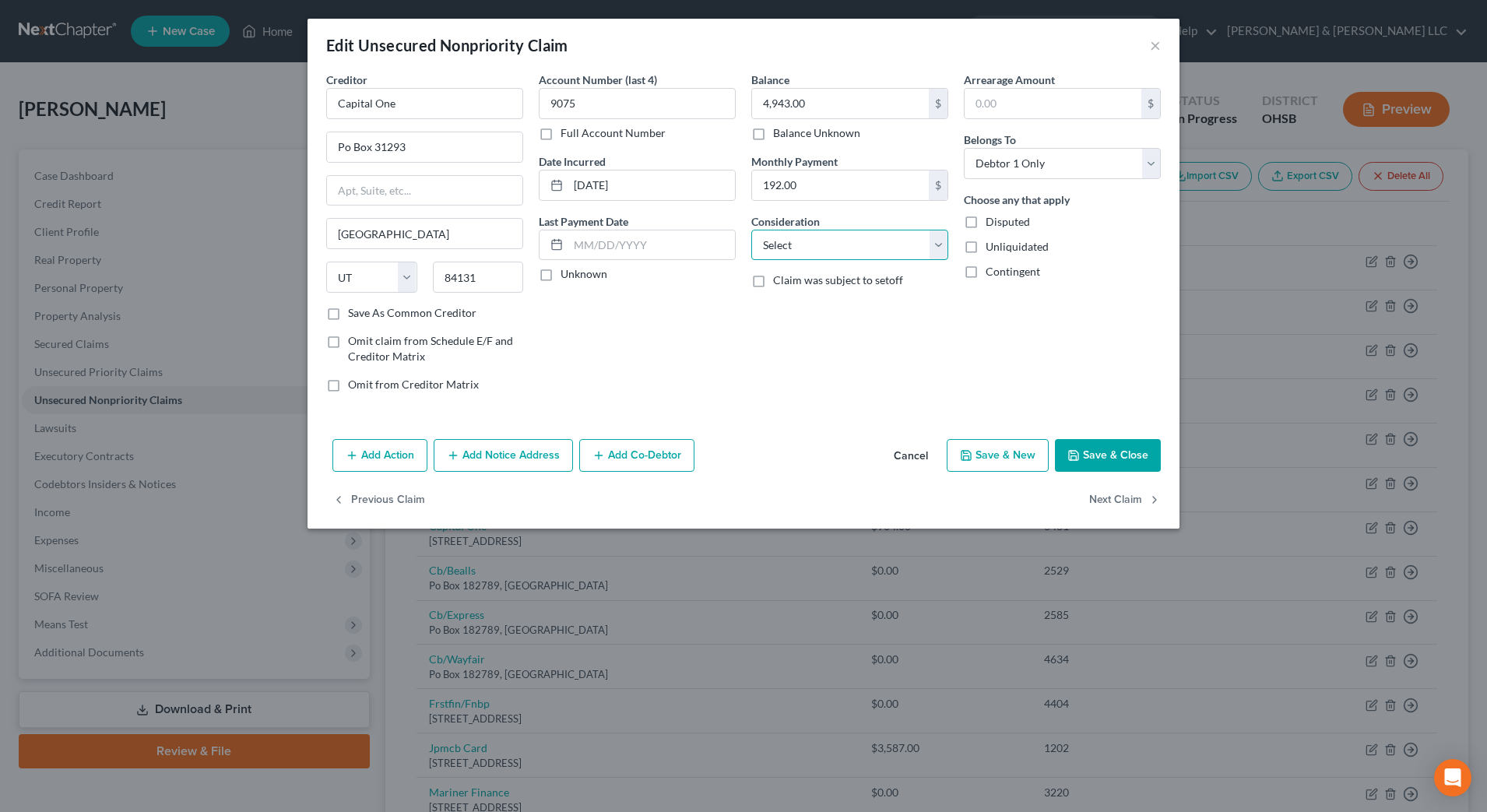
click at [914, 246] on select "Select Cable / Satellite Services Collection Agency Credit Card Debt Debt Couns…" at bounding box center [849, 245] width 197 height 31
select select "2"
click at [751, 229] on select "Select Cable / Satellite Services Collection Agency Credit Card Debt Debt Couns…" at bounding box center [849, 245] width 197 height 31
click at [1103, 496] on button "Next Claim" at bounding box center [1125, 500] width 72 height 33
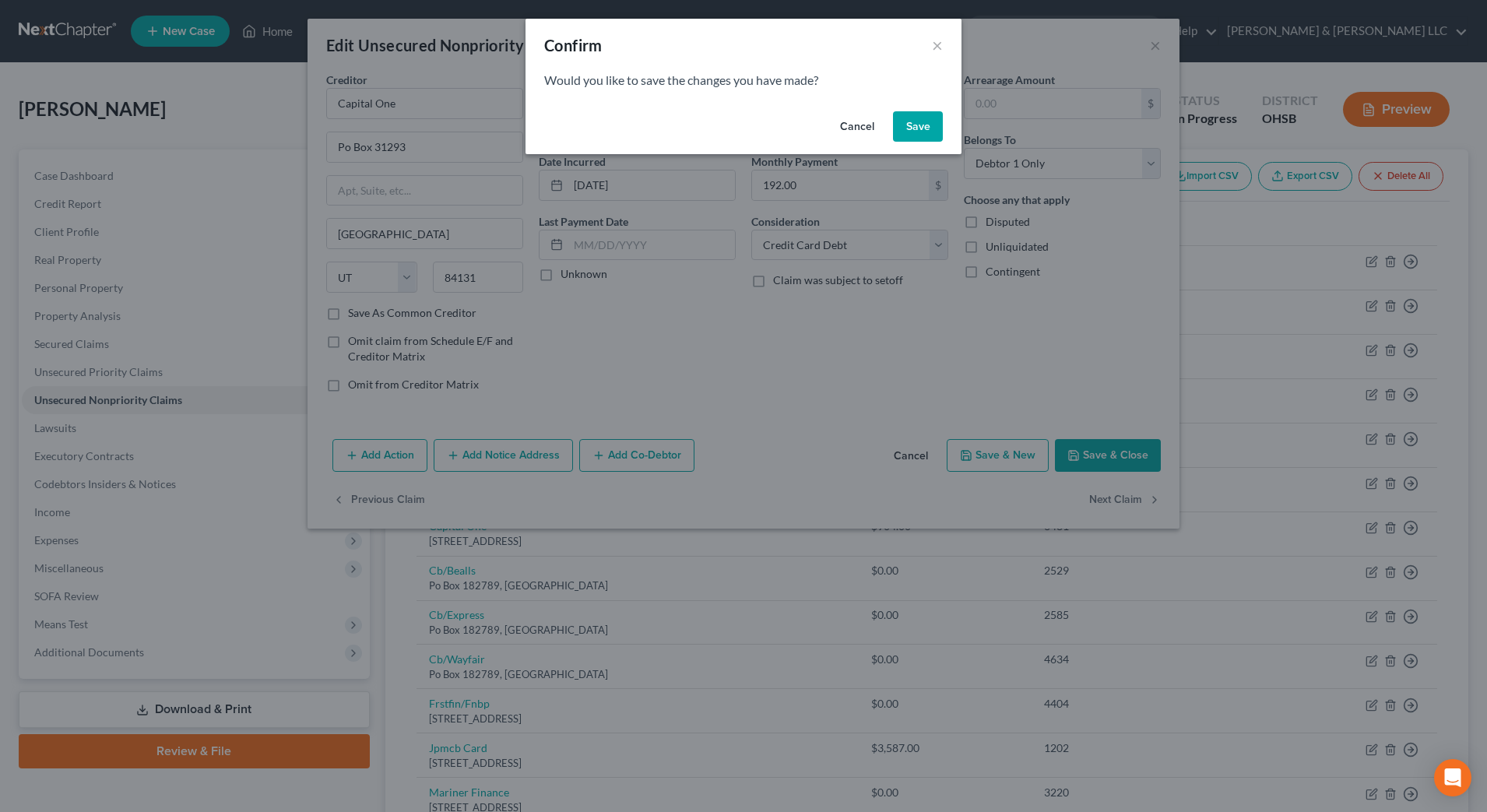
click at [898, 125] on button "Save" at bounding box center [917, 126] width 50 height 31
select select "46"
select select "2"
select select "0"
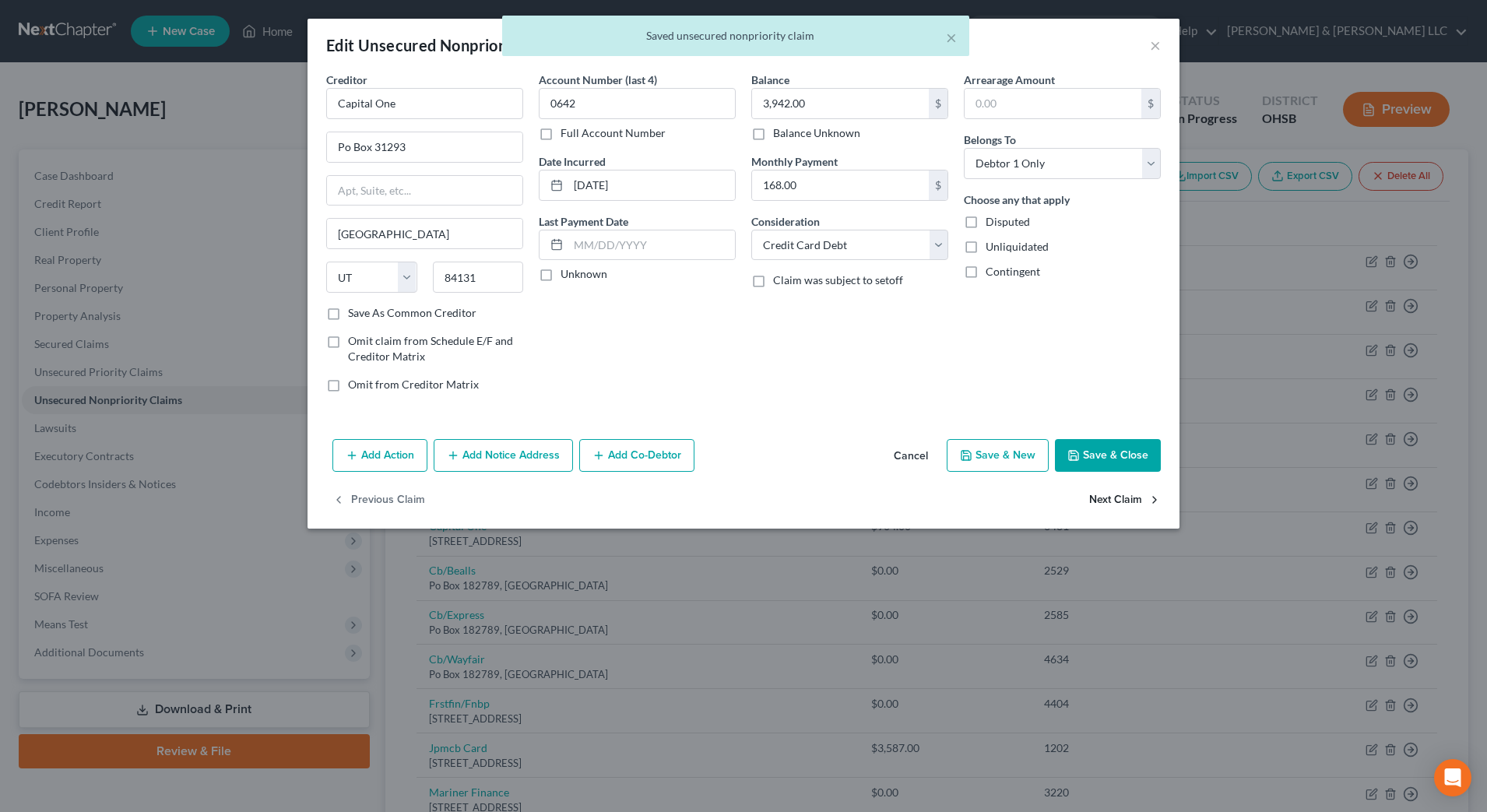
click at [1111, 498] on button "Next Claim" at bounding box center [1125, 500] width 72 height 33
select select "46"
select select "2"
select select "0"
click at [1111, 498] on button "Next Claim" at bounding box center [1125, 500] width 72 height 33
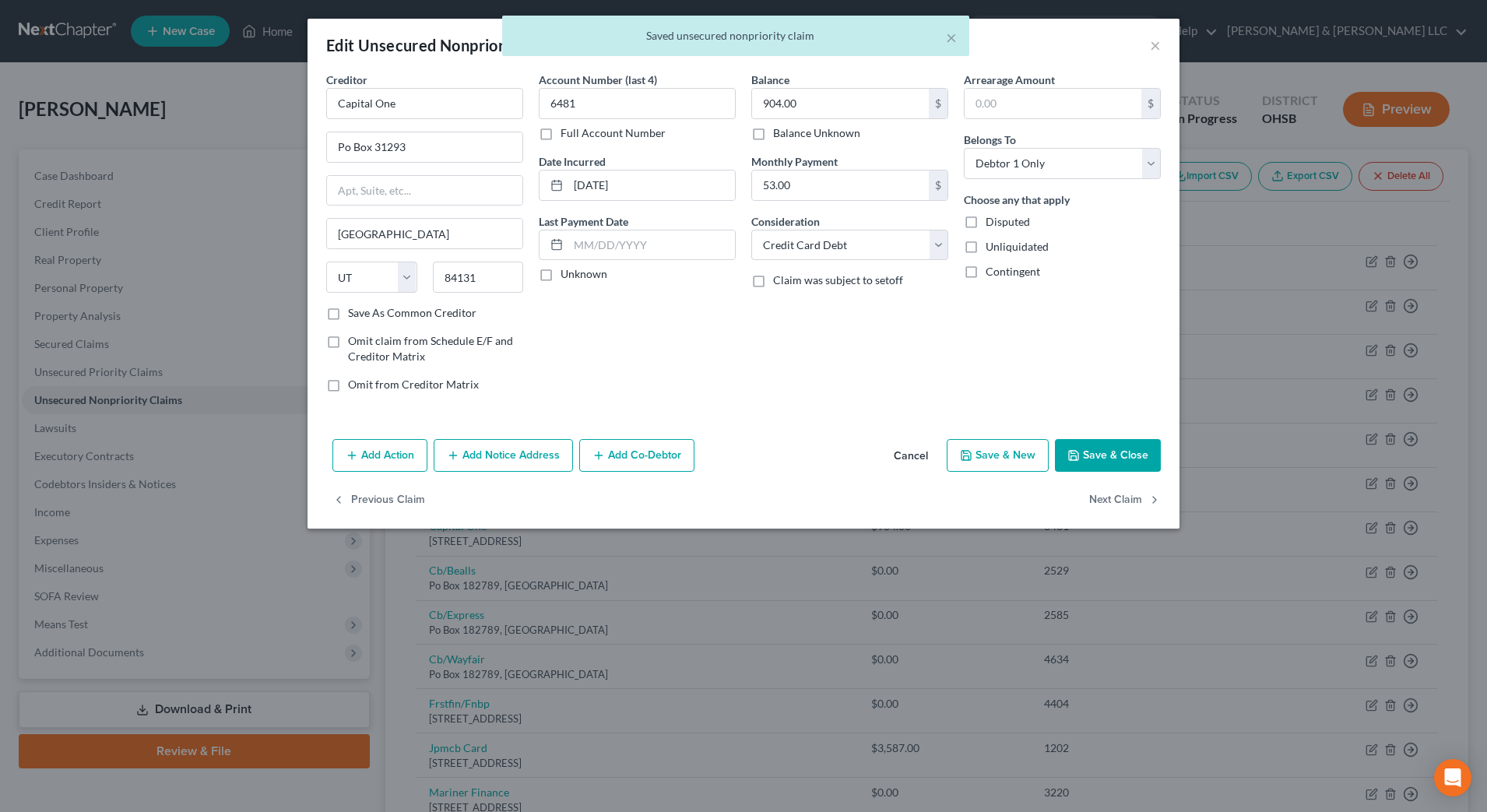
select select "36"
select select "2"
select select "0"
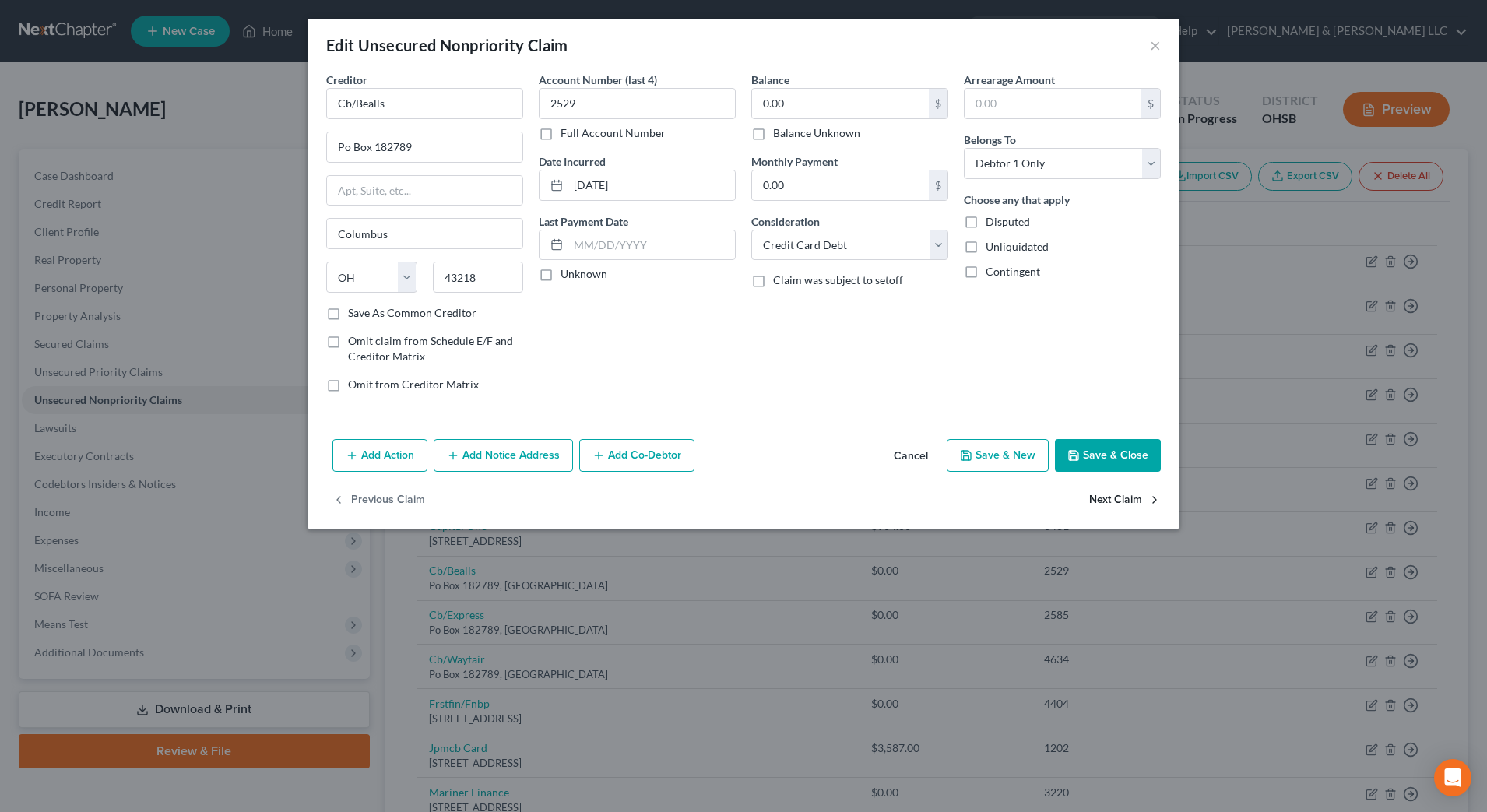
click at [1111, 498] on button "Next Claim" at bounding box center [1125, 500] width 72 height 33
select select "36"
select select "2"
select select "0"
click at [1111, 498] on button "Next Claim" at bounding box center [1125, 500] width 72 height 33
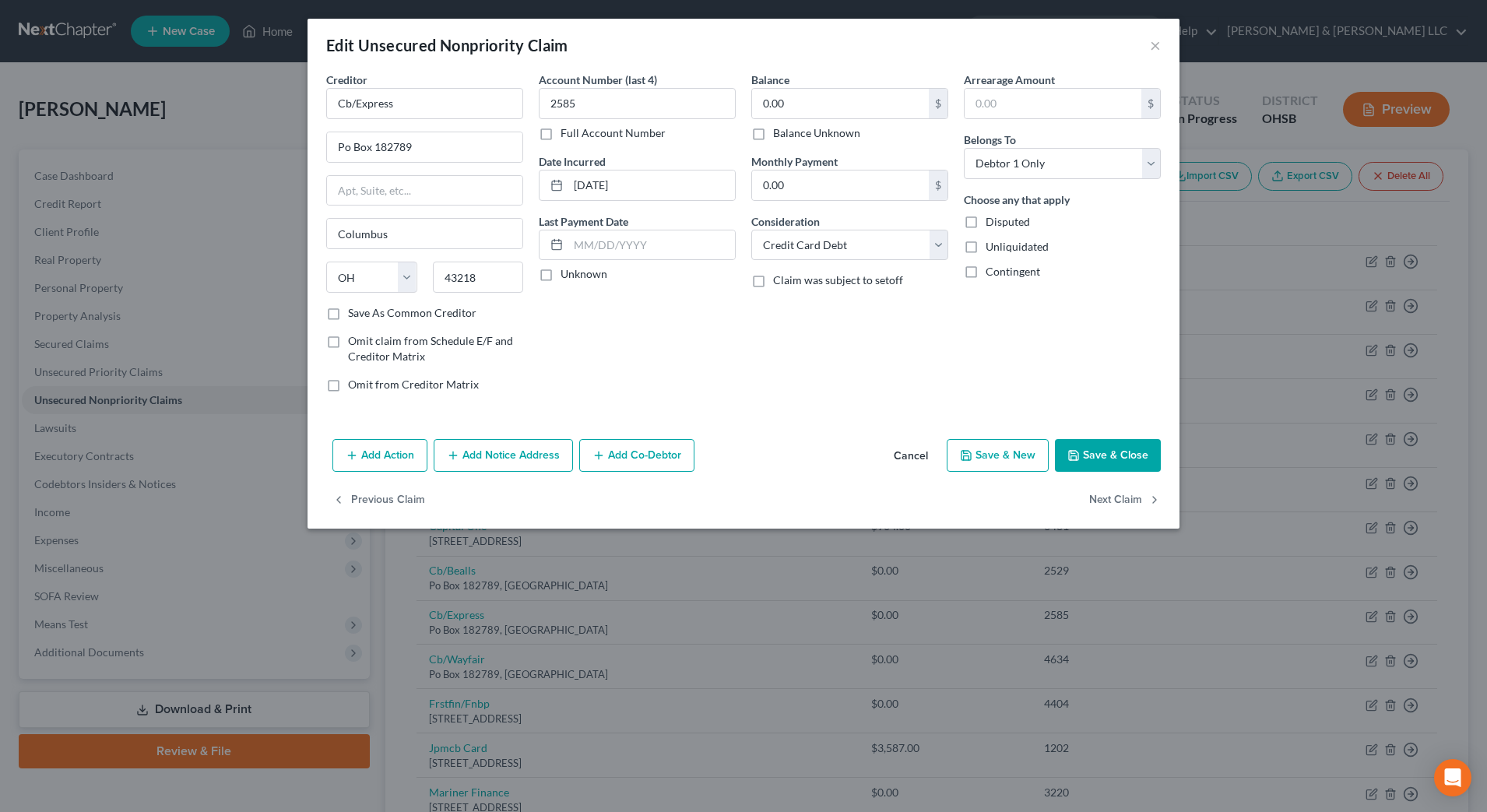
select select "36"
select select "2"
select select "0"
click at [1111, 498] on button "Next Claim" at bounding box center [1125, 500] width 72 height 33
select select "36"
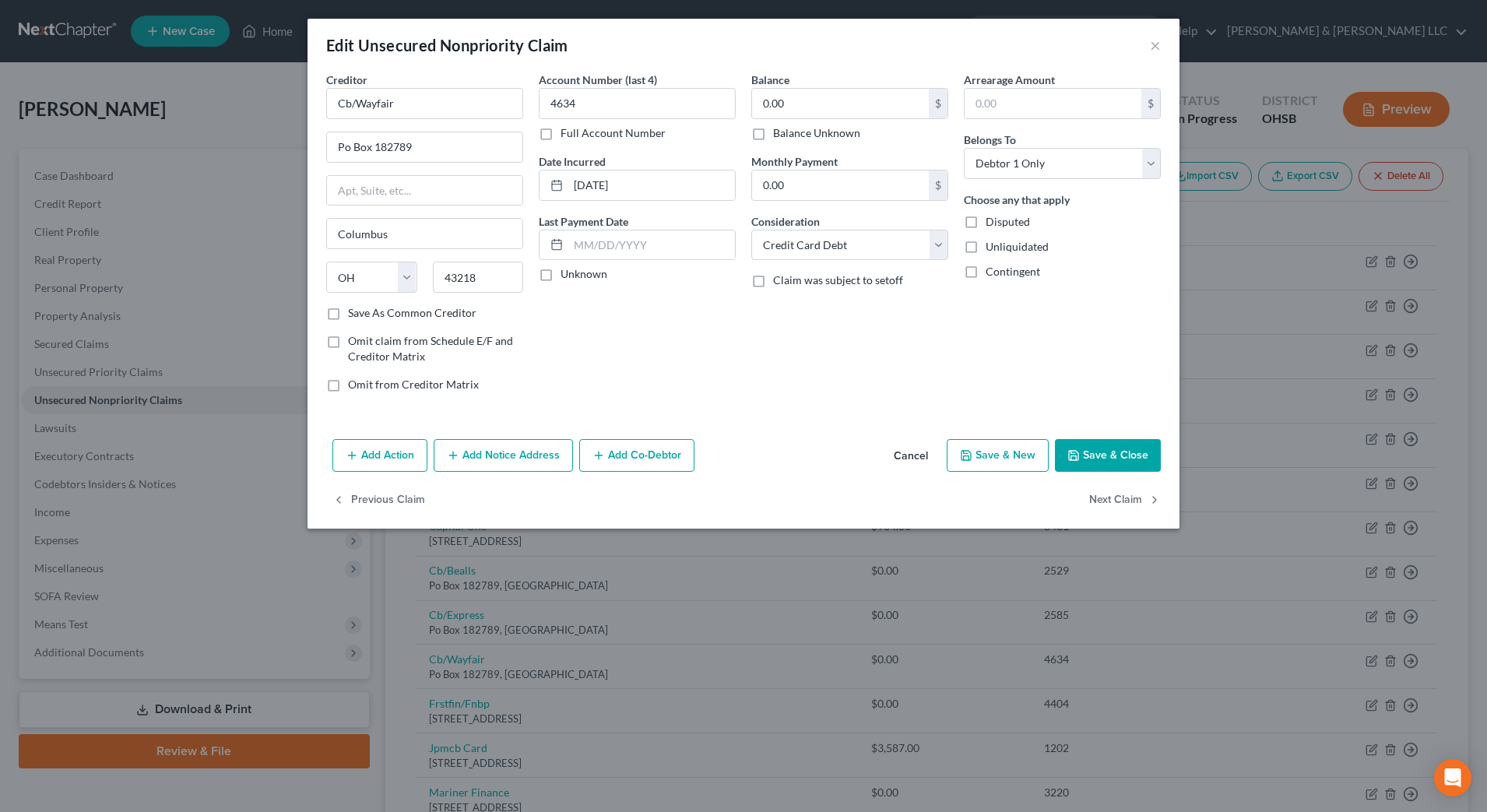
select select "2"
select select "0"
click at [1111, 498] on button "Next Claim" at bounding box center [1125, 500] width 72 height 33
select select "7"
select select "2"
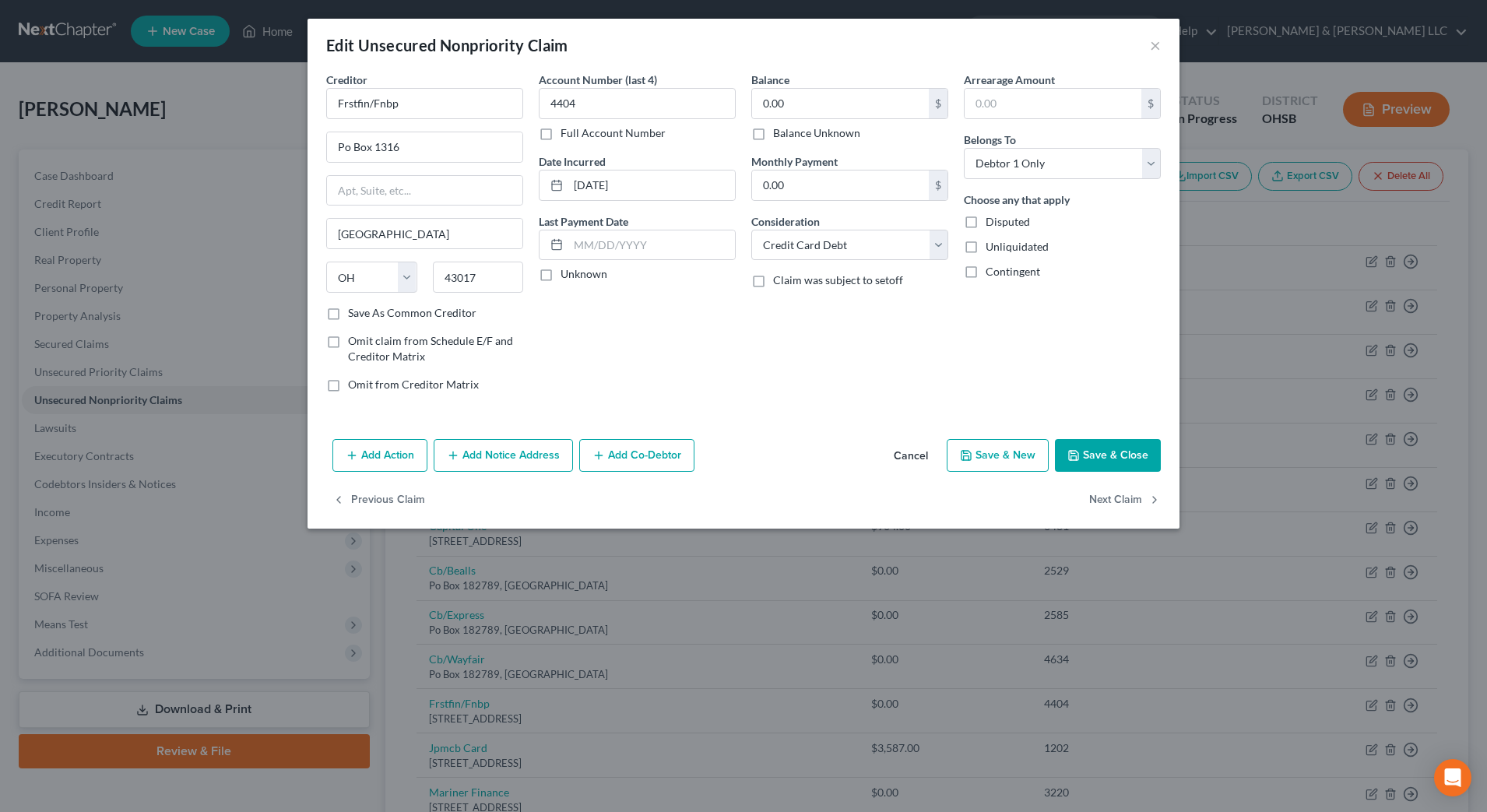
select select "0"
click at [1111, 498] on button "Next Claim" at bounding box center [1125, 500] width 72 height 33
select select "21"
select select "0"
click at [834, 238] on select "Select Cable / Satellite Services Collection Agency Credit Card Debt Debt Couns…" at bounding box center [849, 245] width 197 height 31
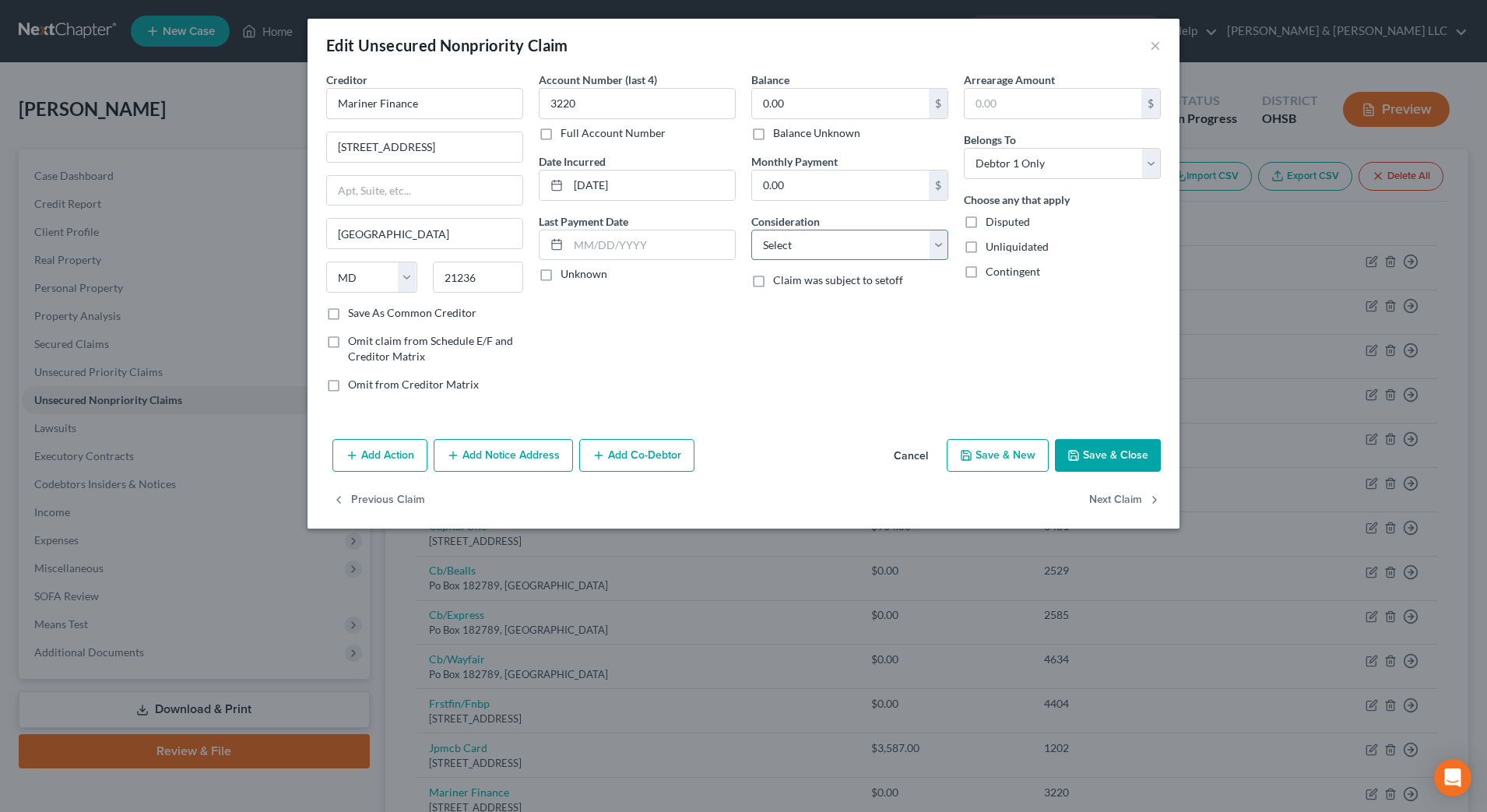
select select "10"
click at [751, 229] on select "Select Cable / Satellite Services Collection Agency Credit Card Debt Debt Couns…" at bounding box center [849, 245] width 197 height 31
click at [1145, 497] on button "Next Claim" at bounding box center [1125, 500] width 72 height 33
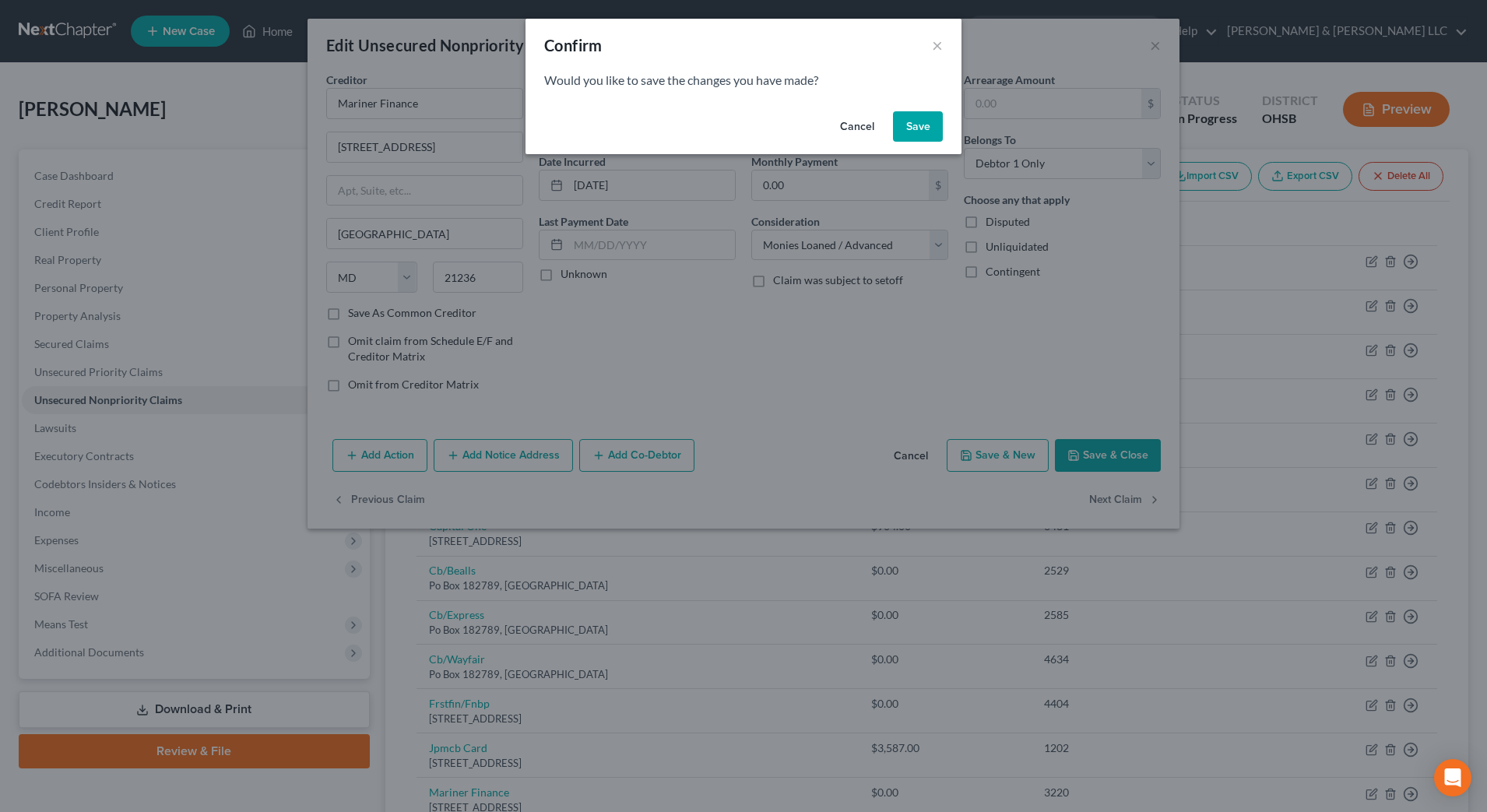
click at [912, 121] on button "Save" at bounding box center [917, 126] width 50 height 31
select select "39"
select select "2"
select select "0"
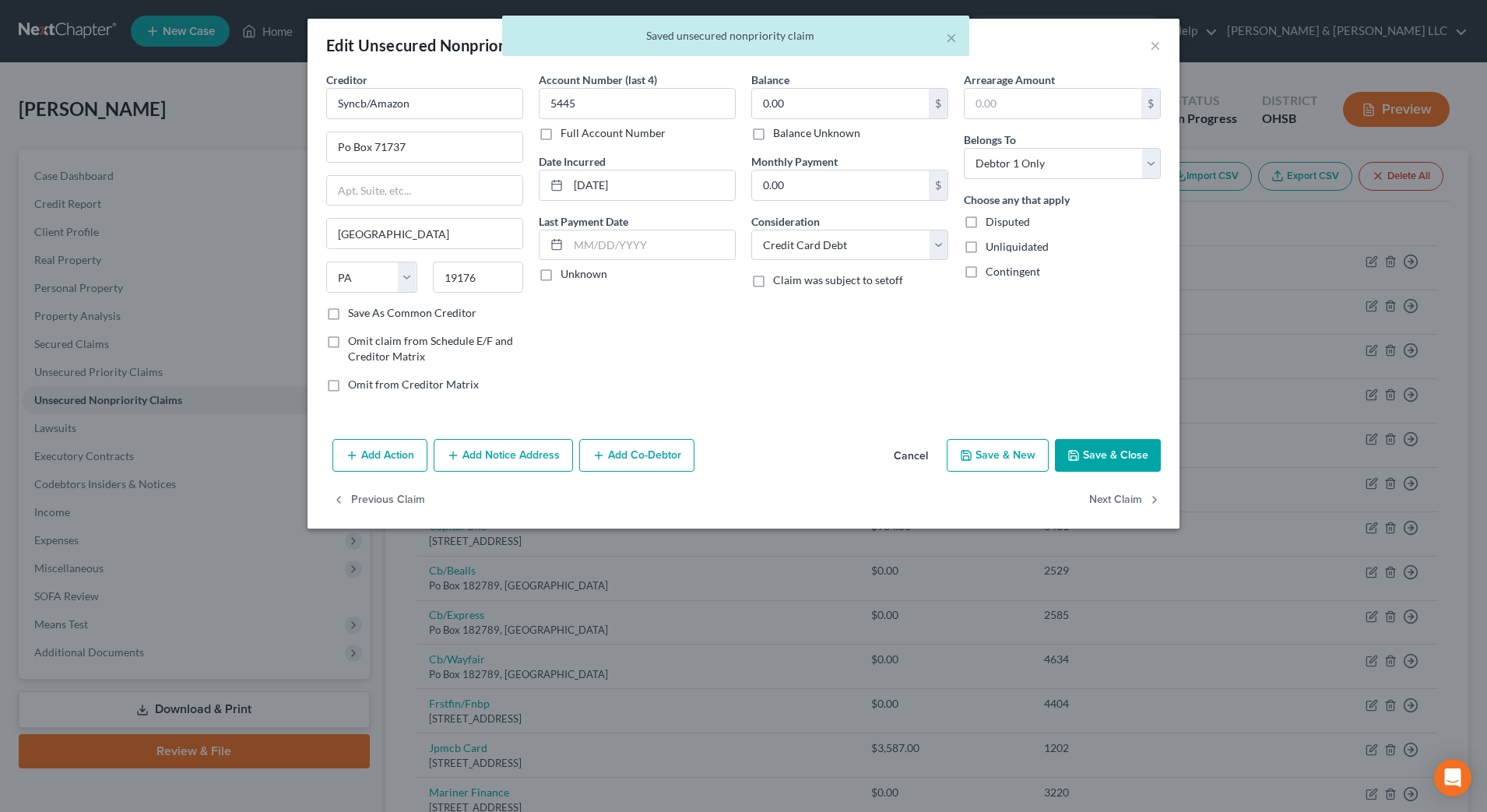
type input "0"
click at [1103, 493] on button "Next Claim" at bounding box center [1125, 500] width 72 height 33
select select "39"
select select "2"
select select "0"
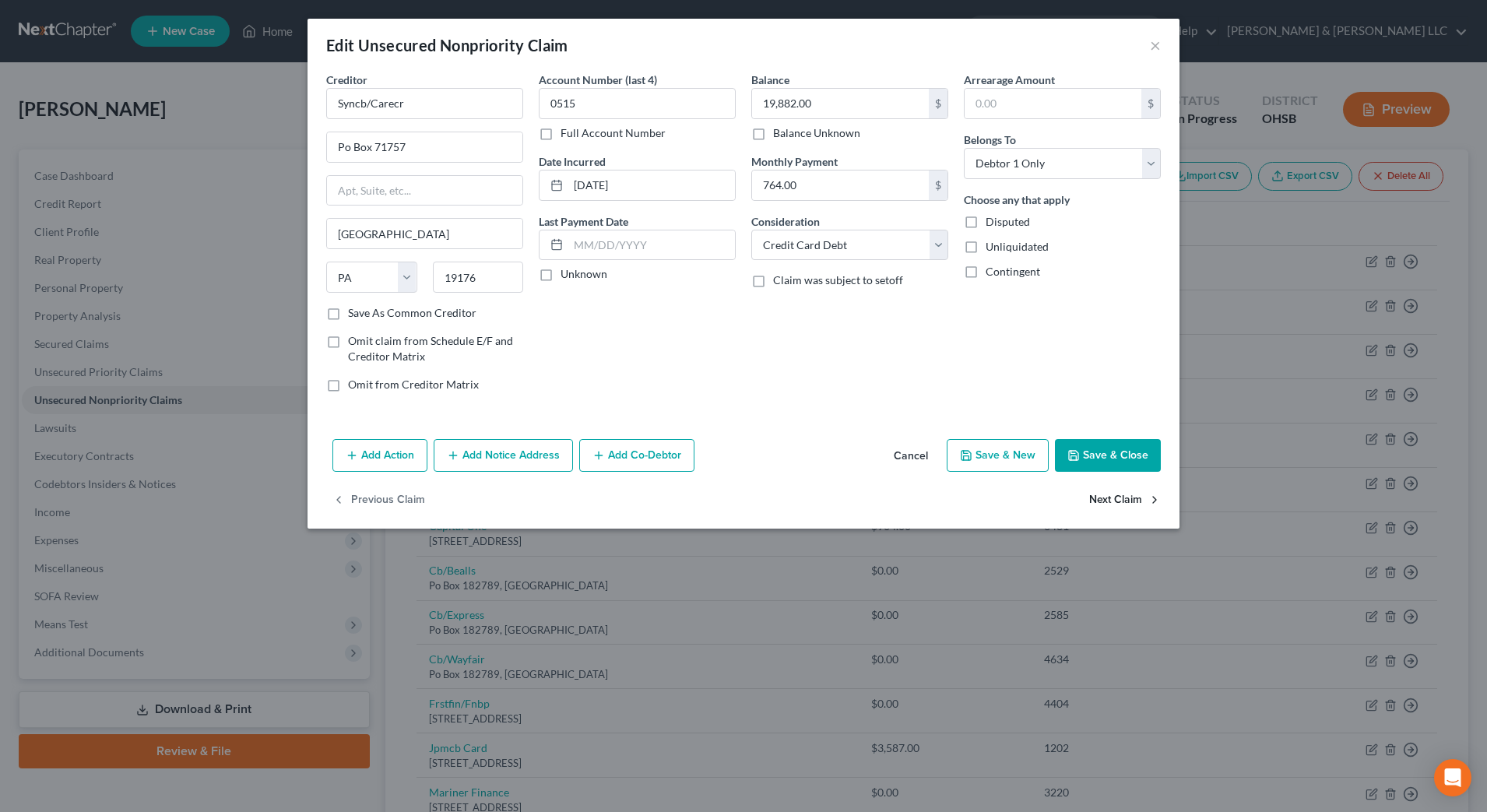
click at [1123, 500] on button "Next Claim" at bounding box center [1125, 500] width 72 height 33
select select "39"
select select "2"
select select "0"
click at [1125, 500] on button "Next Claim" at bounding box center [1125, 500] width 72 height 33
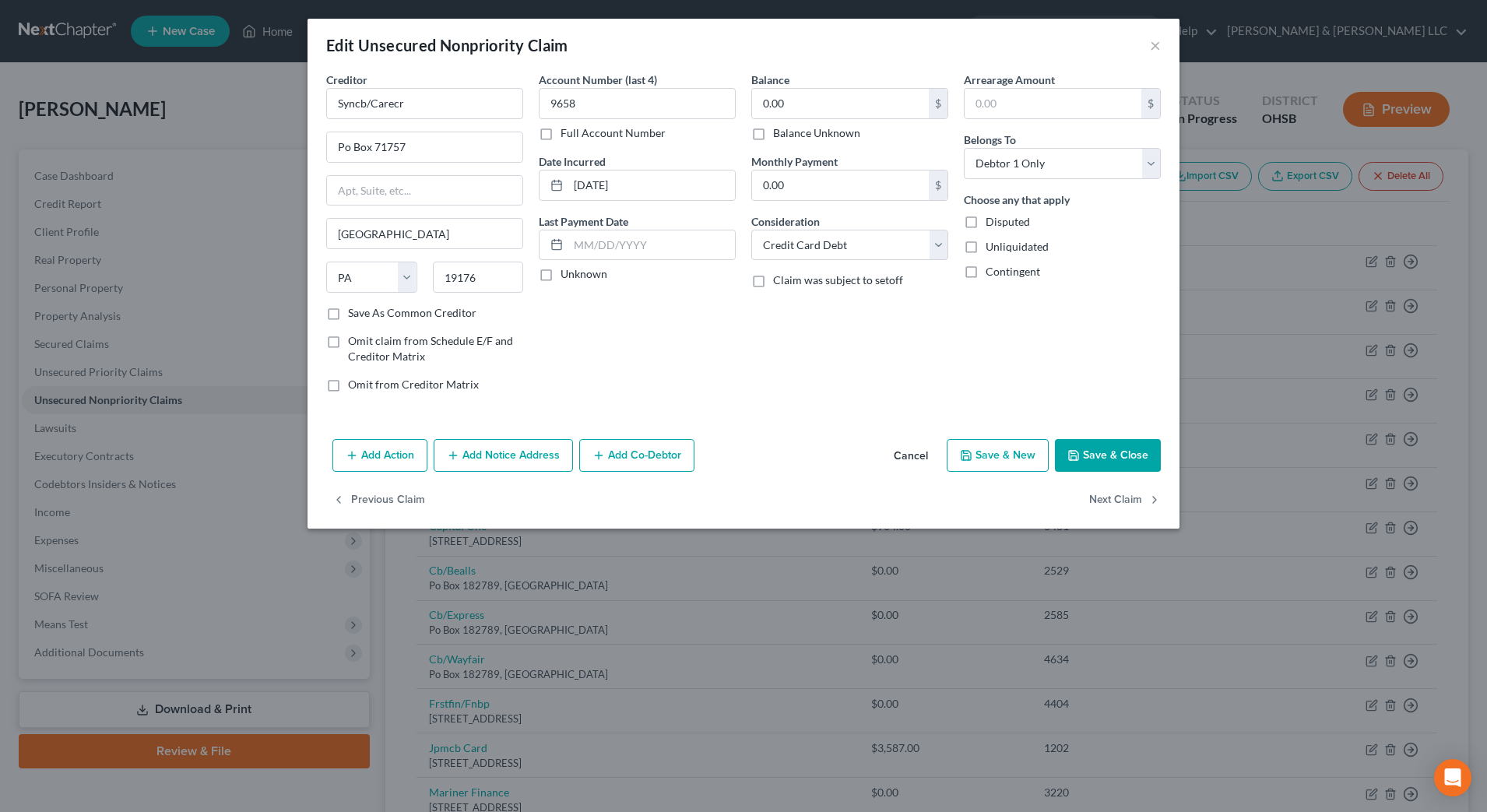
select select "39"
select select "2"
select select "0"
click at [1125, 500] on button "Next Claim" at bounding box center [1125, 500] width 72 height 33
select select "39"
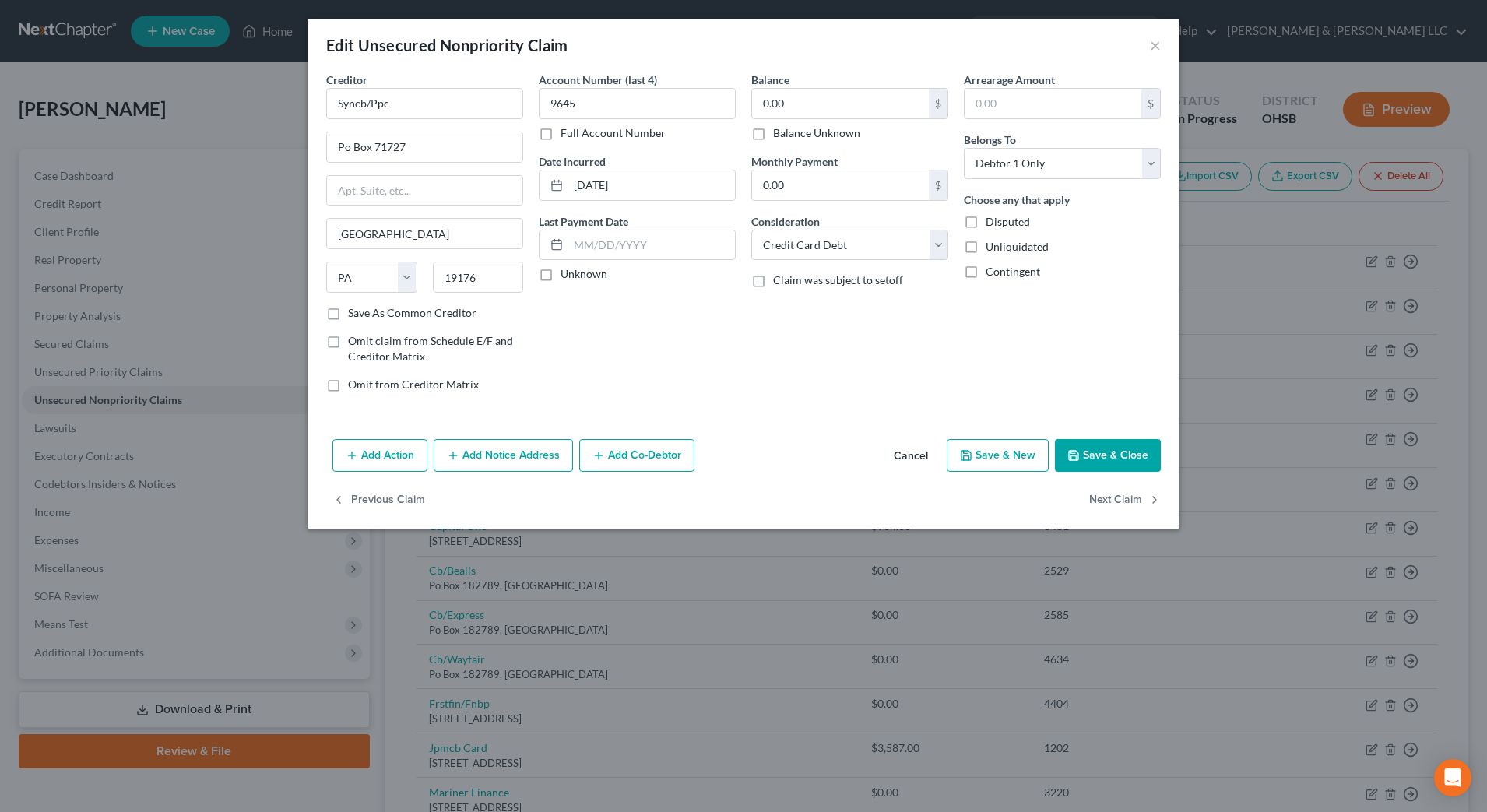
select select "2"
select select "0"
click at [1125, 500] on button "Next Claim" at bounding box center [1125, 500] width 72 height 33
select select "43"
select select "2"
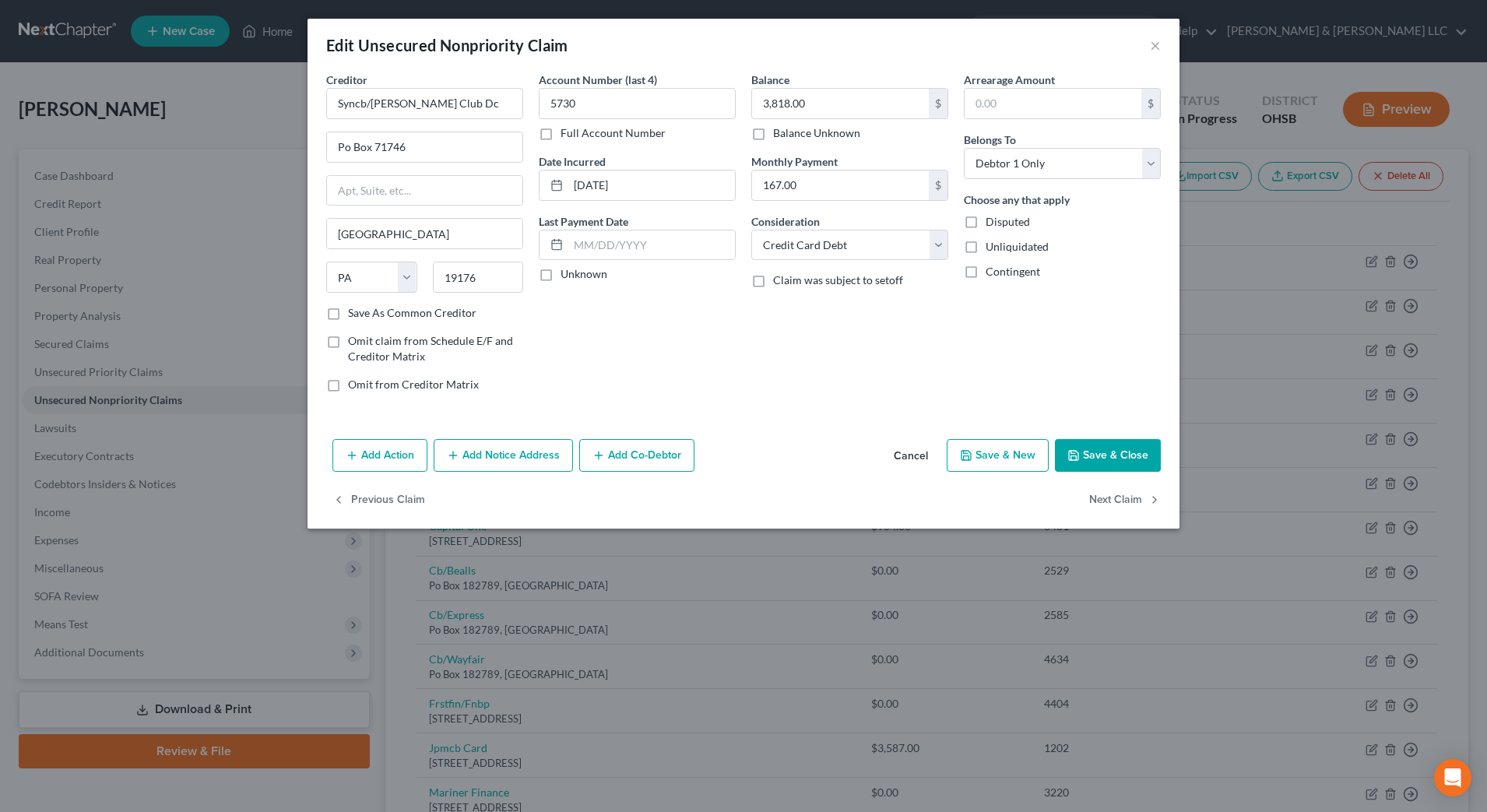
select select "0"
click at [1125, 500] on button "Next Claim" at bounding box center [1125, 500] width 72 height 33
select select "4"
select select "2"
select select "0"
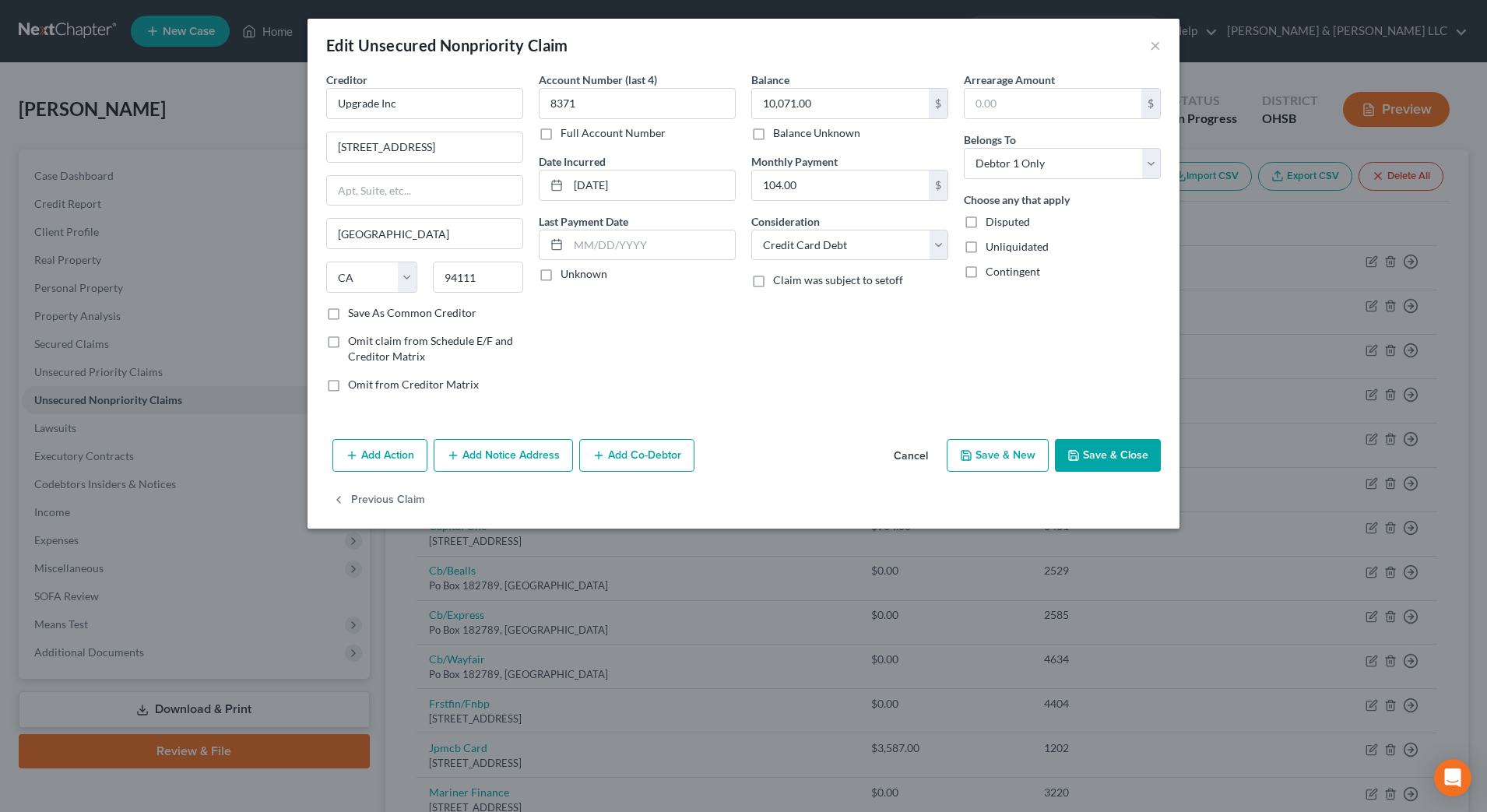
click at [1125, 500] on div "Previous Claim" at bounding box center [743, 506] width 871 height 45
click at [1134, 467] on button "Save & Close" at bounding box center [1107, 455] width 106 height 33
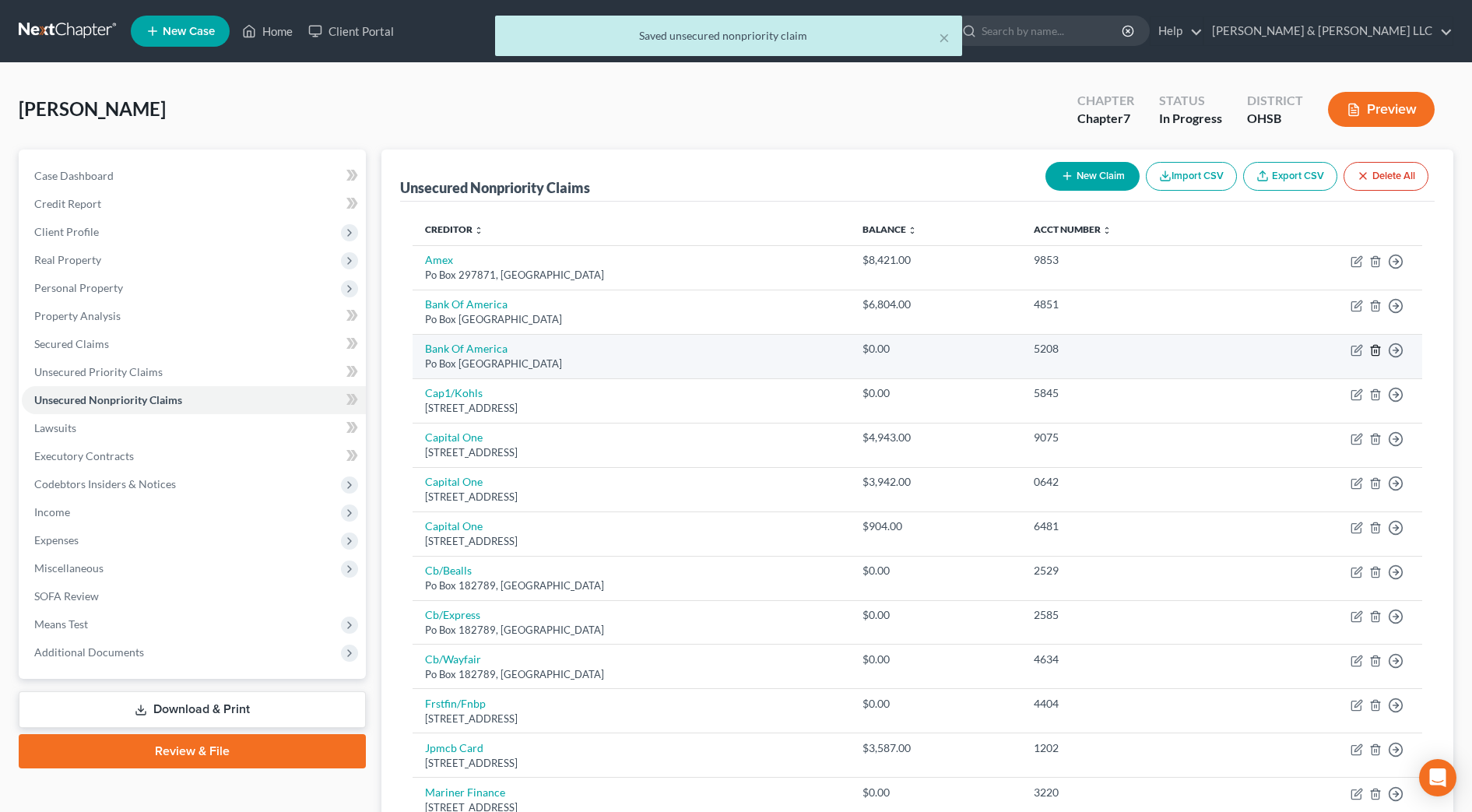
click at [1376, 351] on line "button" at bounding box center [1376, 351] width 0 height 3
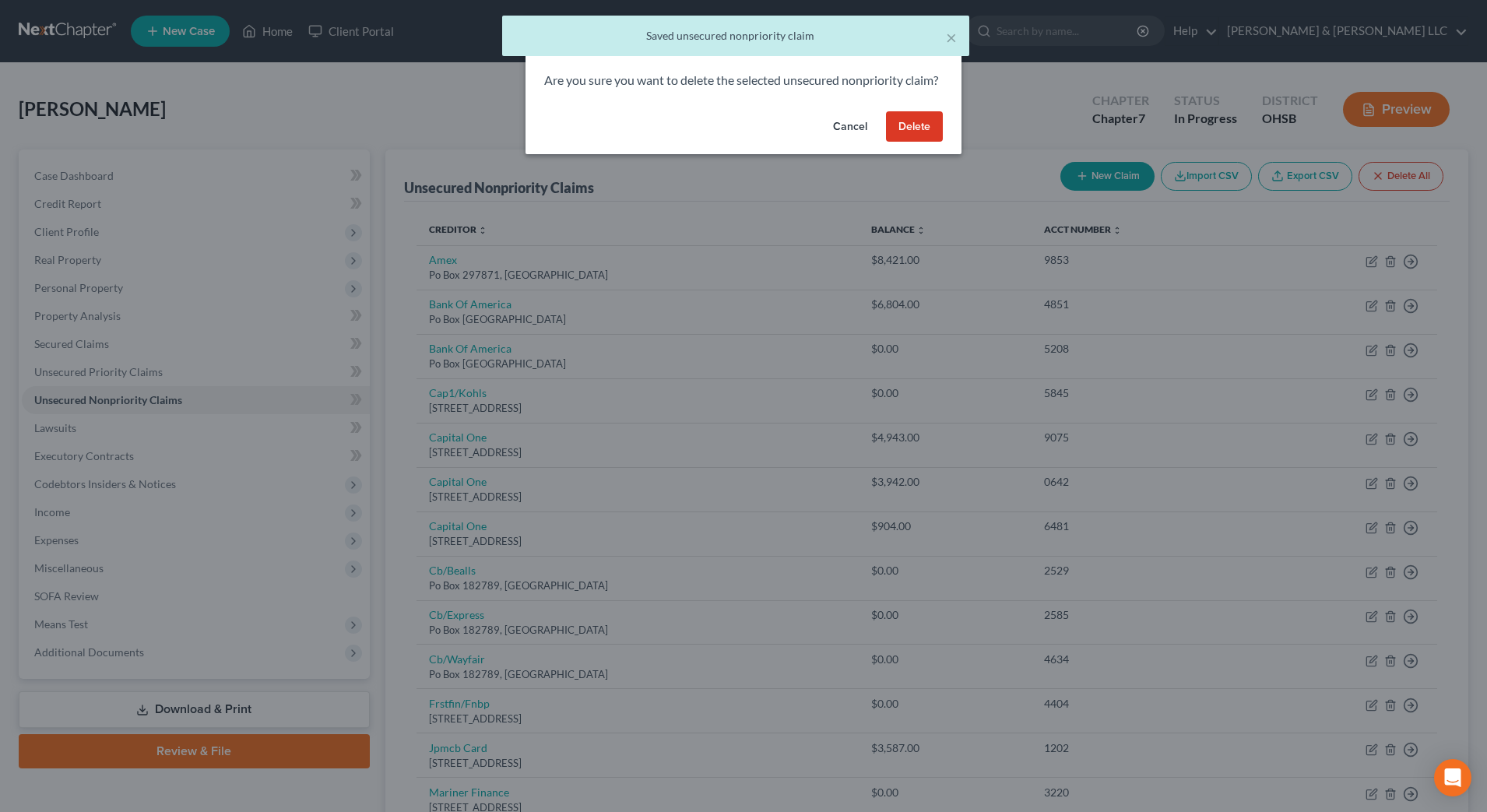
click at [903, 137] on button "Delete" at bounding box center [914, 126] width 57 height 31
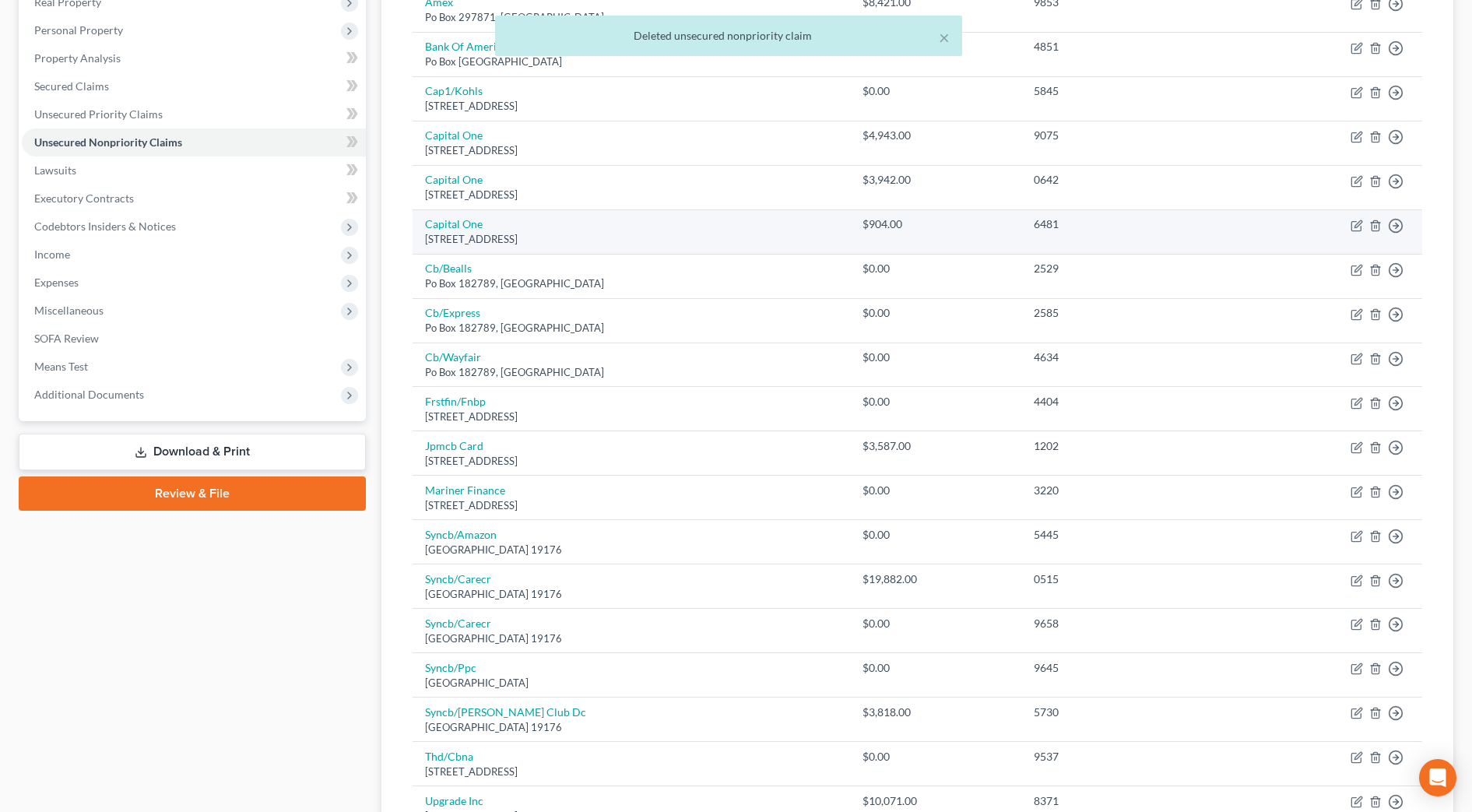
scroll to position [292, 0]
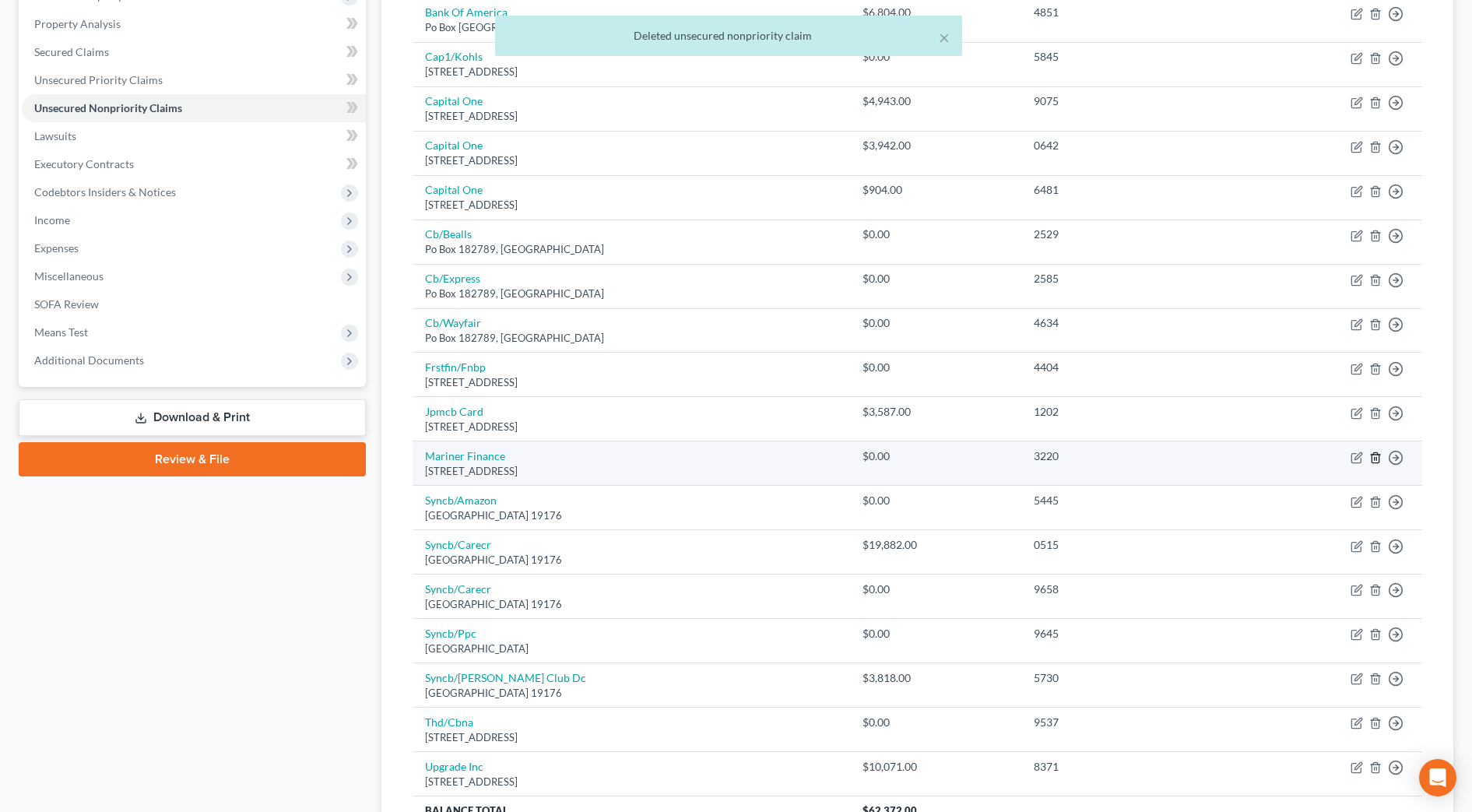
click at [1376, 457] on line "button" at bounding box center [1376, 459] width 0 height 3
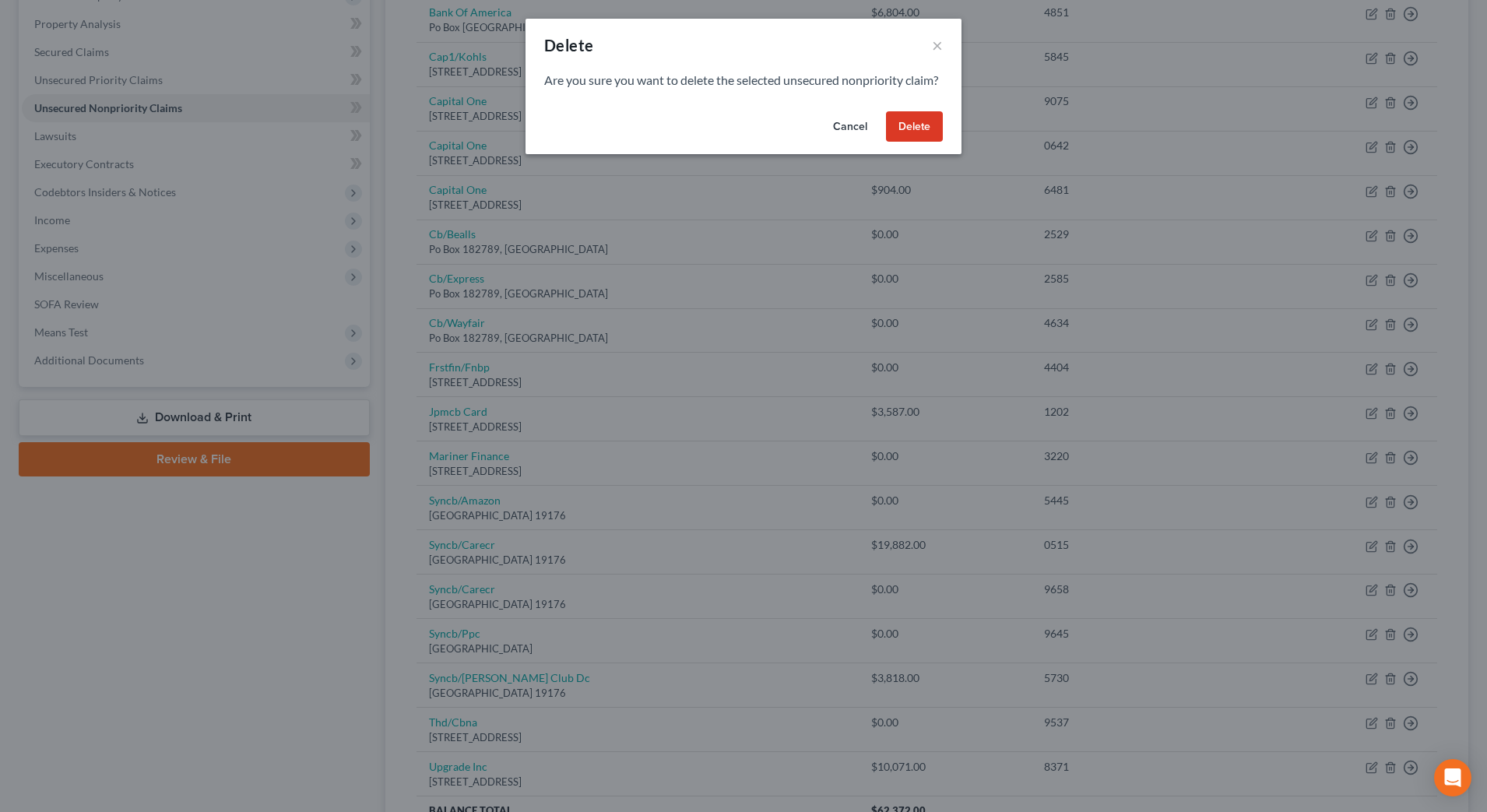
click at [911, 142] on button "Delete" at bounding box center [914, 126] width 57 height 31
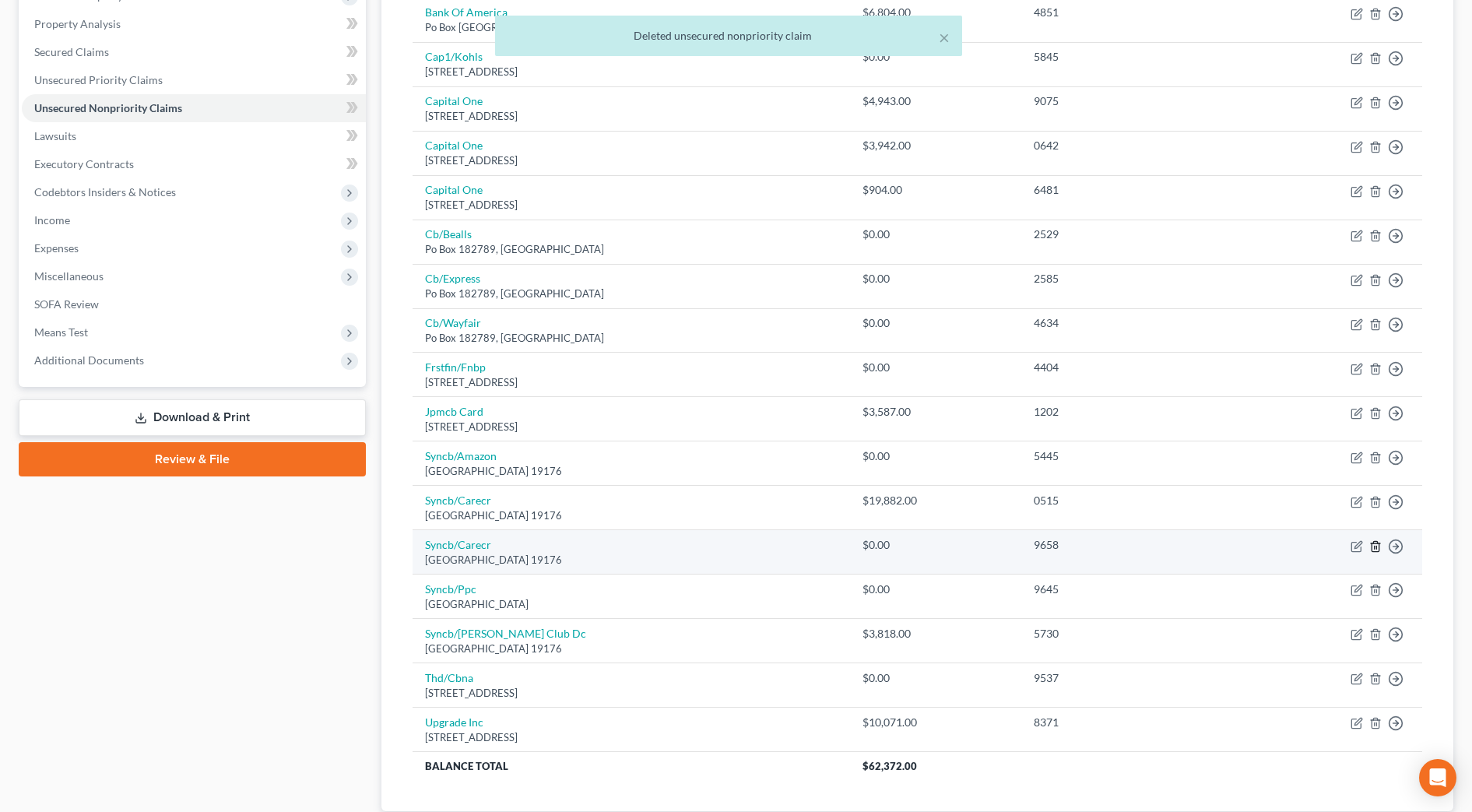
click at [1378, 544] on icon "button" at bounding box center [1375, 546] width 13 height 13
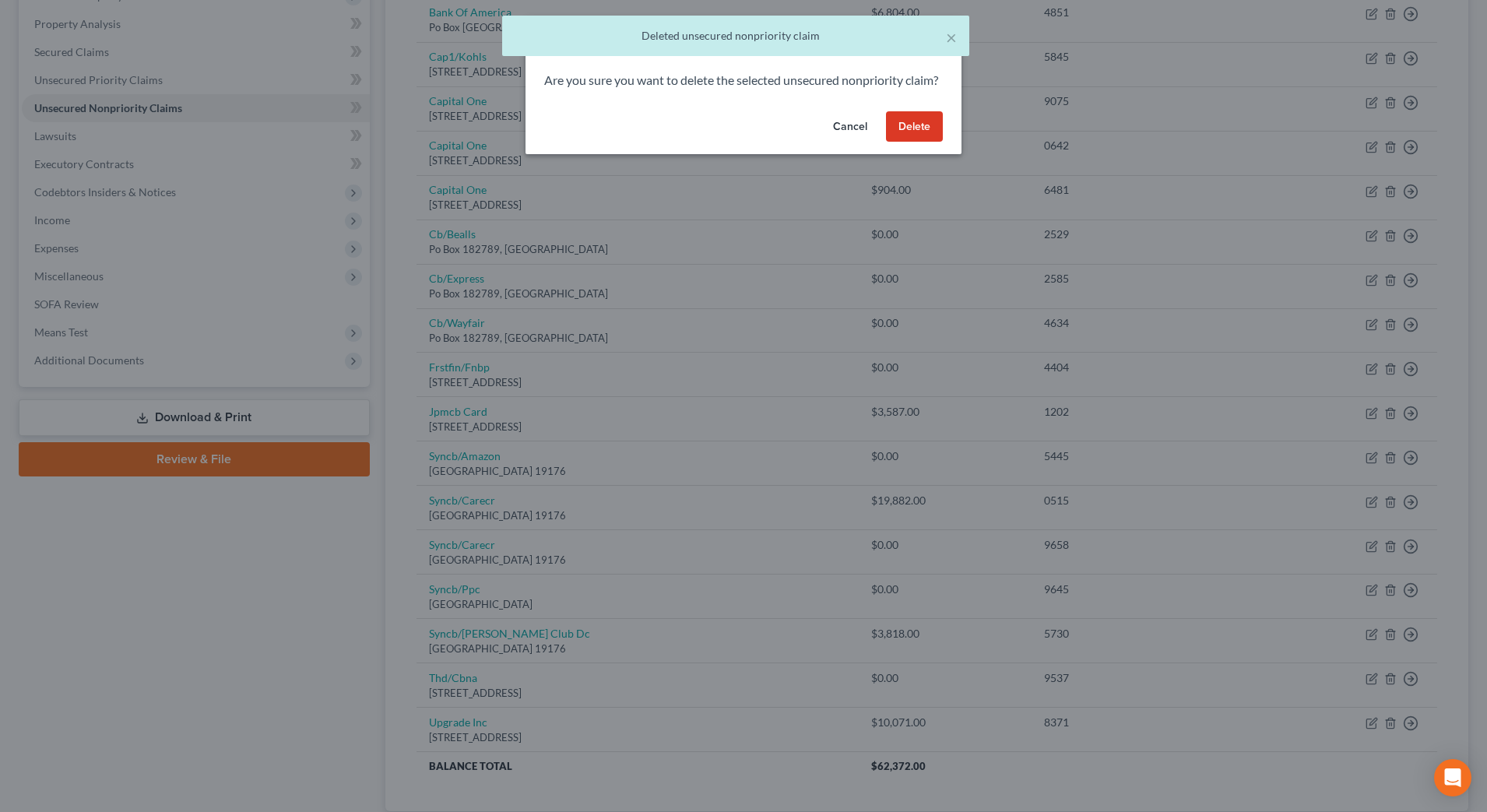
click at [908, 142] on button "Delete" at bounding box center [914, 126] width 57 height 31
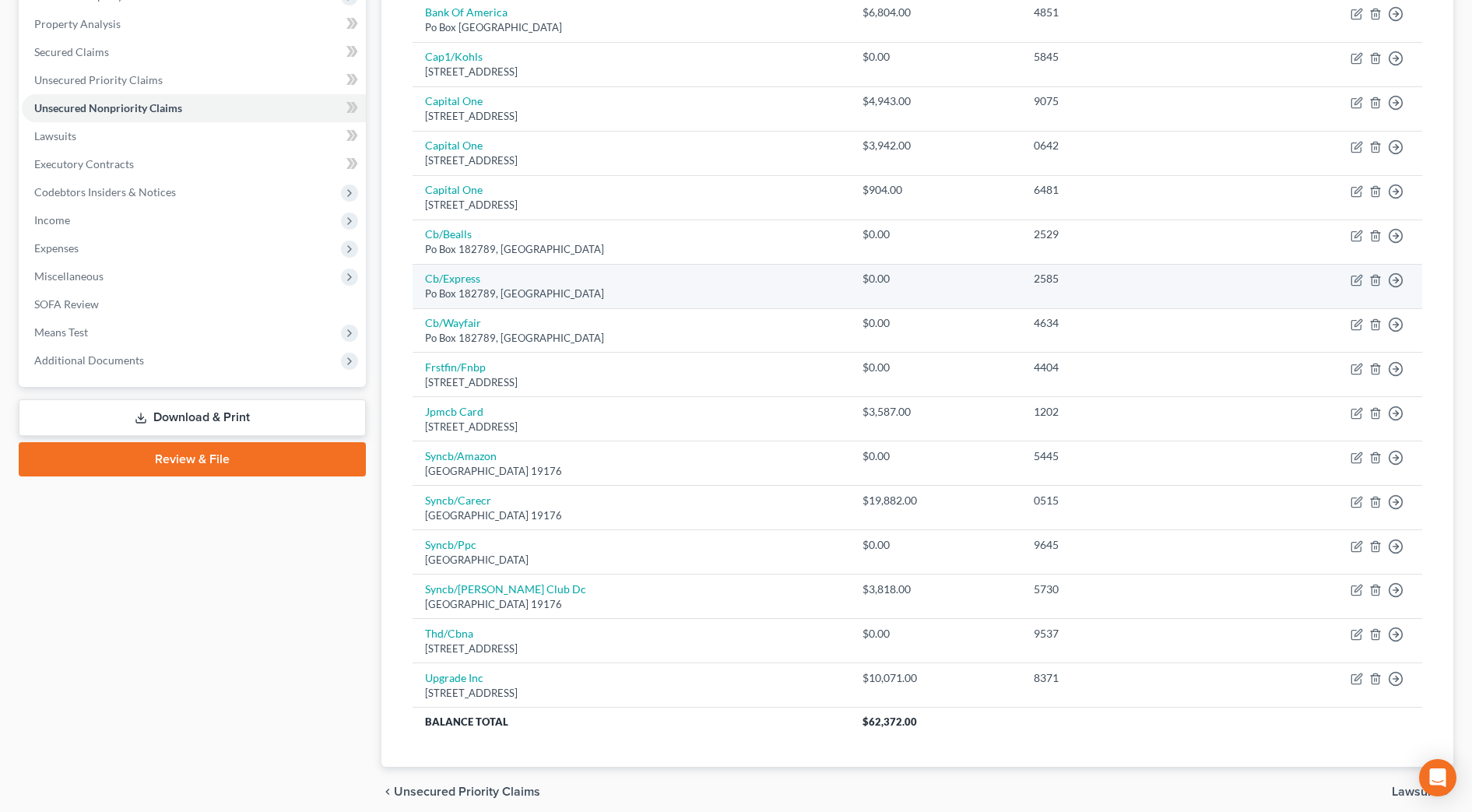
scroll to position [356, 0]
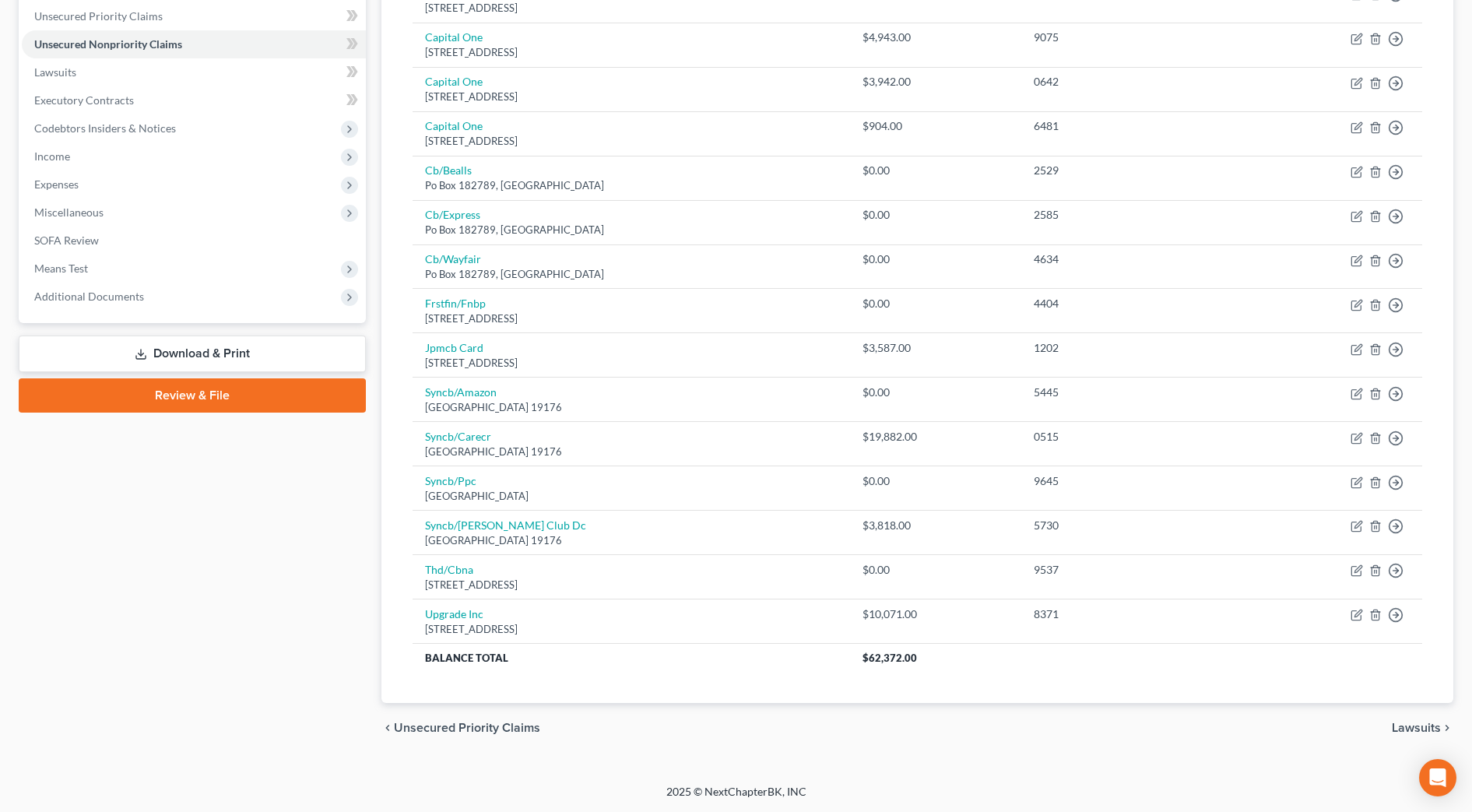
click at [1424, 728] on span "Lawsuits" at bounding box center [1416, 727] width 49 height 13
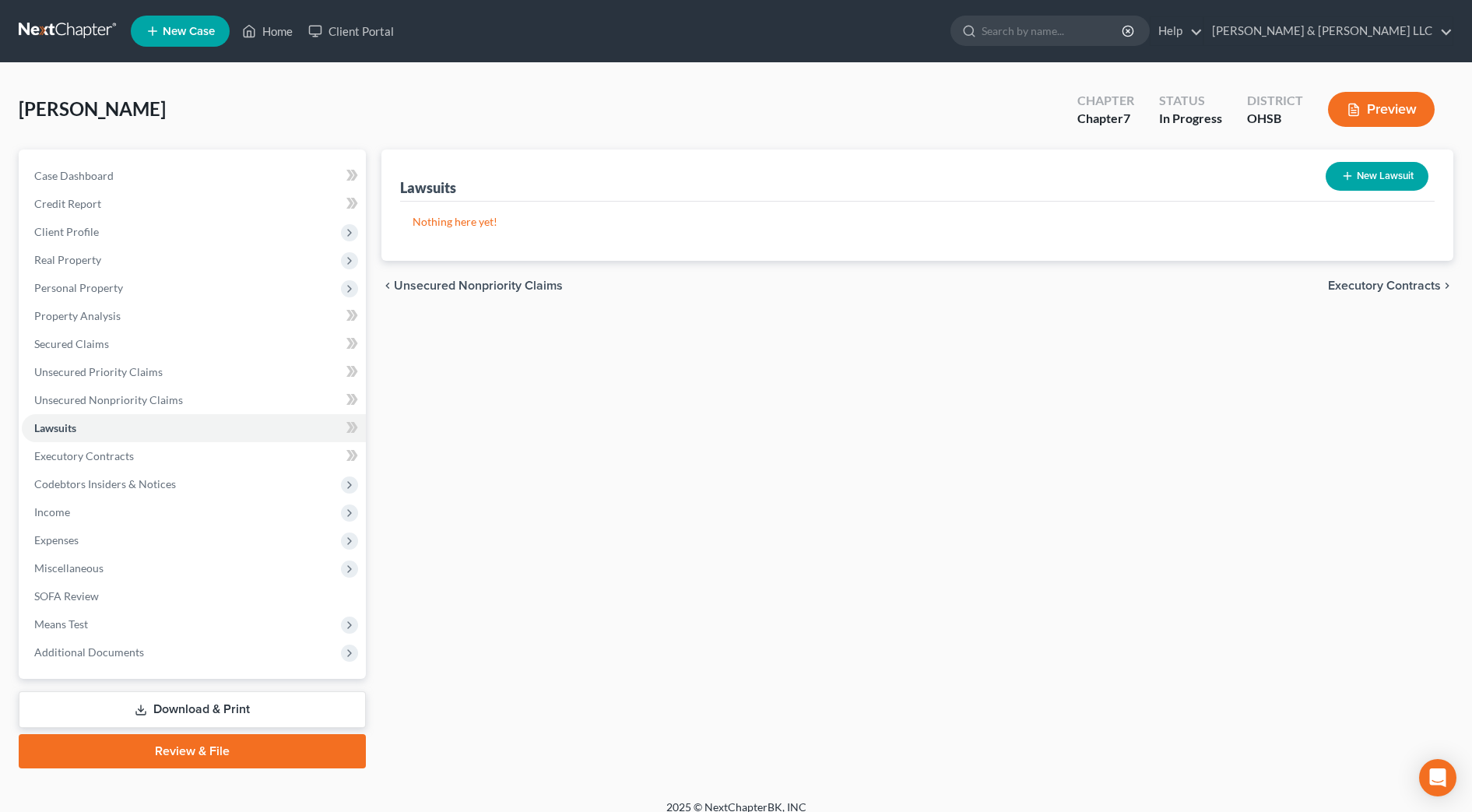
click at [1372, 290] on span "Executory Contracts" at bounding box center [1384, 285] width 113 height 13
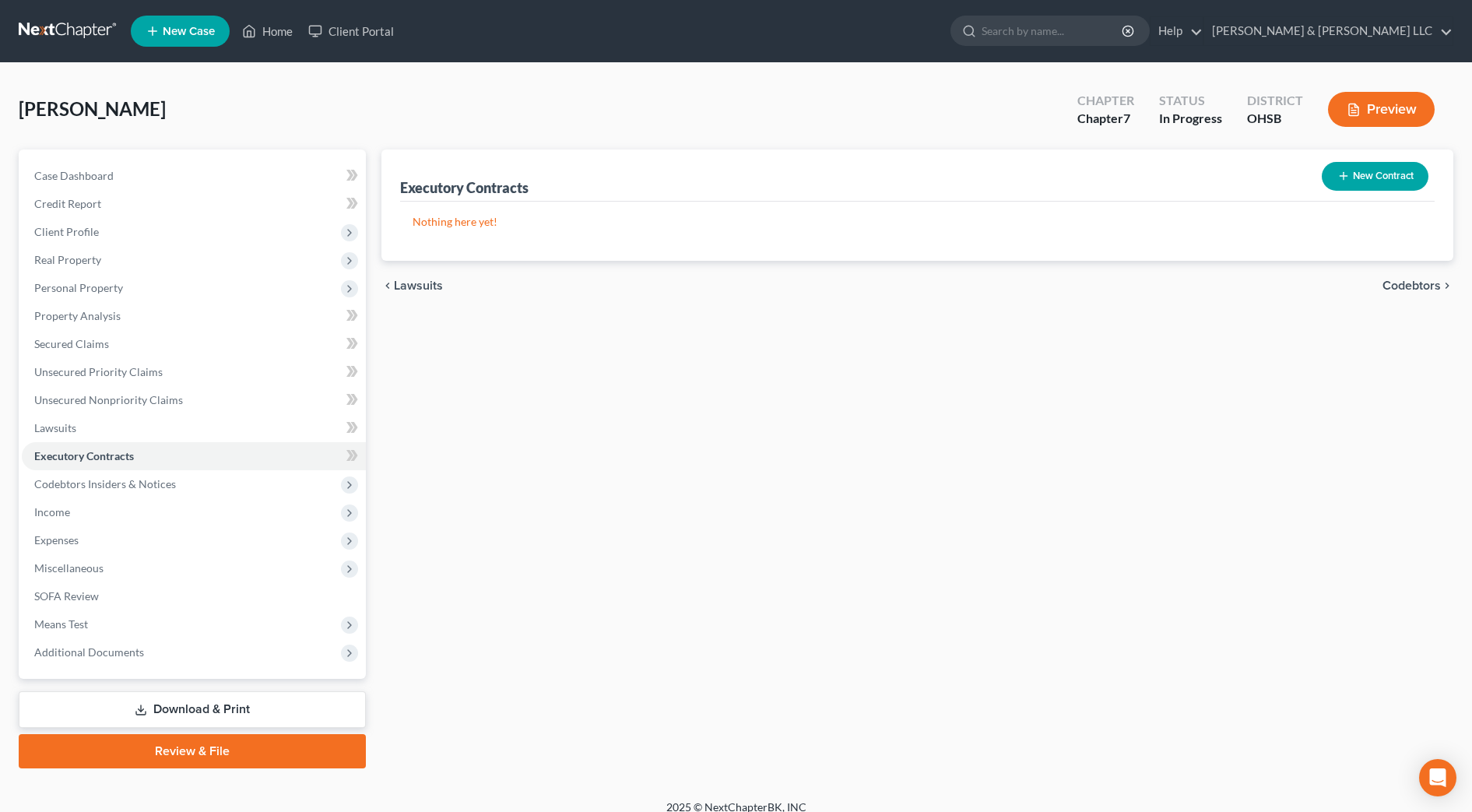
click at [1402, 275] on div "chevron_left Lawsuits Codebtors chevron_right" at bounding box center [917, 285] width 1072 height 50
click at [1406, 279] on span "Codebtors" at bounding box center [1411, 285] width 58 height 13
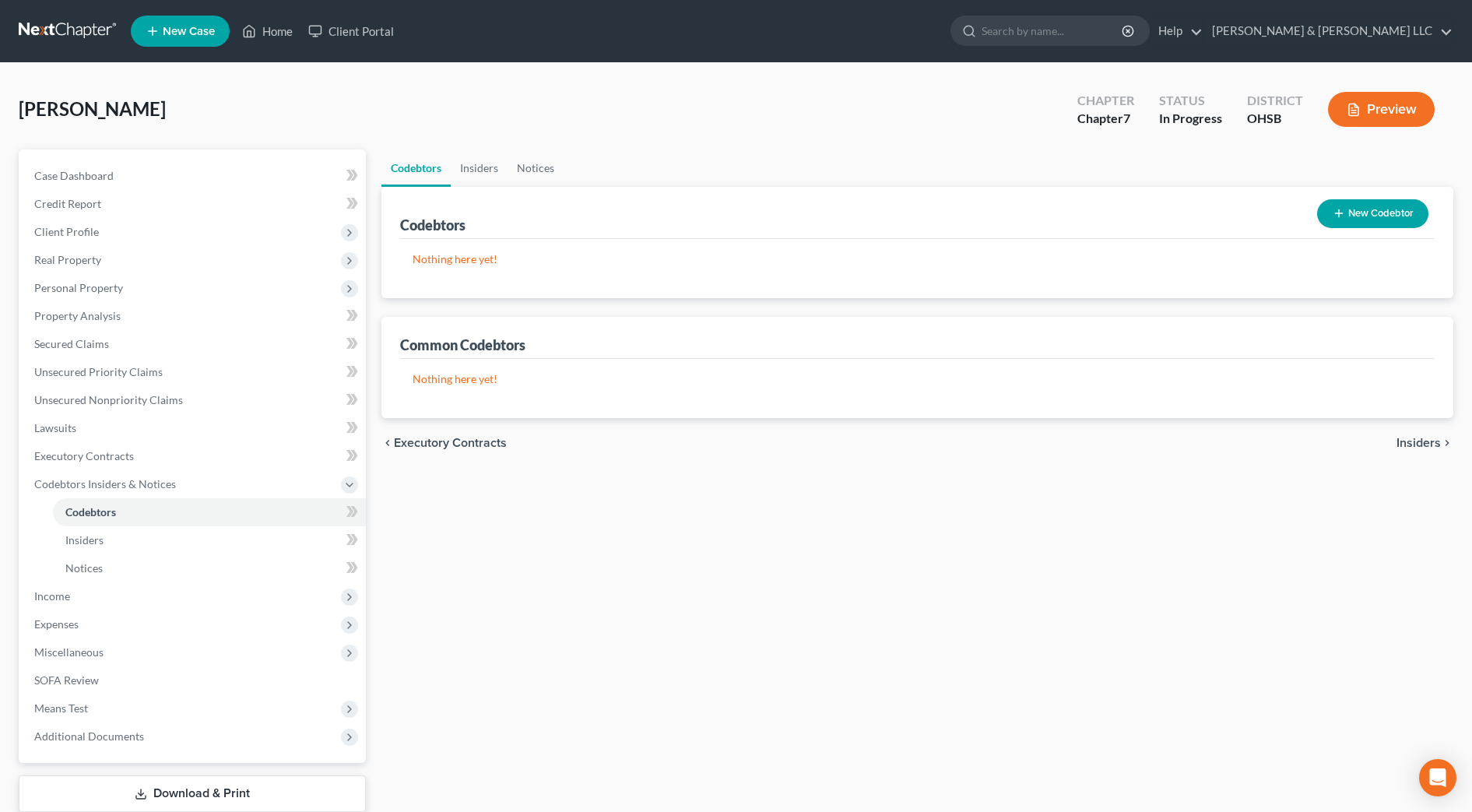
click at [1410, 439] on span "Insiders" at bounding box center [1419, 443] width 44 height 13
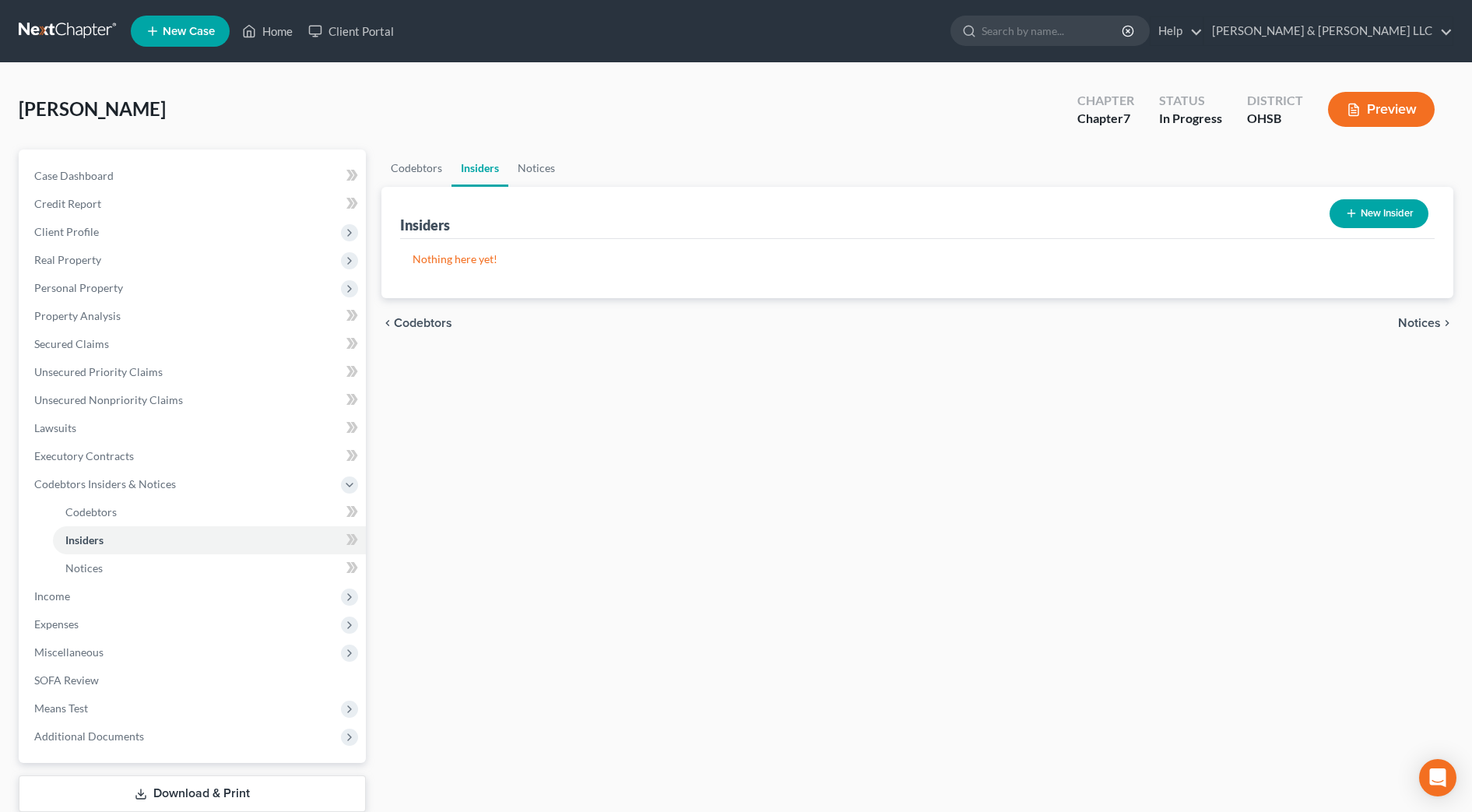
click at [1424, 325] on span "Notices" at bounding box center [1419, 323] width 43 height 13
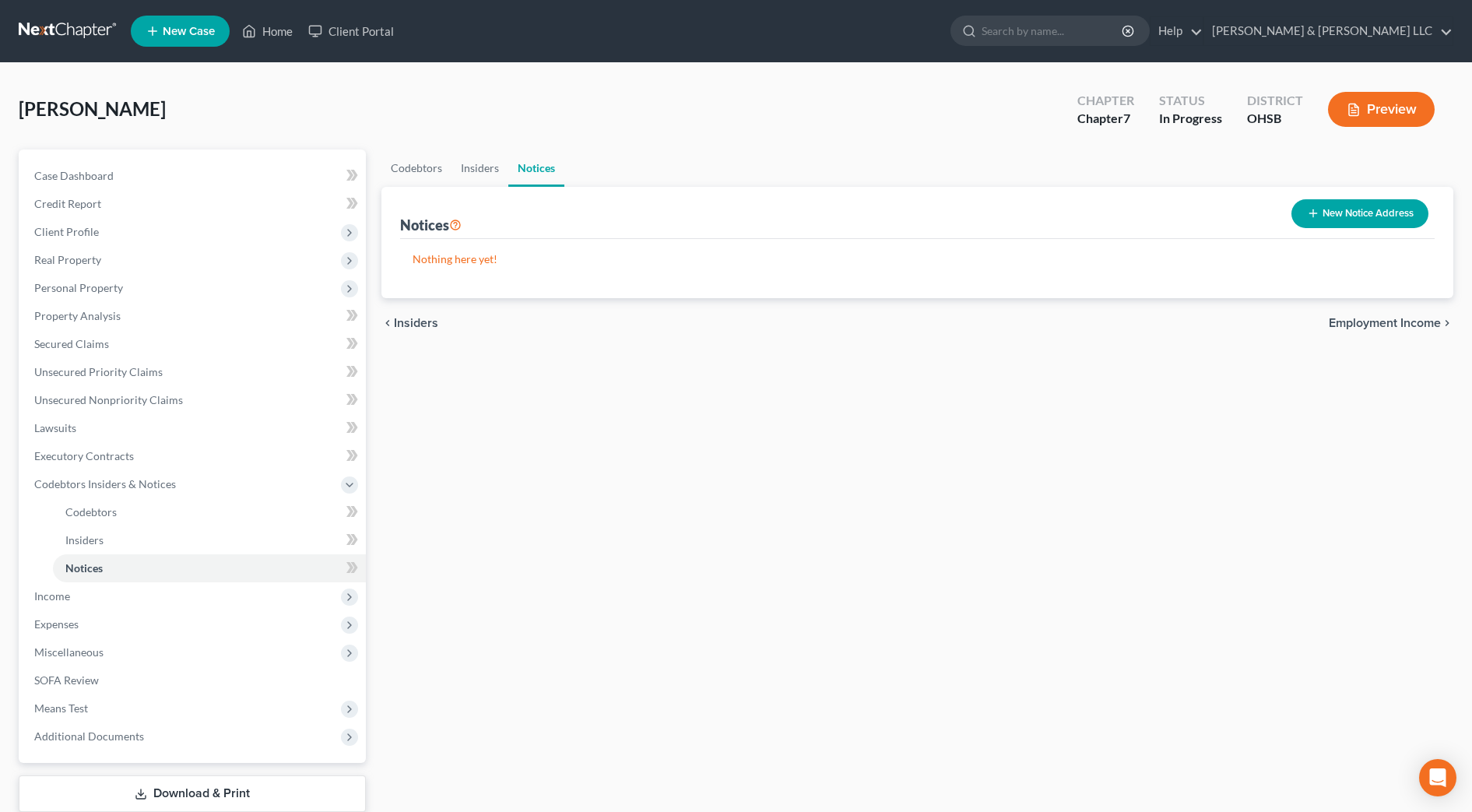
click at [1424, 325] on span "Employment Income" at bounding box center [1385, 323] width 112 height 13
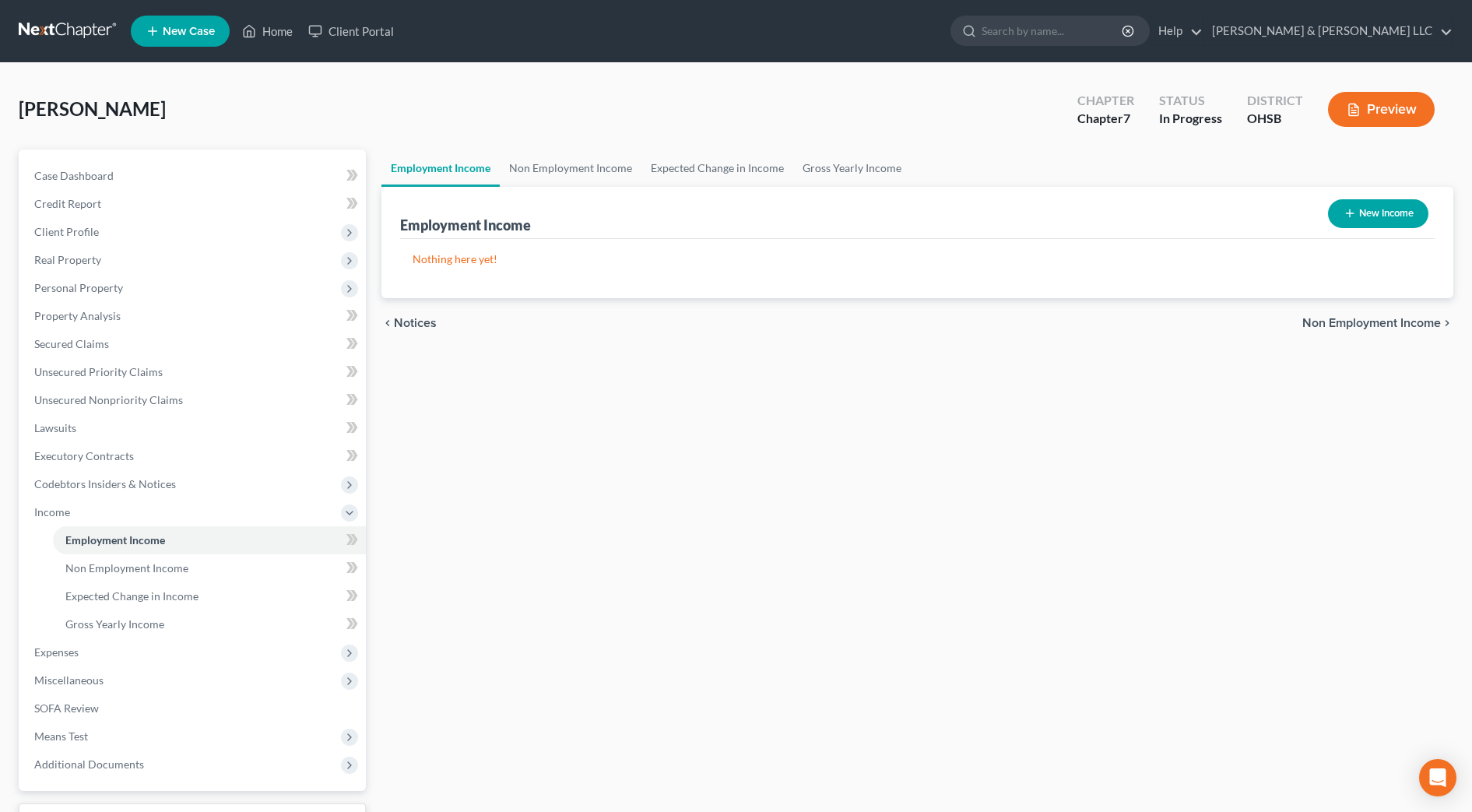
click at [1424, 325] on span "Non Employment Income" at bounding box center [1372, 323] width 139 height 13
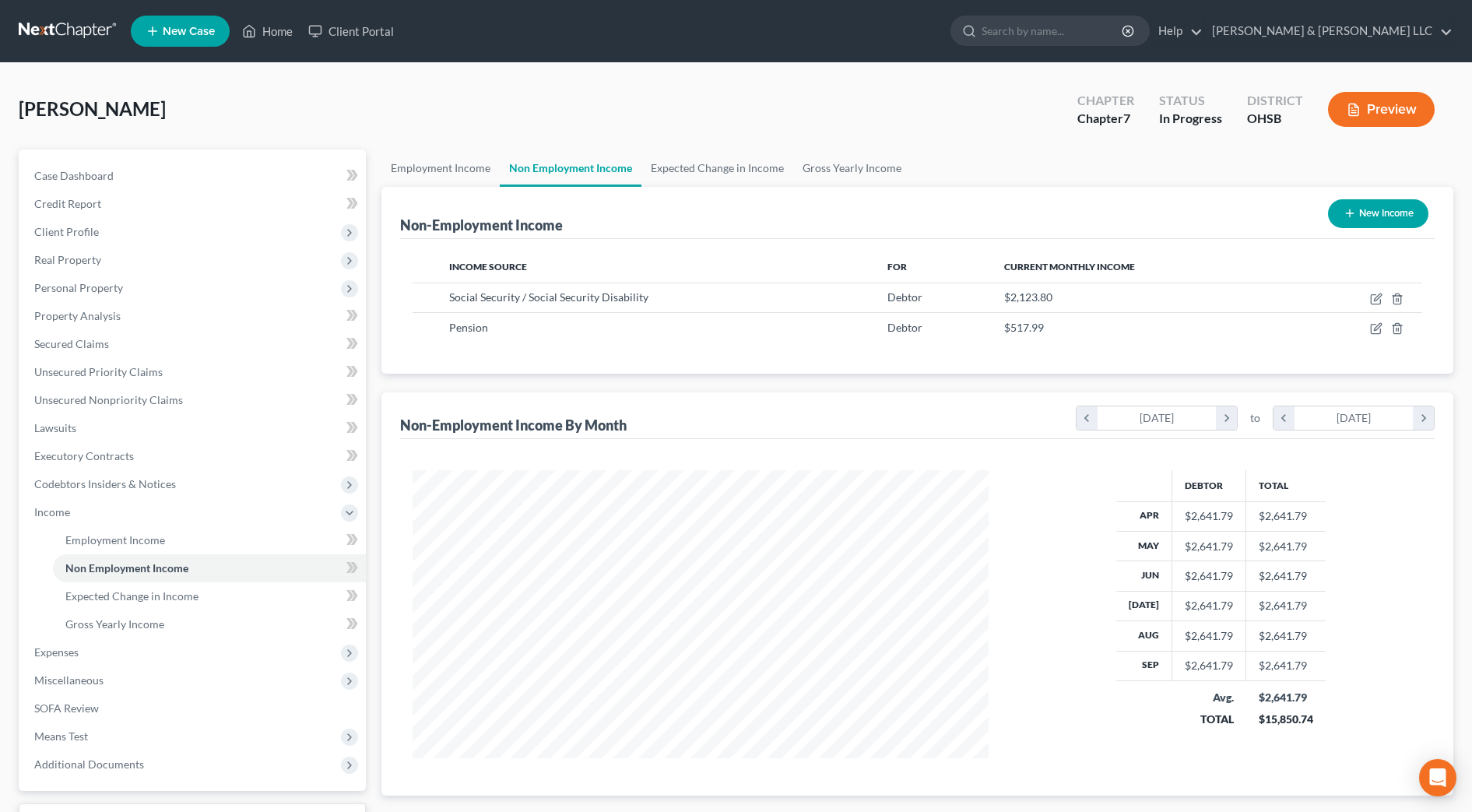
scroll to position [288, 607]
click at [816, 168] on link "Gross Yearly Income" at bounding box center [852, 168] width 118 height 37
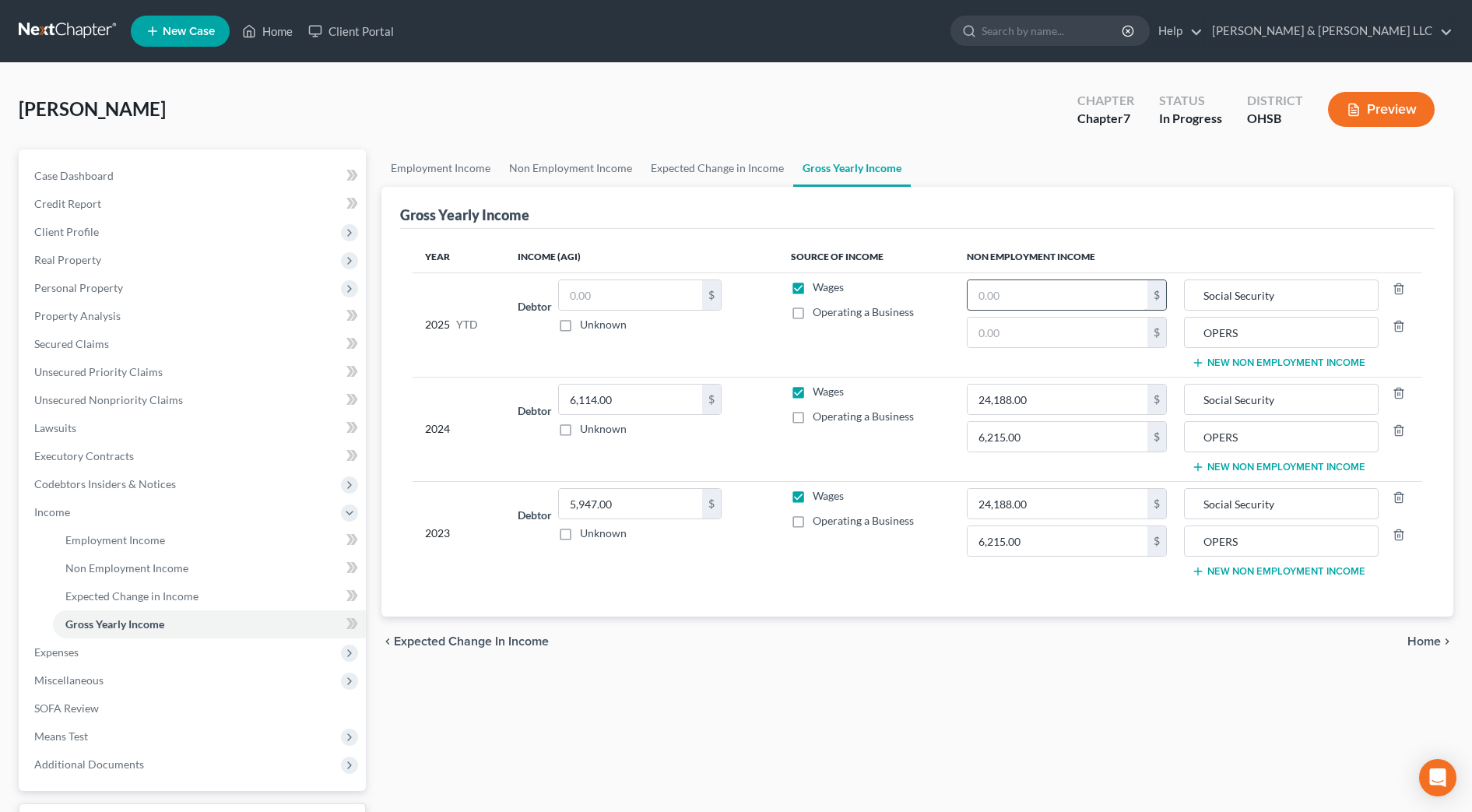
click at [1036, 304] on input "text" at bounding box center [1057, 295] width 180 height 30
drag, startPoint x: 948, startPoint y: 629, endPoint x: 981, endPoint y: 485, distance: 147.7
click at [948, 629] on div "chevron_left Expected Change in Income Home chevron_right" at bounding box center [917, 641] width 1072 height 50
click at [1031, 297] on input "text" at bounding box center [1057, 295] width 180 height 30
type input "20,720"
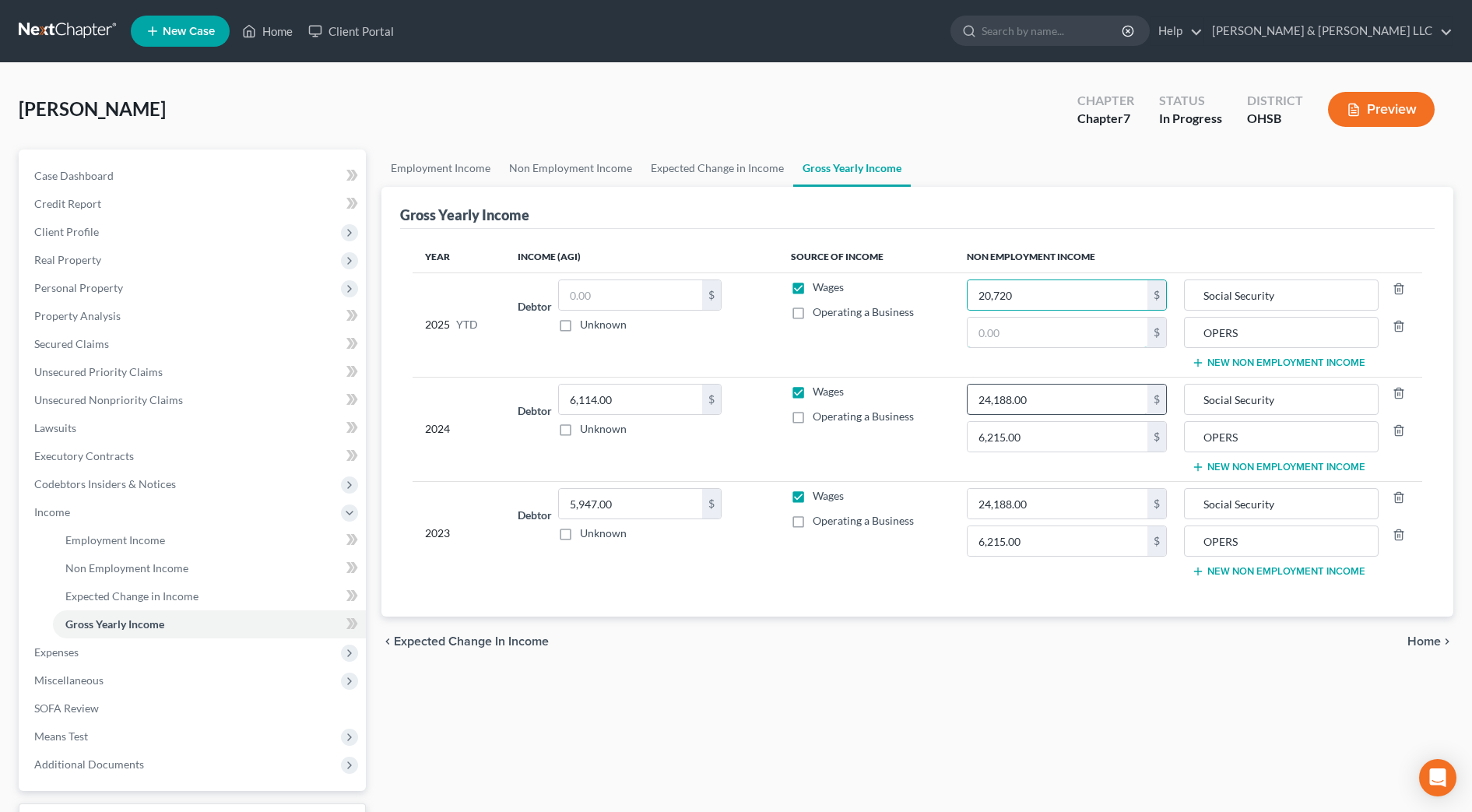
click at [1031, 320] on input "text" at bounding box center [1057, 332] width 180 height 30
click at [1031, 328] on input "text" at bounding box center [1057, 332] width 180 height 30
type input "5,179.90"
click at [970, 649] on div "chevron_left Expected Change in Income Home chevron_right" at bounding box center [917, 641] width 1072 height 50
click at [1000, 733] on div "Employment Income Non Employment Income Expected Change in Income Gross Yearly …" at bounding box center [917, 514] width 1087 height 731
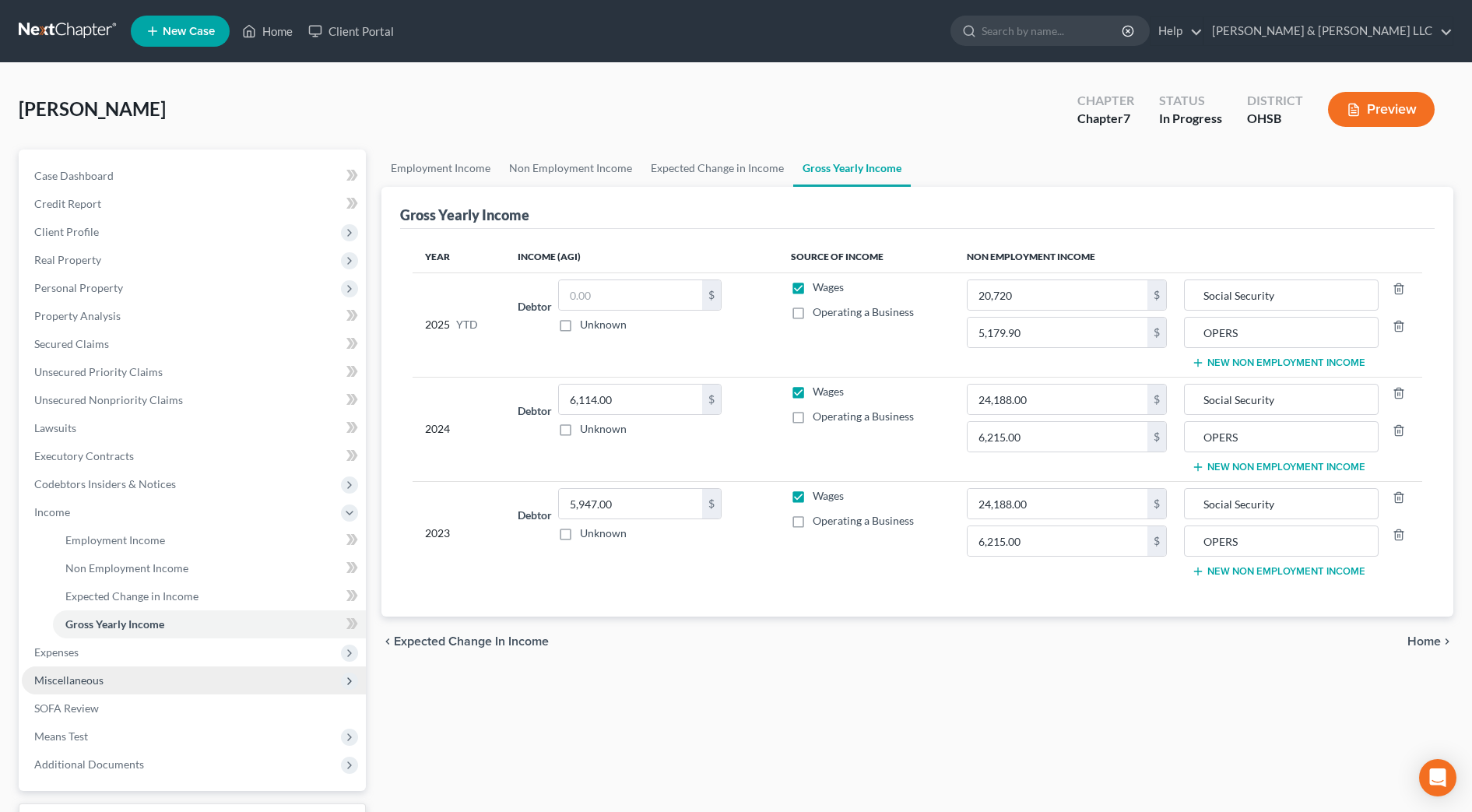
click at [200, 677] on span "Miscellaneous" at bounding box center [194, 680] width 344 height 28
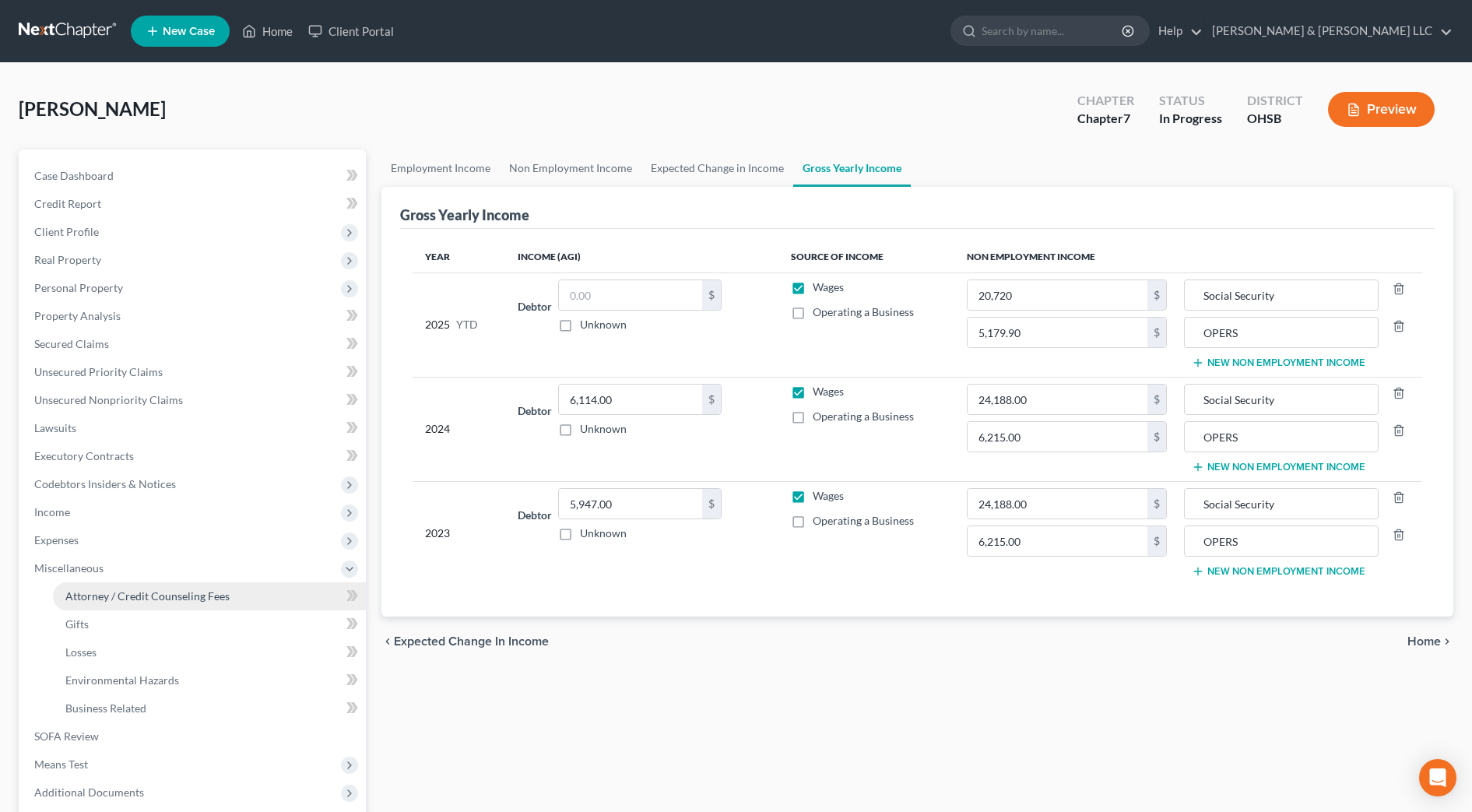
click at [185, 600] on span "Attorney / Credit Counseling Fees" at bounding box center [147, 596] width 164 height 14
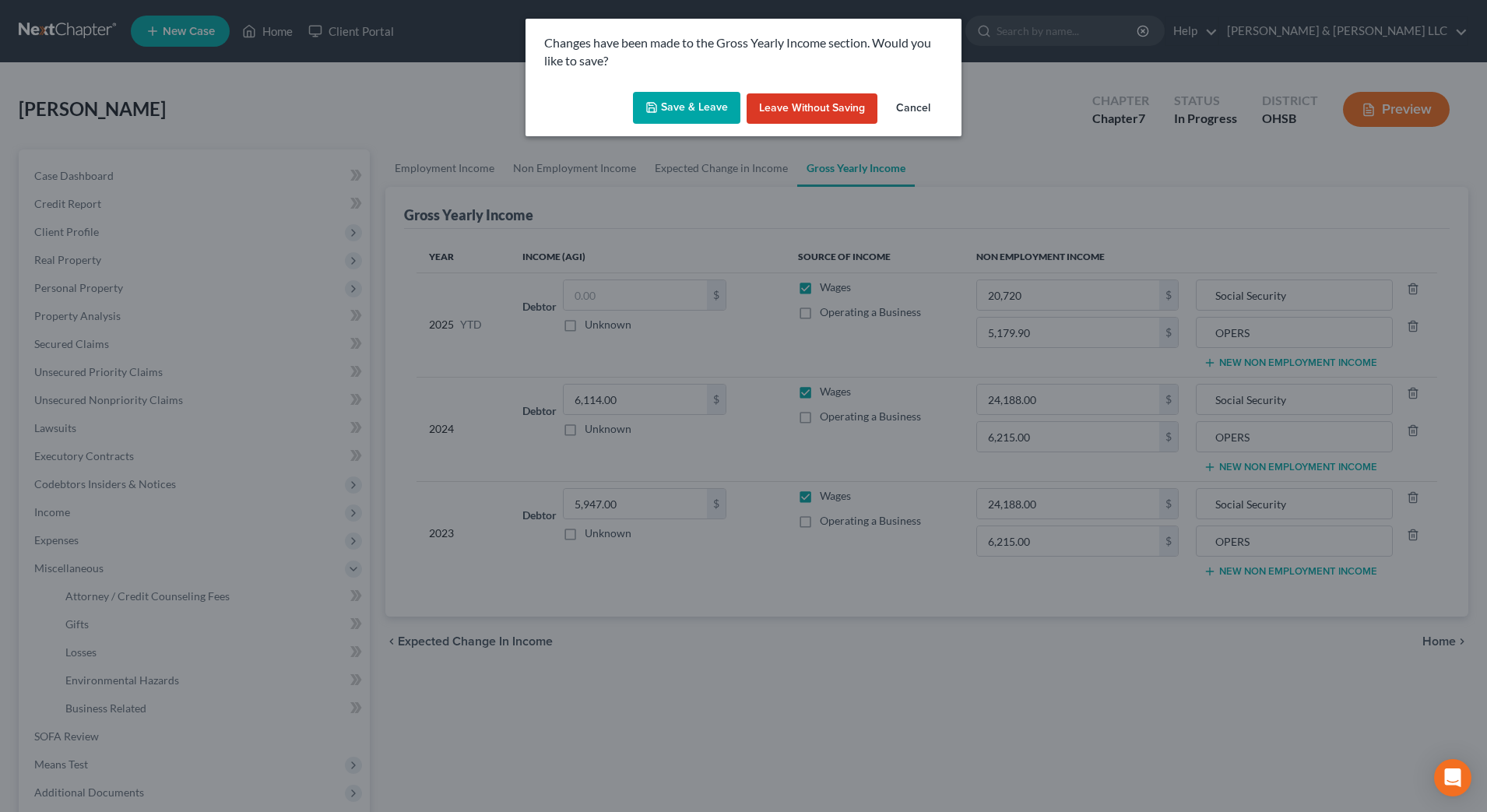
click at [691, 87] on div "Save & Leave Leave without Saving Cancel" at bounding box center [743, 111] width 436 height 52
click at [692, 96] on button "Save & Leave" at bounding box center [686, 108] width 108 height 33
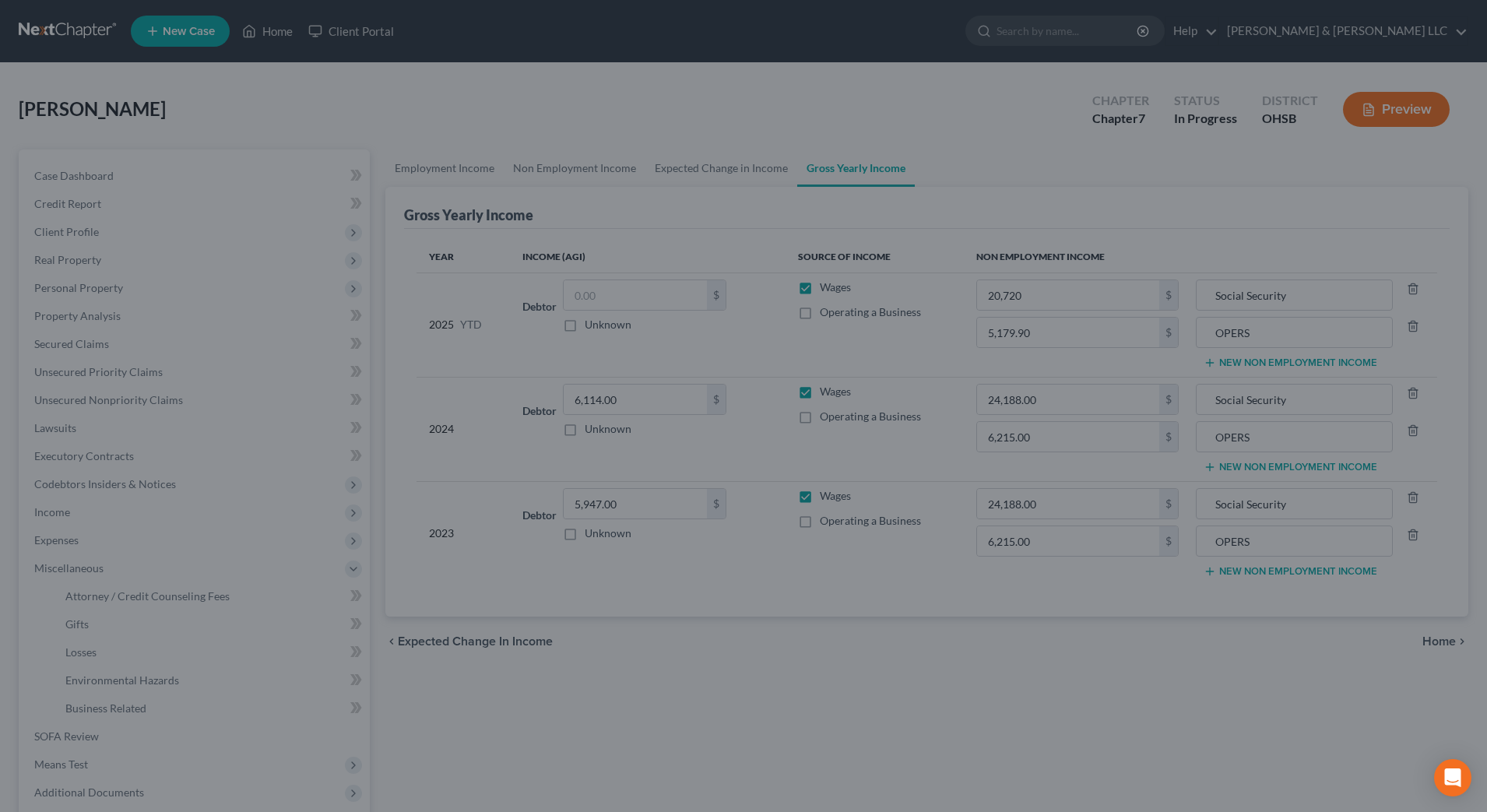
type input "20,720.00"
select select "0"
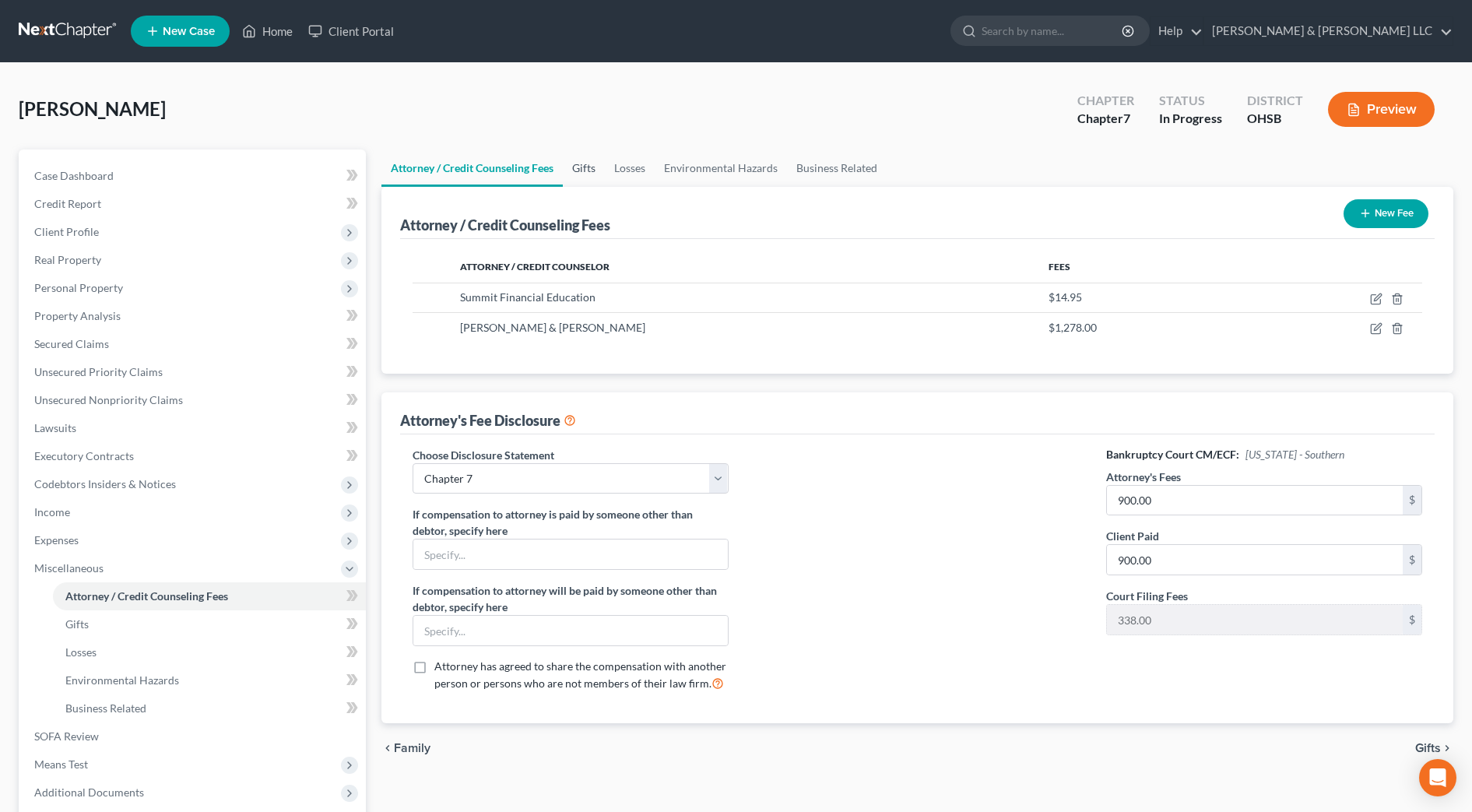
click at [595, 168] on link "Gifts" at bounding box center [584, 168] width 42 height 37
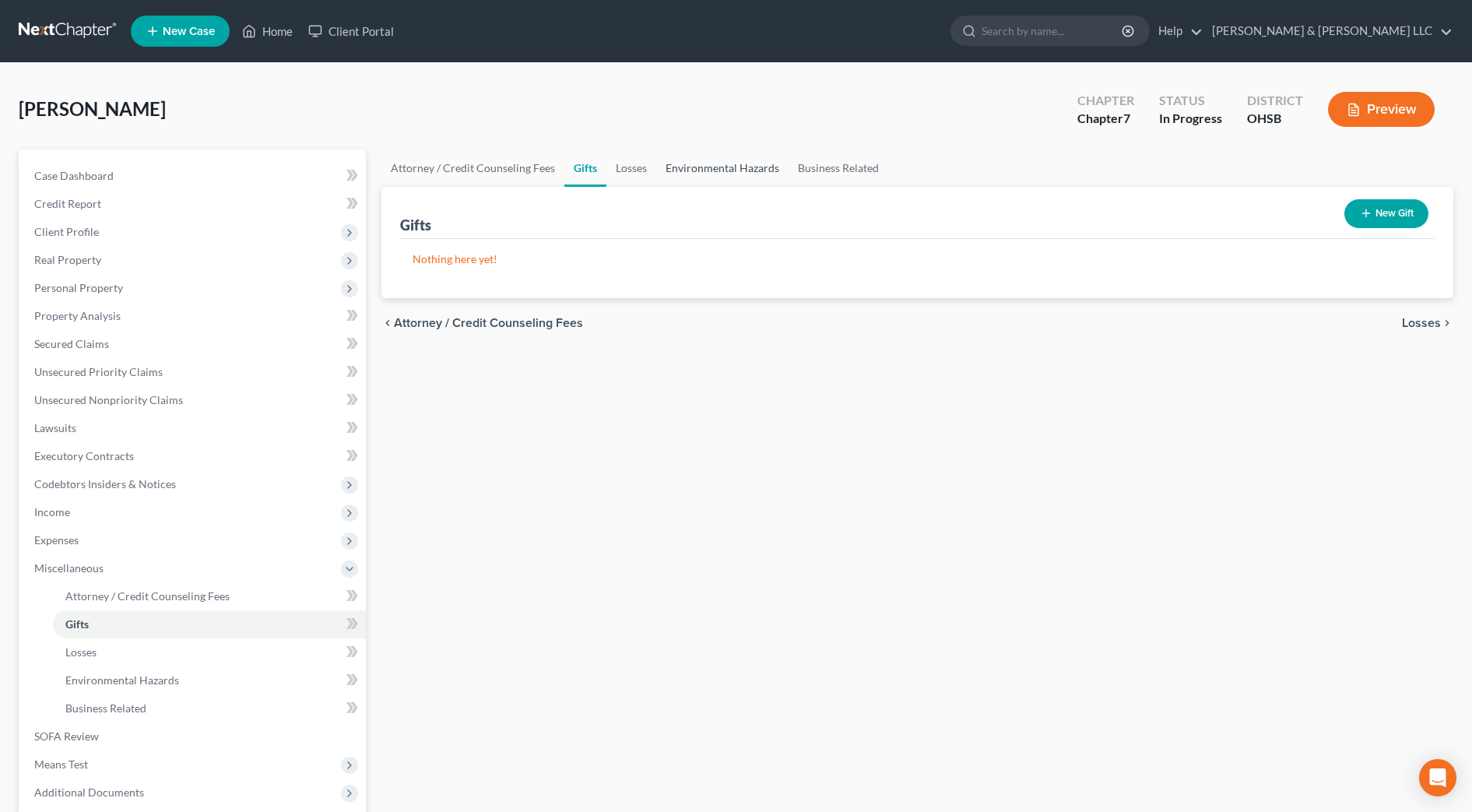
click at [666, 168] on link "Environmental Hazards" at bounding box center [722, 168] width 132 height 37
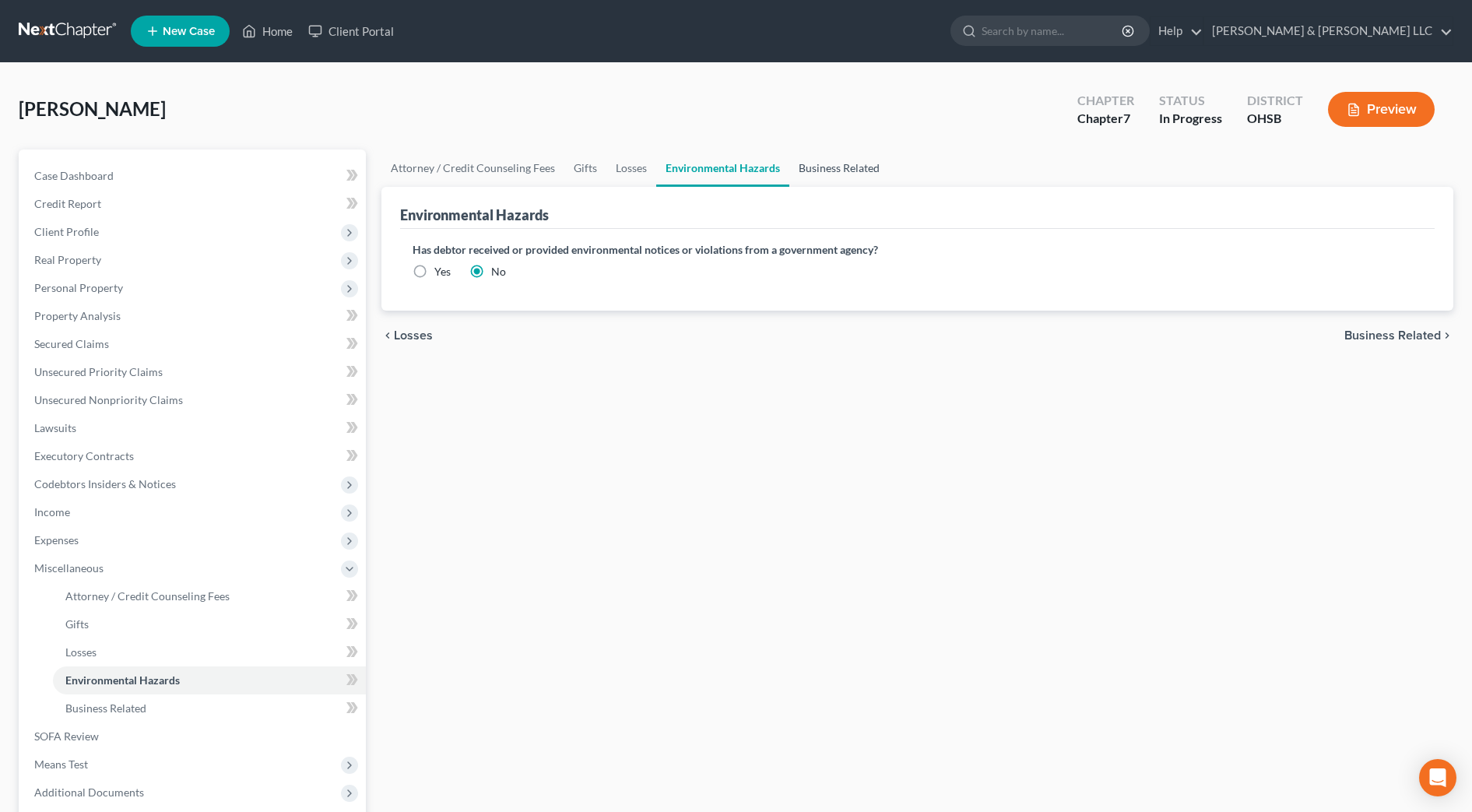
click at [877, 173] on link "Business Related" at bounding box center [839, 168] width 100 height 37
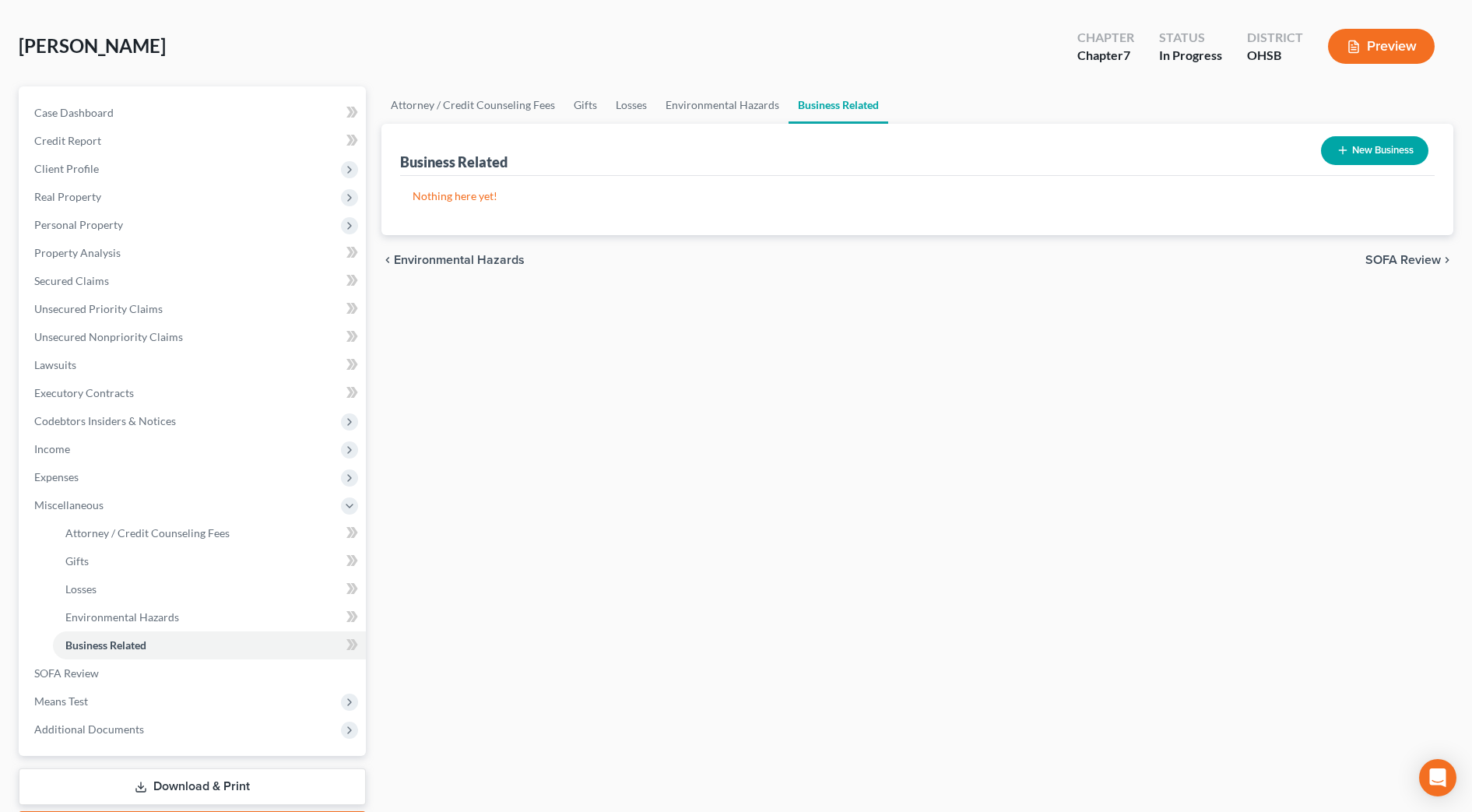
scroll to position [97, 0]
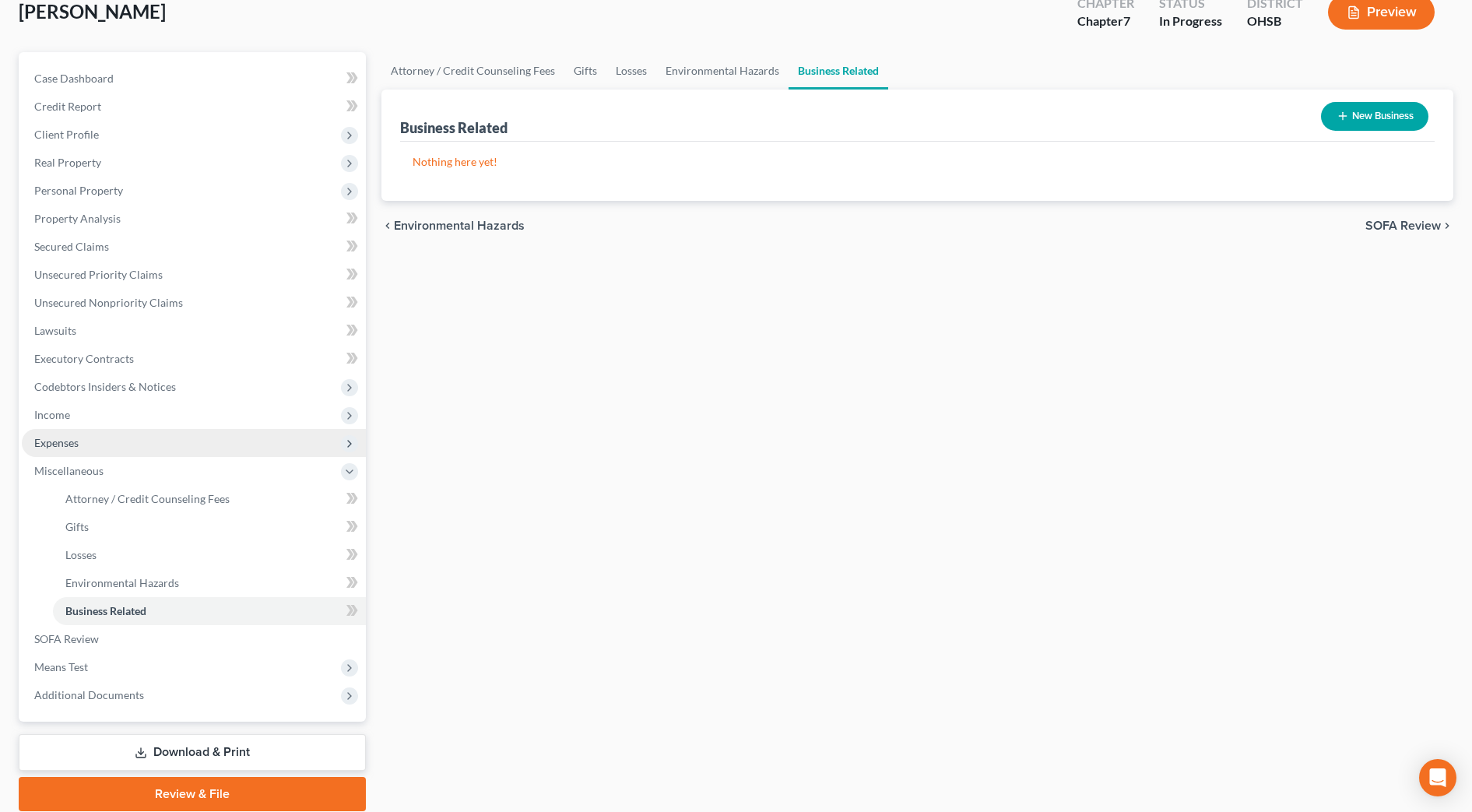
click at [91, 429] on span "Expenses" at bounding box center [194, 442] width 344 height 28
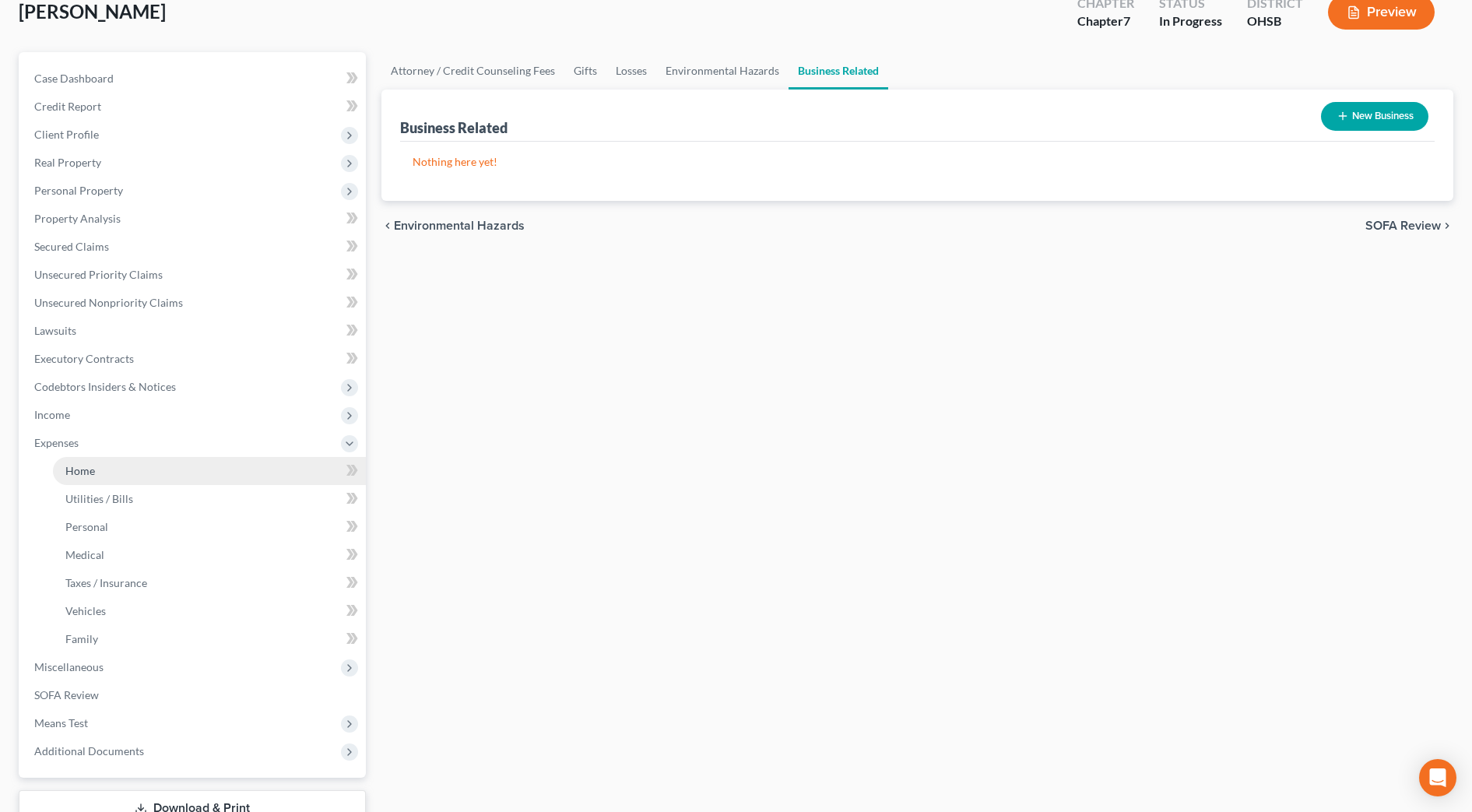
click at [97, 469] on link "Home" at bounding box center [209, 471] width 313 height 28
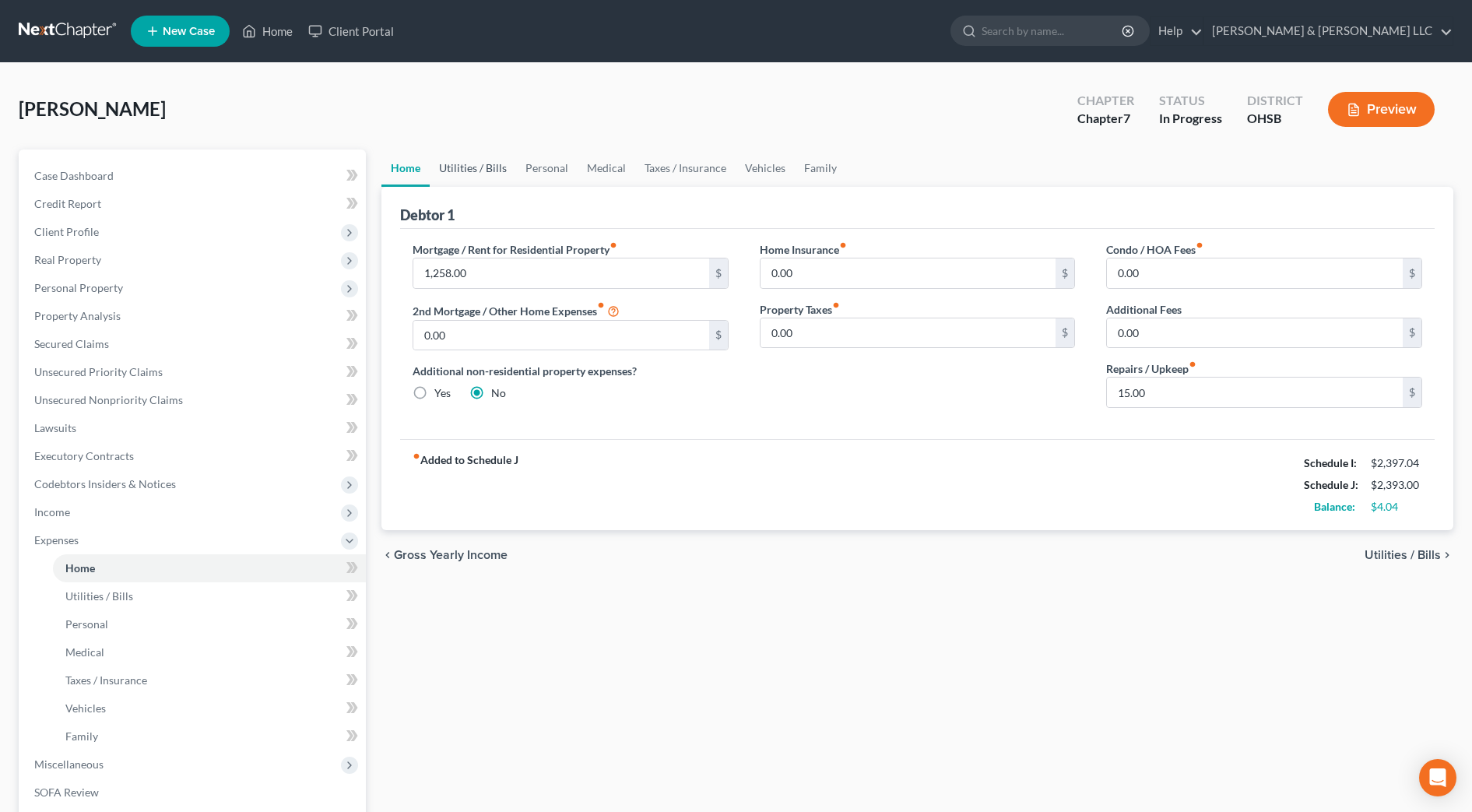
click at [494, 174] on link "Utilities / Bills" at bounding box center [473, 168] width 86 height 37
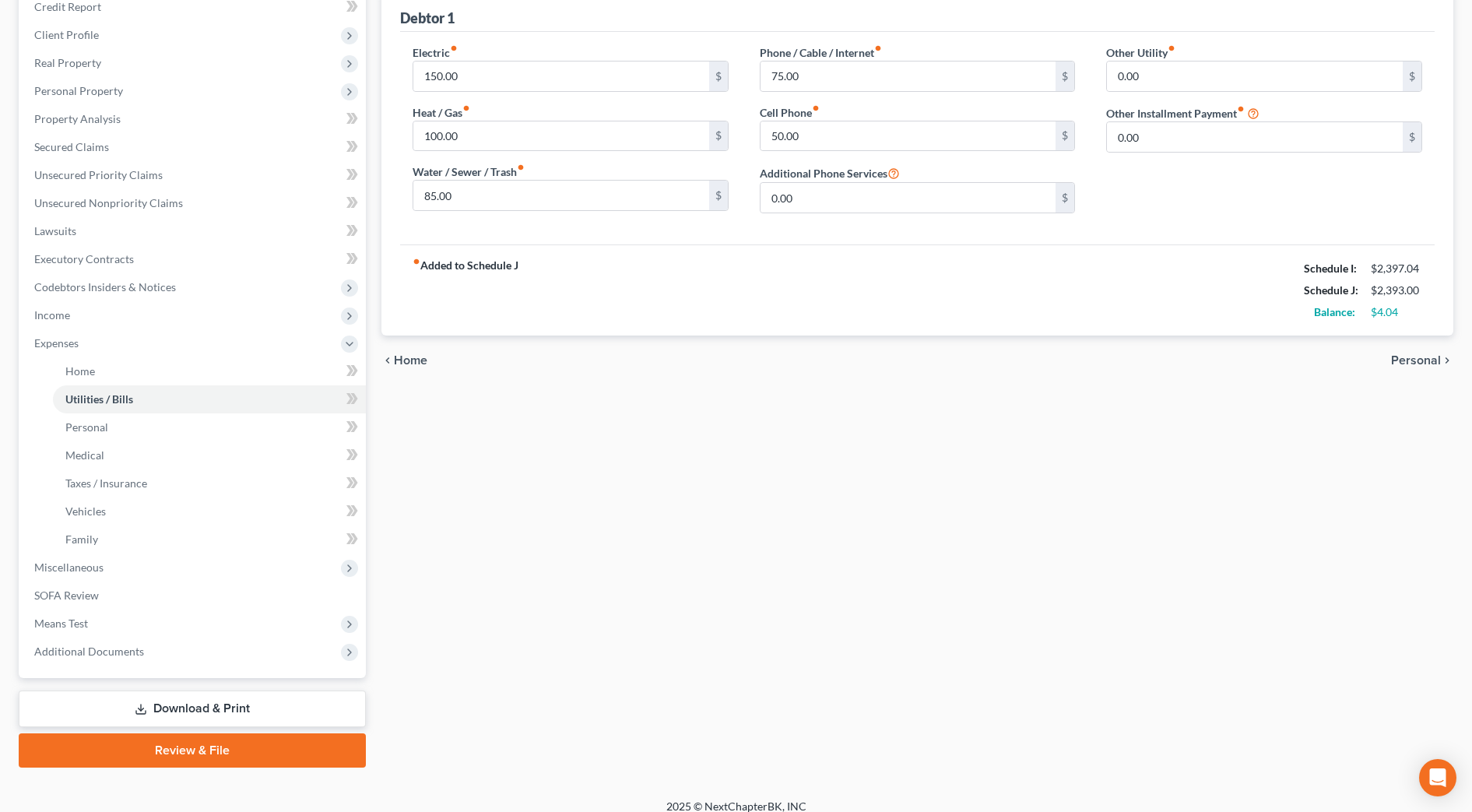
scroll to position [212, 0]
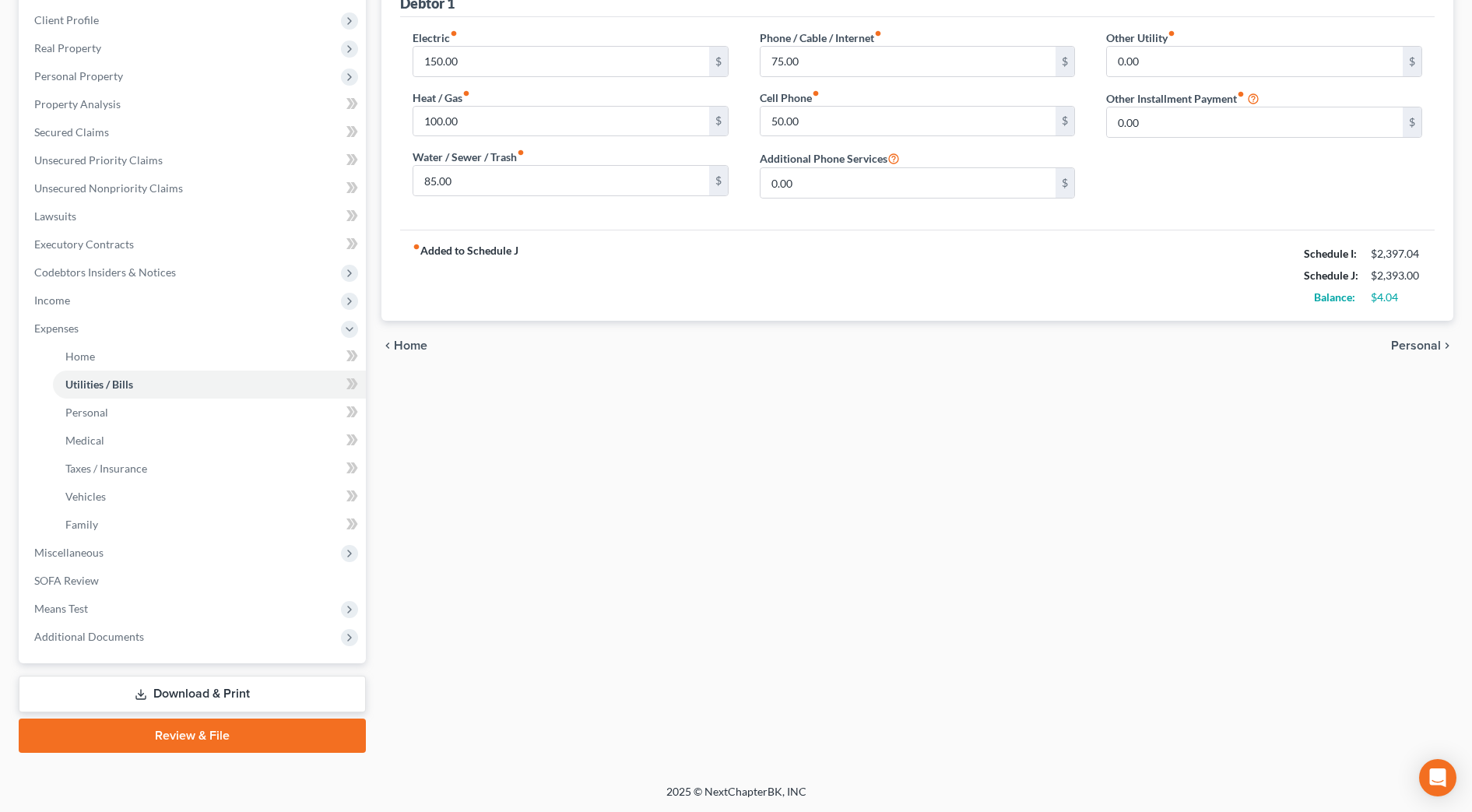
click at [149, 703] on link "Download & Print" at bounding box center [192, 693] width 347 height 36
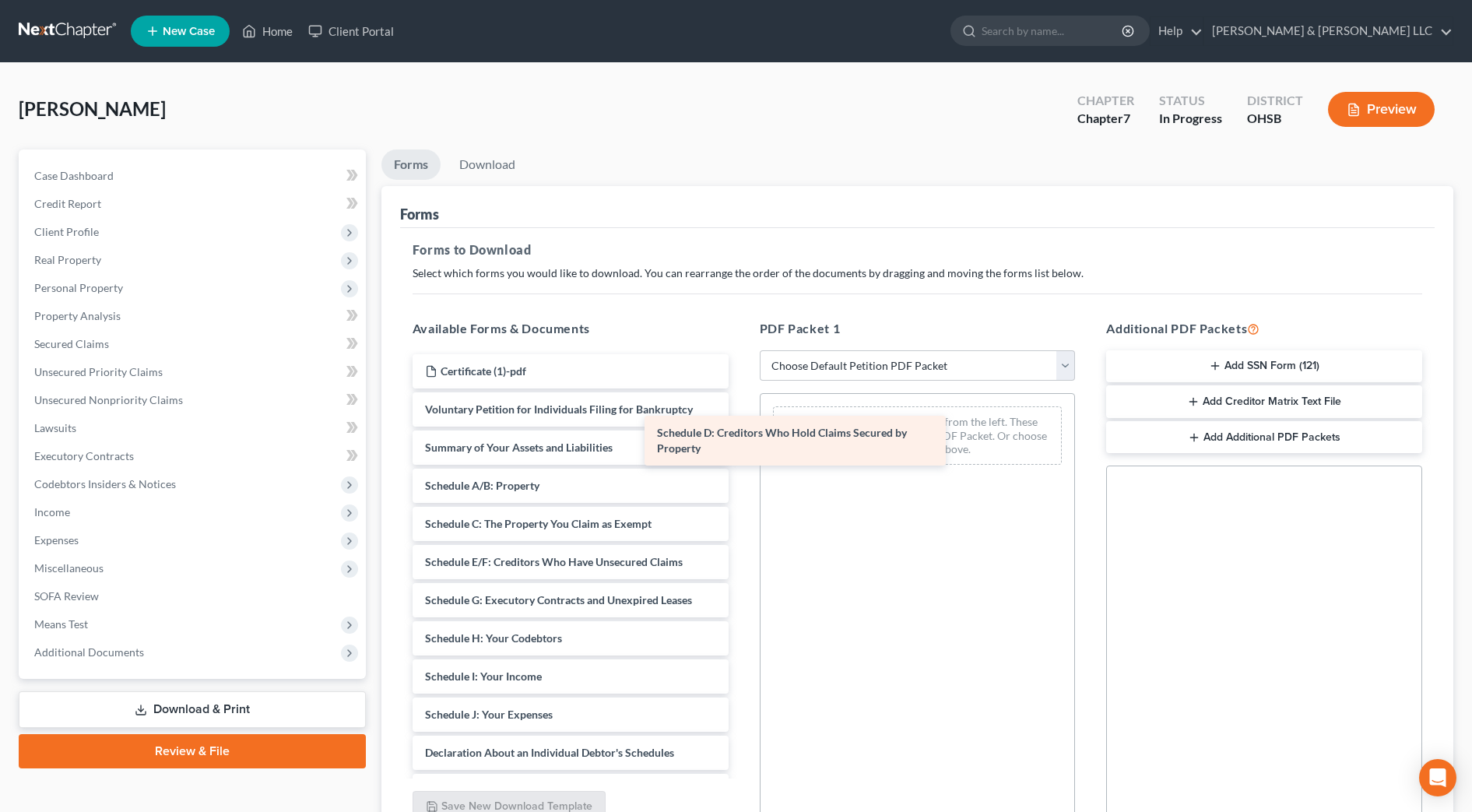
drag, startPoint x: 639, startPoint y: 561, endPoint x: 875, endPoint y: 425, distance: 272.4
click at [741, 425] on div "Schedule D: Creditors Who Hold Claims Secured by Property Certificate (1)-pdf V…" at bounding box center [570, 726] width 341 height 745
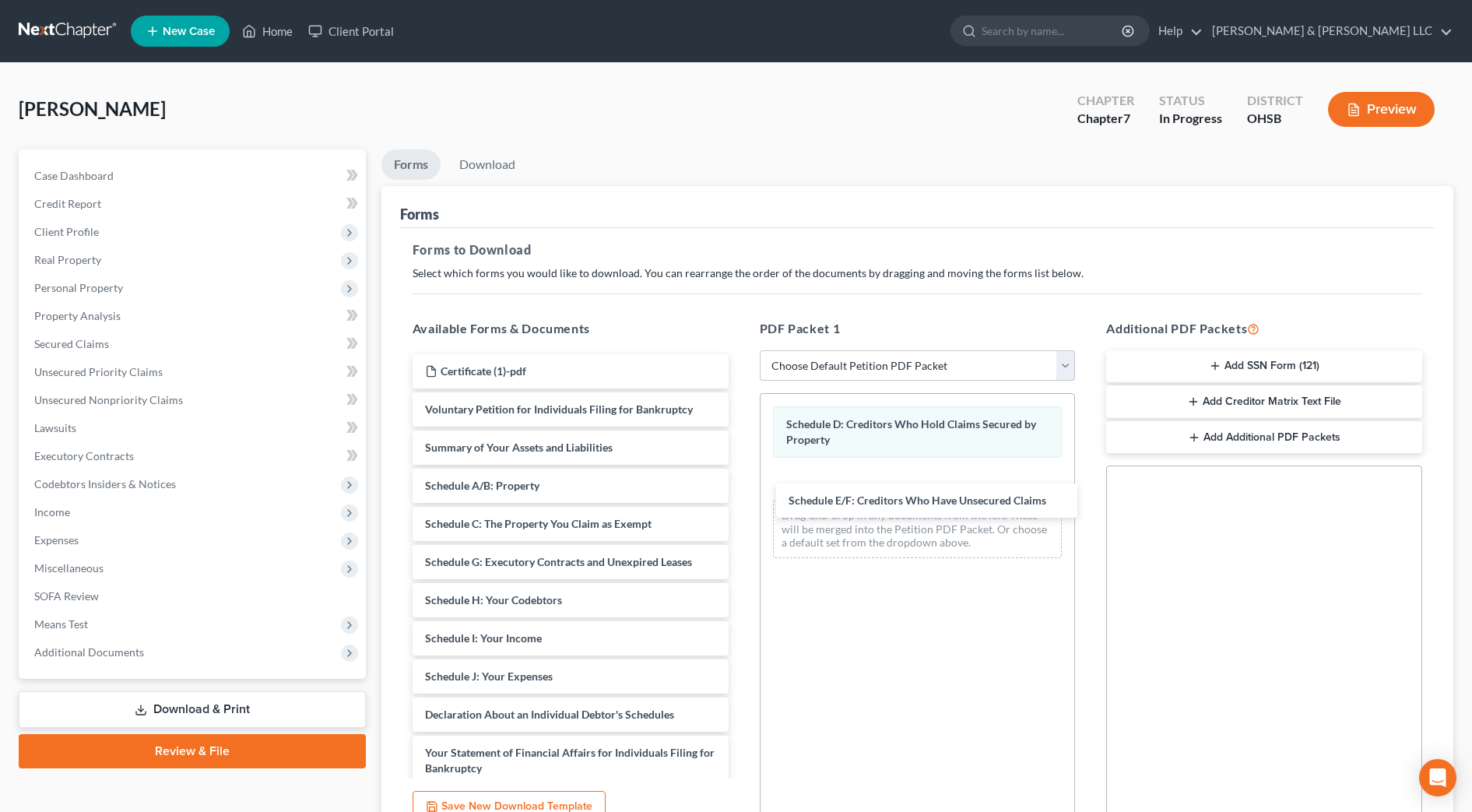
drag, startPoint x: 583, startPoint y: 561, endPoint x: 1252, endPoint y: 511, distance: 670.9
click at [741, 498] on div "Schedule E/F: Creditors Who Have Unsecured Claims Certificate (1)-pdf Voluntary…" at bounding box center [570, 707] width 341 height 707
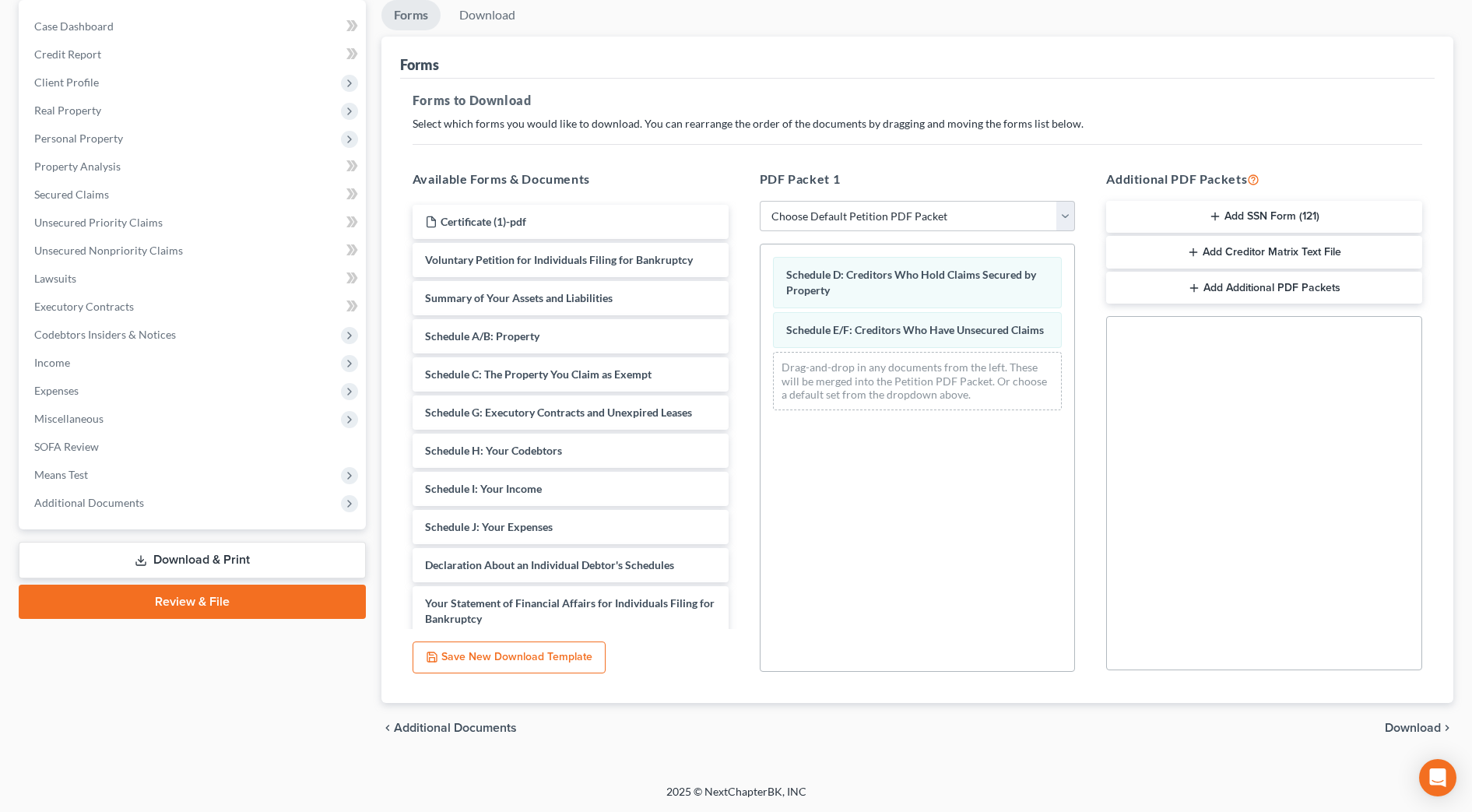
click at [1425, 726] on span "Download" at bounding box center [1413, 727] width 56 height 13
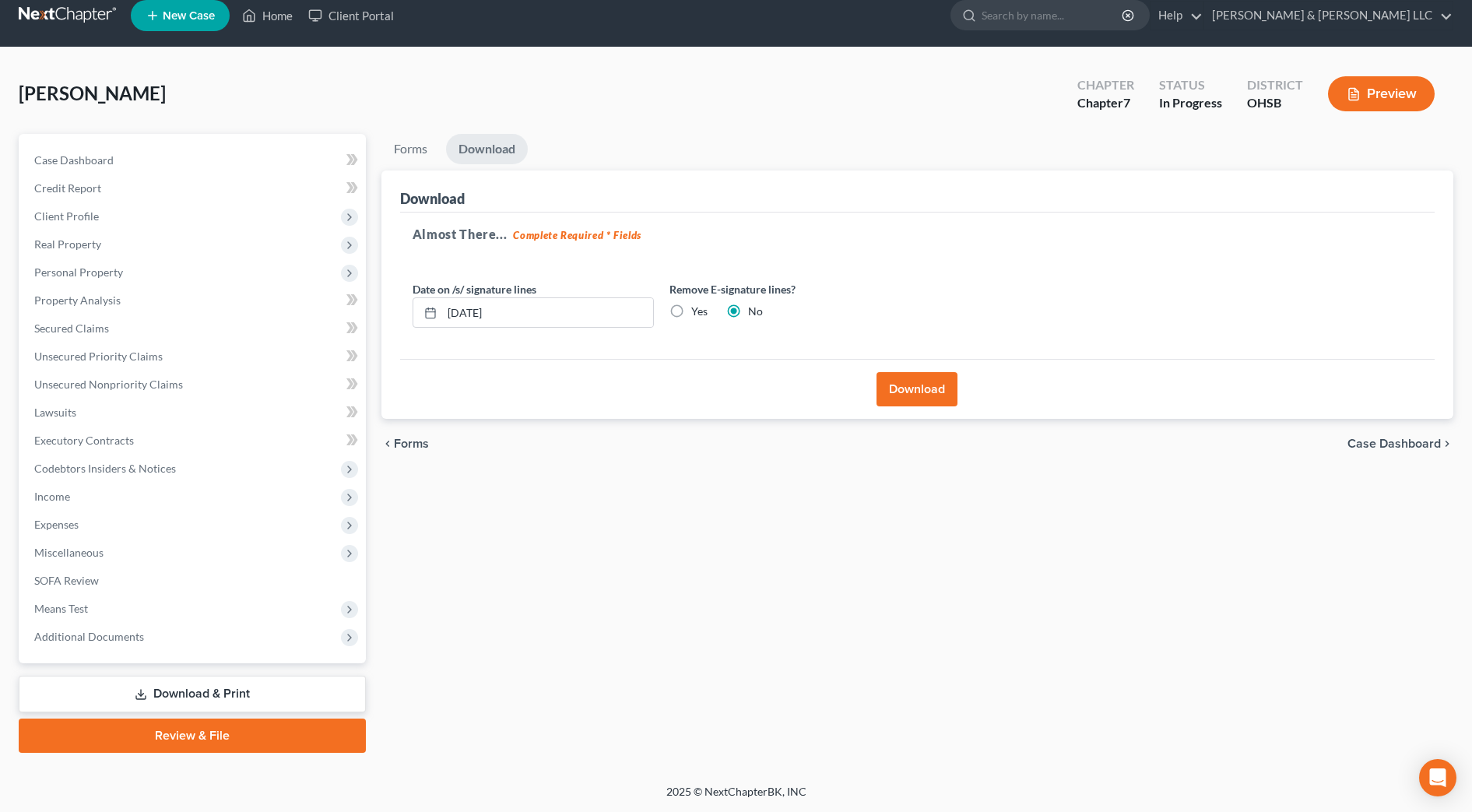
scroll to position [15, 0]
click at [929, 398] on button "Download" at bounding box center [917, 389] width 81 height 34
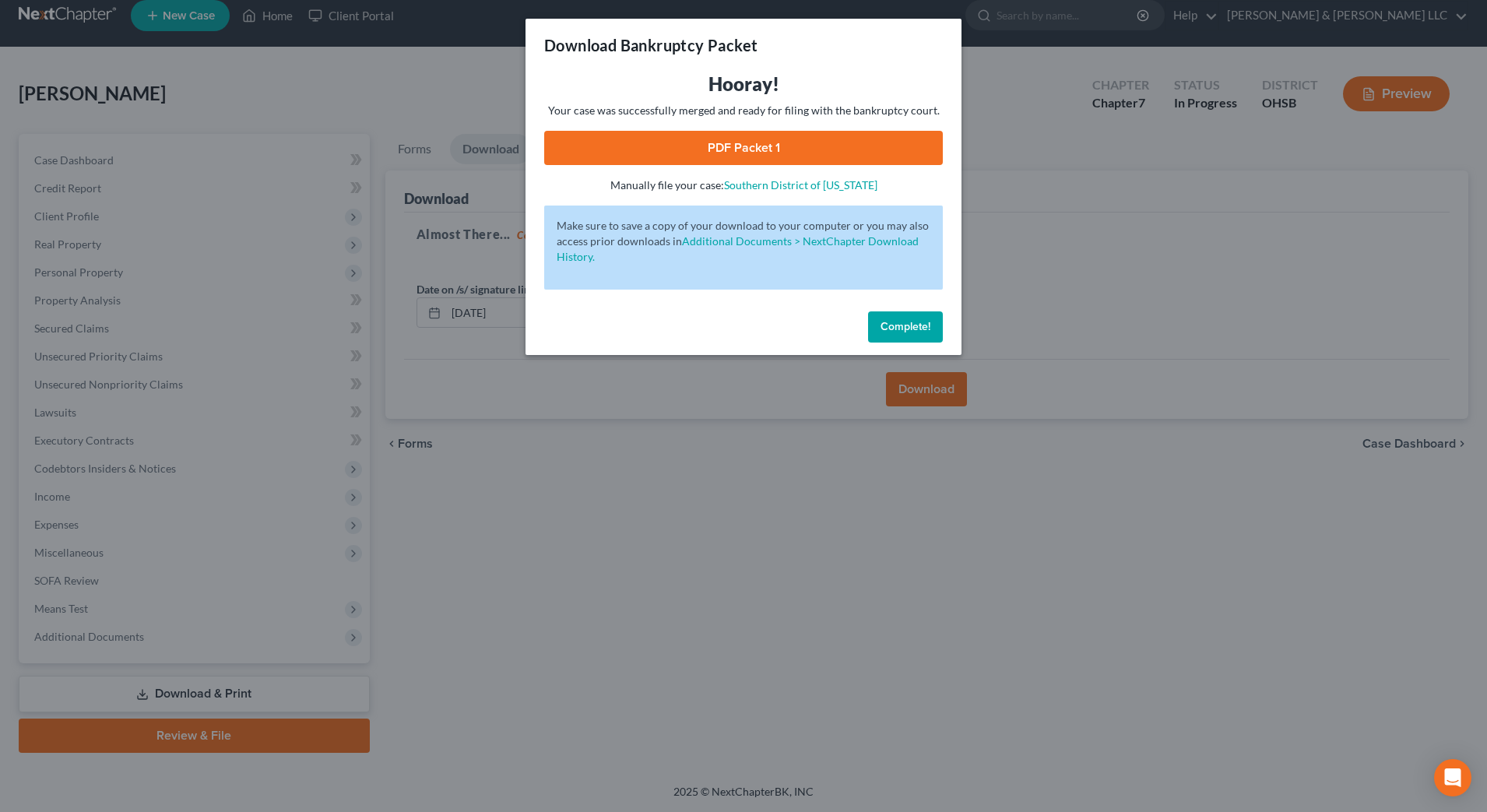
click at [718, 157] on link "PDF Packet 1" at bounding box center [743, 147] width 399 height 34
drag, startPoint x: 915, startPoint y: 340, endPoint x: 567, endPoint y: 183, distance: 381.8
click at [915, 340] on button "Complete!" at bounding box center [905, 327] width 75 height 31
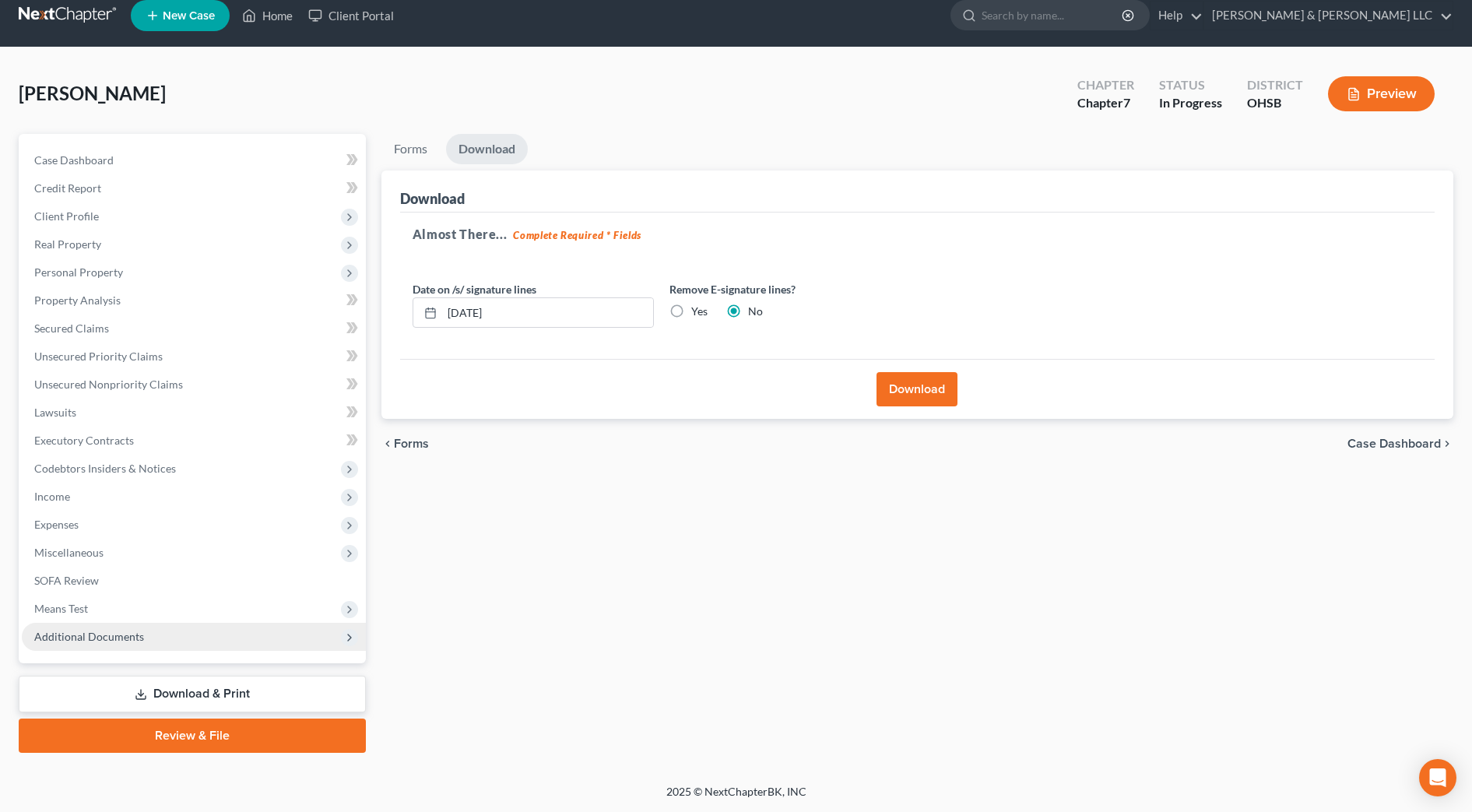
click at [107, 626] on span "Additional Documents" at bounding box center [194, 636] width 344 height 28
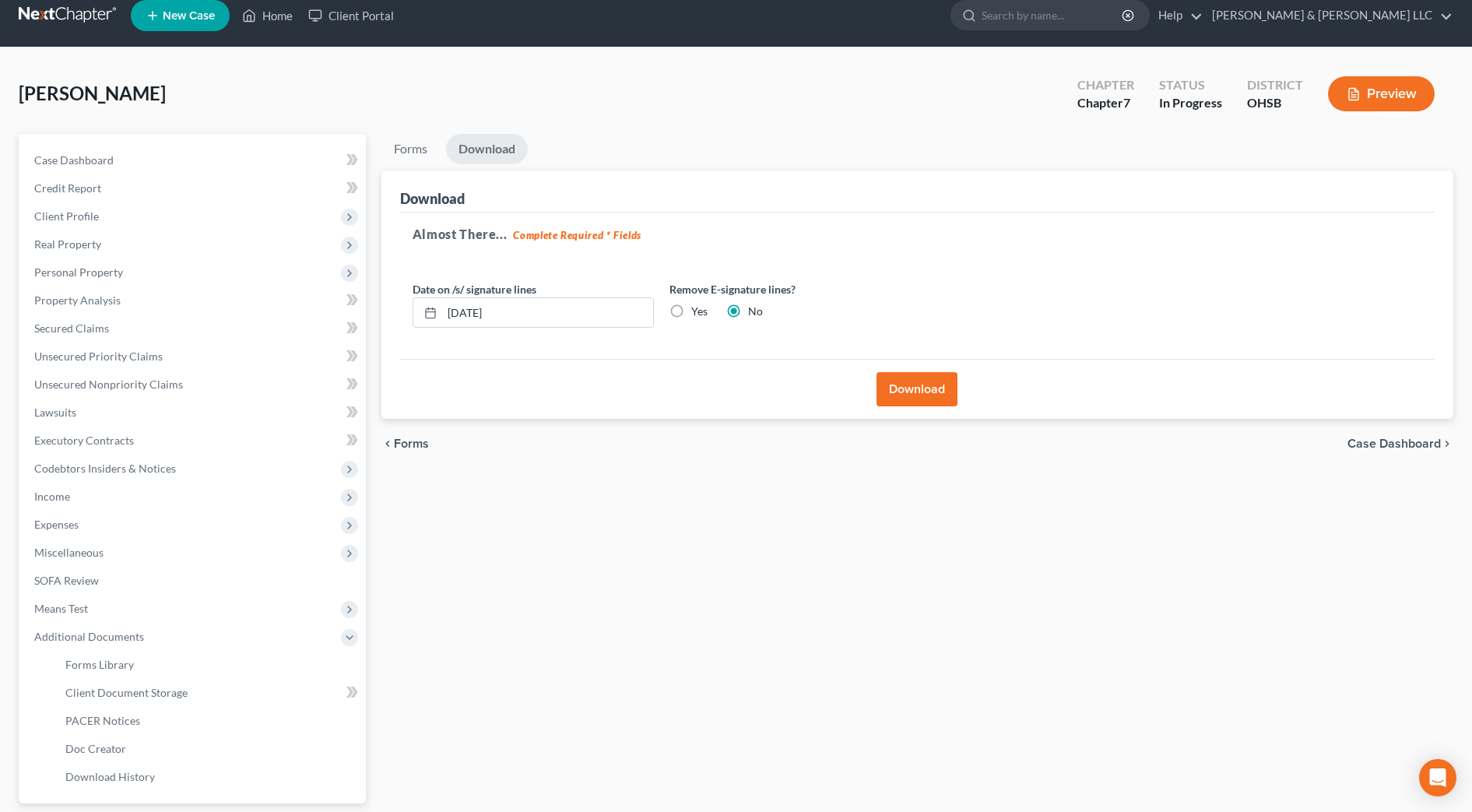
click at [665, 646] on div "Forms Download Forms Forms to Download Select which forms you would like to dow…" at bounding box center [917, 513] width 1087 height 759
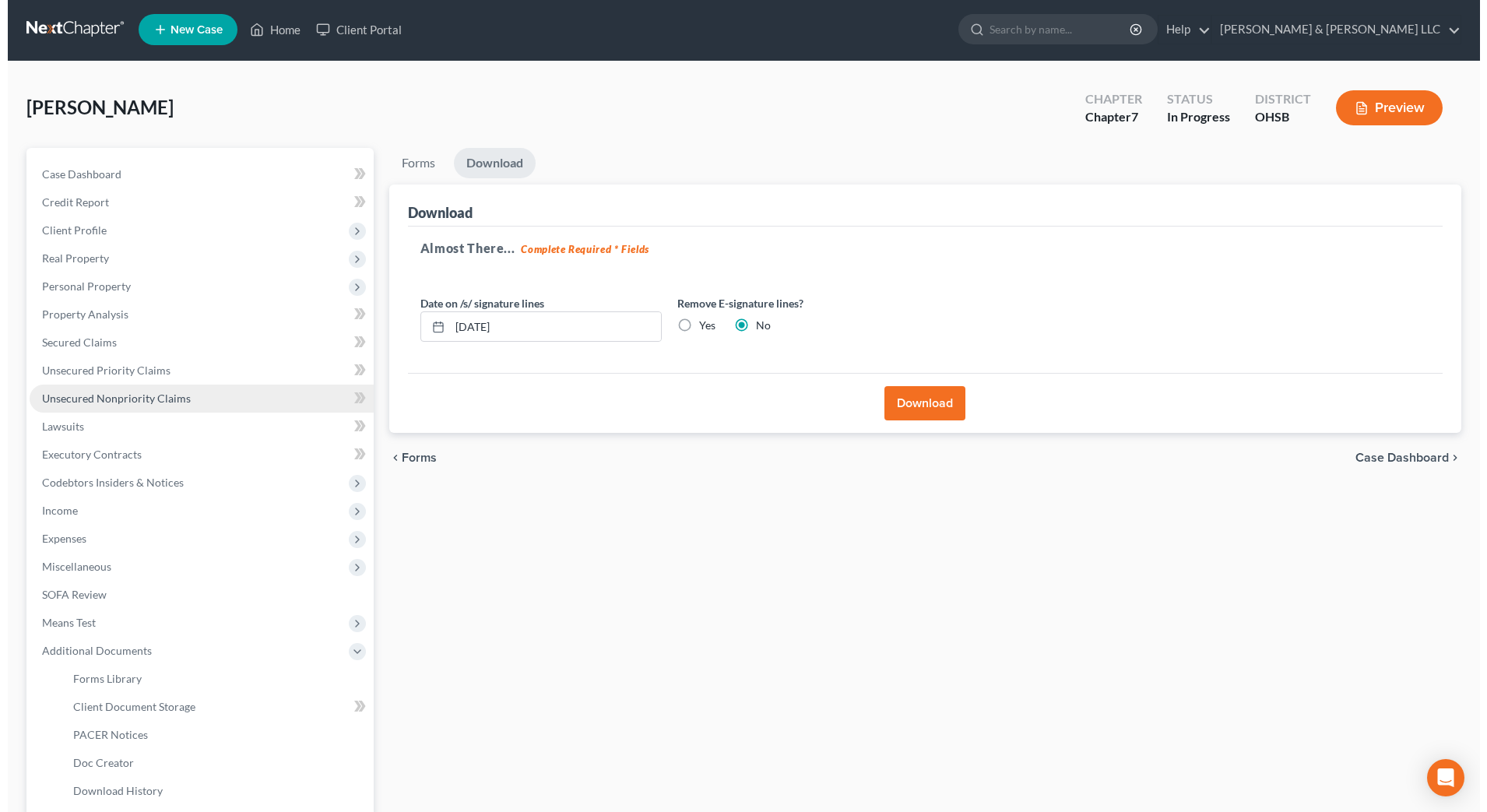
scroll to position [0, 0]
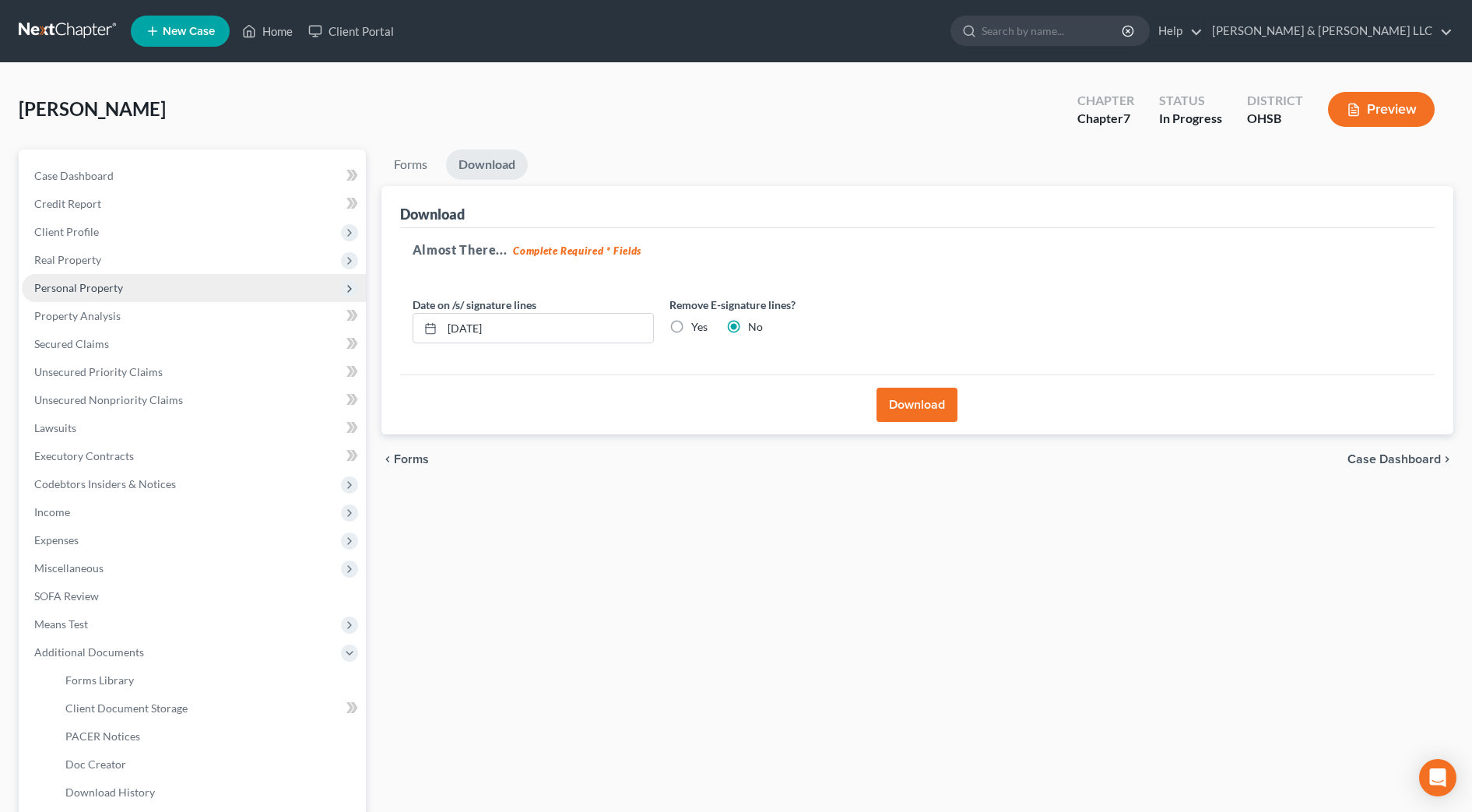
click at [112, 294] on span "Personal Property" at bounding box center [78, 288] width 89 height 14
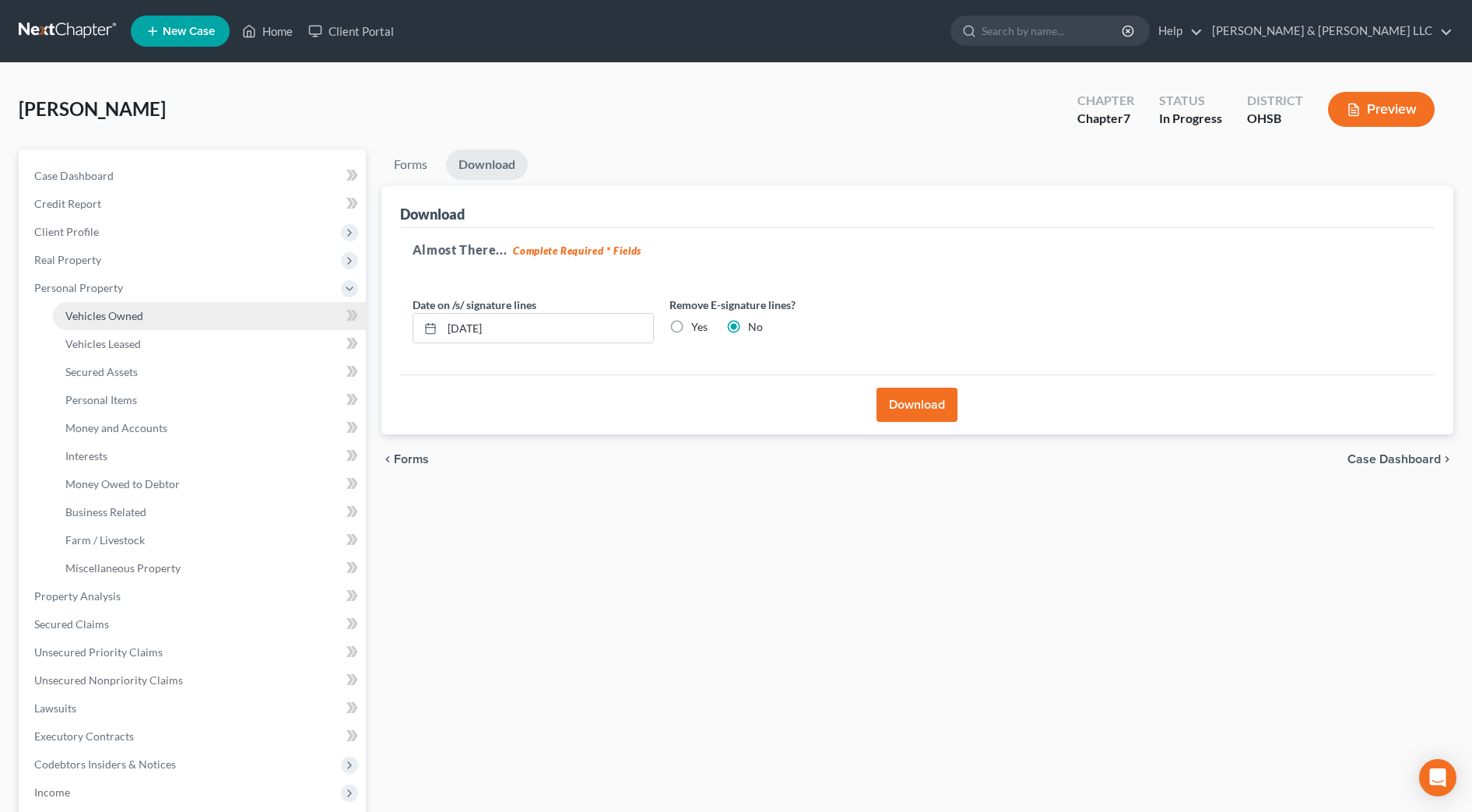
click at [111, 315] on span "Vehicles Owned" at bounding box center [104, 316] width 78 height 14
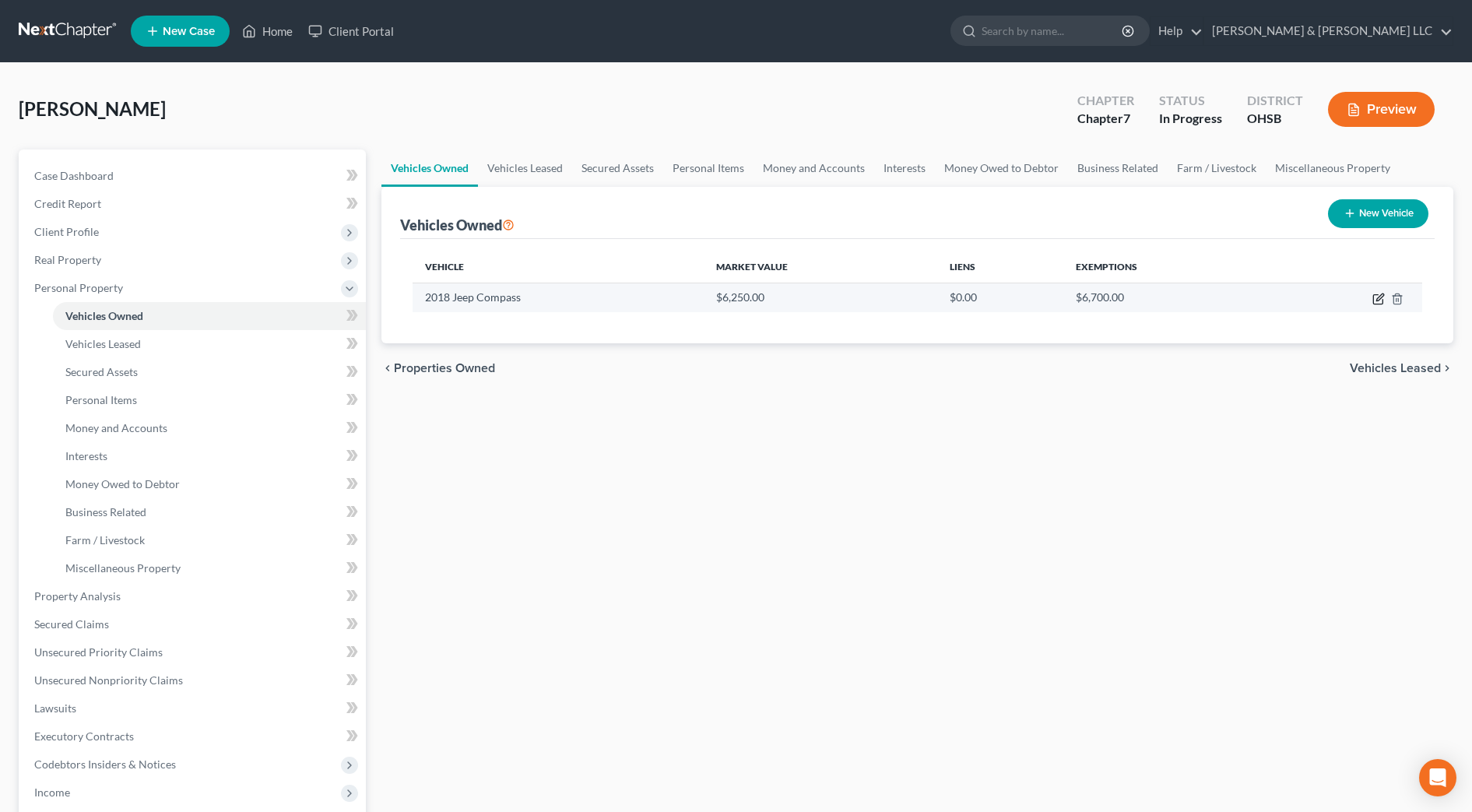
click at [1376, 301] on icon "button" at bounding box center [1380, 297] width 7 height 7
select select "0"
select select "8"
select select "4"
select select "0"
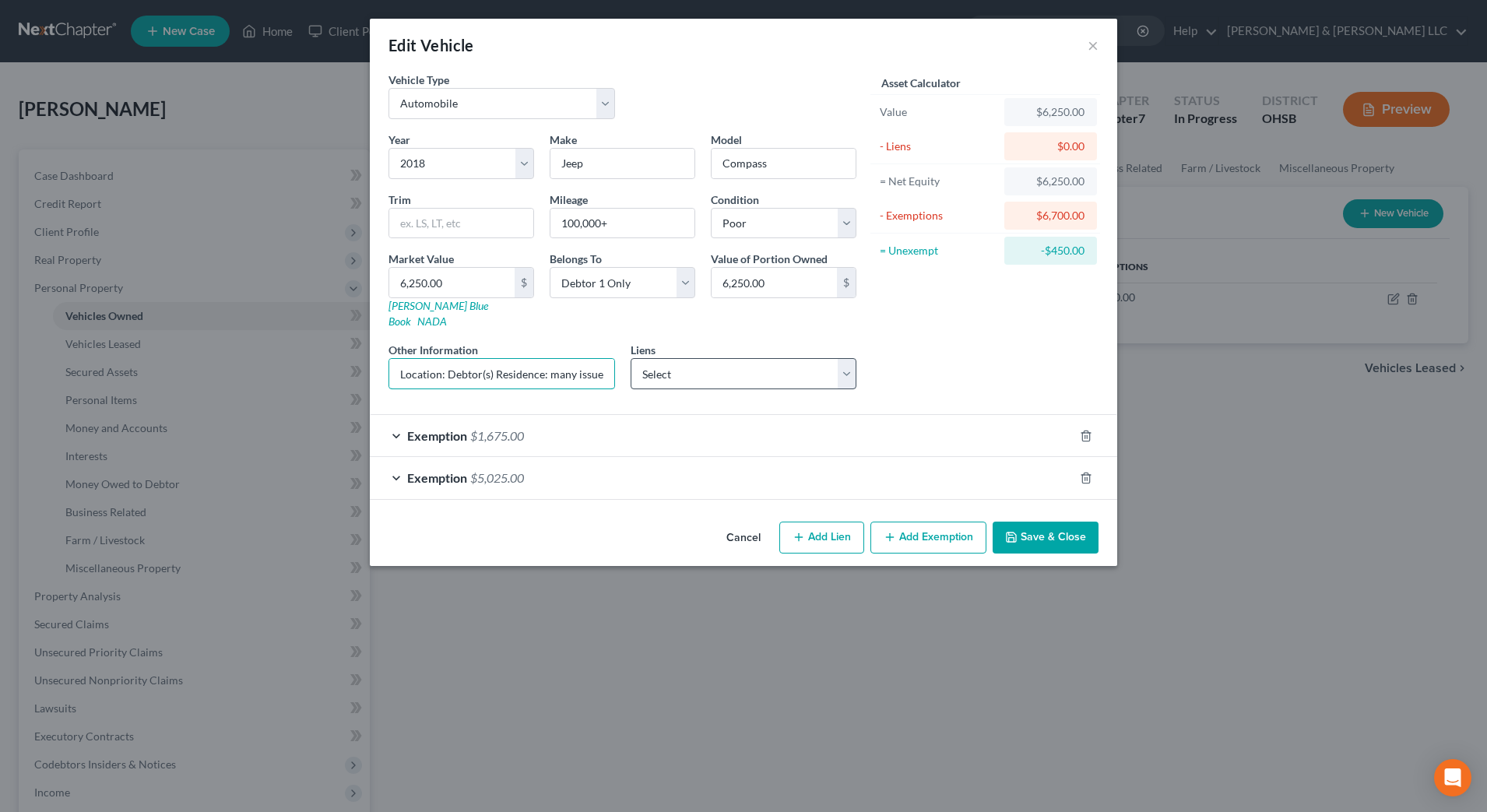
scroll to position [0, 2]
drag, startPoint x: 534, startPoint y: 362, endPoint x: 717, endPoint y: 365, distance: 183.0
click at [717, 365] on div "Year Select 2026 2025 2024 2023 2022 2021 2020 2019 2018 2017 2016 2015 2014 20…" at bounding box center [622, 266] width 484 height 270
click at [989, 319] on div "Asset Calculator Value $6,250.00 - Liens $0.00 = Net Equity $6,250.00 - Exempti…" at bounding box center [985, 237] width 242 height 330
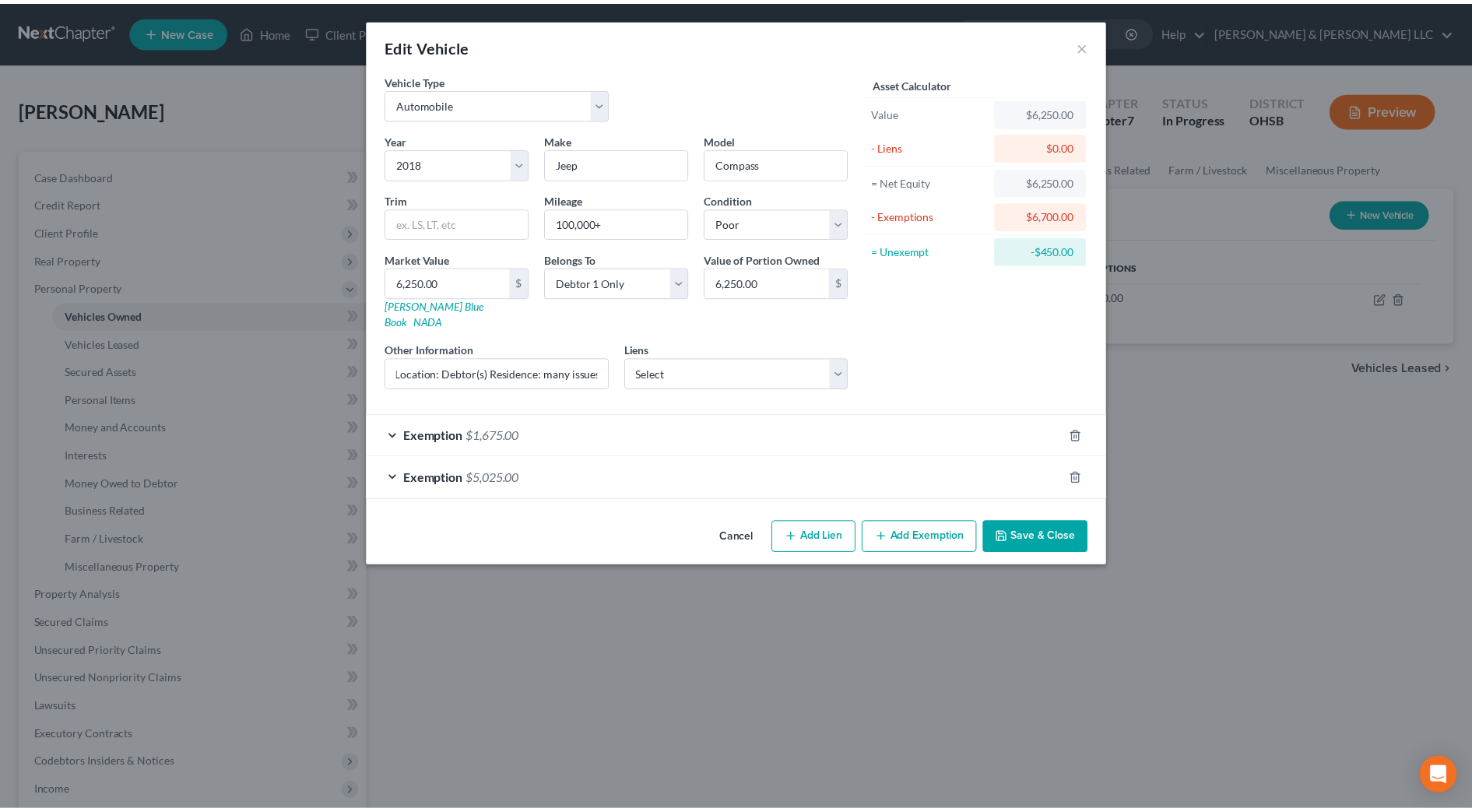
scroll to position [0, 0]
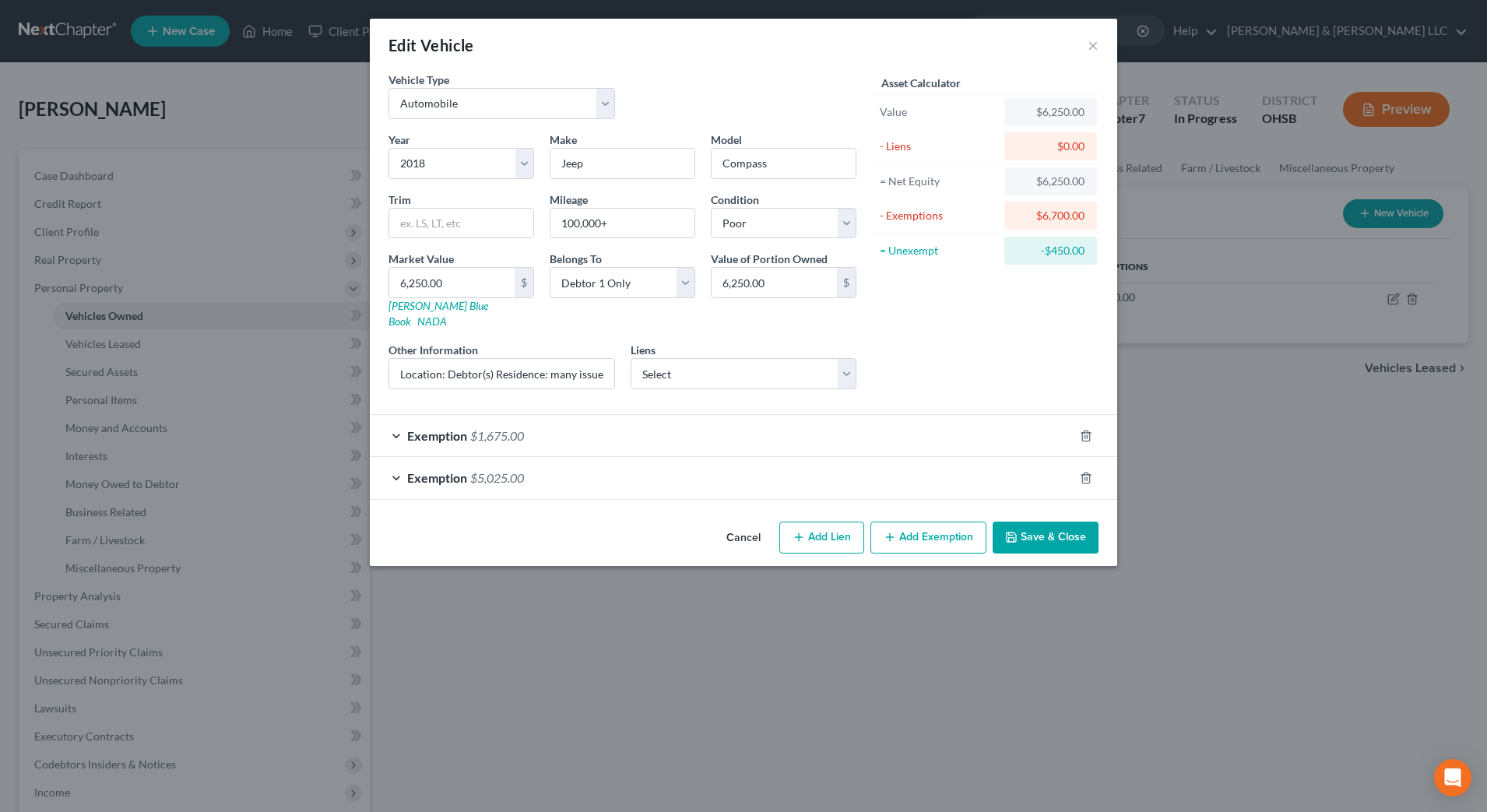
click at [1036, 522] on button "Save & Close" at bounding box center [1045, 538] width 106 height 33
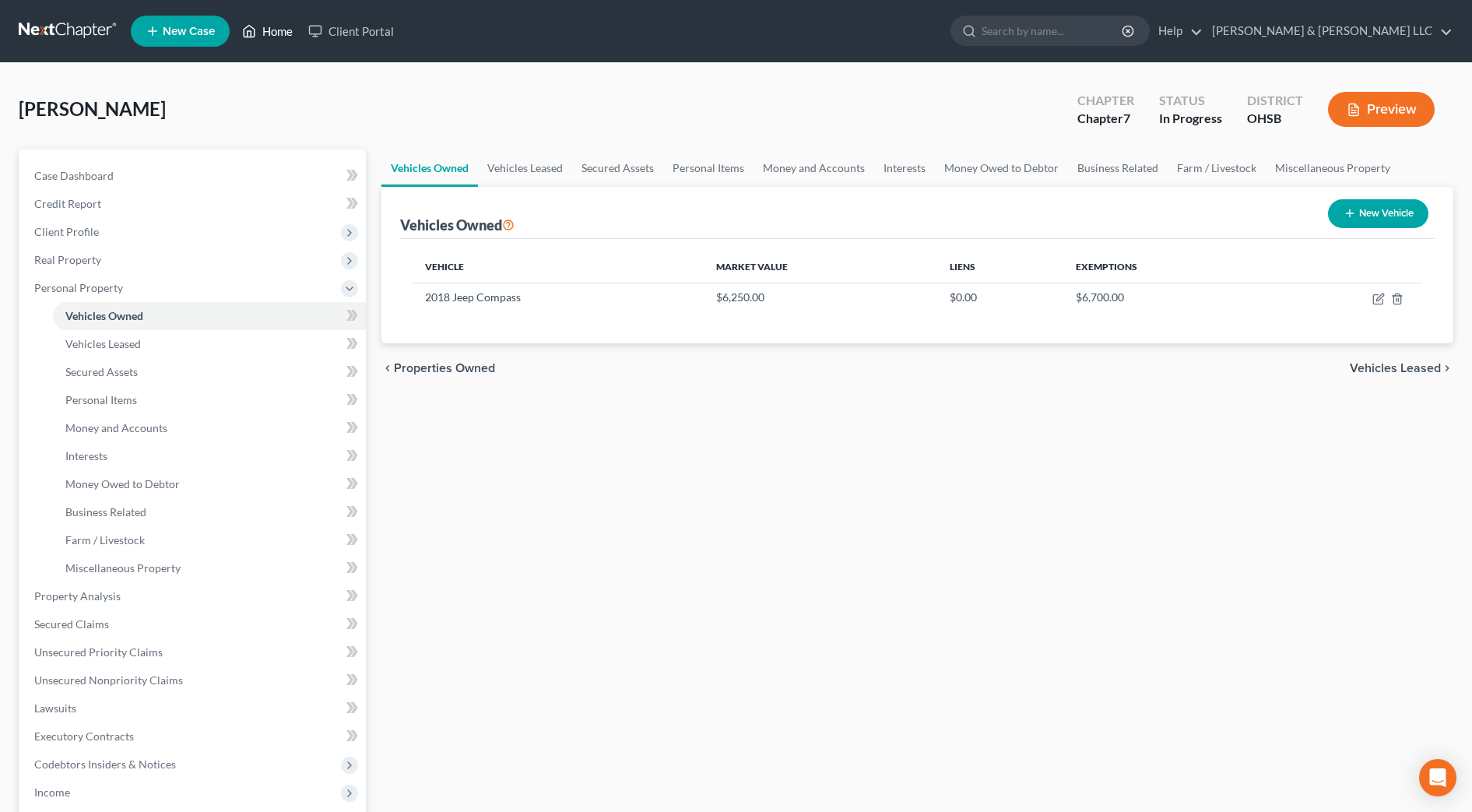
click at [272, 25] on link "Home" at bounding box center [268, 30] width 66 height 28
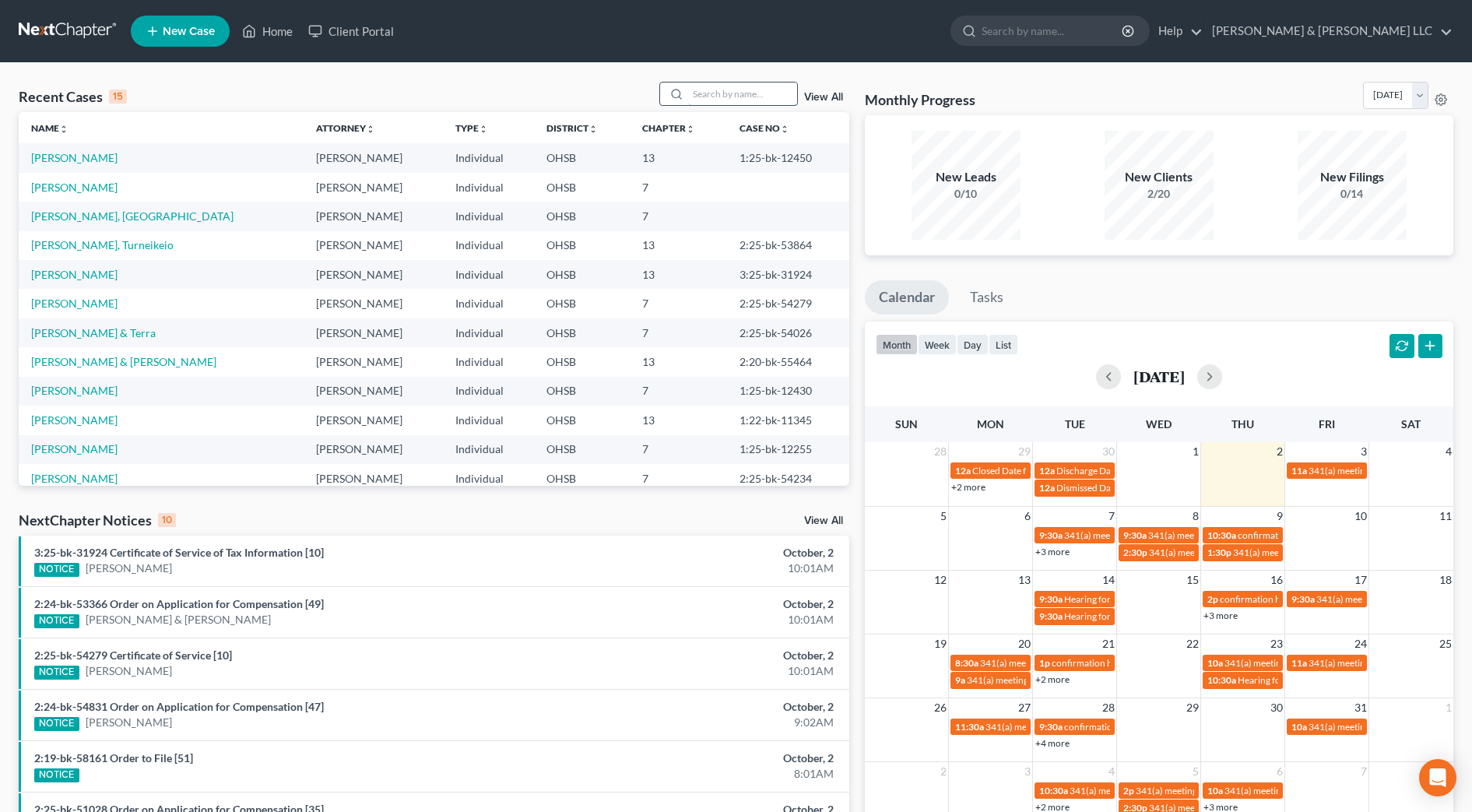
click at [764, 91] on input "search" at bounding box center [743, 93] width 109 height 23
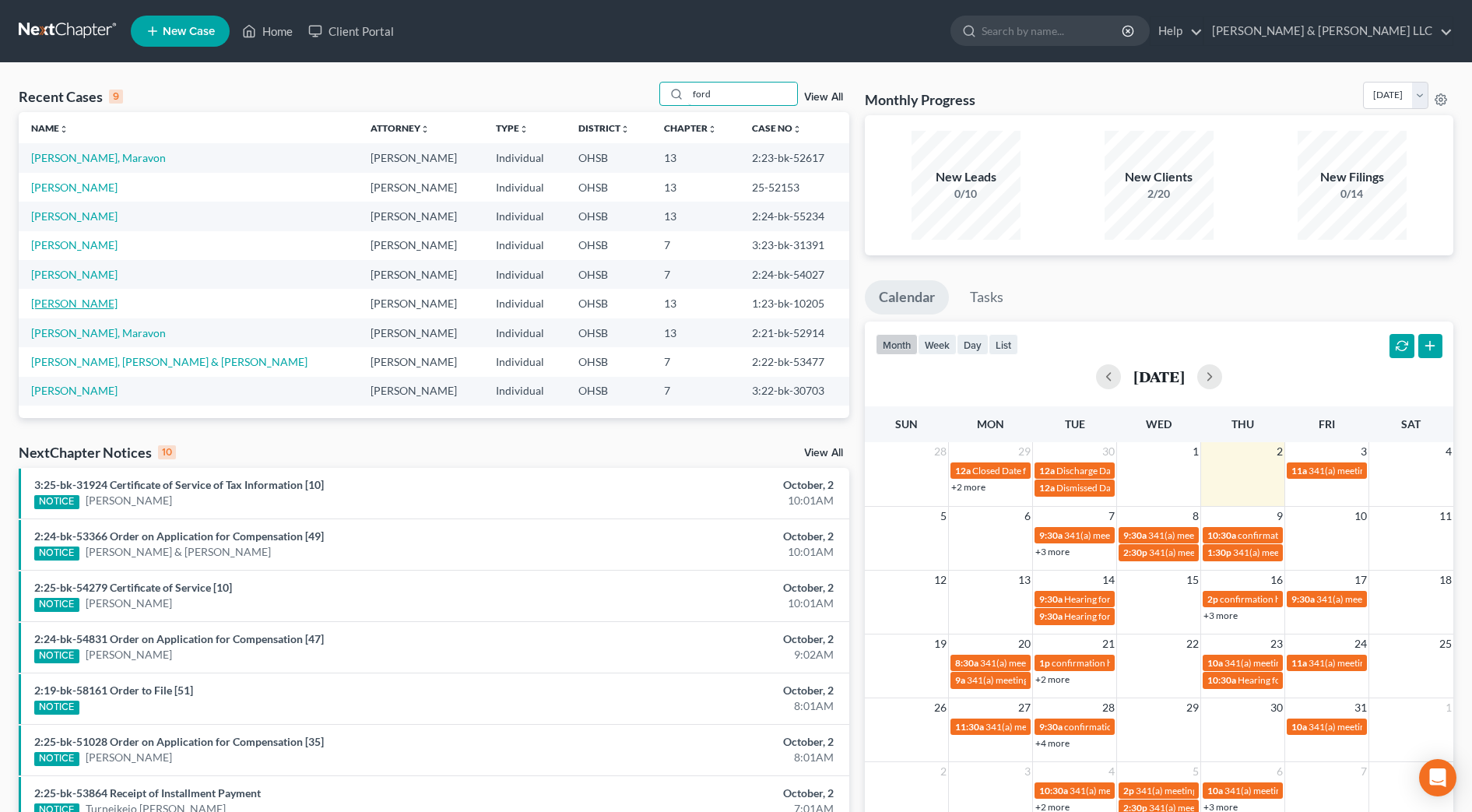
type input "ford"
click at [73, 305] on link "[PERSON_NAME]" at bounding box center [75, 303] width 86 height 14
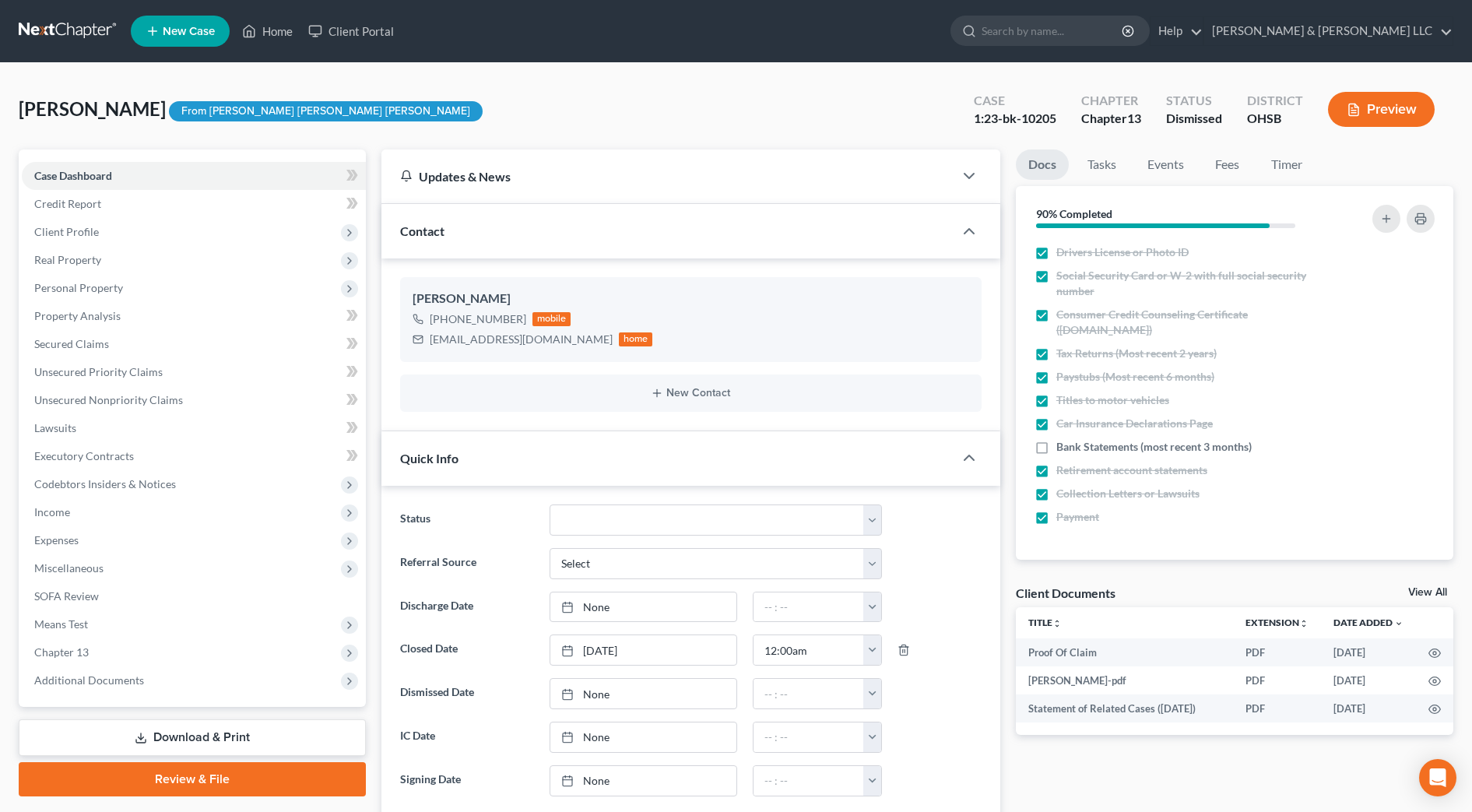
scroll to position [395, 0]
click at [56, 428] on span "Lawsuits" at bounding box center [55, 428] width 42 height 14
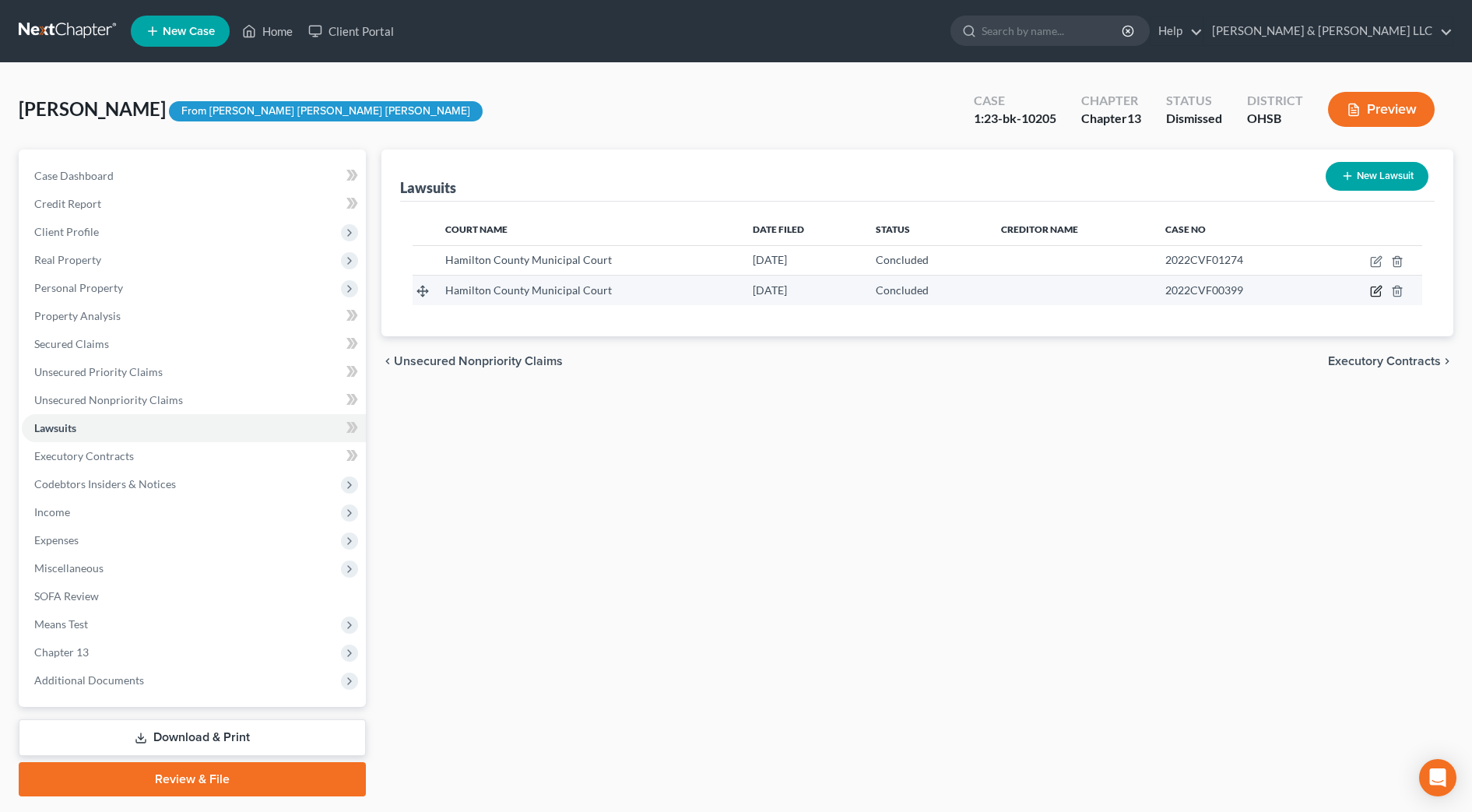
click at [1372, 290] on icon "button" at bounding box center [1375, 291] width 9 height 9
select select "36"
select select "2"
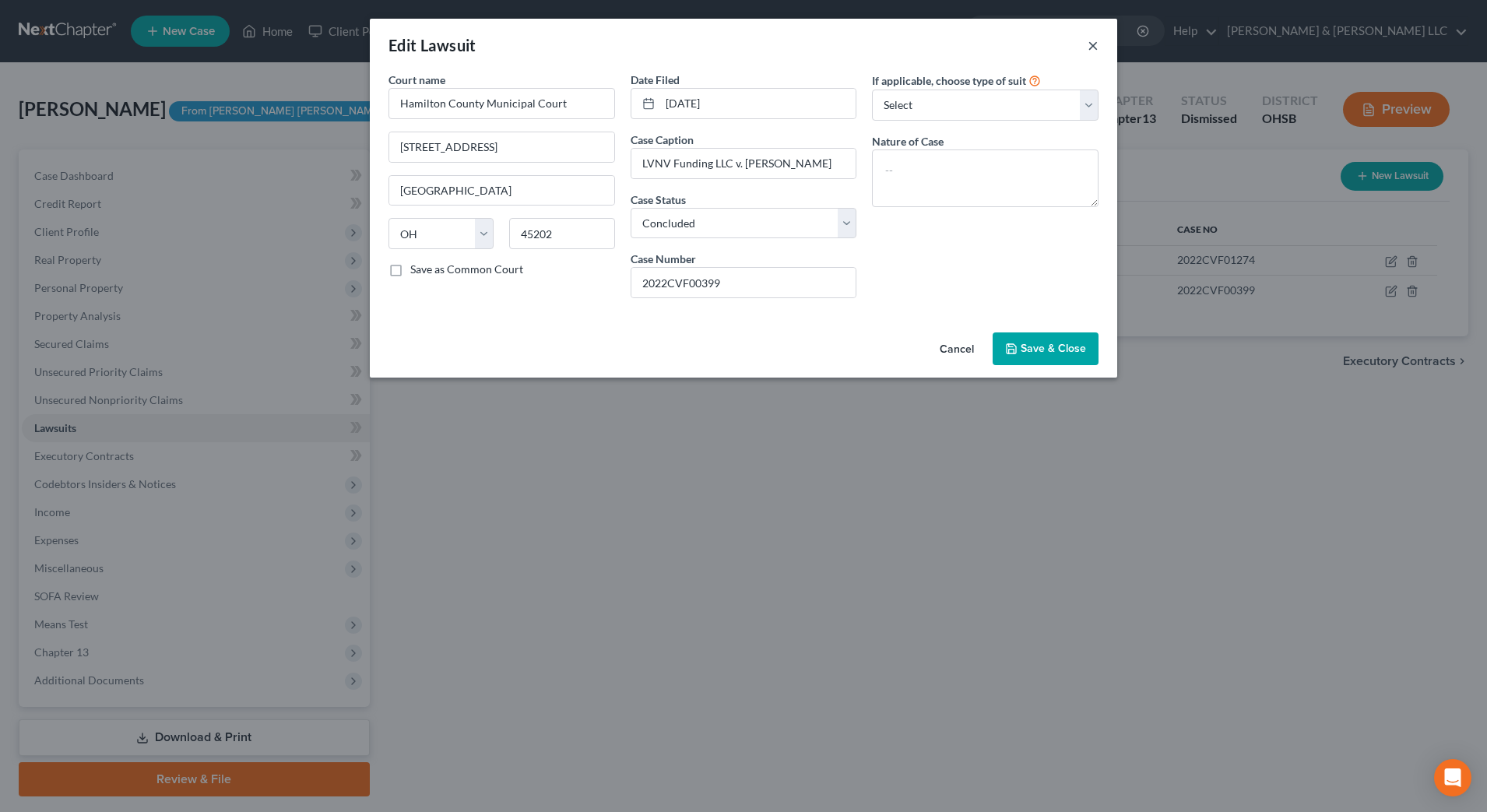
click at [1092, 45] on button "×" at bounding box center [1092, 45] width 11 height 19
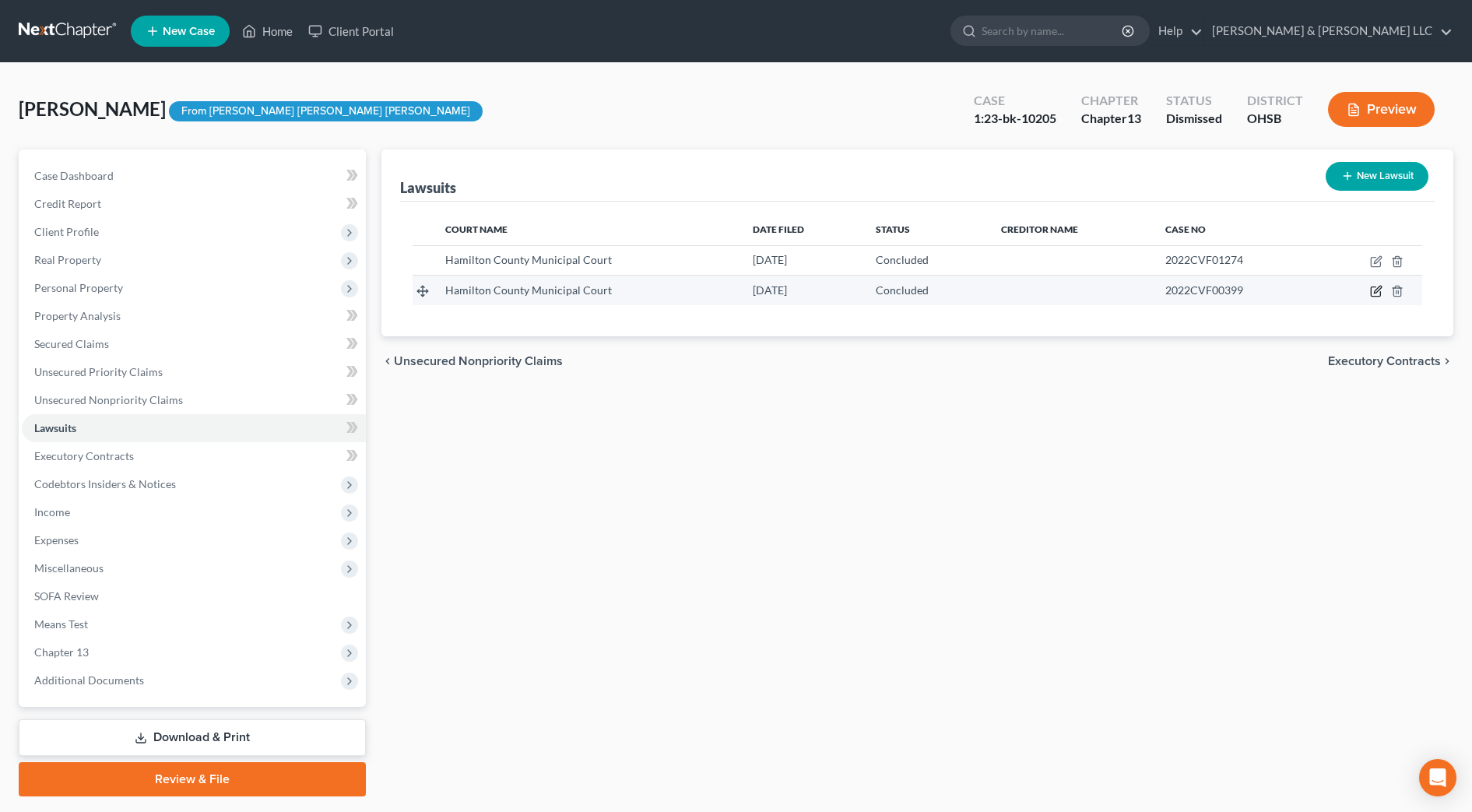
click at [1380, 296] on icon "button" at bounding box center [1375, 291] width 9 height 9
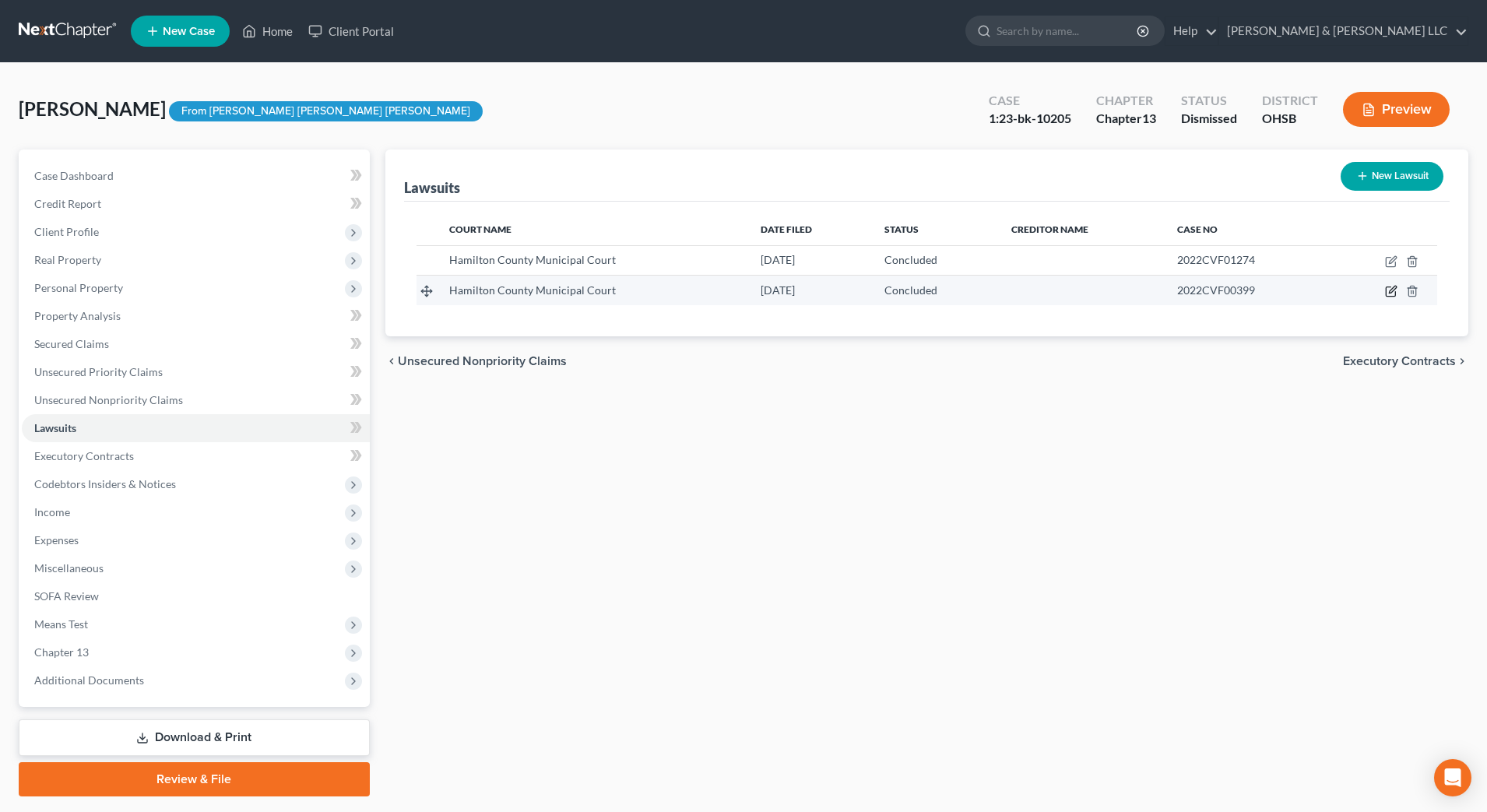
select select "36"
select select "2"
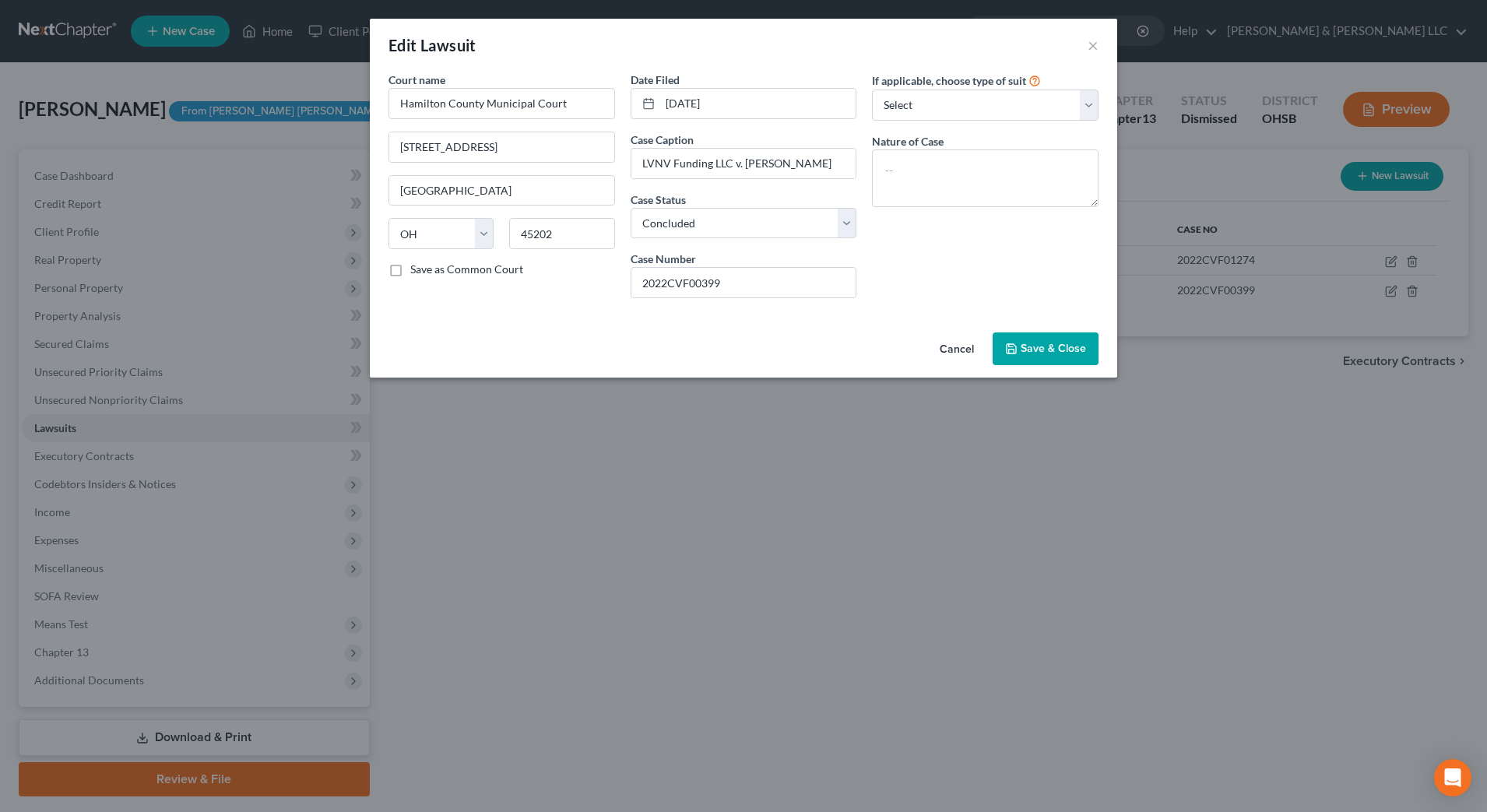
click at [960, 351] on button "Cancel" at bounding box center [957, 349] width 59 height 31
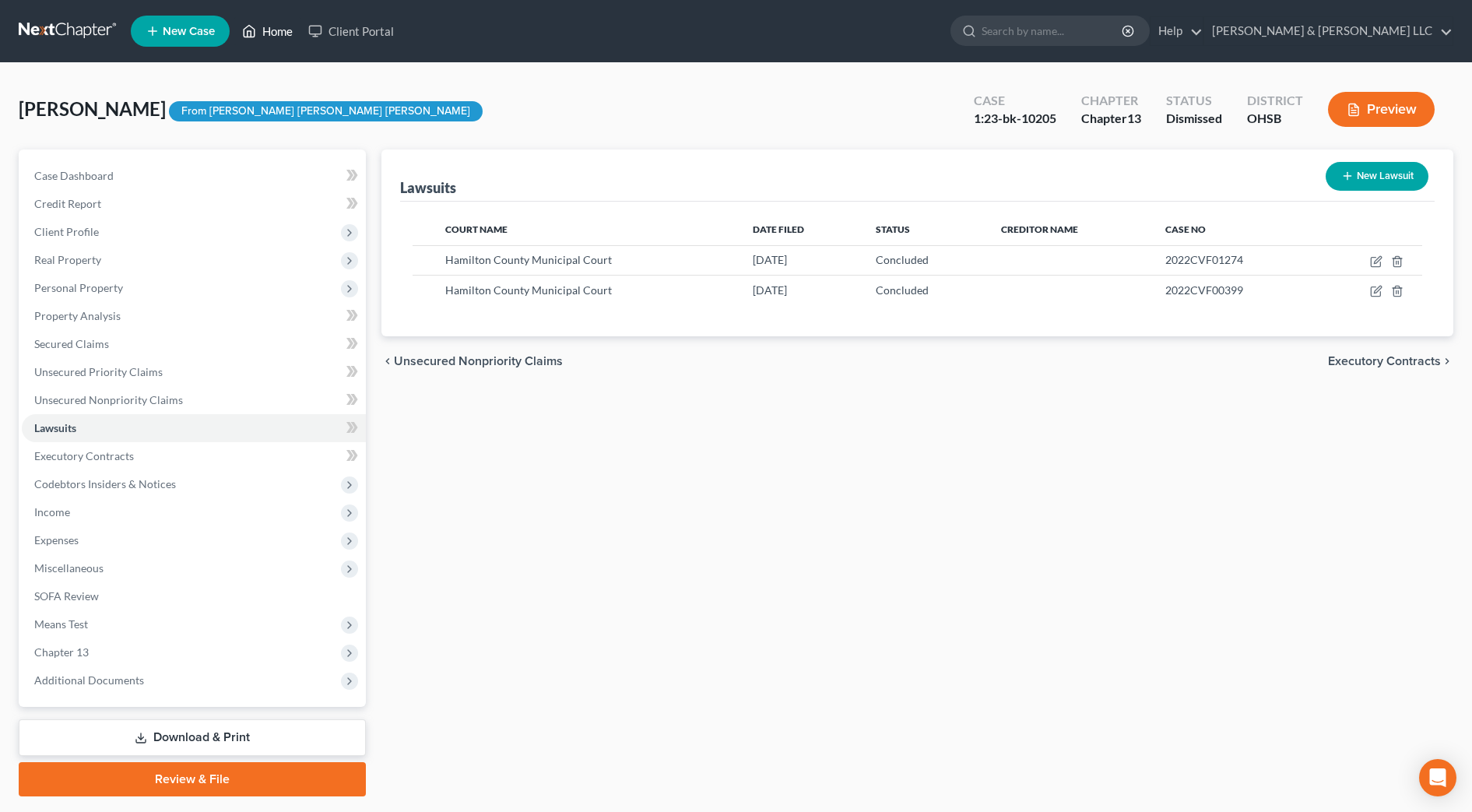
drag, startPoint x: 279, startPoint y: 34, endPoint x: 251, endPoint y: 8, distance: 38.2
click at [280, 33] on link "Home" at bounding box center [268, 30] width 66 height 28
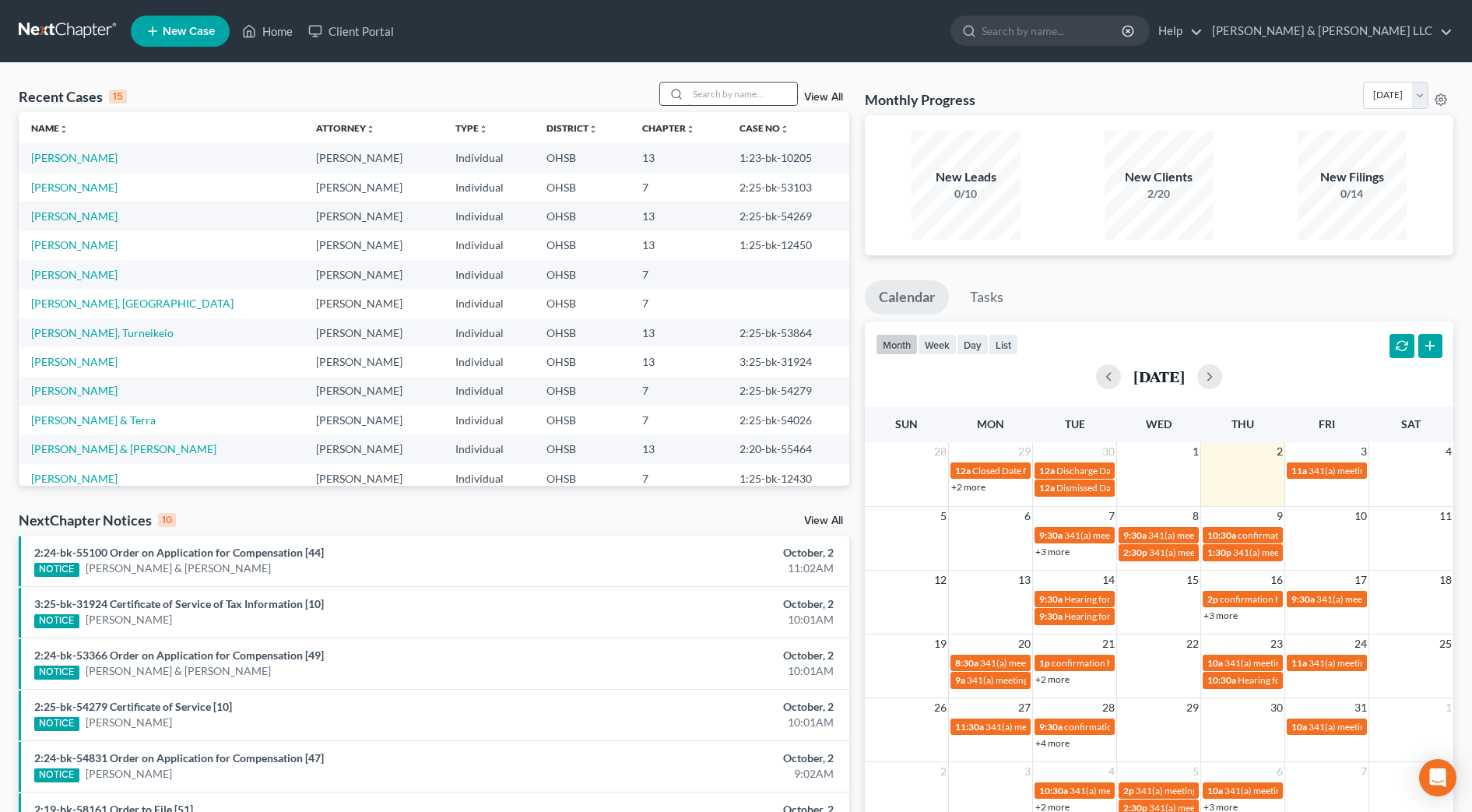
click at [702, 92] on input "search" at bounding box center [743, 93] width 109 height 23
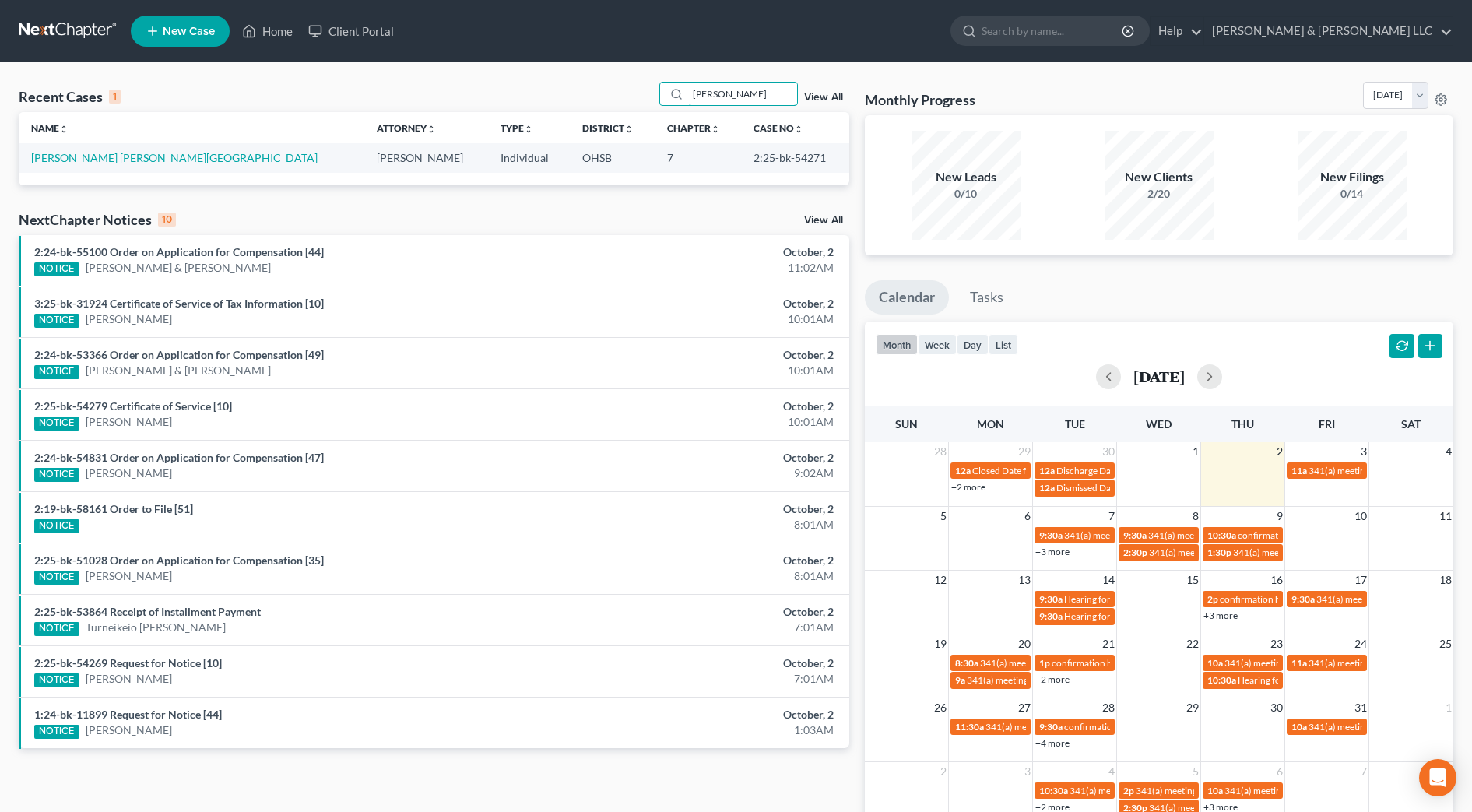
type input "[PERSON_NAME]"
click at [86, 157] on link "[PERSON_NAME] [PERSON_NAME][GEOGRAPHIC_DATA]" at bounding box center [174, 157] width 286 height 14
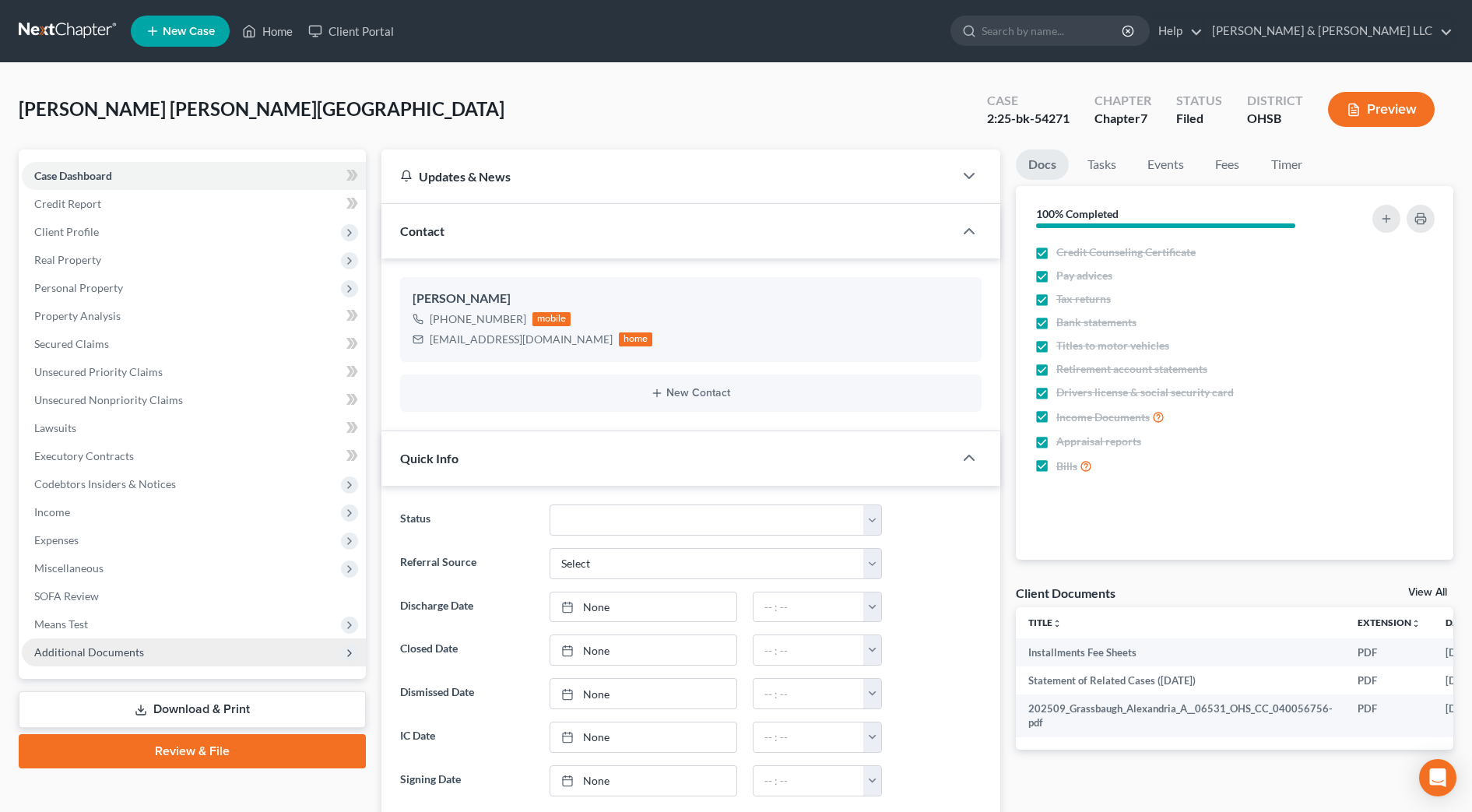
click at [199, 660] on span "Additional Documents" at bounding box center [194, 652] width 344 height 28
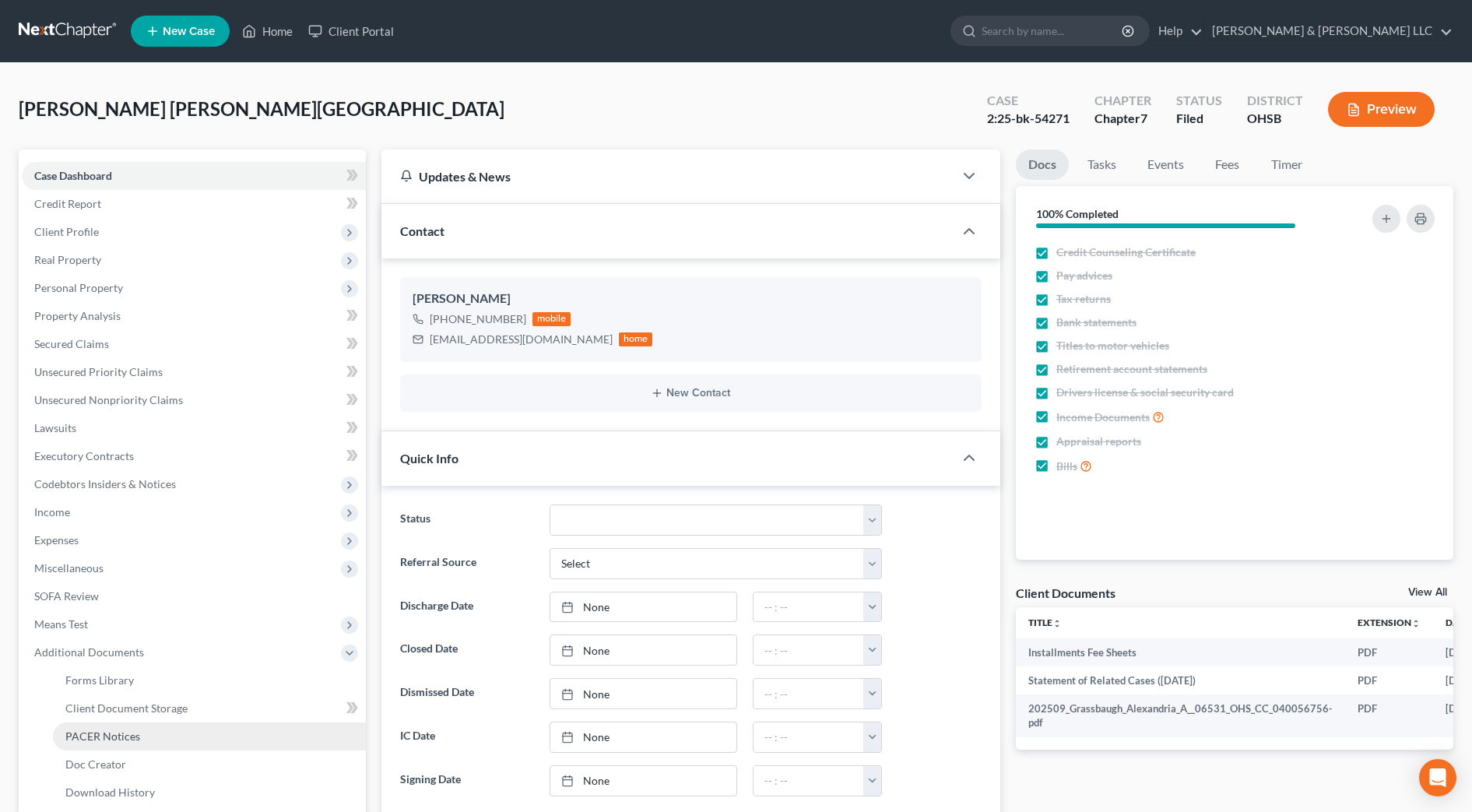
click at [205, 737] on link "PACER Notices" at bounding box center [209, 736] width 313 height 28
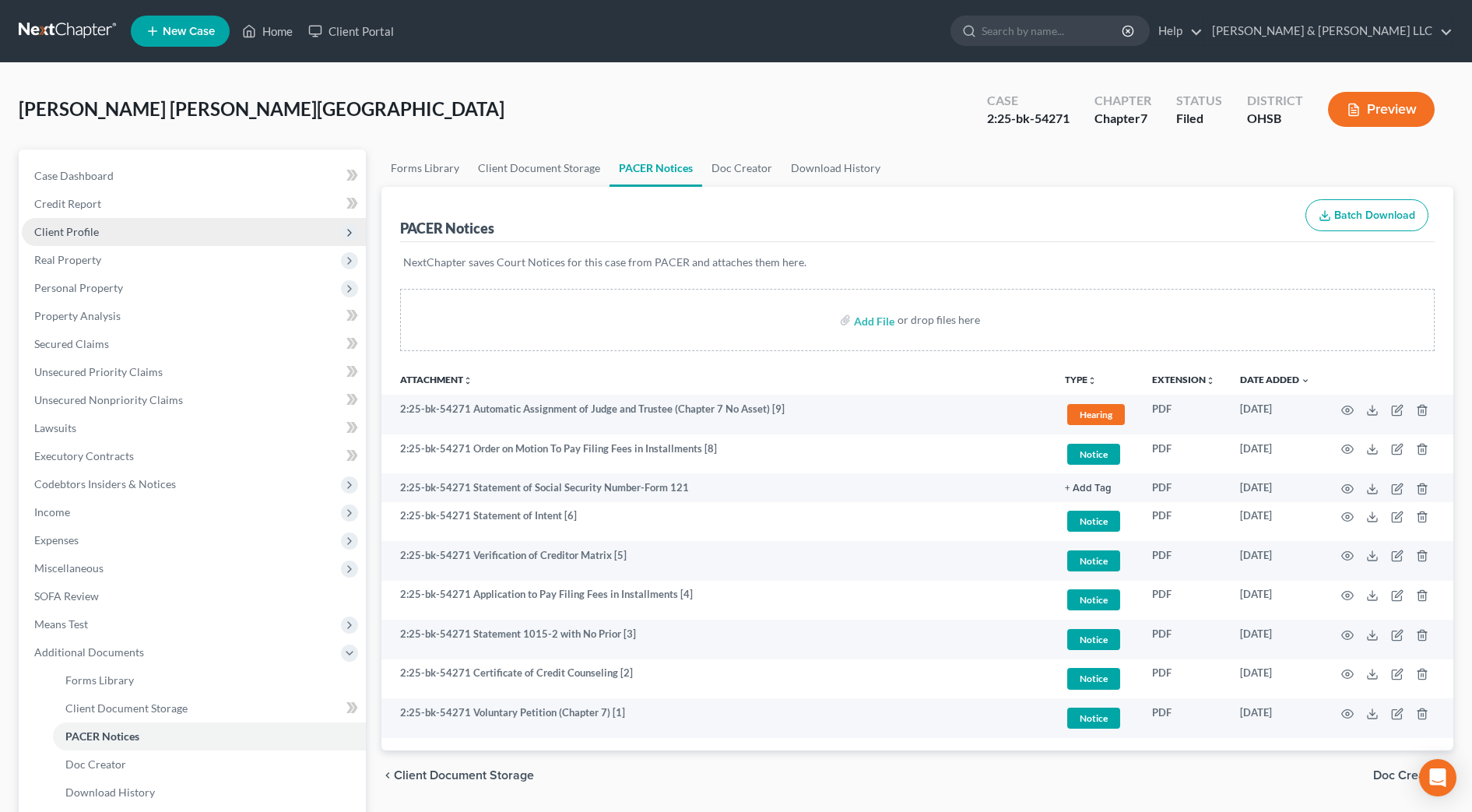
click at [131, 228] on span "Client Profile" at bounding box center [194, 231] width 344 height 28
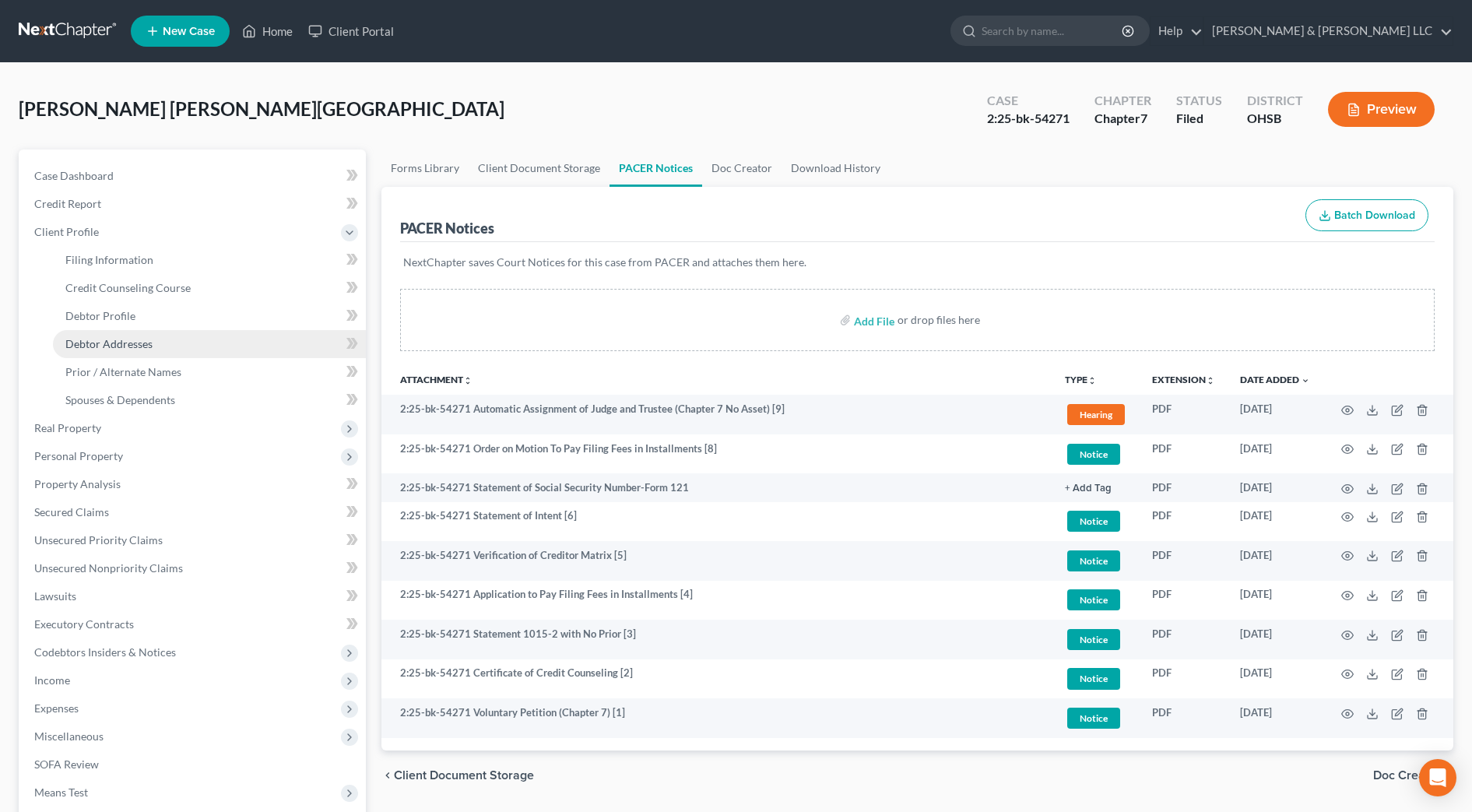
click at [151, 334] on link "Debtor Addresses" at bounding box center [209, 344] width 313 height 28
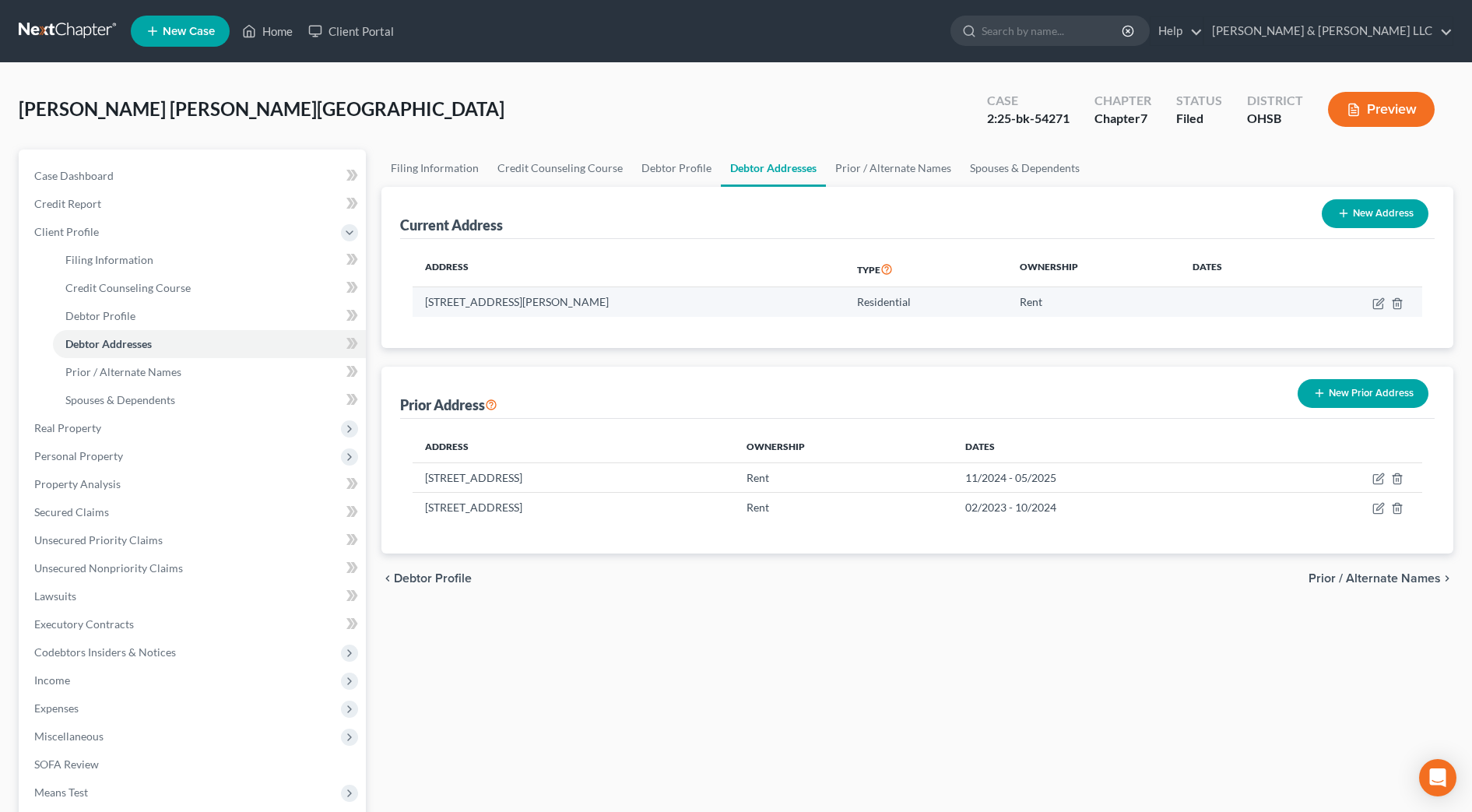
drag, startPoint x: 654, startPoint y: 301, endPoint x: 423, endPoint y: 298, distance: 231.0
click at [423, 298] on td "[STREET_ADDRESS][PERSON_NAME]" at bounding box center [628, 301] width 432 height 30
copy td "[STREET_ADDRESS][PERSON_NAME]"
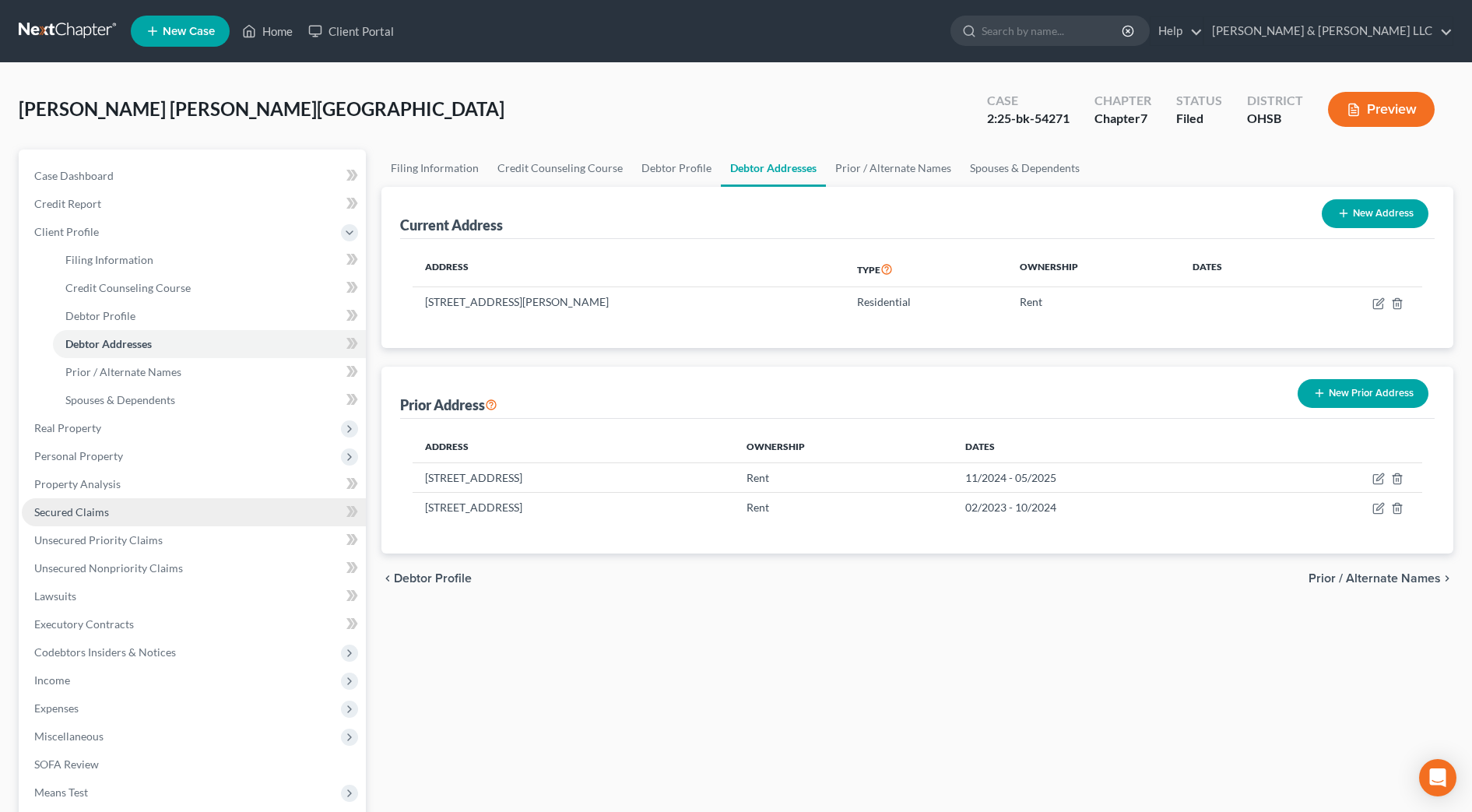
click at [122, 511] on link "Secured Claims" at bounding box center [194, 511] width 344 height 28
